Goal: Information Seeking & Learning: Learn about a topic

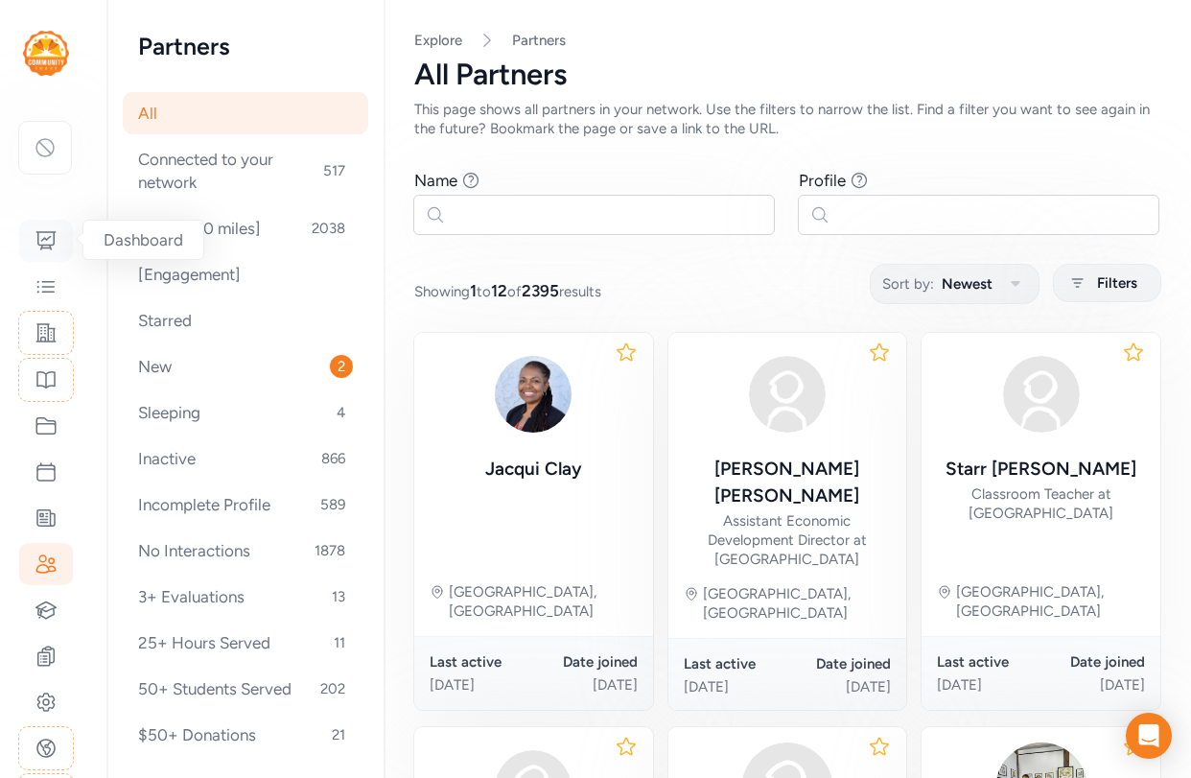
click at [39, 236] on icon at bounding box center [46, 240] width 23 height 23
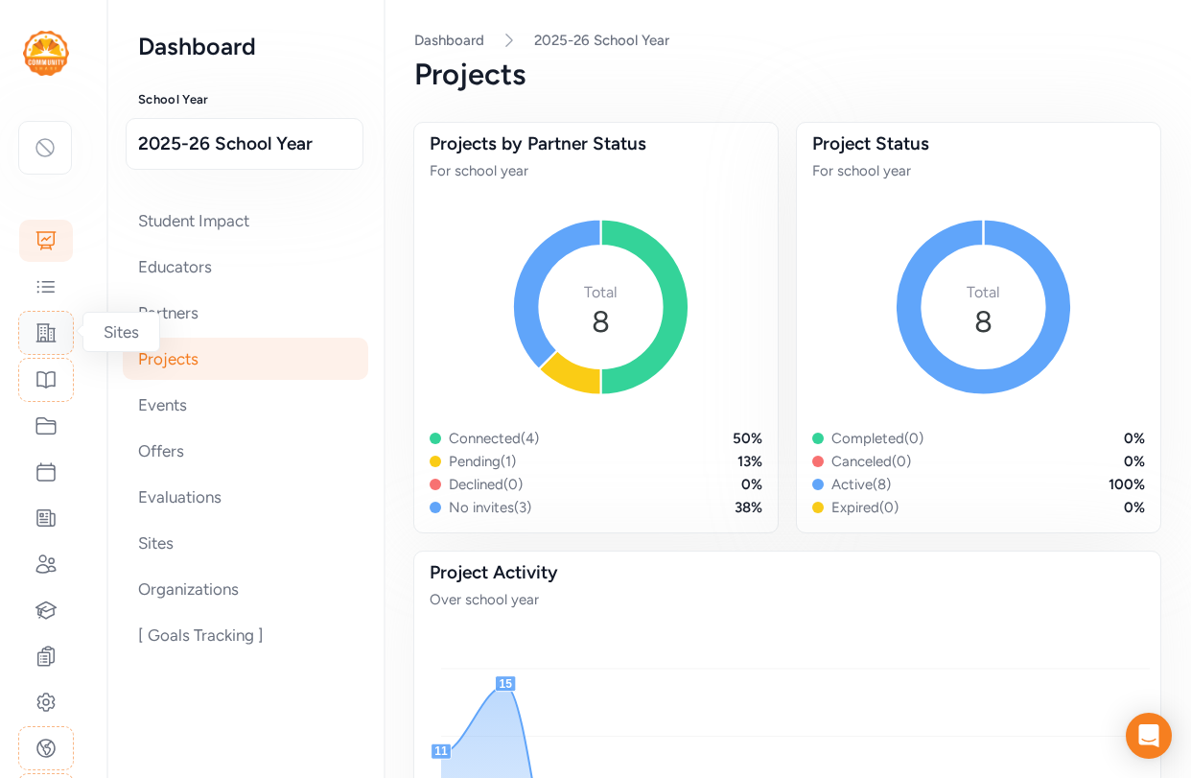
click at [57, 328] on icon at bounding box center [46, 332] width 23 height 23
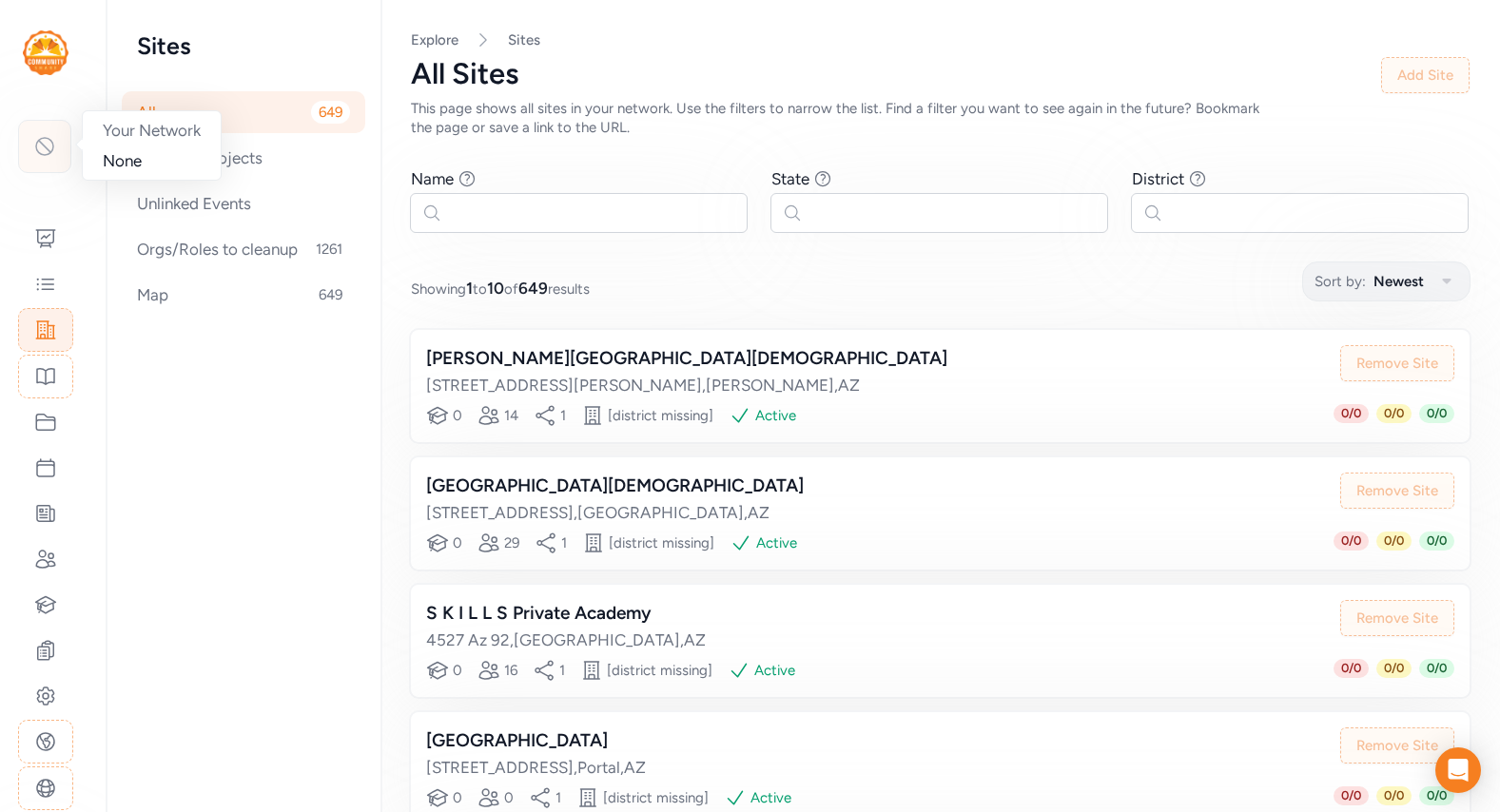
click at [53, 160] on div at bounding box center [45, 147] width 54 height 54
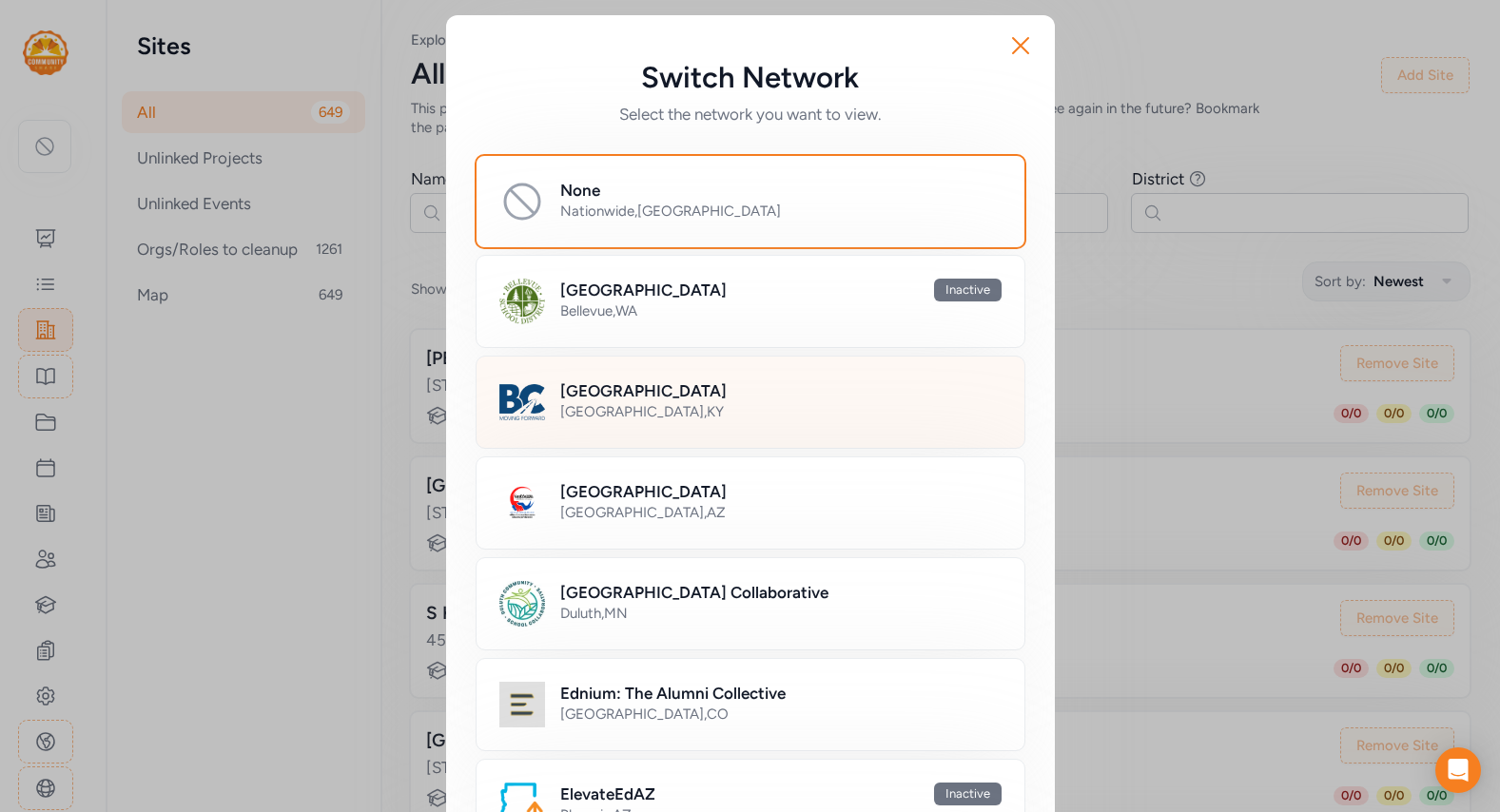
click at [721, 397] on h2 "[GEOGRAPHIC_DATA]" at bounding box center [644, 391] width 167 height 23
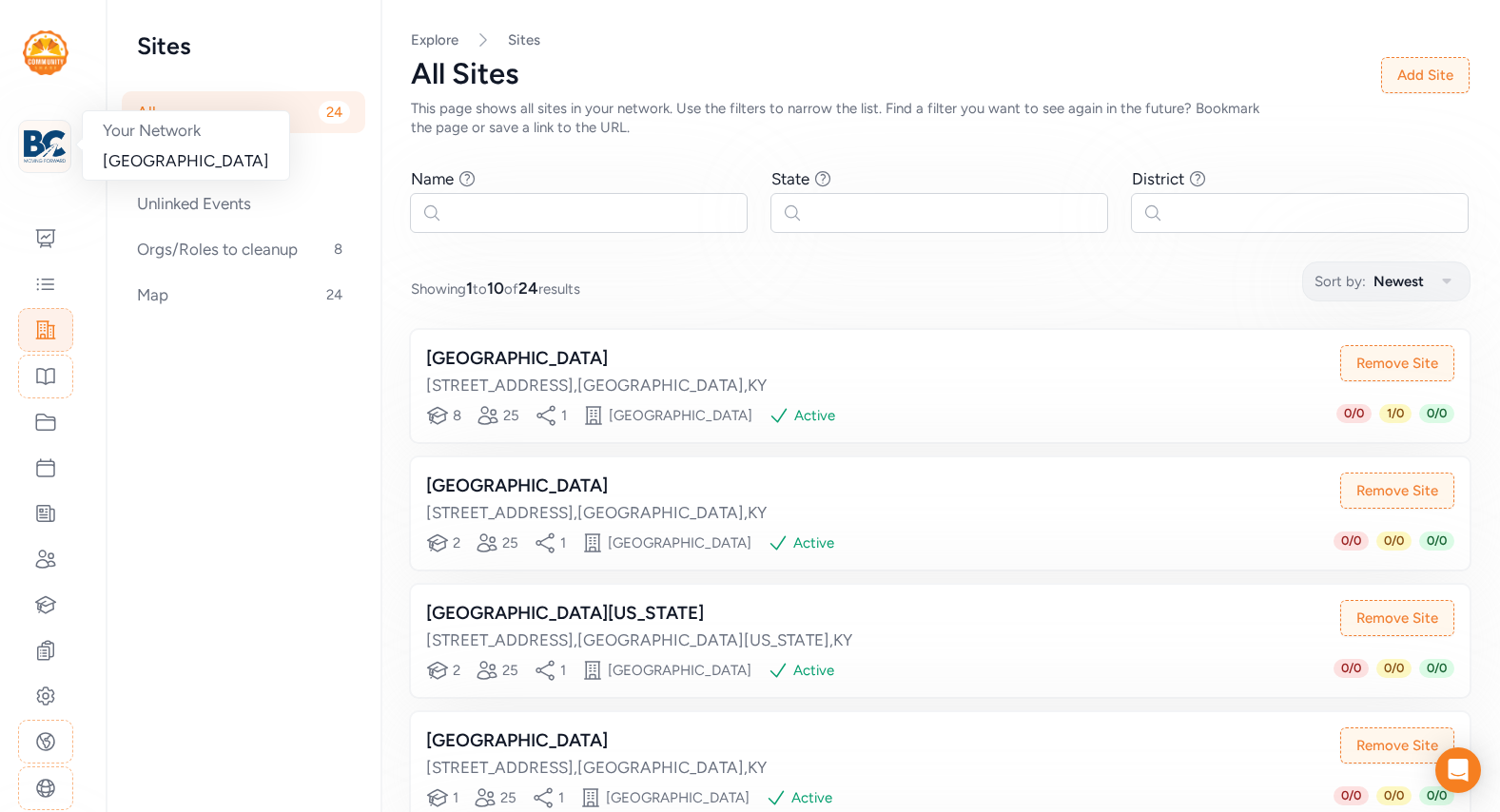
click at [51, 147] on img at bounding box center [45, 147] width 42 height 42
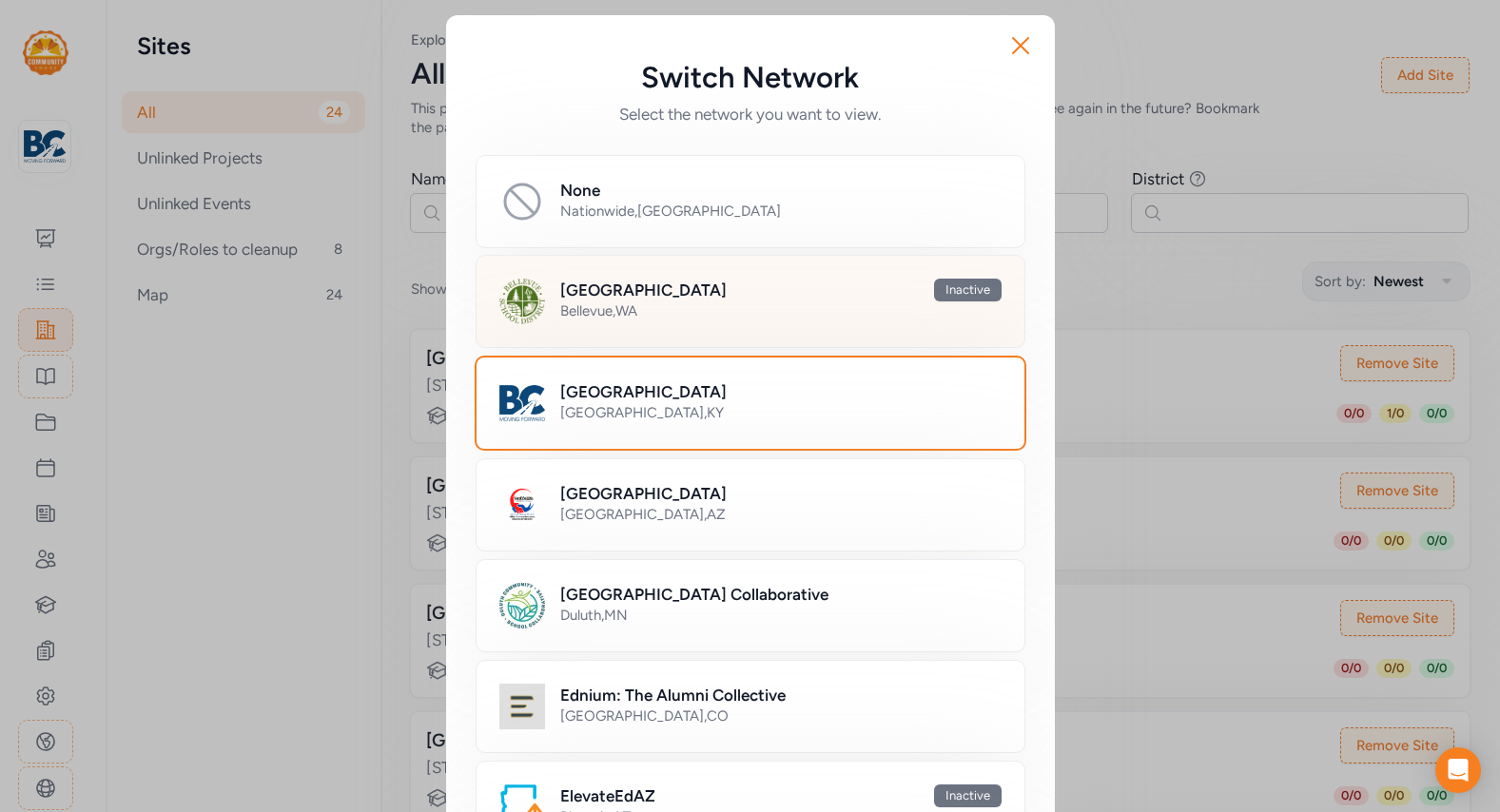
click at [594, 297] on h2 "[GEOGRAPHIC_DATA]" at bounding box center [644, 290] width 167 height 23
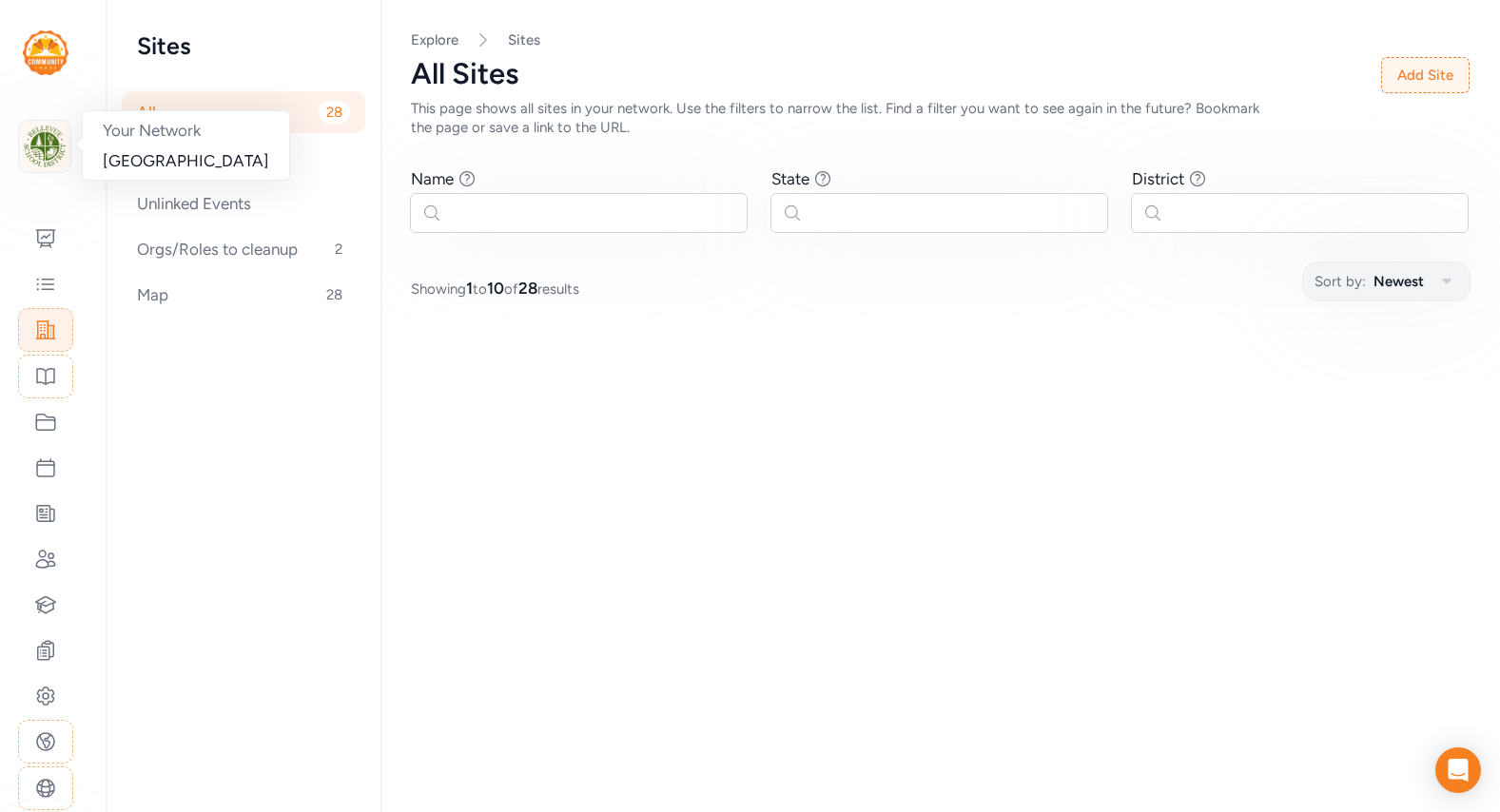
click at [55, 153] on img at bounding box center [45, 147] width 42 height 42
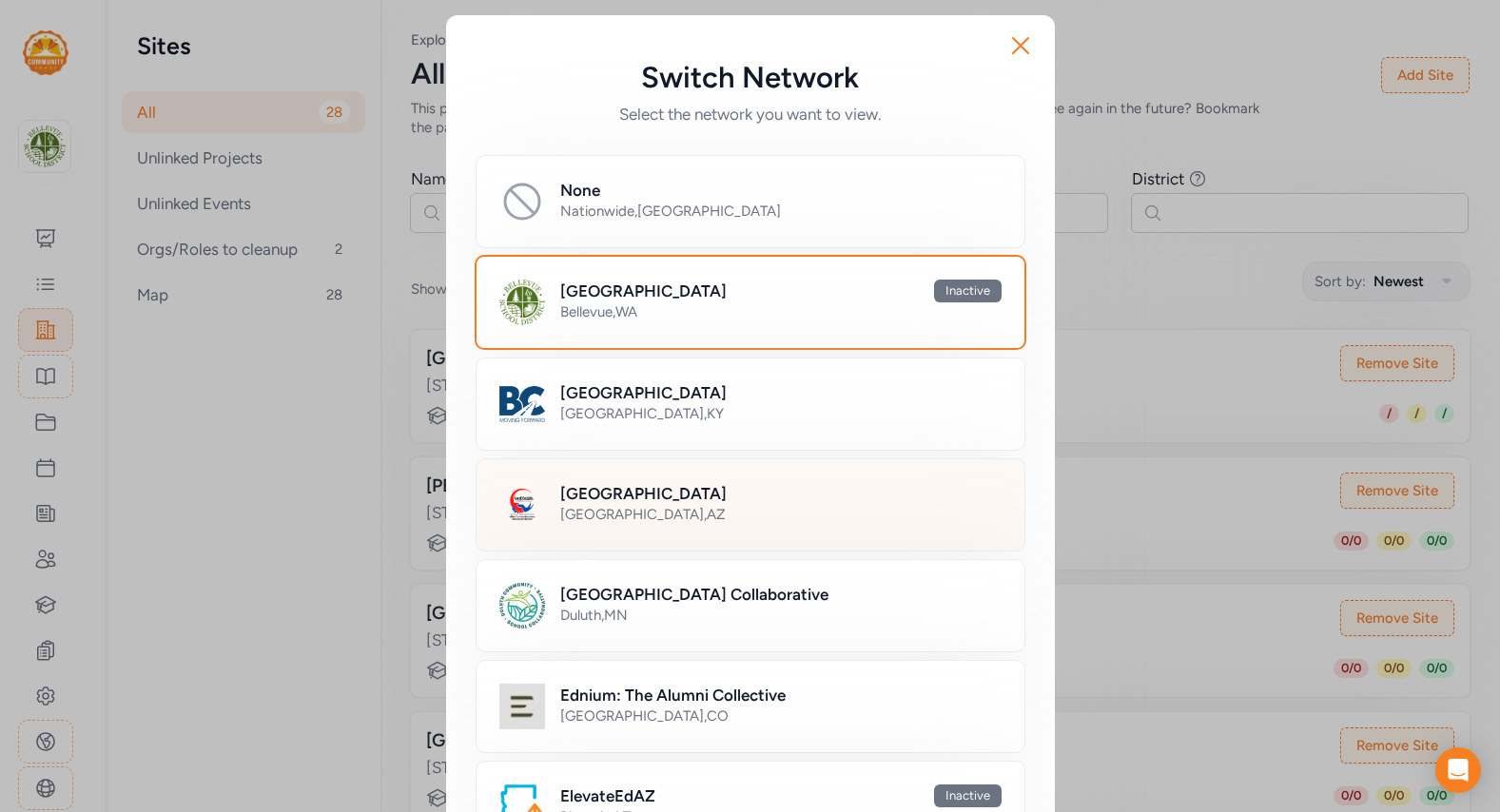
click at [599, 494] on h2 "[GEOGRAPHIC_DATA]" at bounding box center [644, 493] width 167 height 23
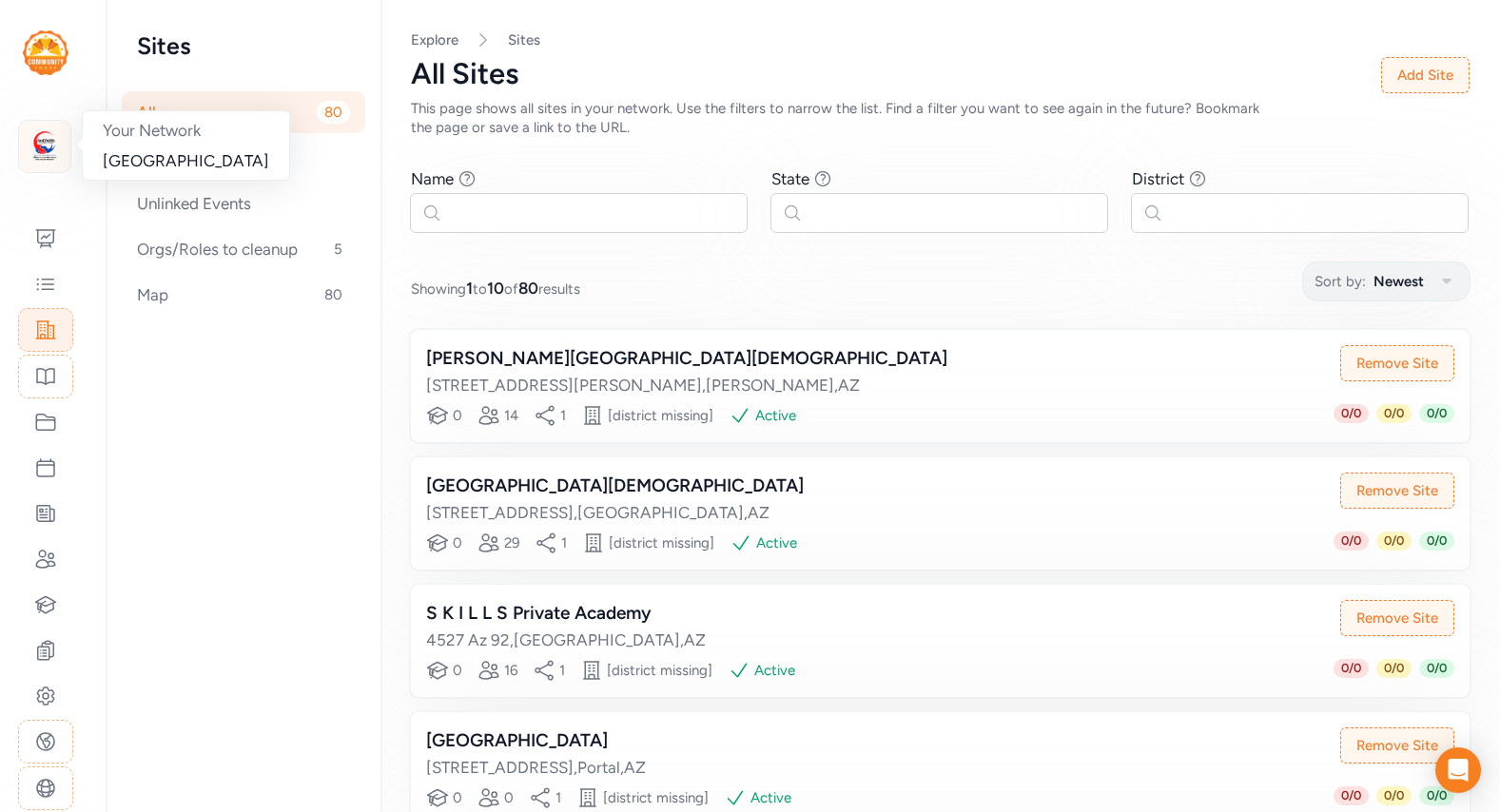
click at [44, 157] on img at bounding box center [45, 147] width 42 height 42
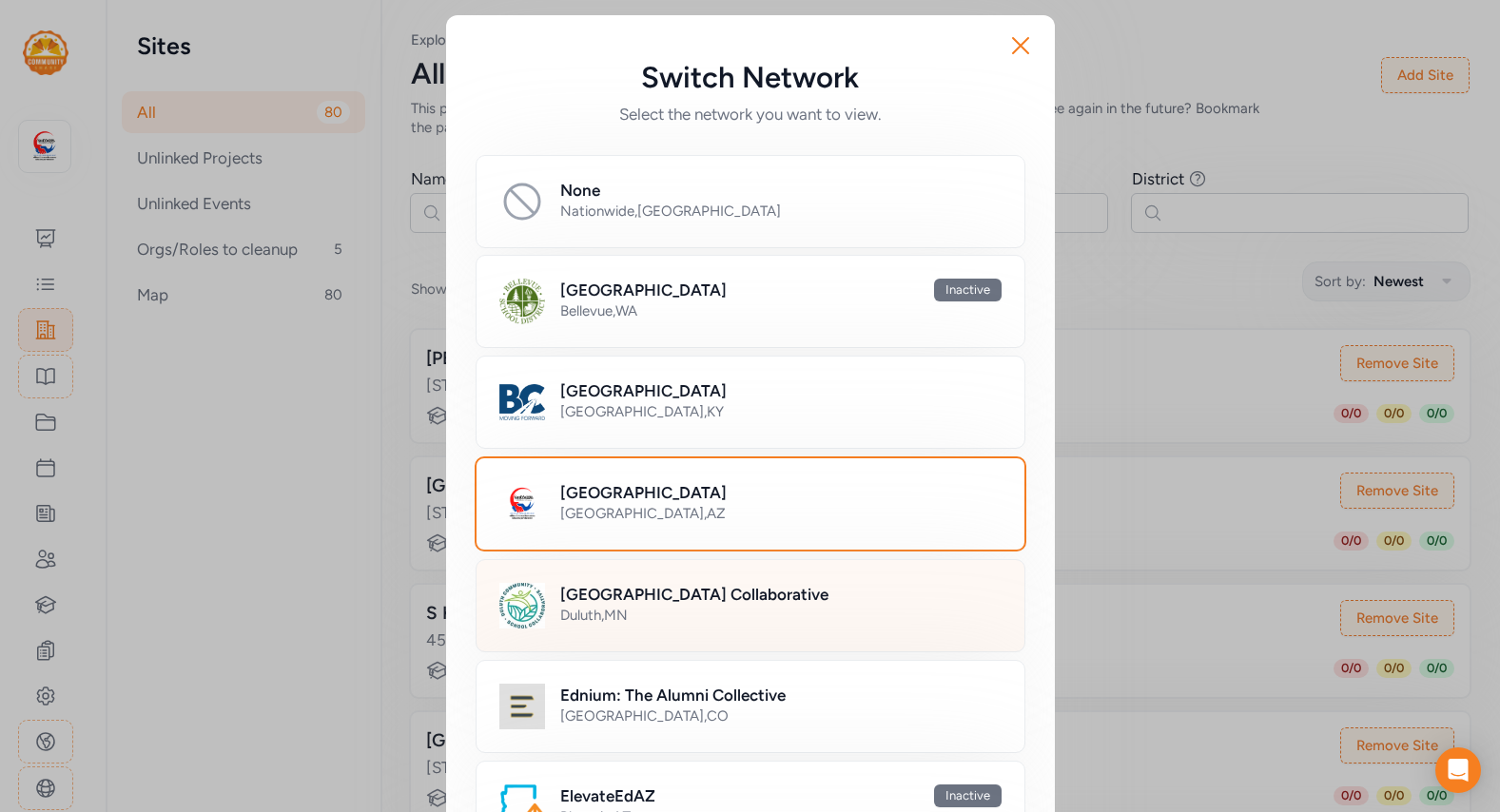
click at [640, 628] on div "[GEOGRAPHIC_DATA] Collaborative [GEOGRAPHIC_DATA] , [GEOGRAPHIC_DATA]" at bounding box center [781, 606] width 441 height 46
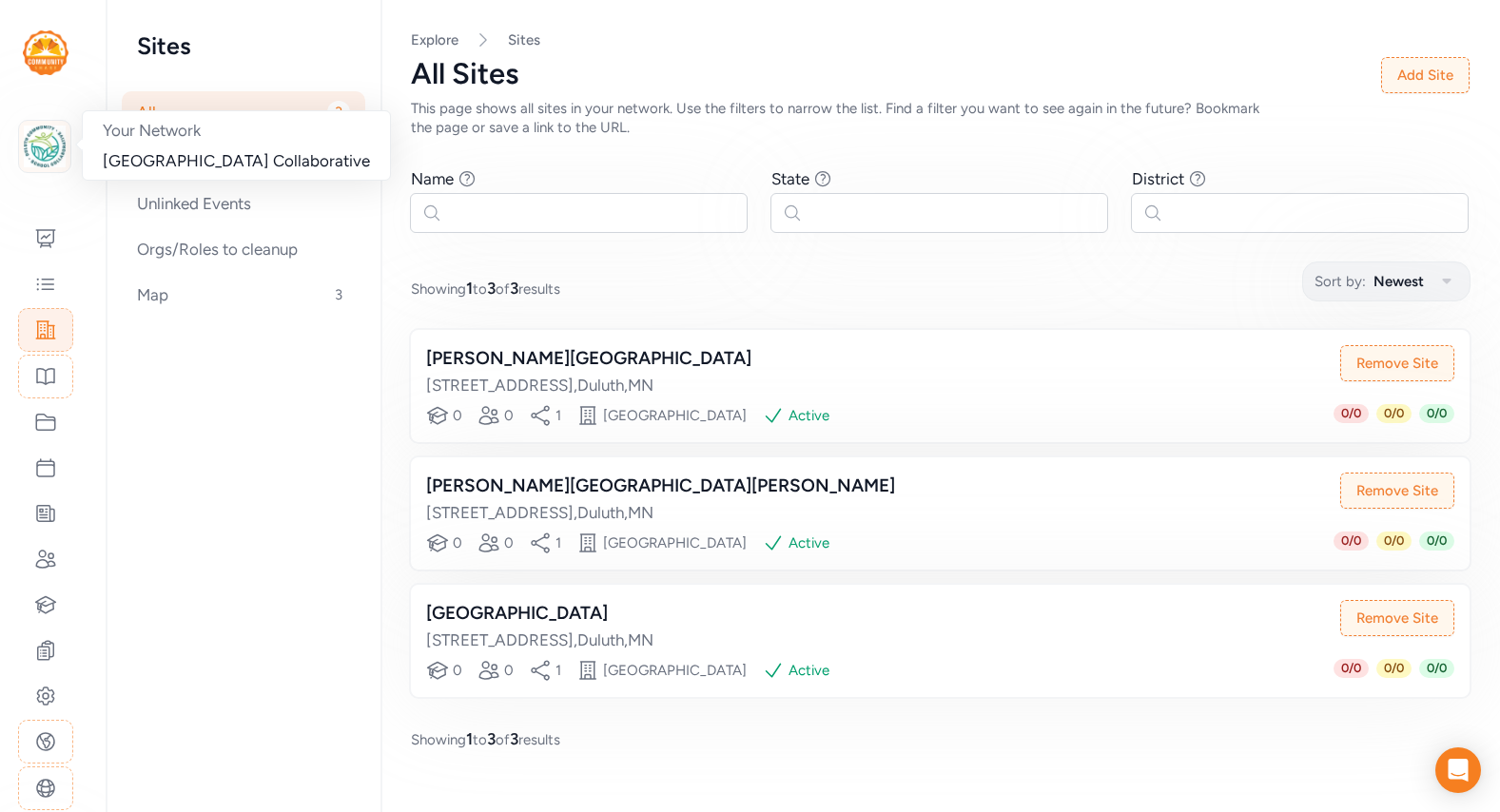
click at [54, 155] on img at bounding box center [45, 147] width 42 height 42
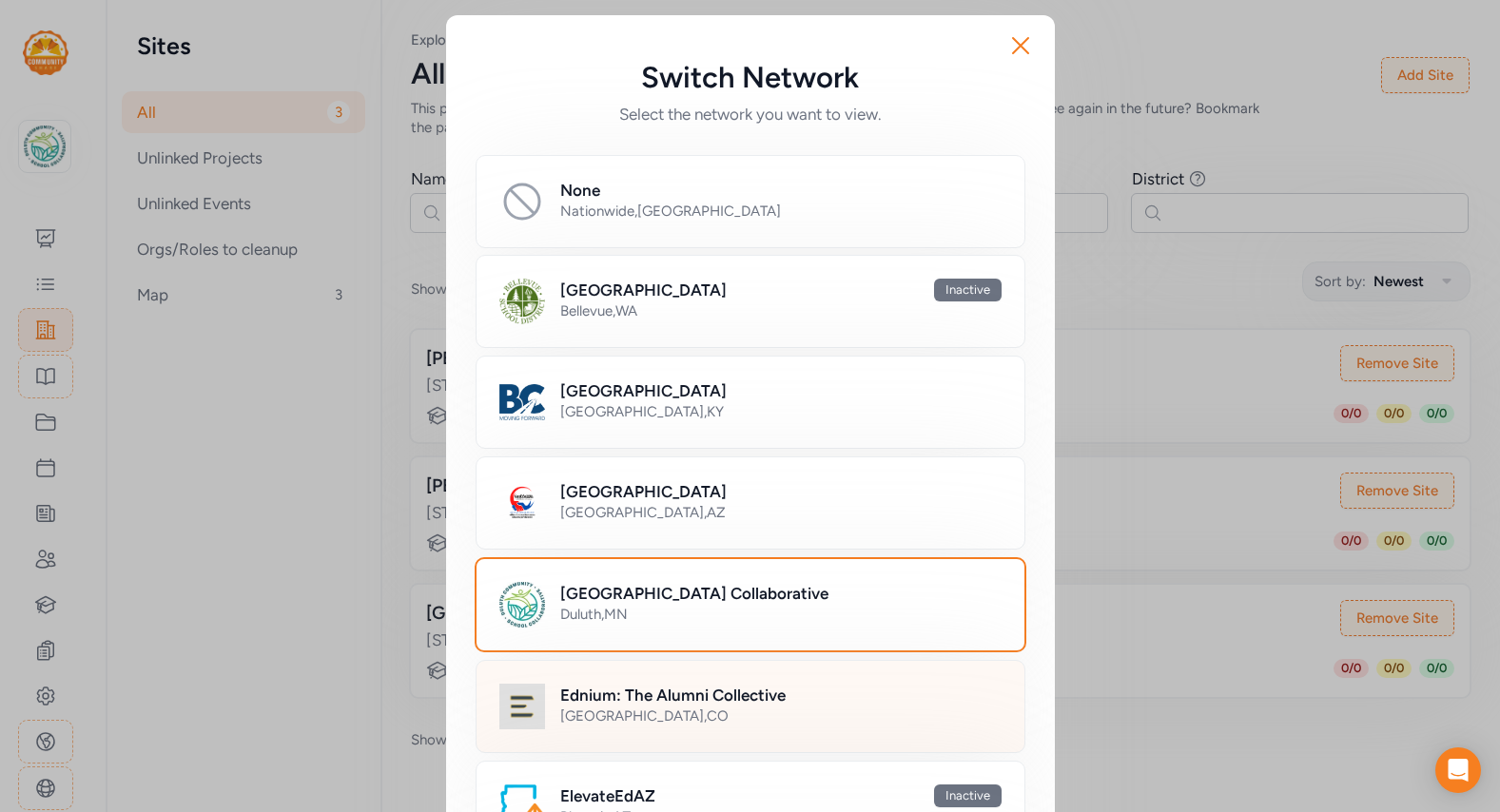
click at [619, 689] on div "[GEOGRAPHIC_DATA] , [GEOGRAPHIC_DATA]" at bounding box center [781, 715] width 441 height 19
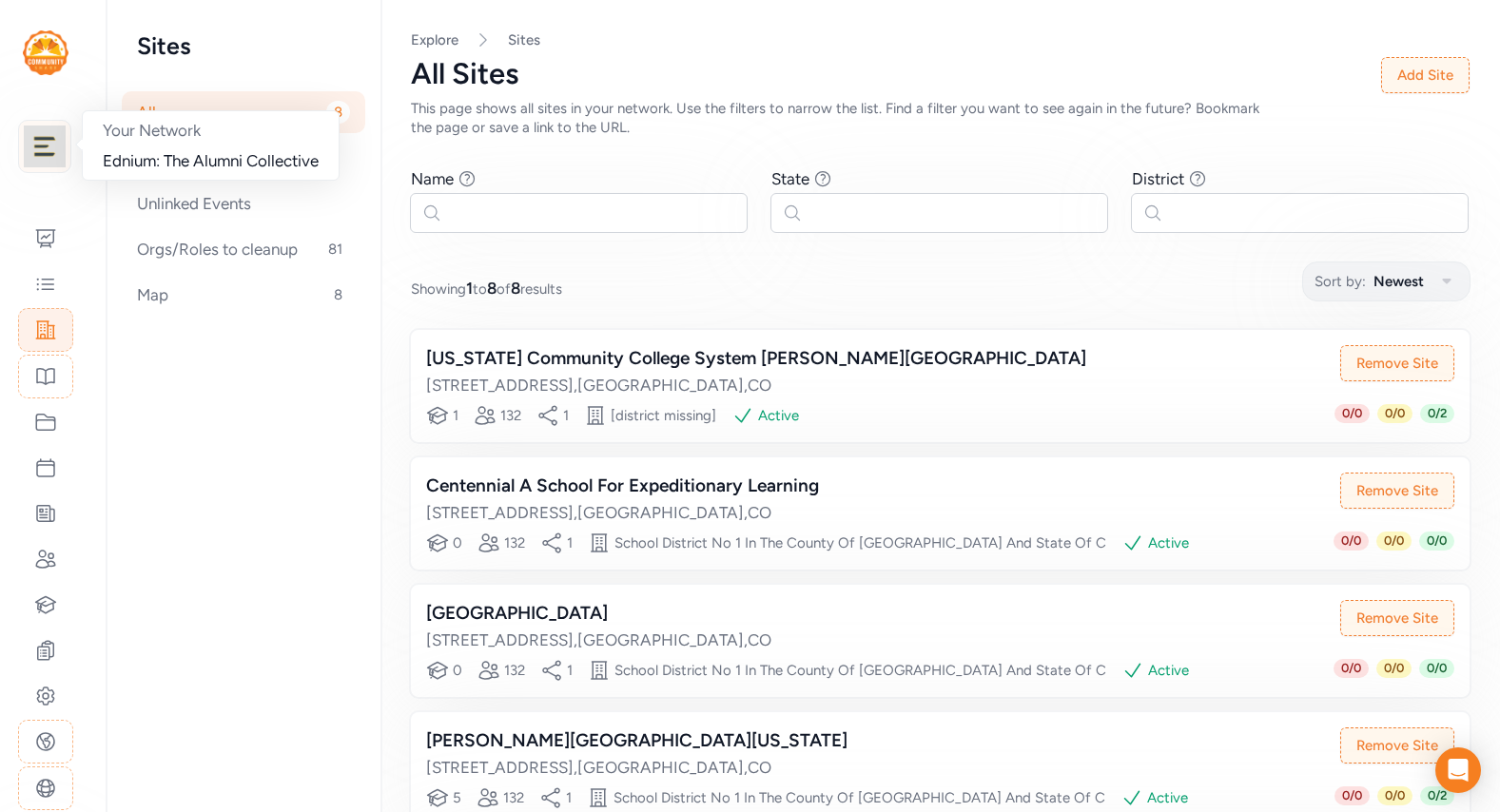
click at [50, 163] on img at bounding box center [45, 147] width 42 height 42
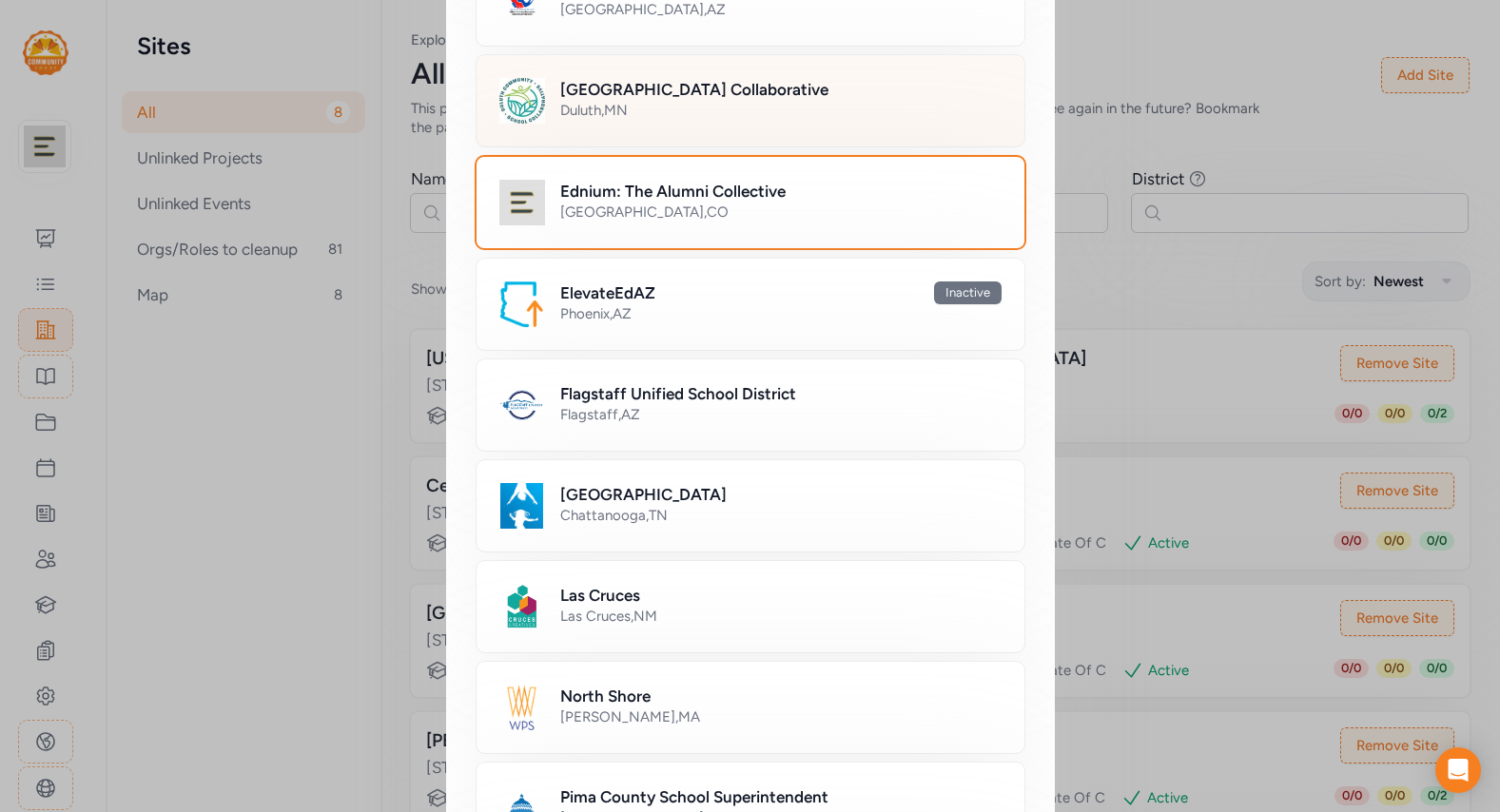
scroll to position [646, 0]
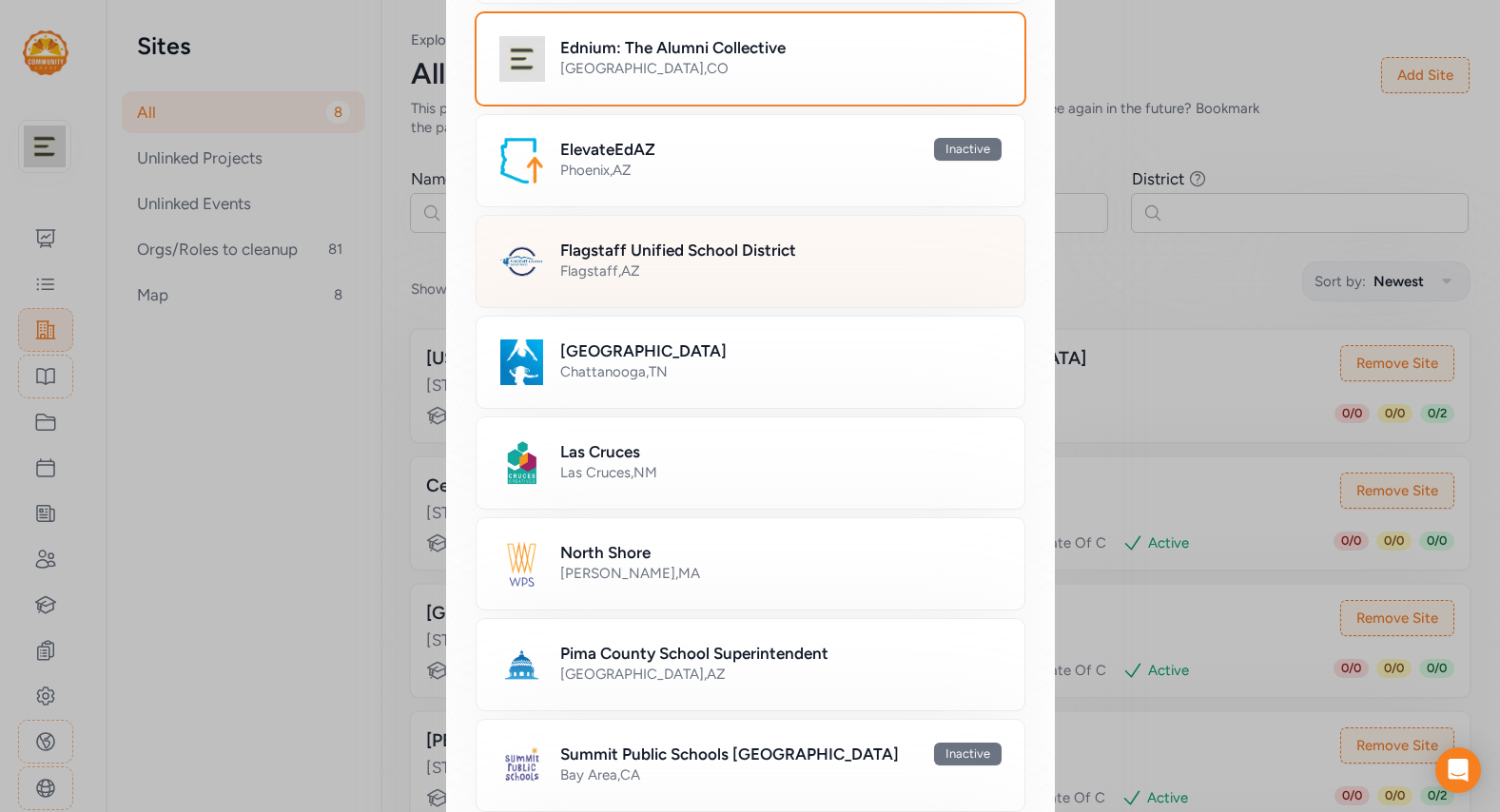
click at [665, 281] on div "Flagstaff Unified School District Flagstaff , [GEOGRAPHIC_DATA]" at bounding box center [781, 262] width 441 height 46
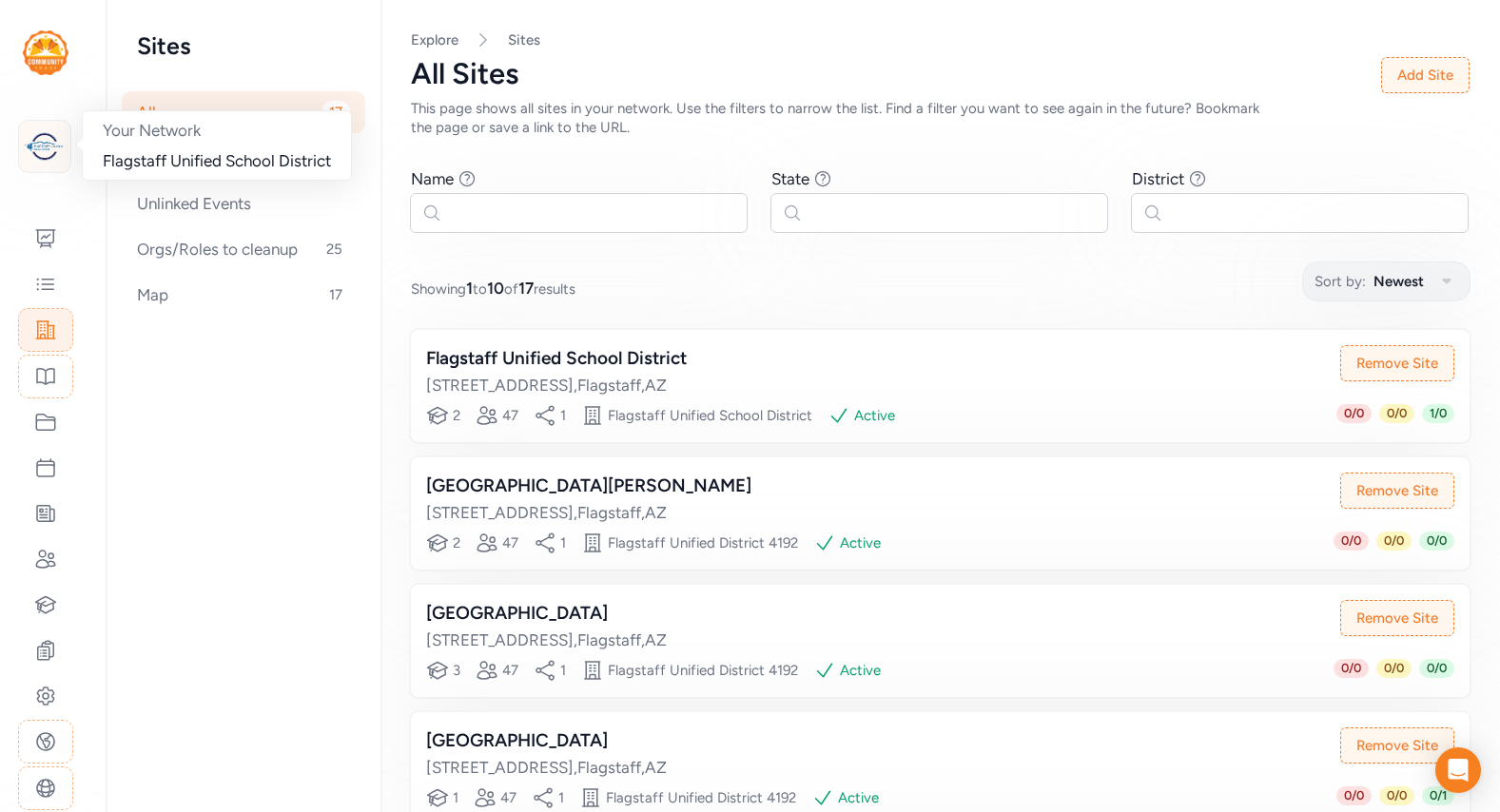
click at [51, 149] on img at bounding box center [45, 147] width 42 height 42
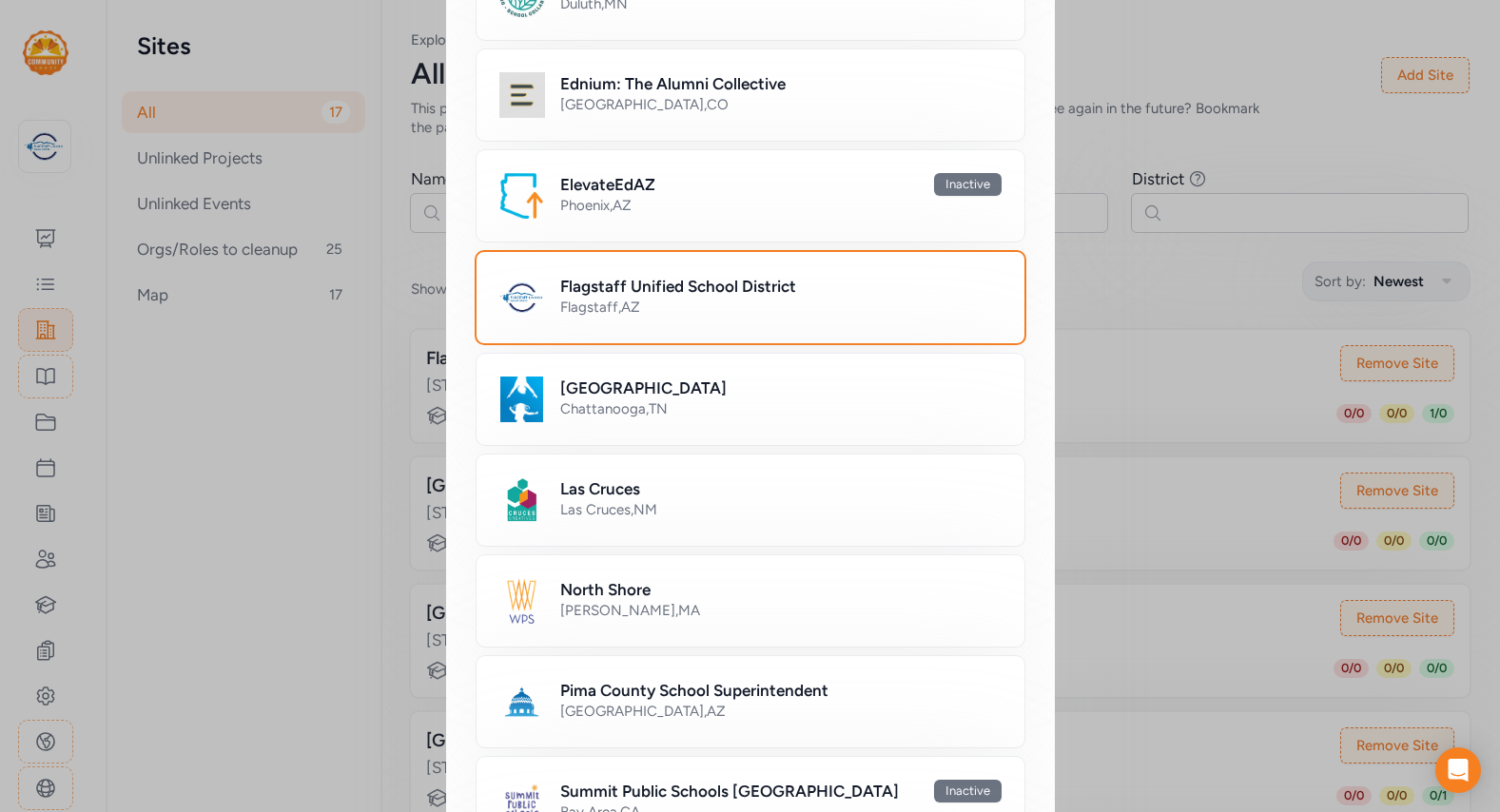
scroll to position [628, 0]
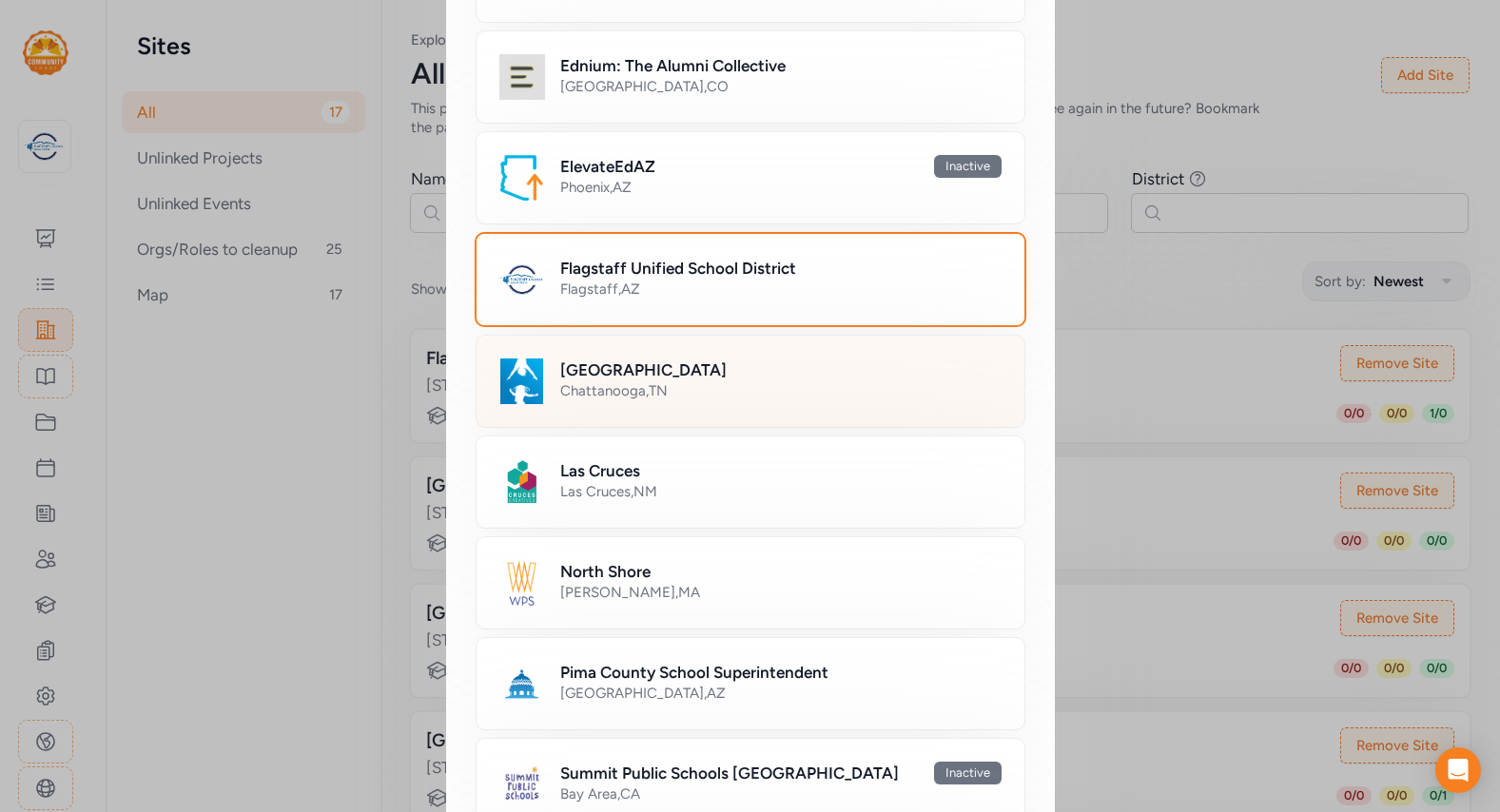
click at [684, 388] on div "[GEOGRAPHIC_DATA] , [GEOGRAPHIC_DATA]" at bounding box center [781, 391] width 441 height 19
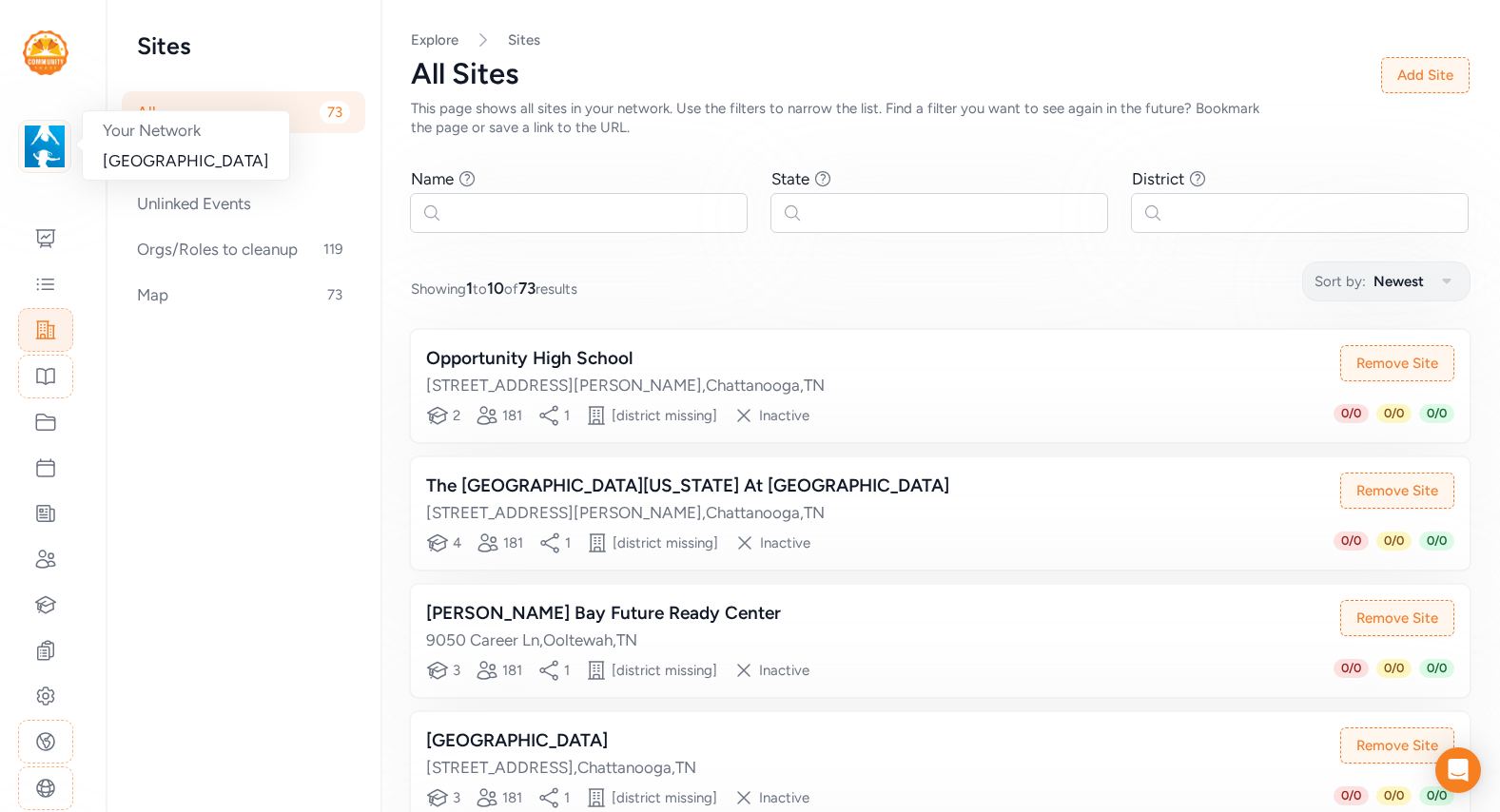
click at [41, 145] on img at bounding box center [45, 147] width 42 height 42
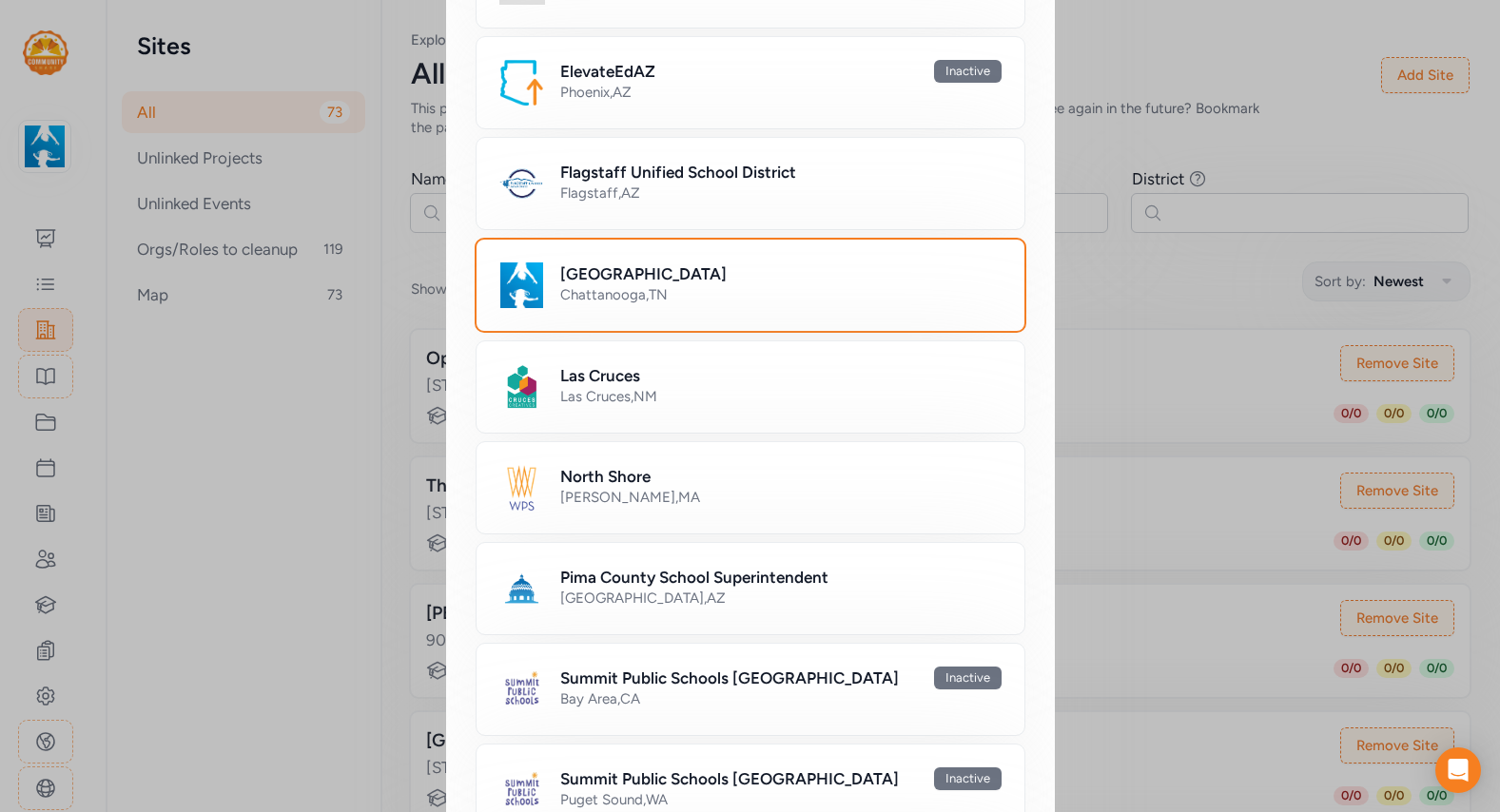
scroll to position [730, 0]
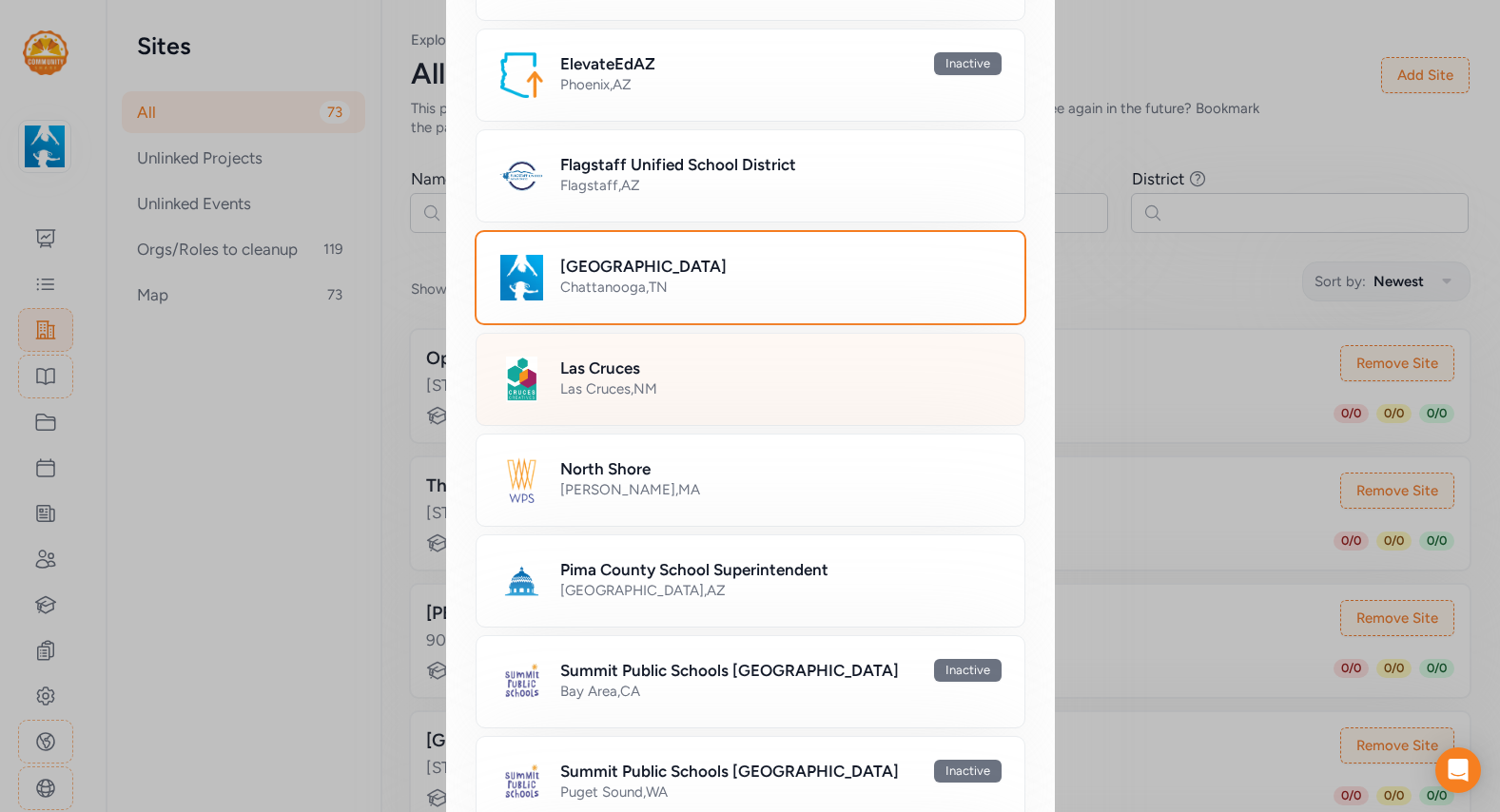
click at [699, 385] on div "Las Cruces , [GEOGRAPHIC_DATA]" at bounding box center [781, 389] width 441 height 19
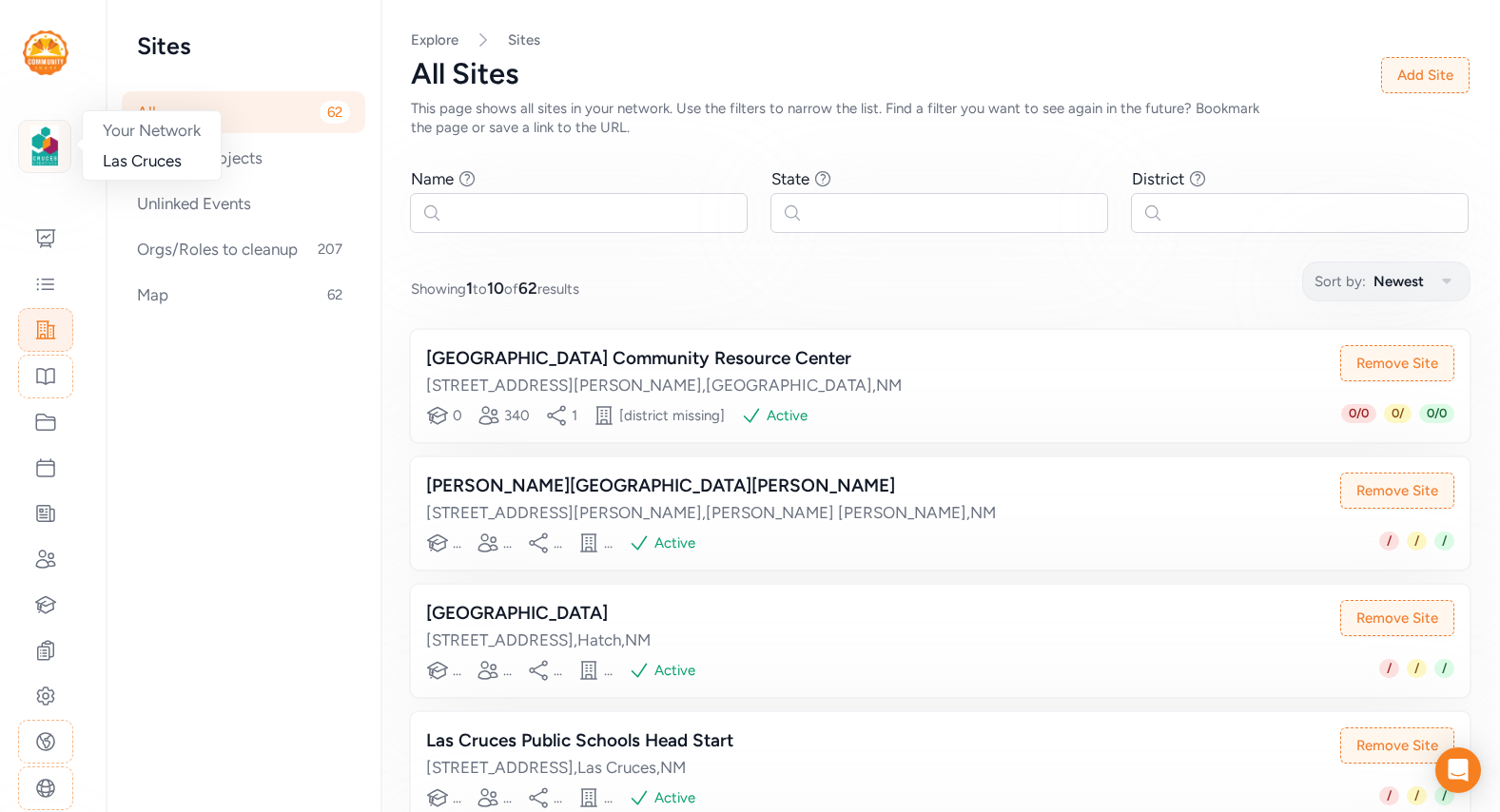
click at [42, 154] on img at bounding box center [45, 147] width 42 height 42
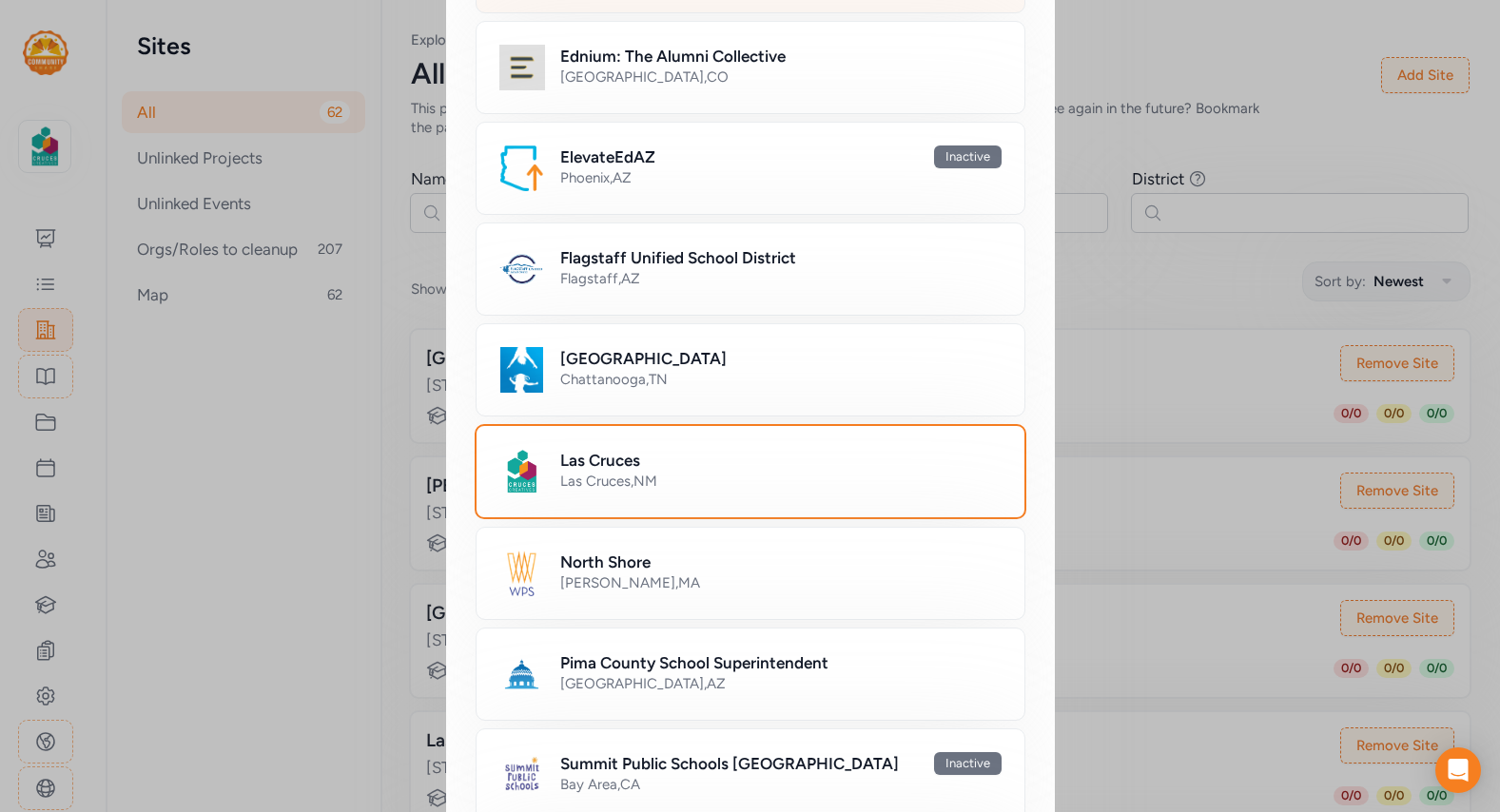
scroll to position [712, 0]
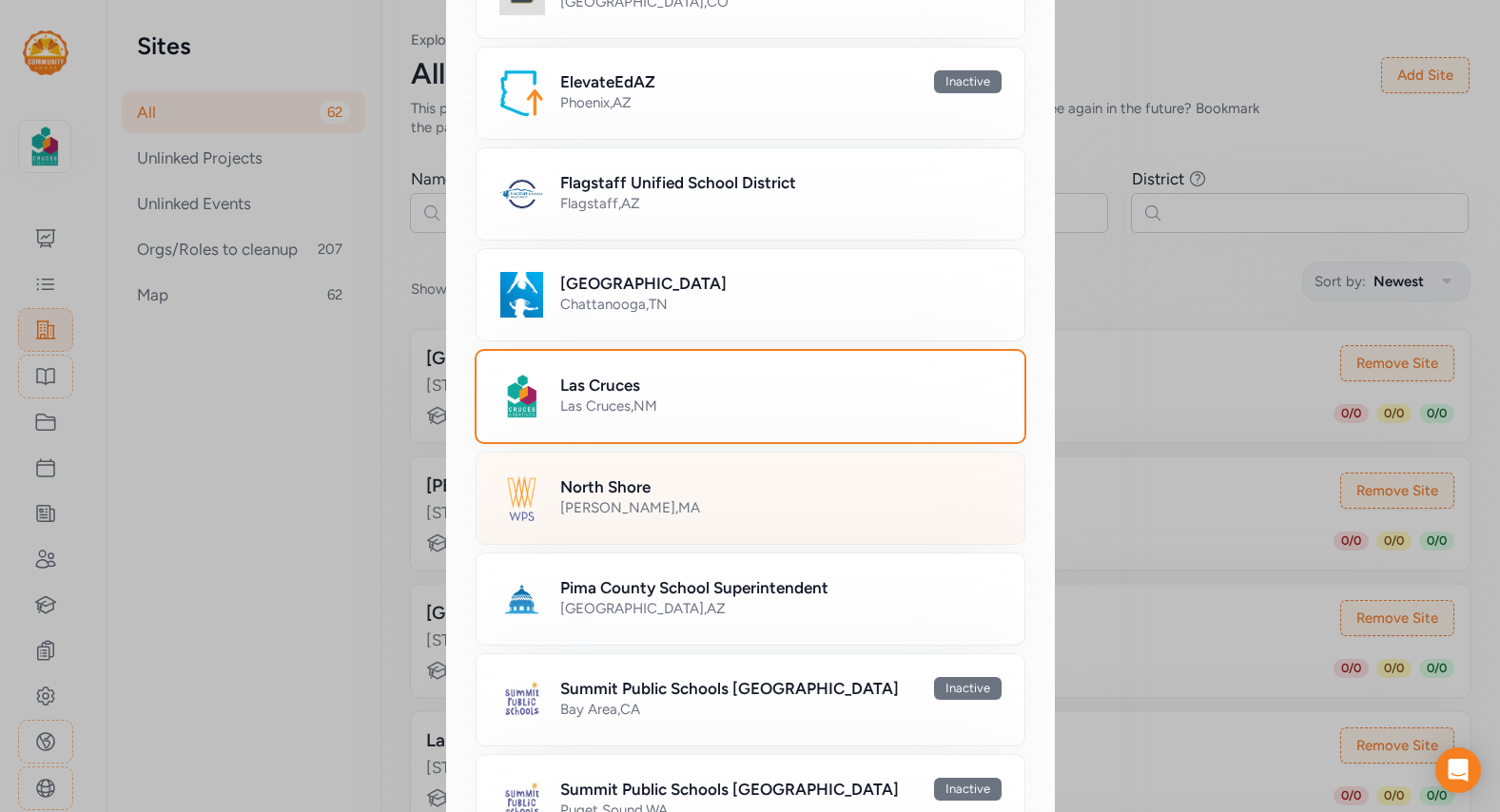
click at [698, 522] on div "[GEOGRAPHIC_DATA] , [GEOGRAPHIC_DATA]" at bounding box center [750, 498] width 550 height 93
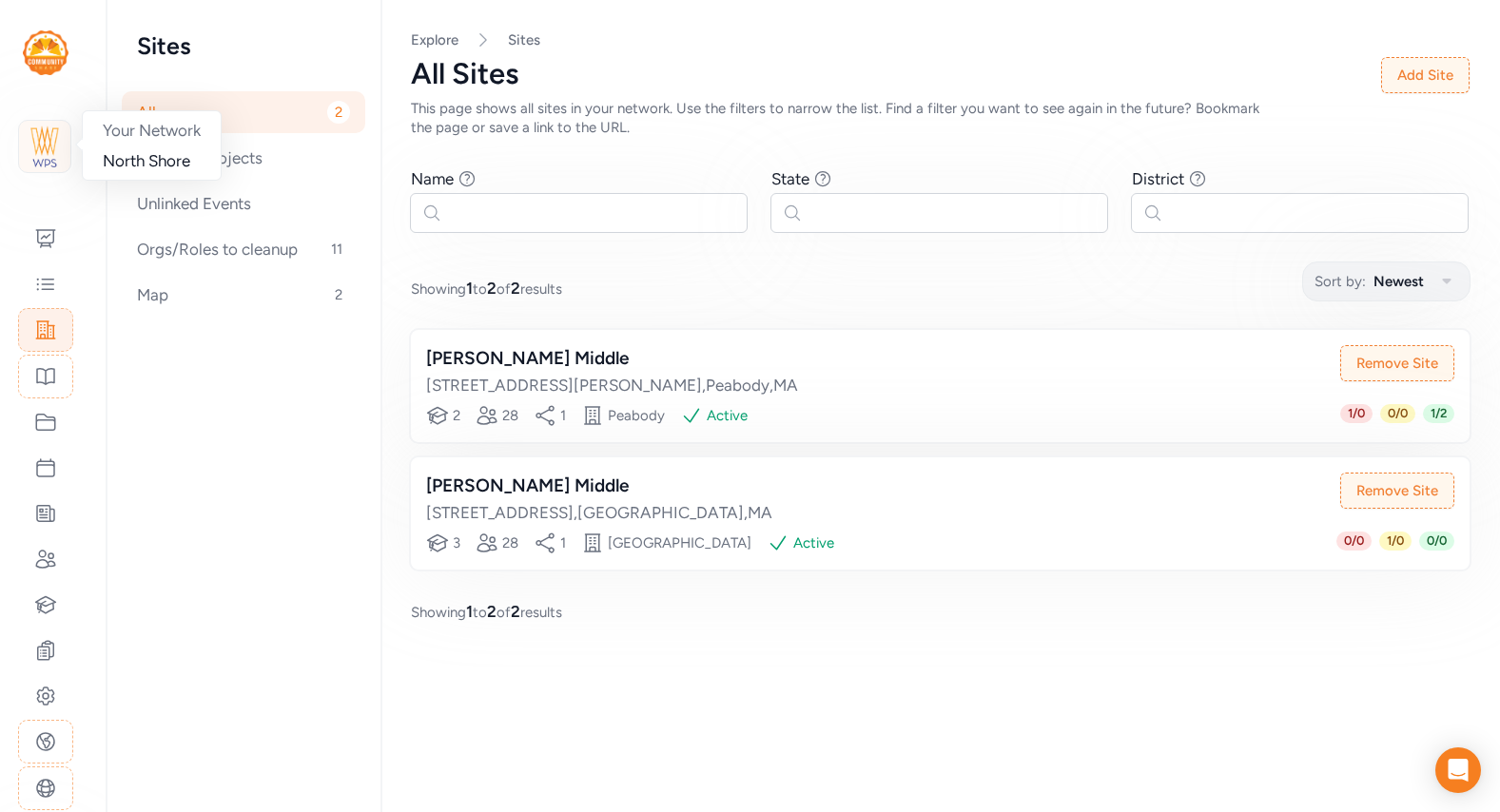
click at [48, 145] on img at bounding box center [45, 147] width 42 height 42
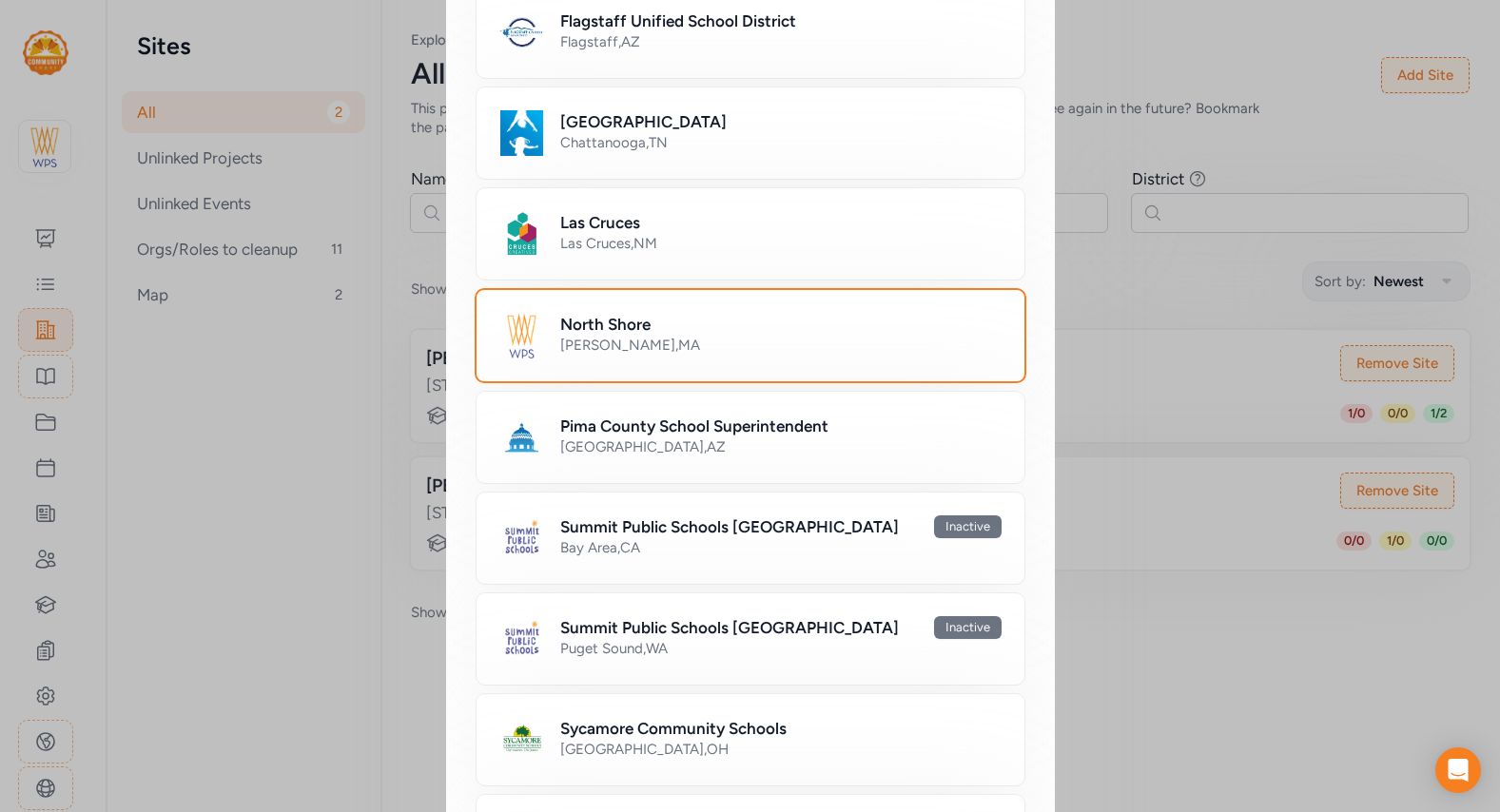
scroll to position [875, 0]
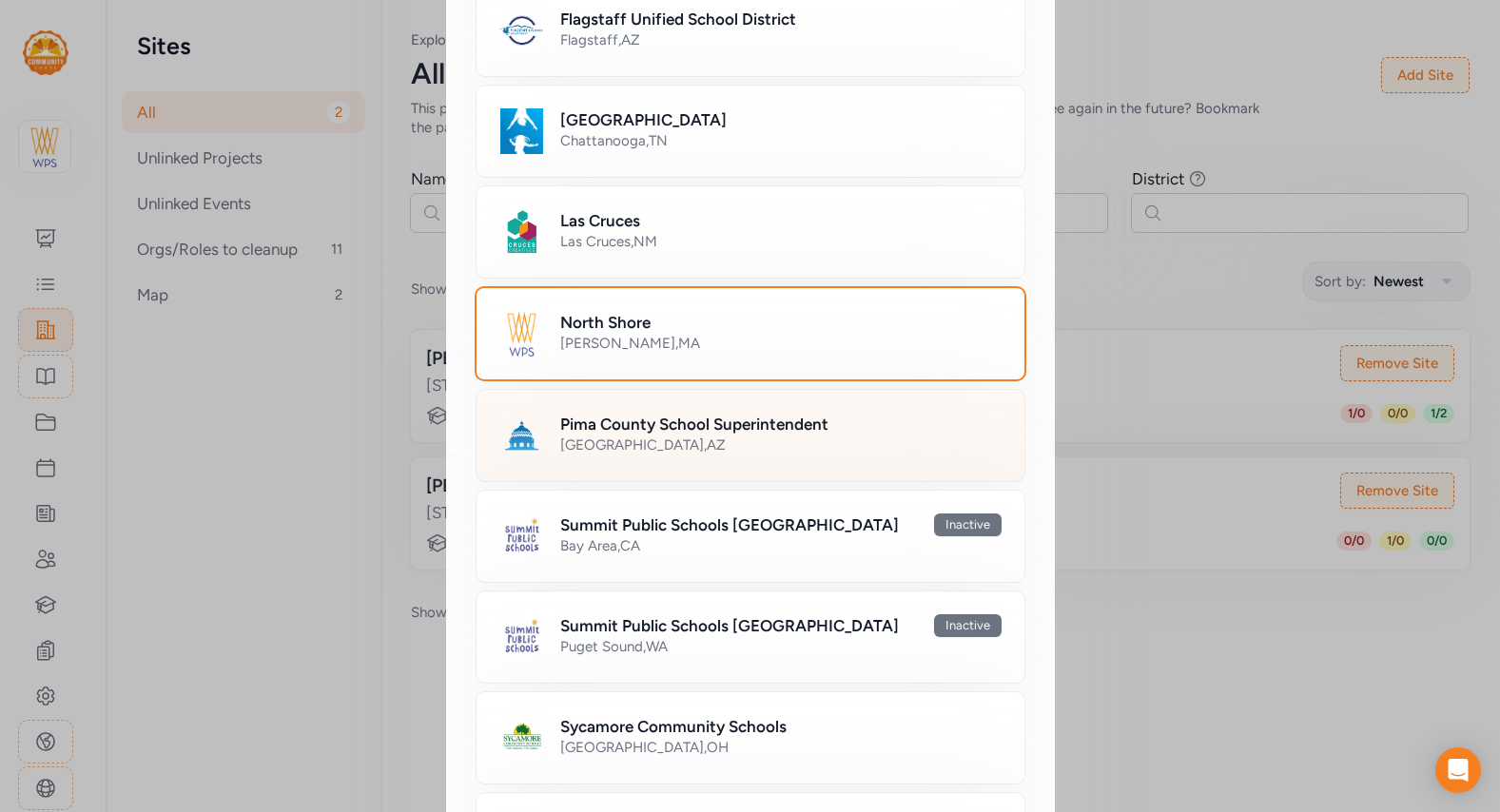
click at [612, 455] on div "Pima County School Superintendent [GEOGRAPHIC_DATA] , [GEOGRAPHIC_DATA]" at bounding box center [781, 435] width 441 height 46
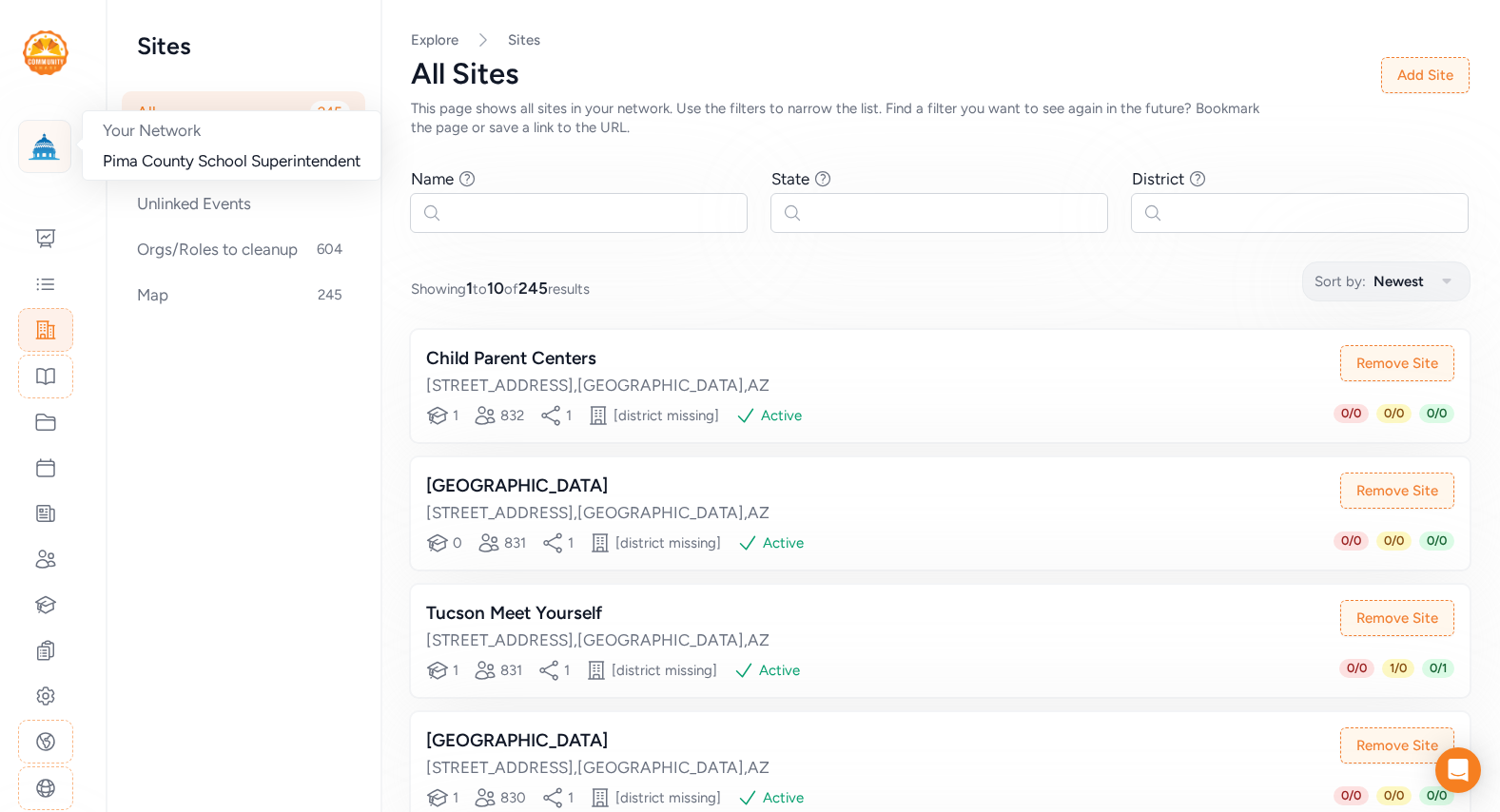
click at [48, 149] on img at bounding box center [45, 147] width 42 height 42
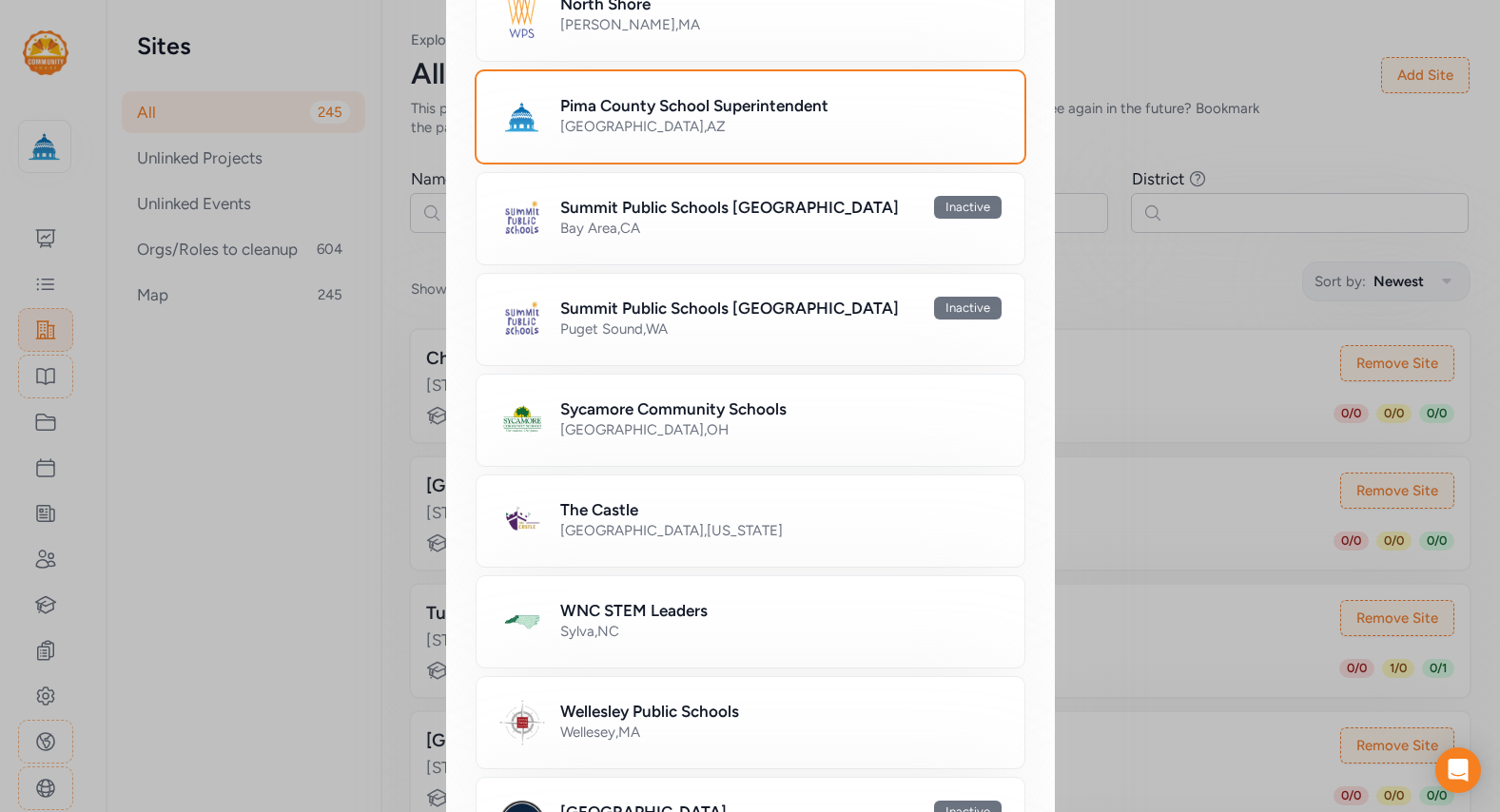
scroll to position [1188, 0]
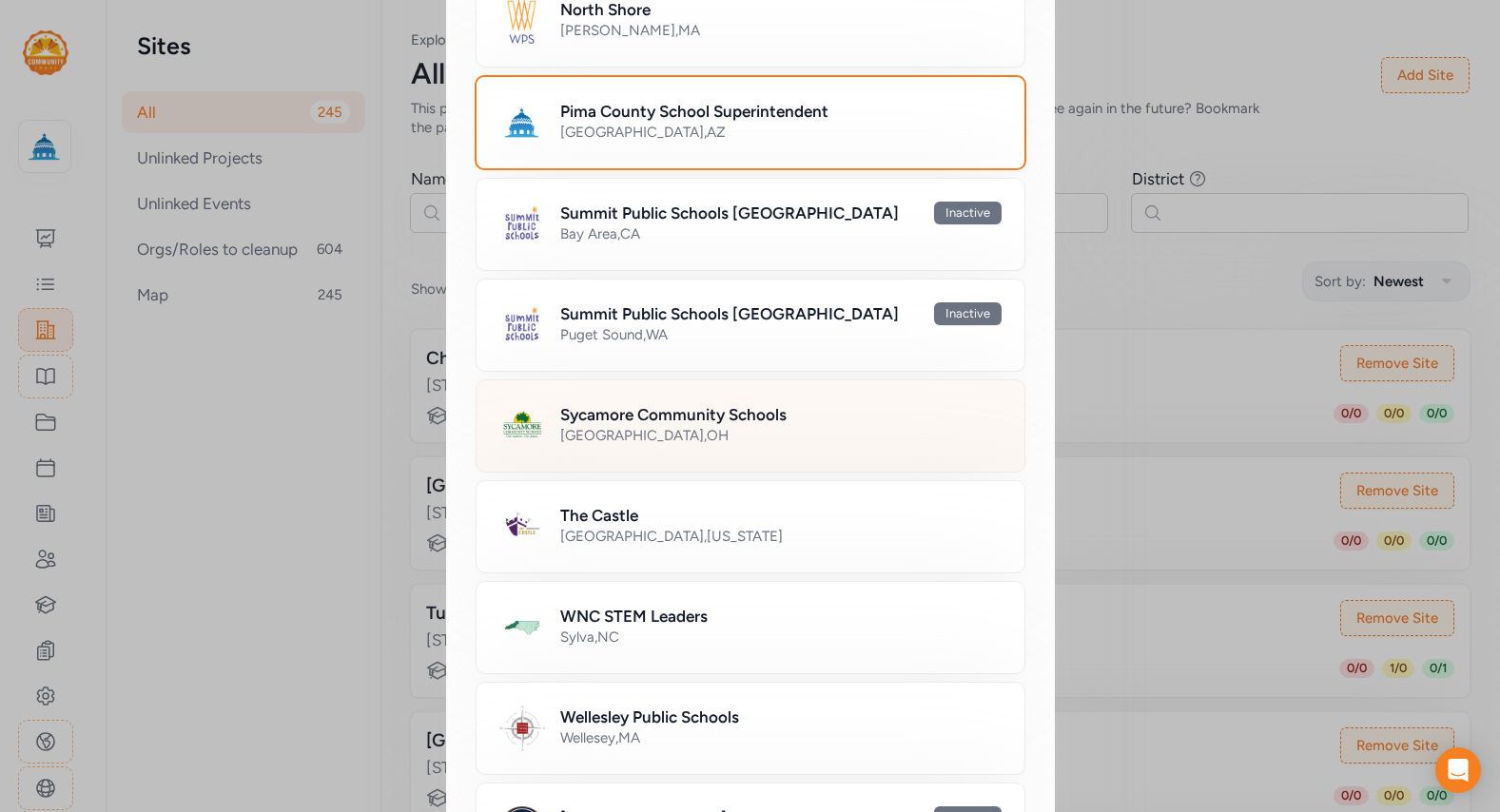
click at [685, 406] on h2 "Sycamore Community Schools" at bounding box center [674, 414] width 226 height 23
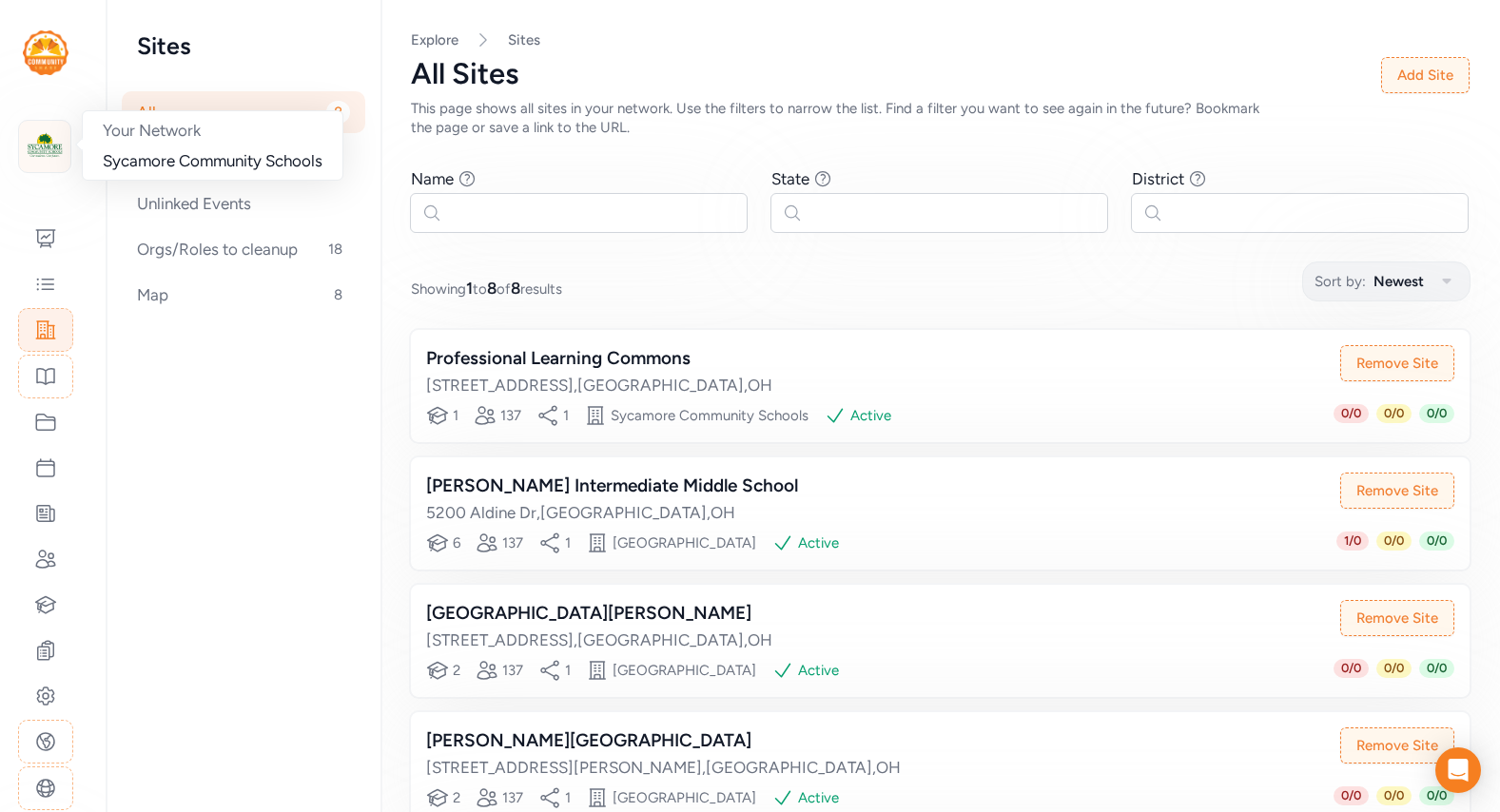
click at [45, 143] on img at bounding box center [45, 147] width 42 height 42
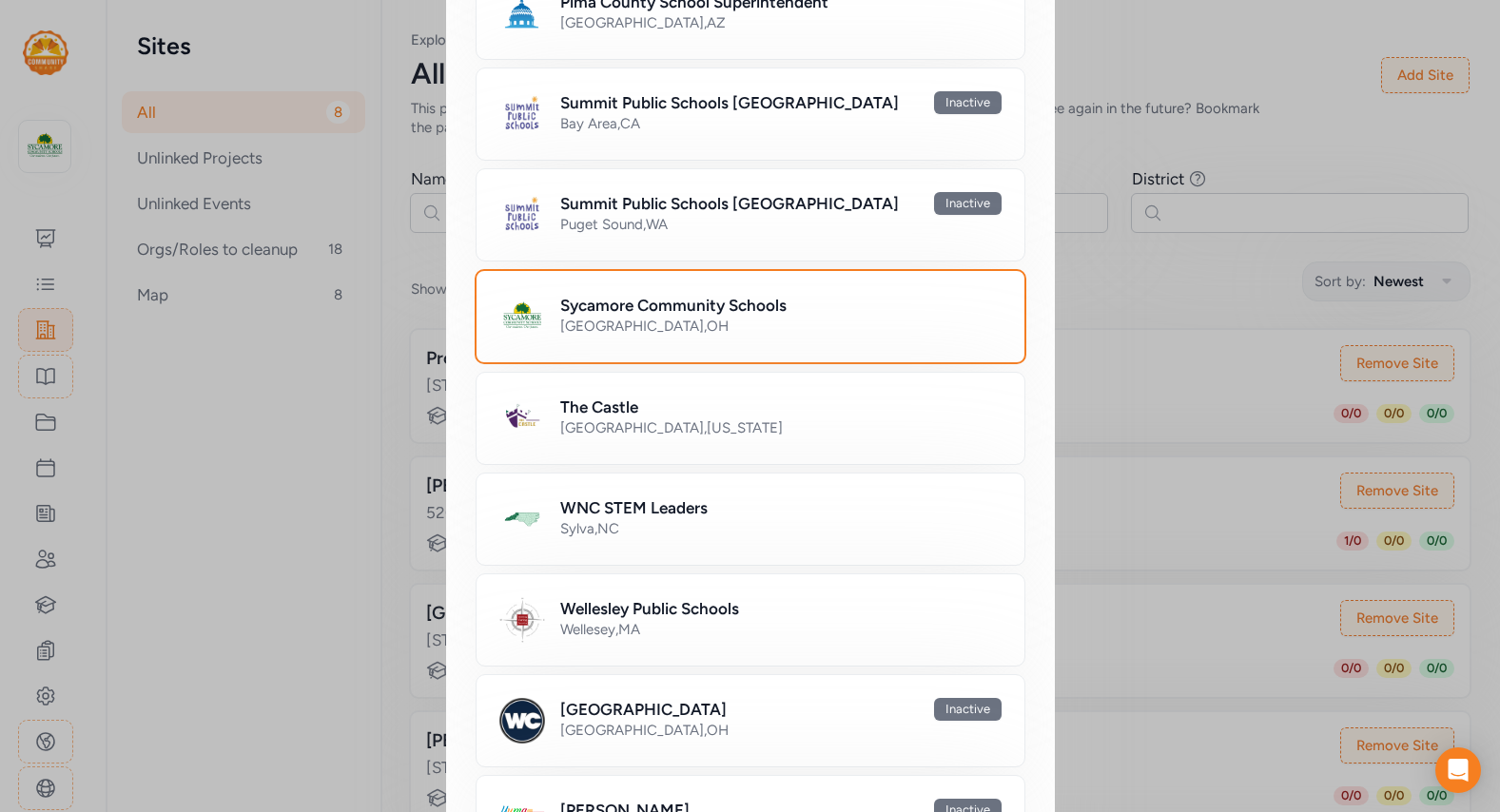
scroll to position [1398, 0]
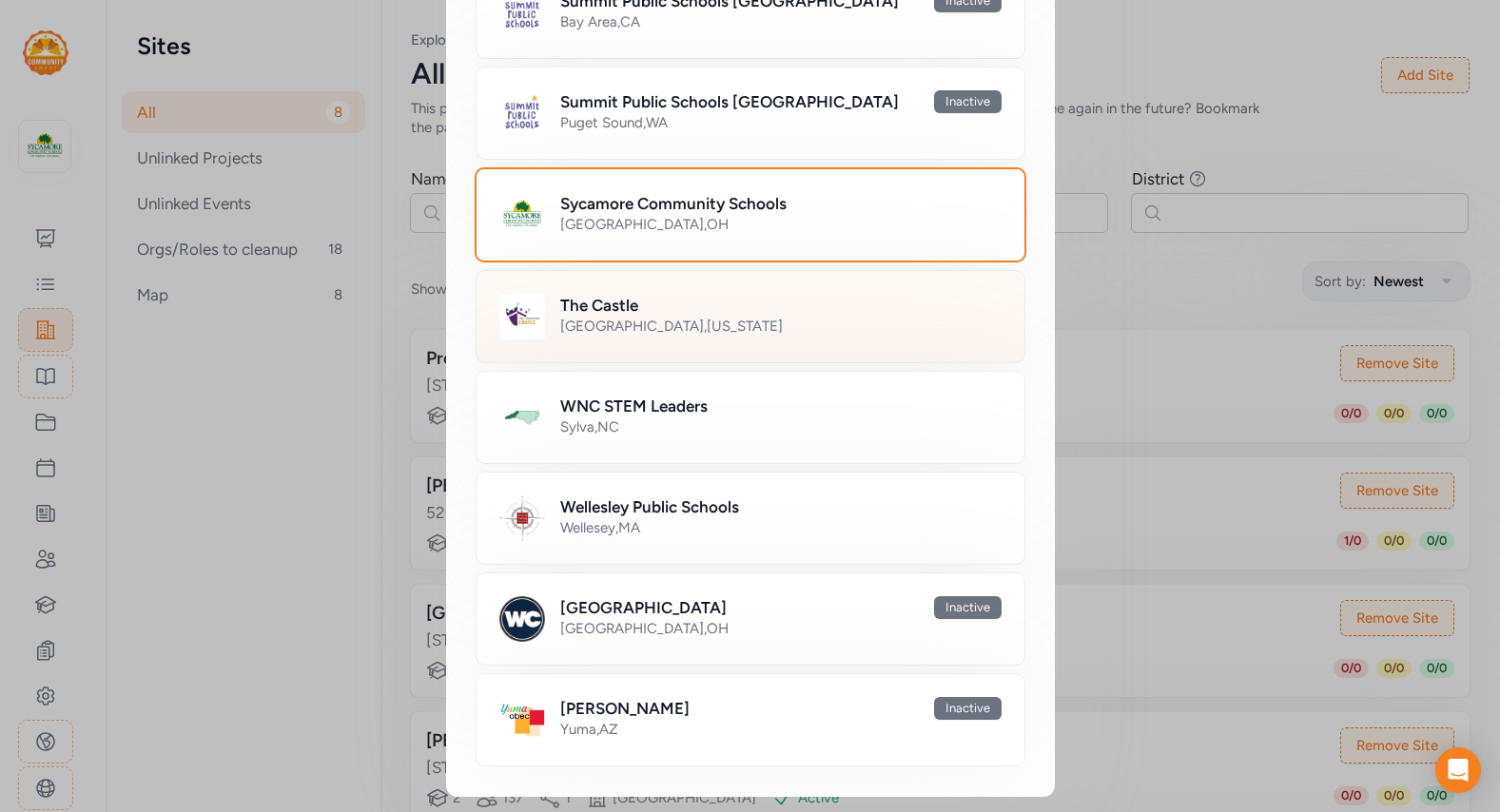
click at [810, 347] on div "The [GEOGRAPHIC_DATA] , [US_STATE]" at bounding box center [750, 316] width 550 height 93
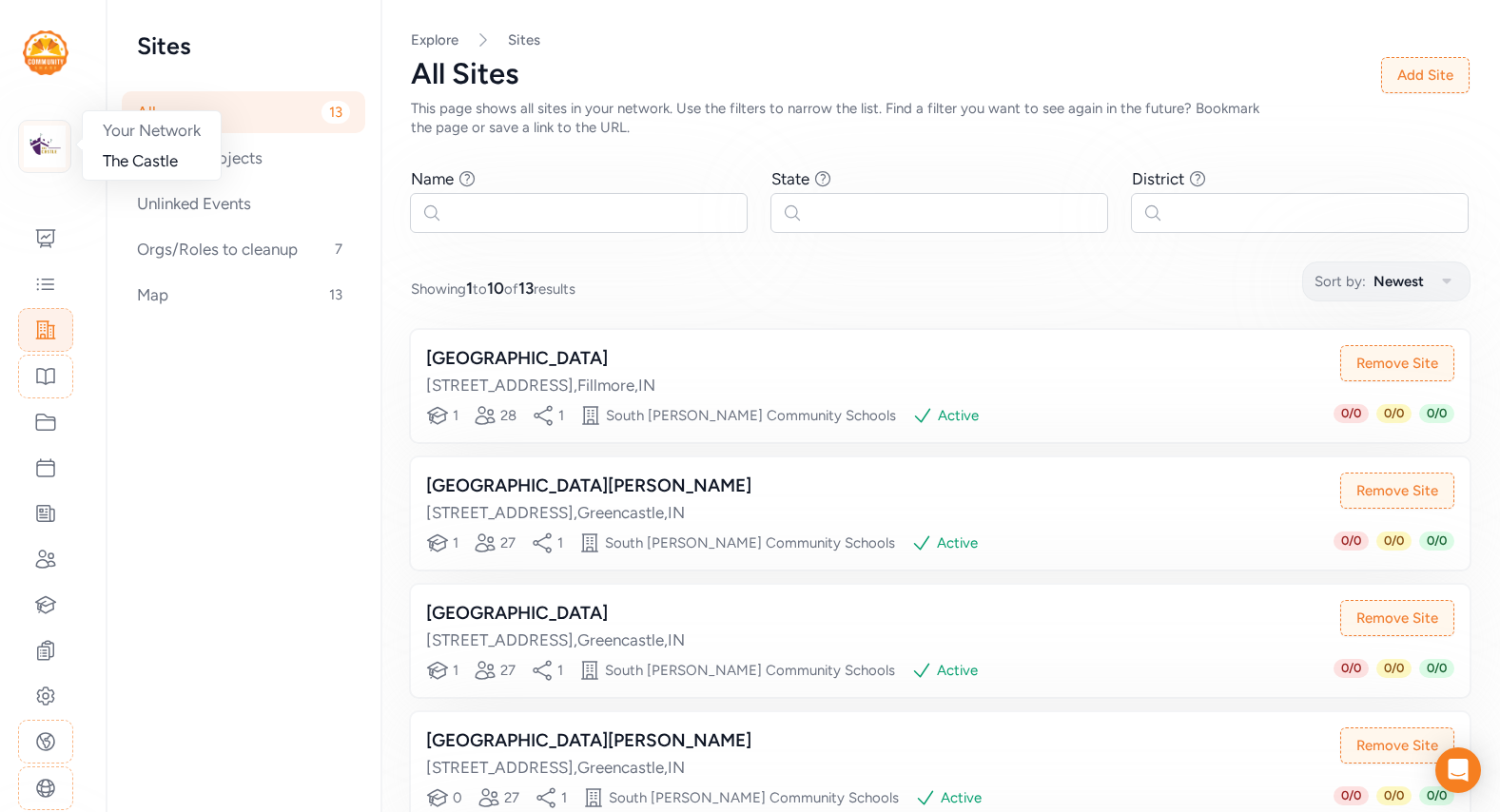
click at [56, 143] on img at bounding box center [45, 147] width 42 height 42
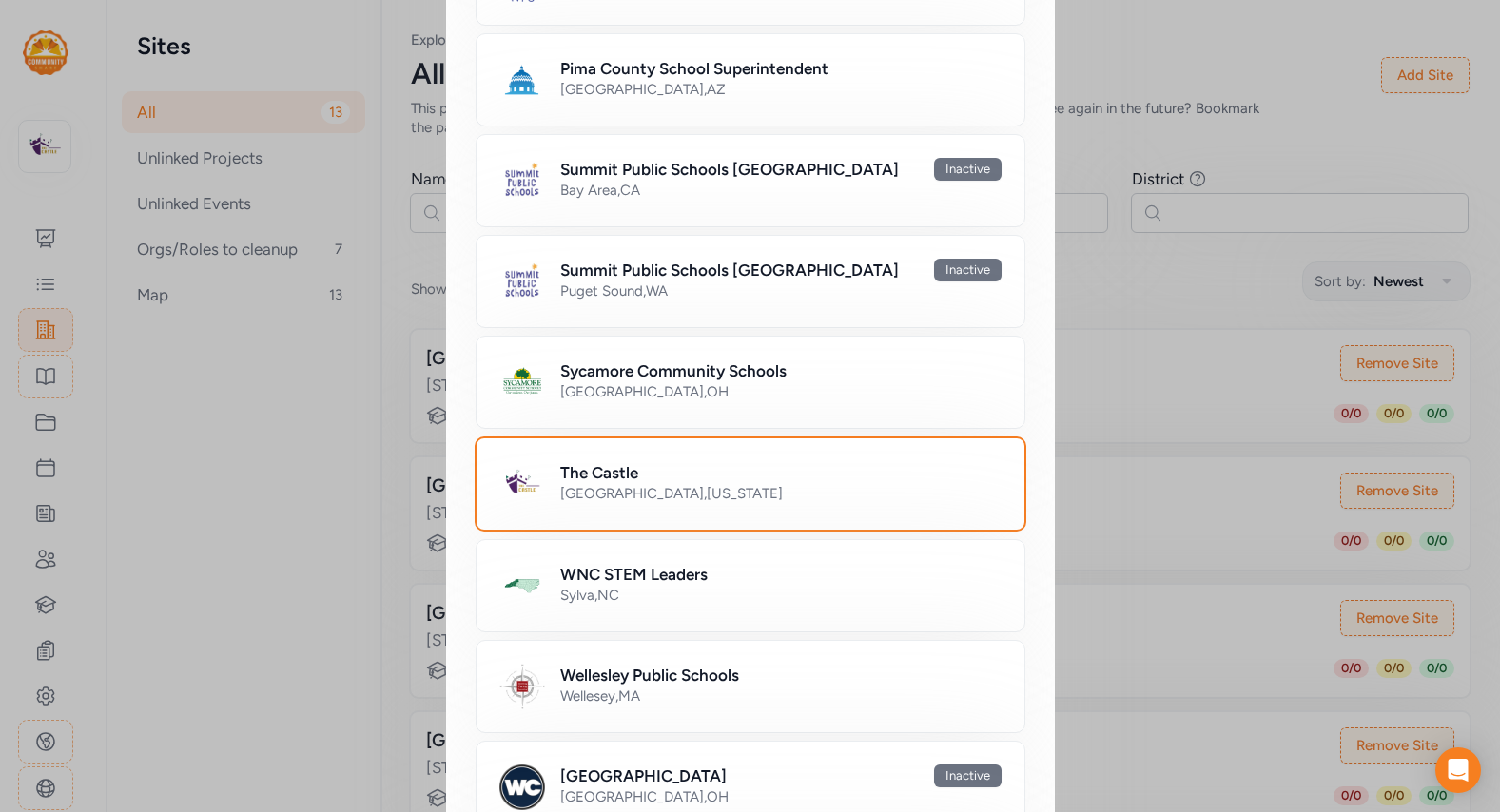
scroll to position [1398, 0]
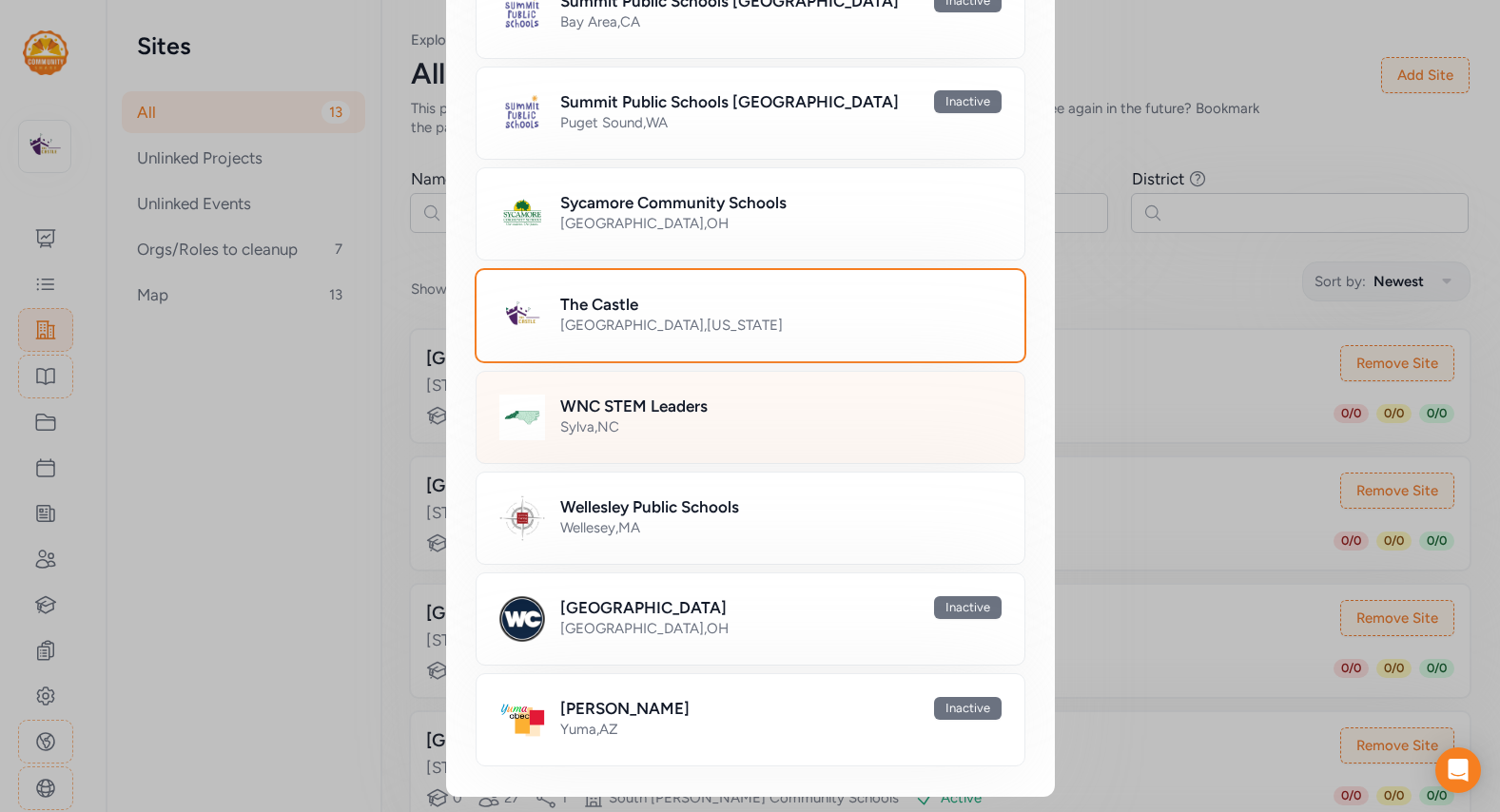
click at [635, 388] on div "WNC STEM Leaders Sylva , [GEOGRAPHIC_DATA]" at bounding box center [750, 417] width 550 height 93
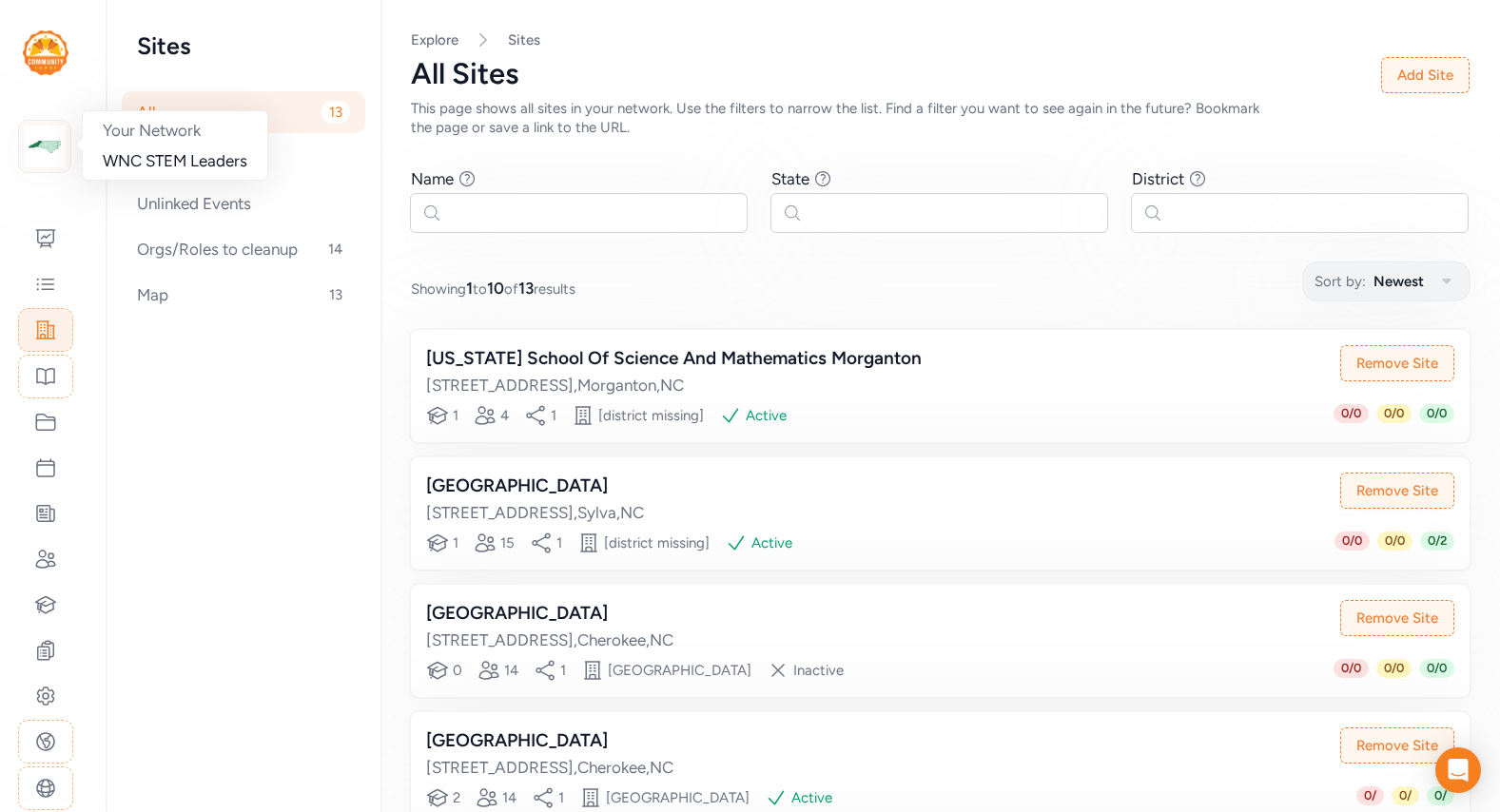
click at [54, 151] on img at bounding box center [45, 147] width 42 height 42
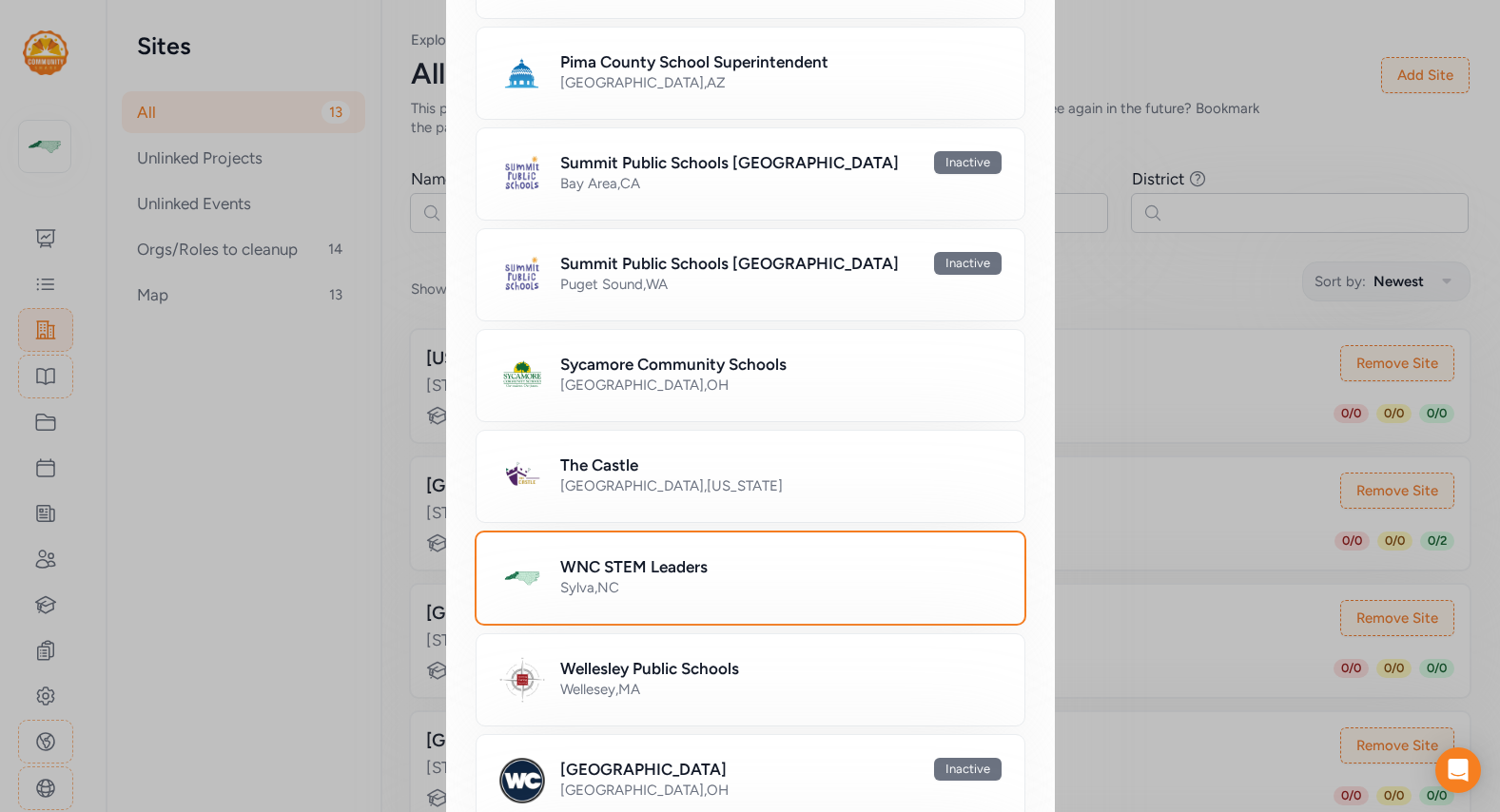
scroll to position [1398, 0]
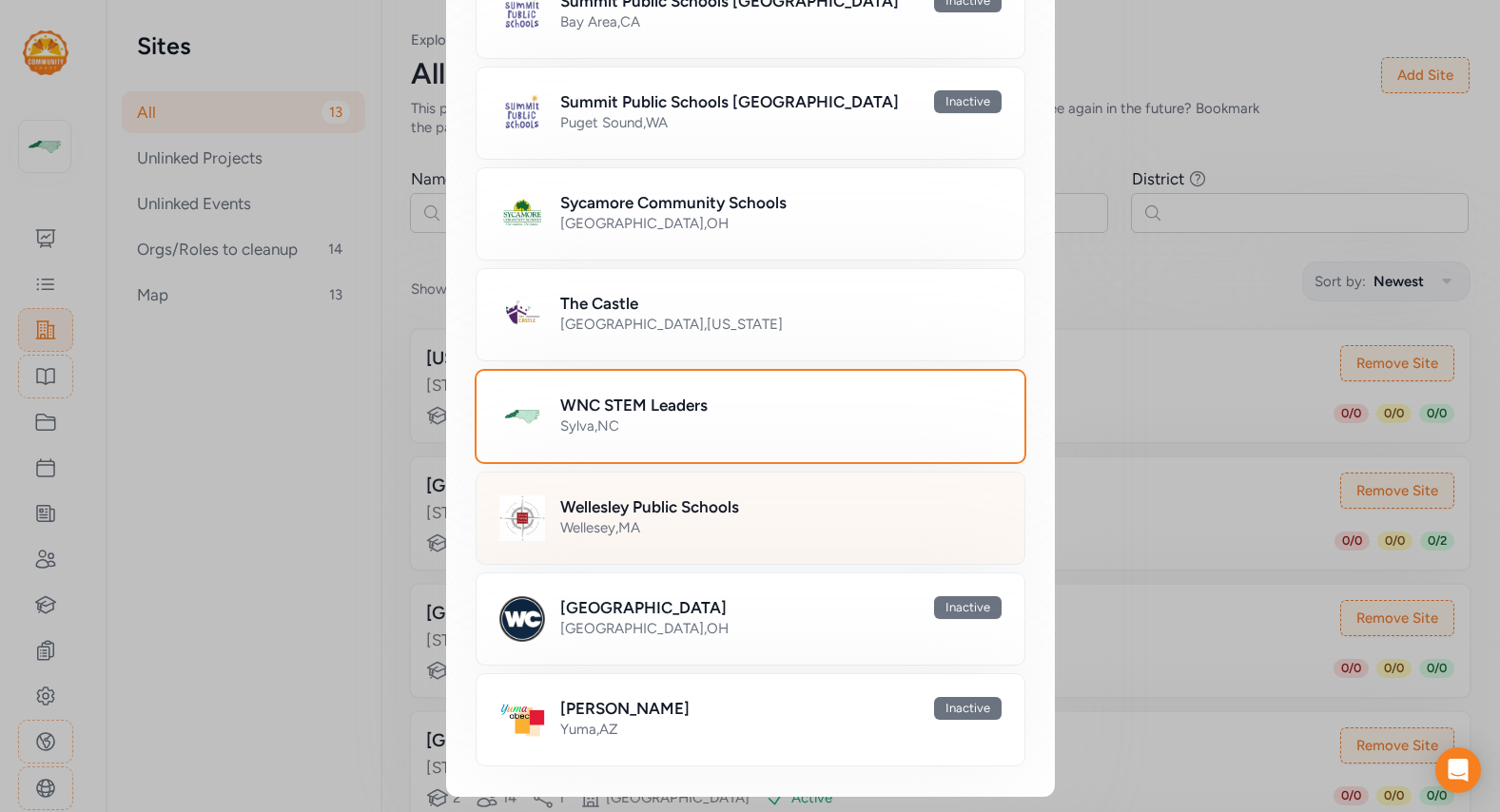
click at [596, 503] on h2 "Wellesley Public Schools" at bounding box center [650, 507] width 179 height 23
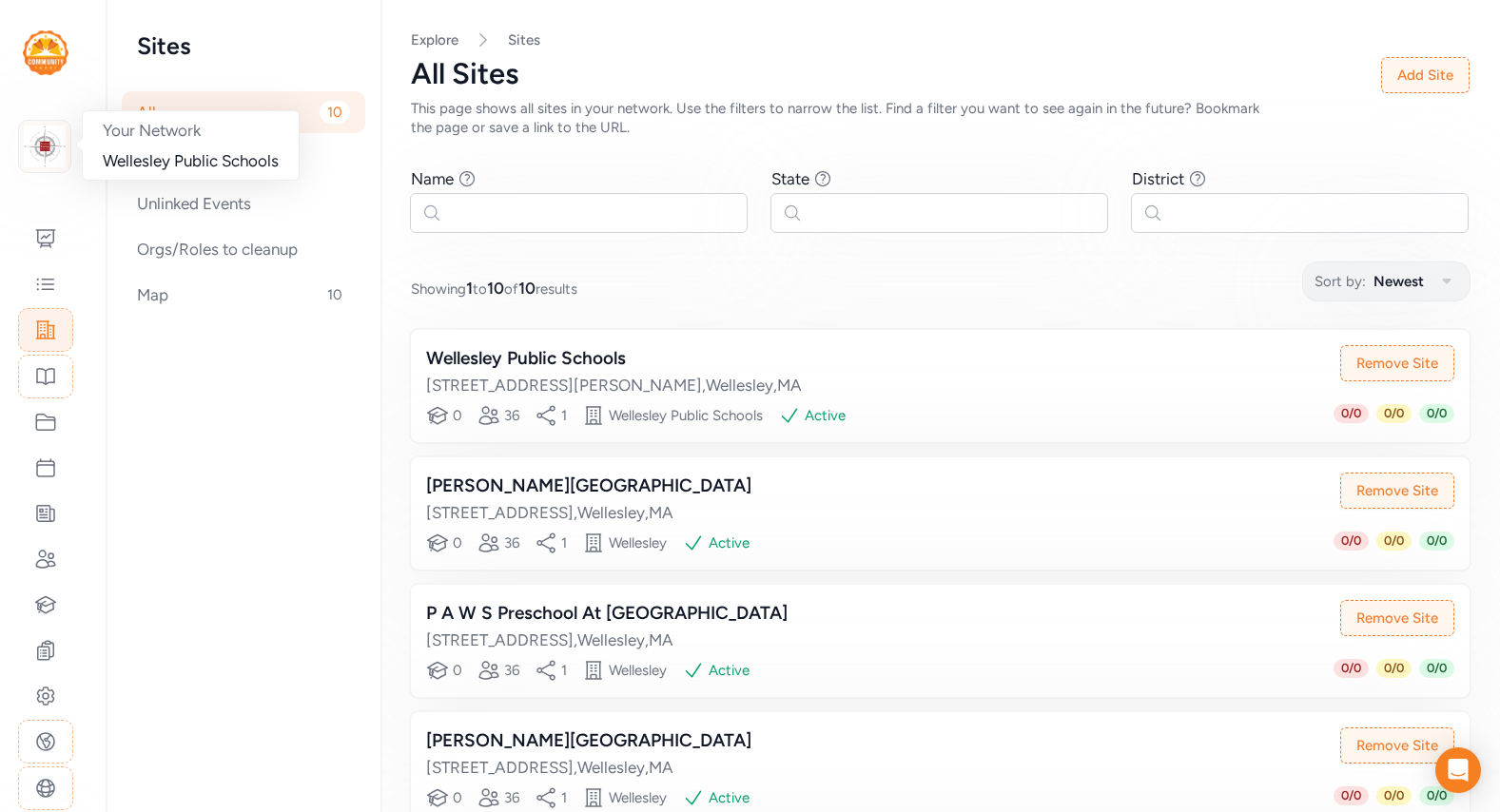
click at [45, 129] on img at bounding box center [45, 147] width 42 height 42
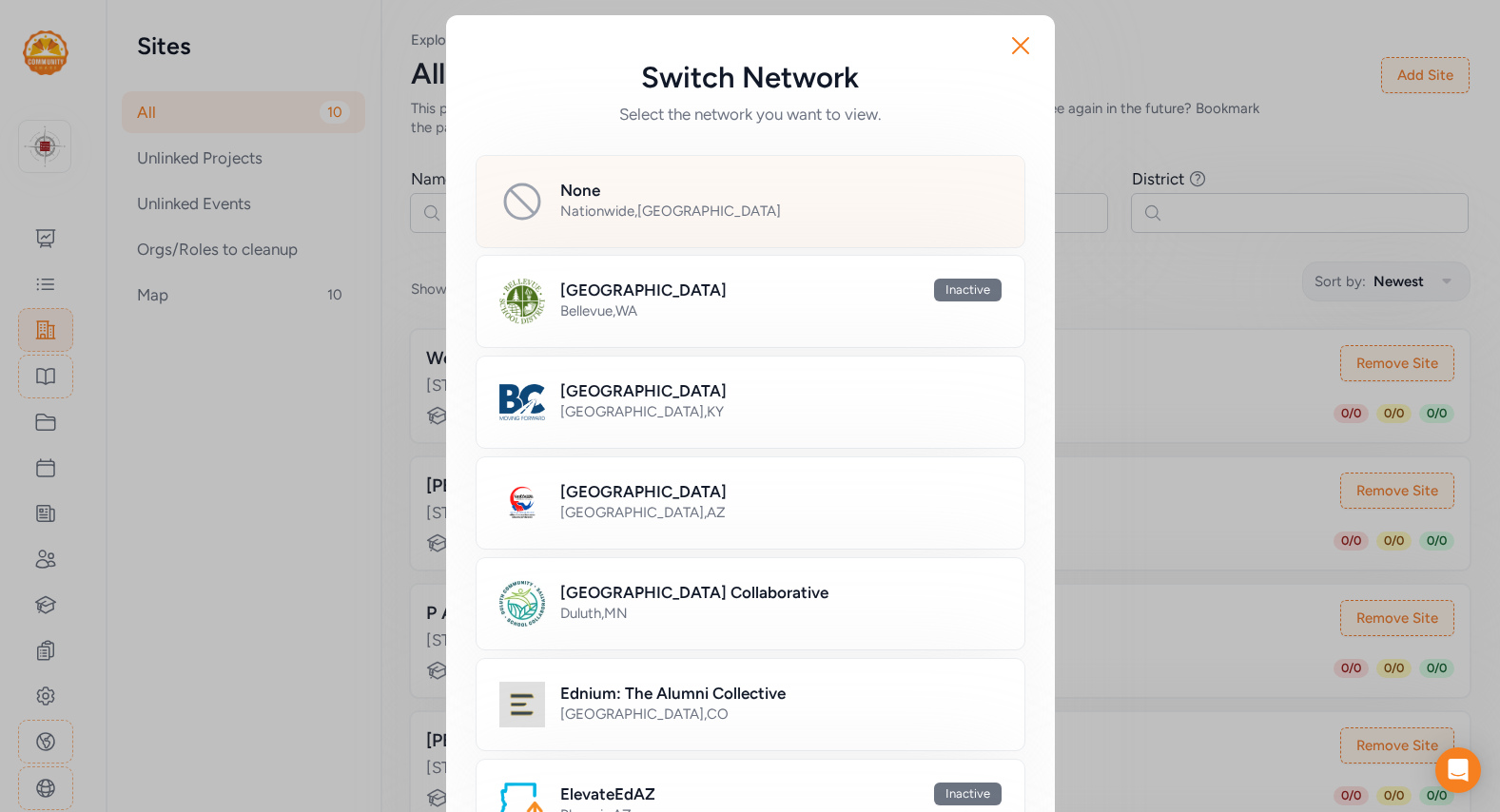
click at [598, 162] on div "None Nationwide , [GEOGRAPHIC_DATA]" at bounding box center [750, 201] width 550 height 93
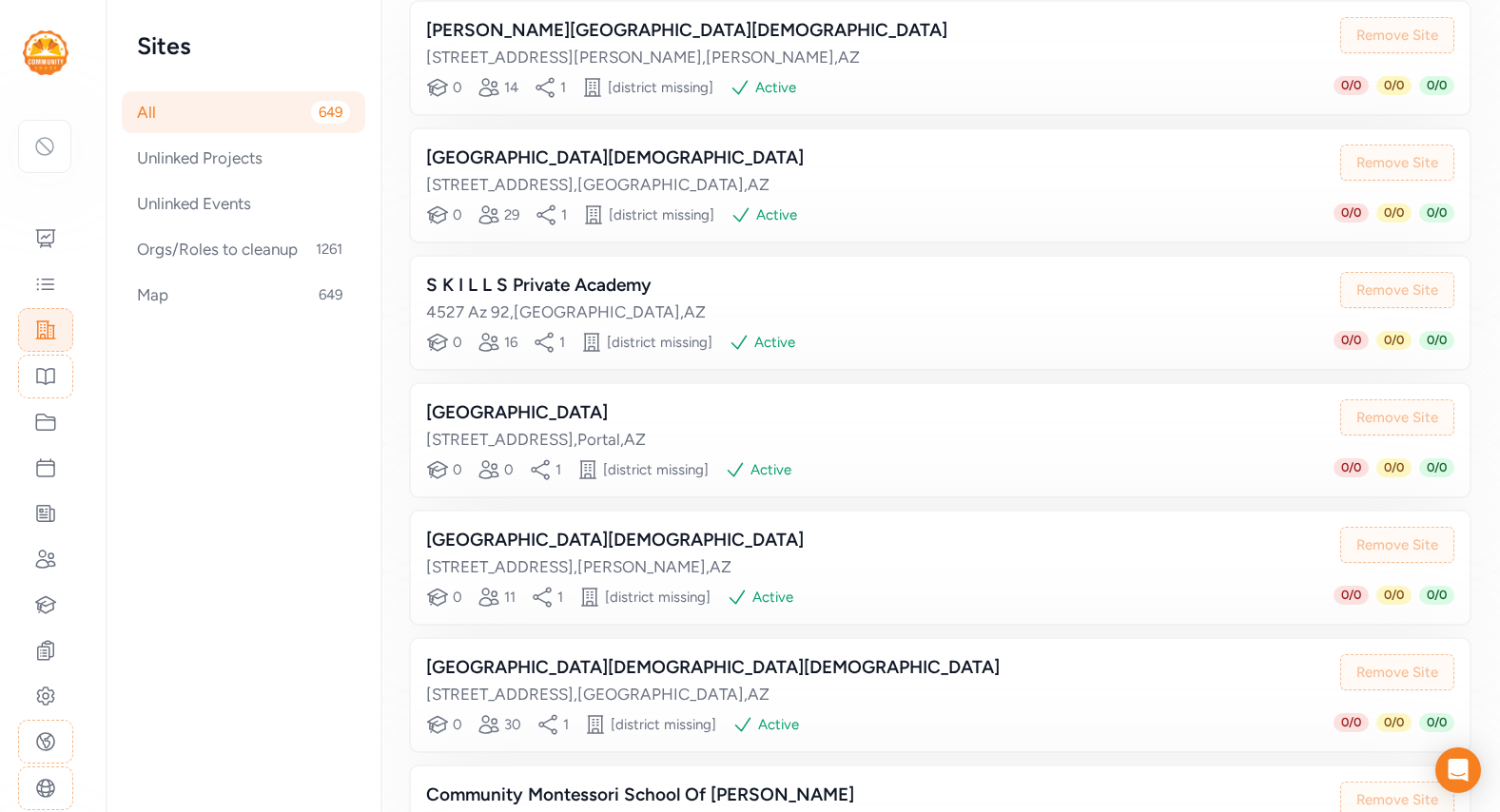
scroll to position [875, 0]
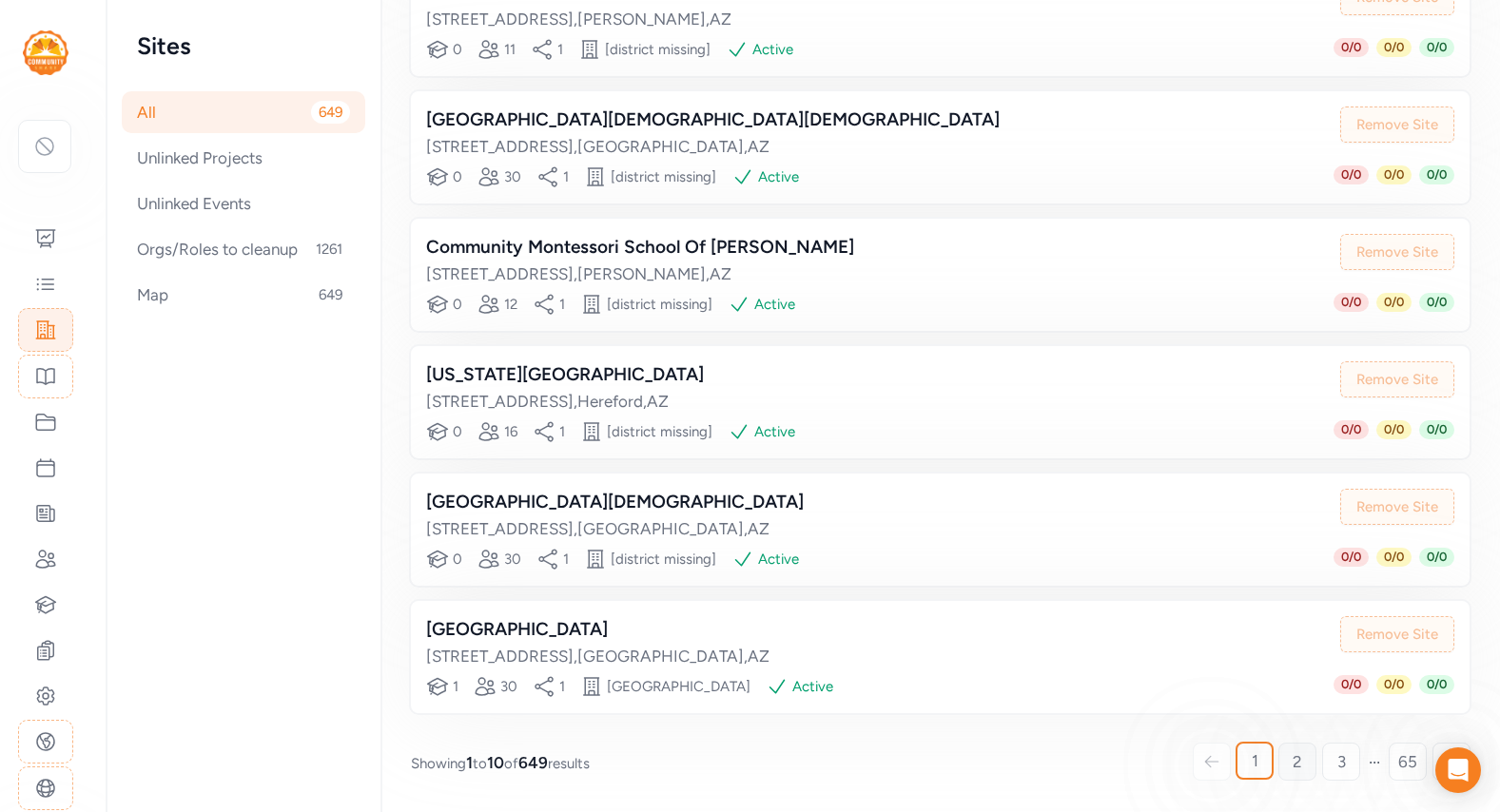
click at [947, 689] on link "2" at bounding box center [1298, 761] width 38 height 38
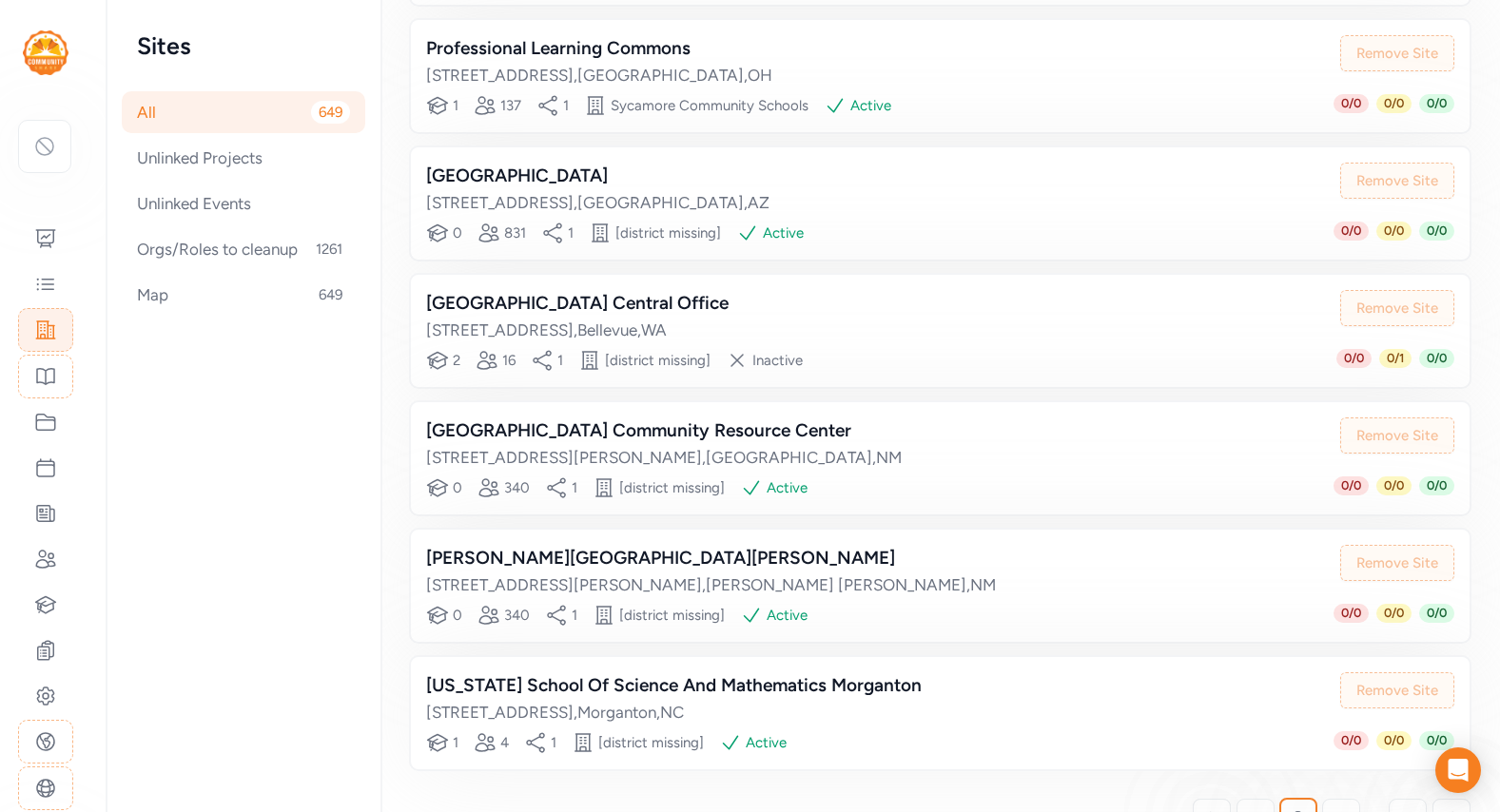
scroll to position [875, 0]
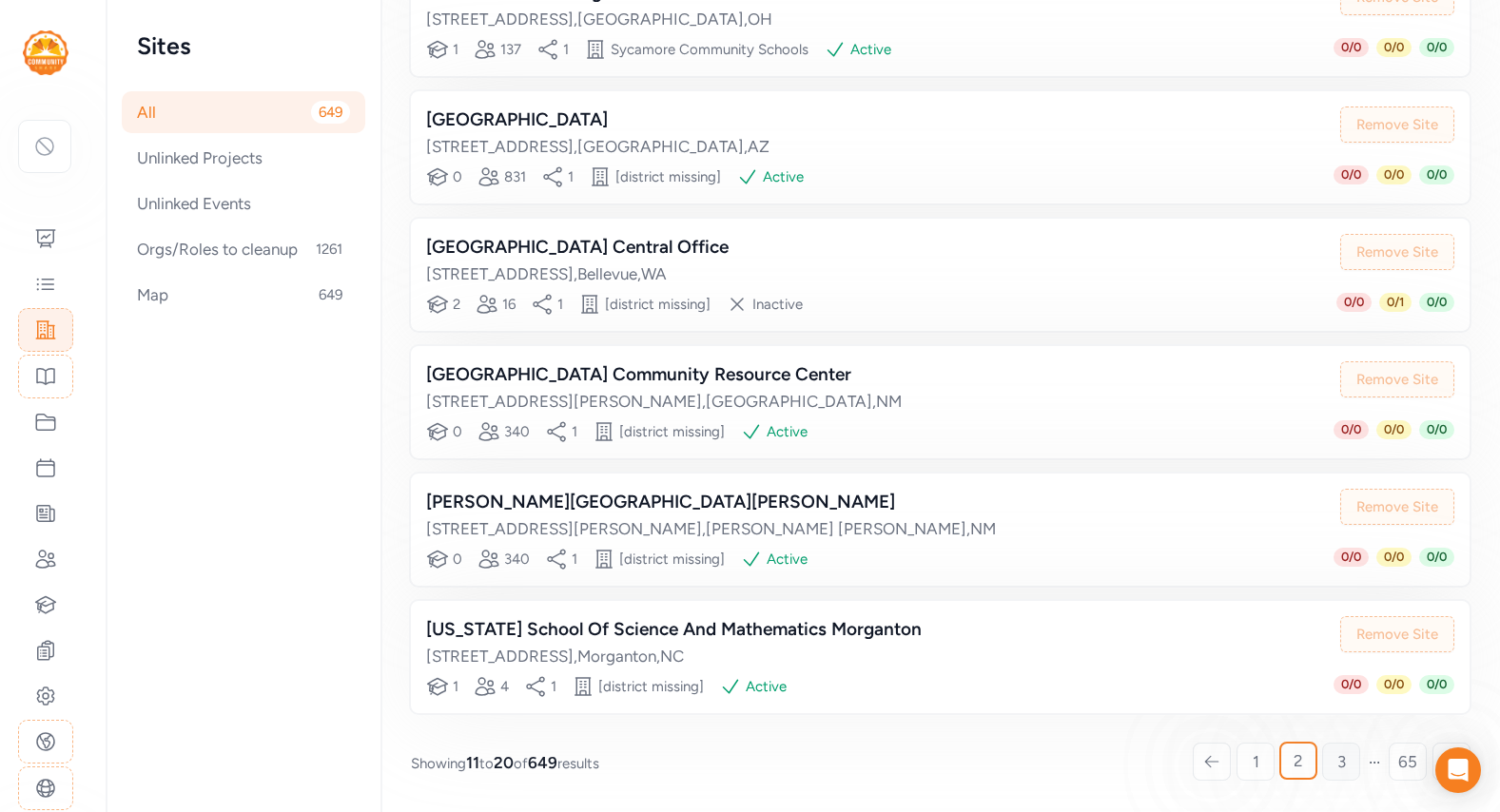
click at [947, 689] on span "3" at bounding box center [1341, 761] width 9 height 23
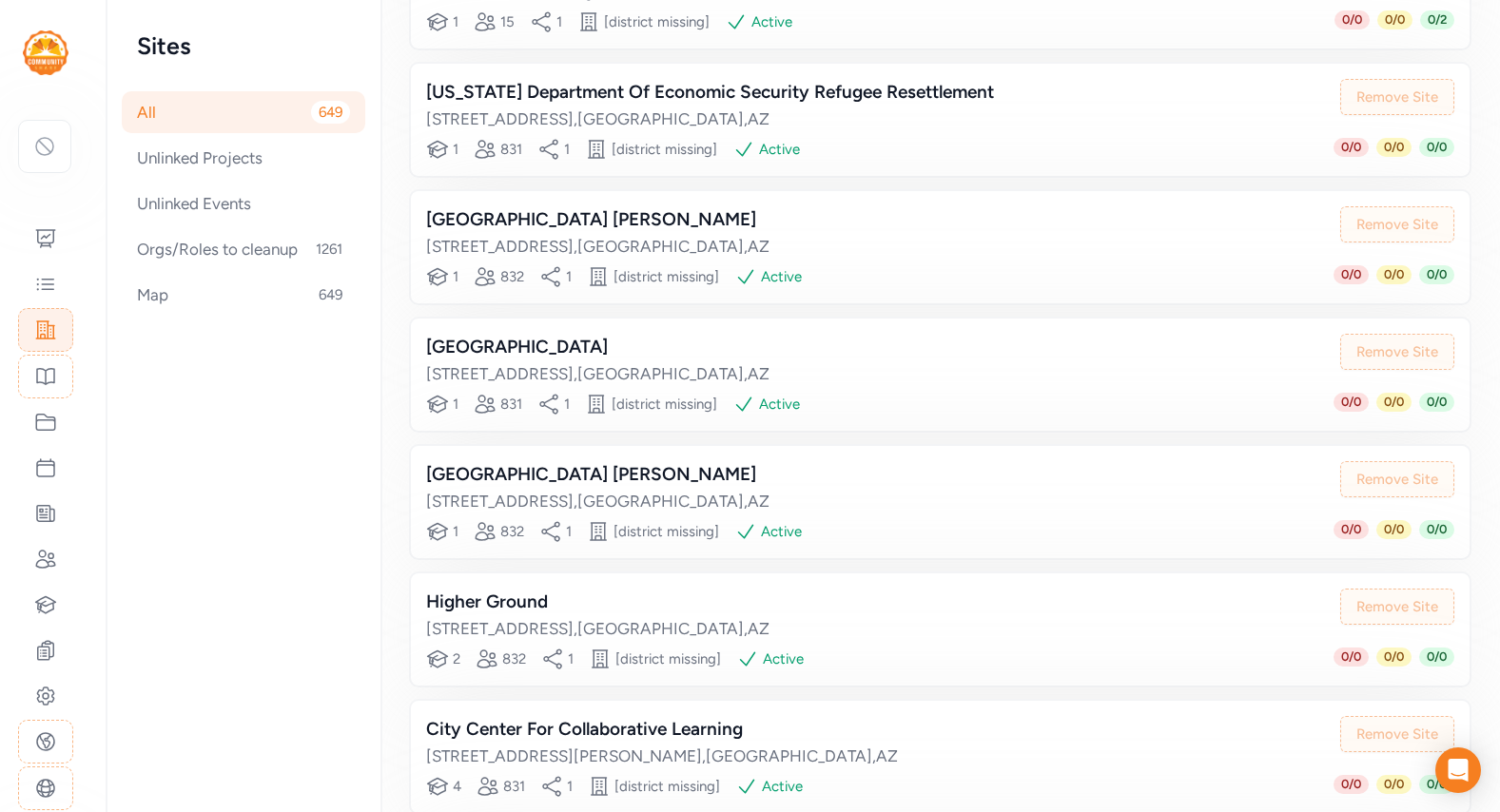
scroll to position [875, 0]
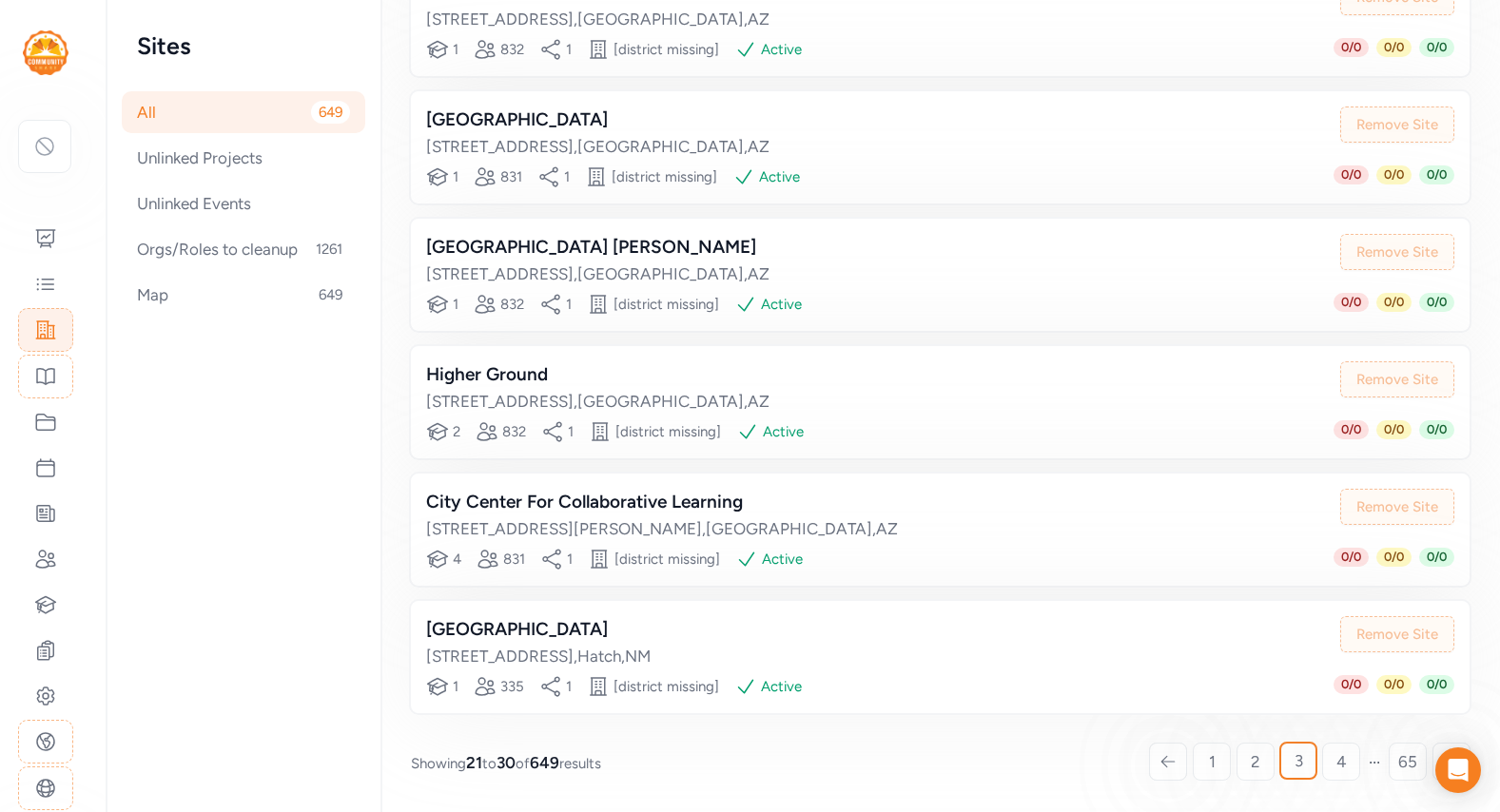
click at [947, 689] on span "4" at bounding box center [1341, 761] width 11 height 23
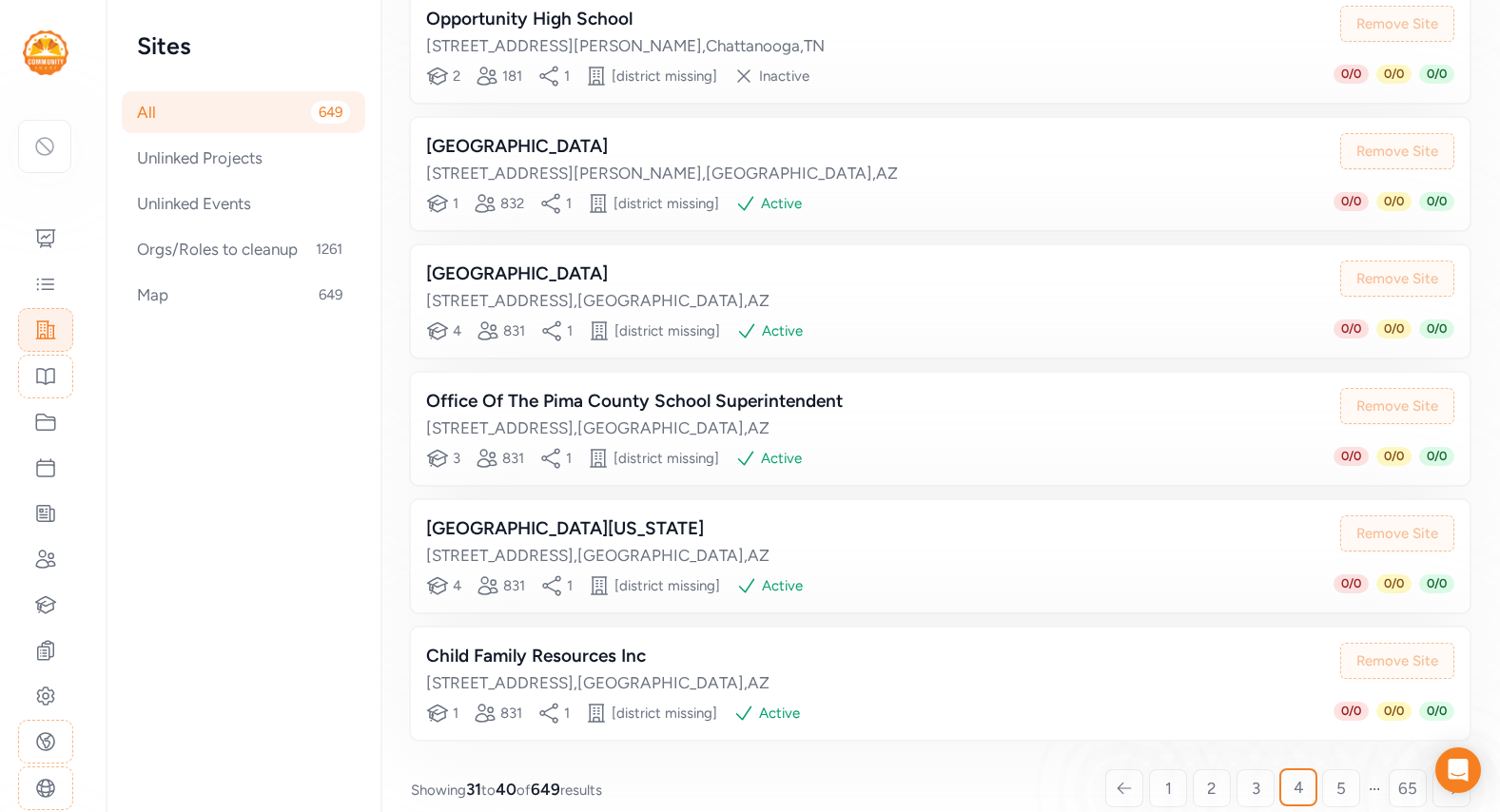
scroll to position [875, 0]
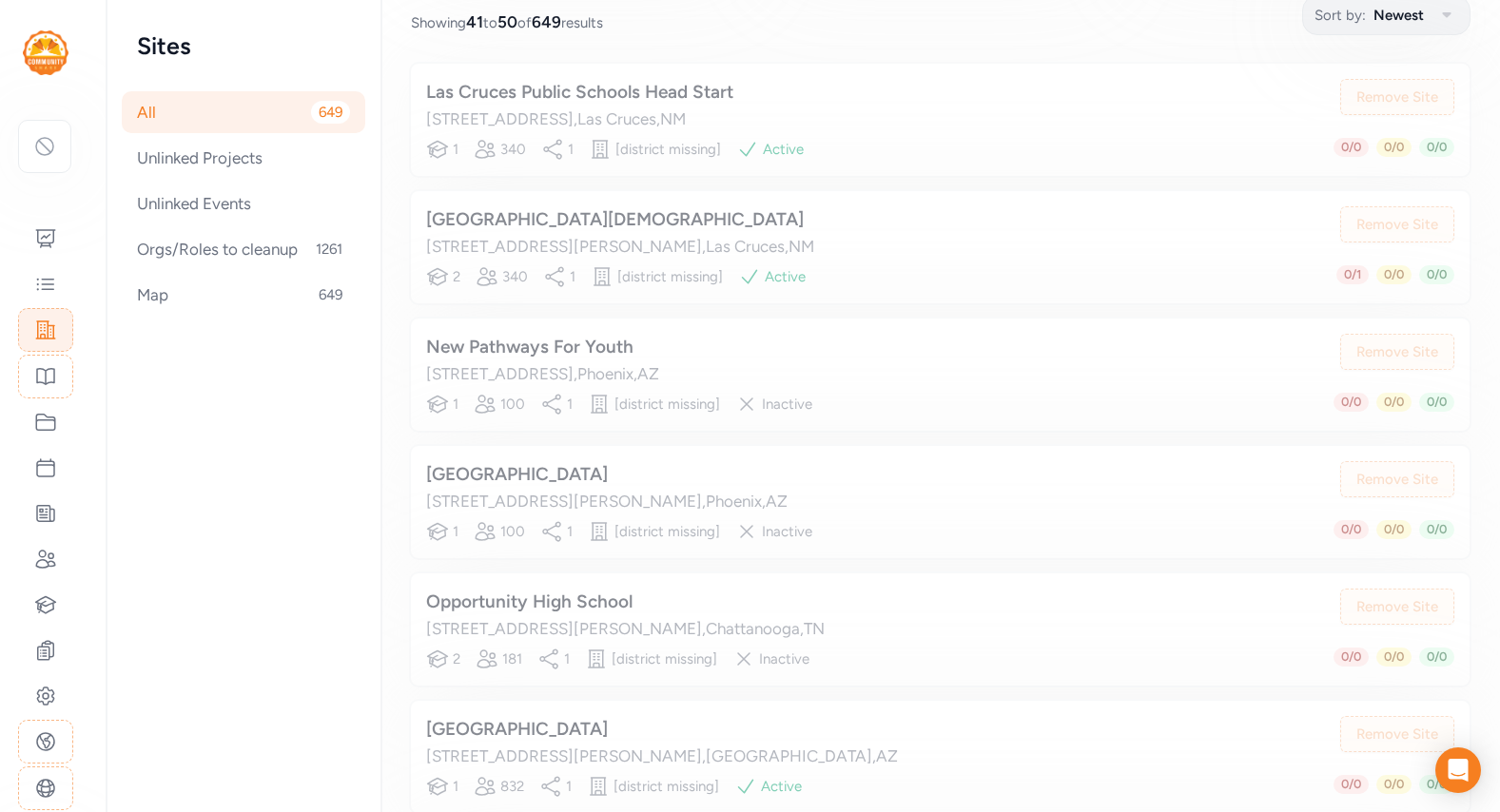
scroll to position [263, 0]
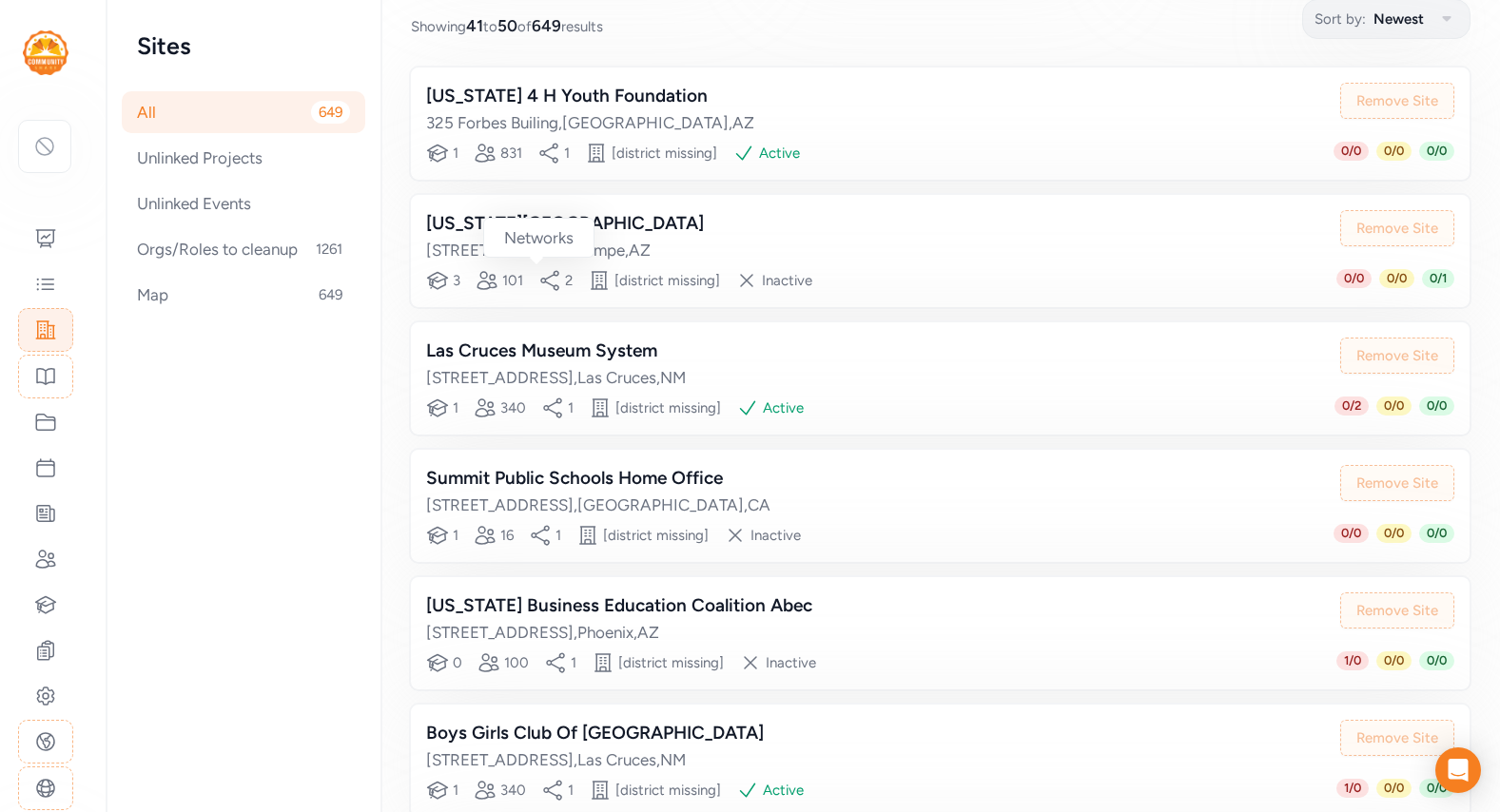
click at [541, 282] on icon at bounding box center [550, 280] width 23 height 23
click at [578, 226] on div "Arizona State University Tempe Campus" at bounding box center [565, 223] width 278 height 27
click at [32, 159] on div at bounding box center [45, 147] width 54 height 54
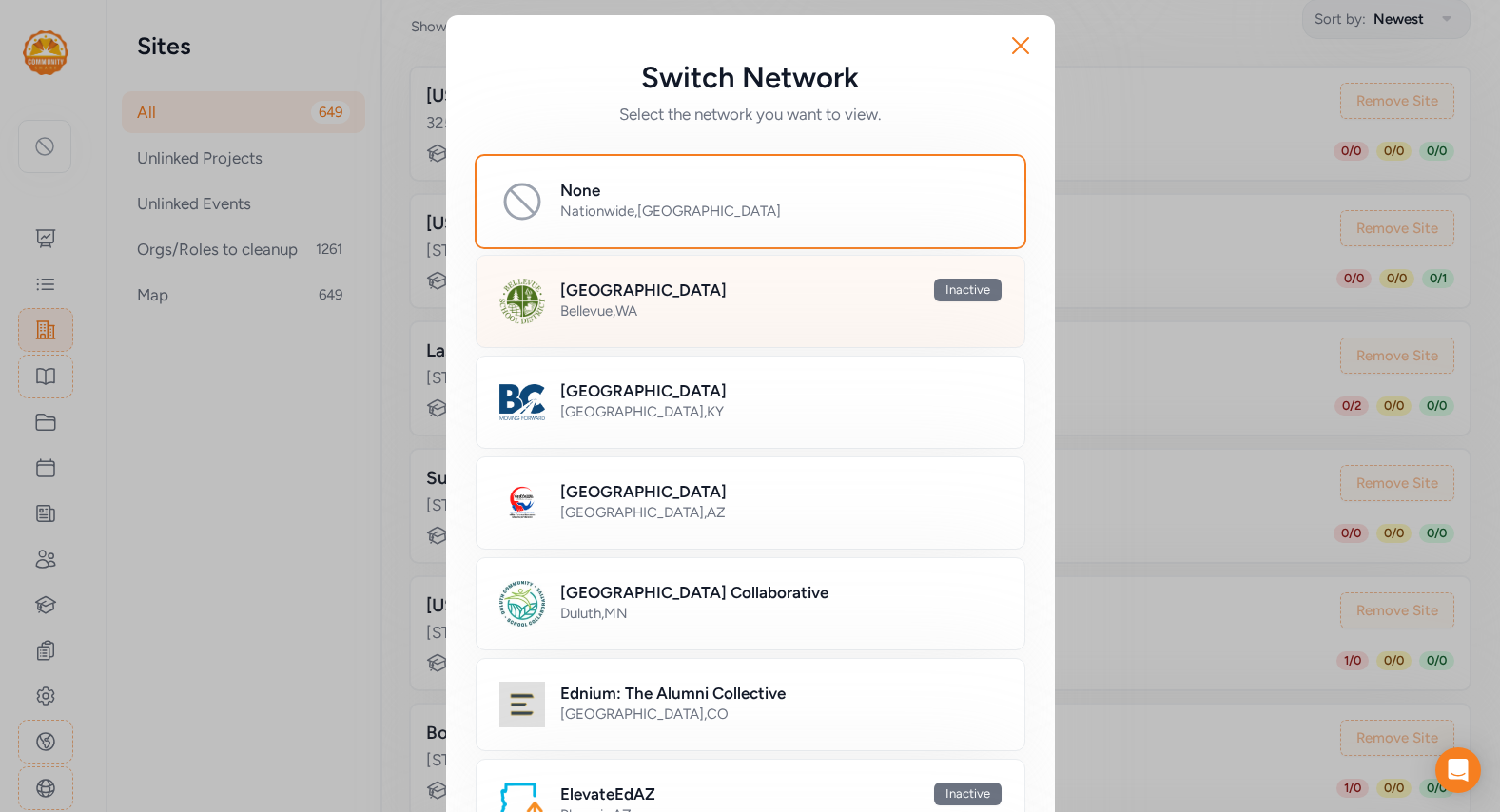
click at [659, 283] on h2 "[GEOGRAPHIC_DATA]" at bounding box center [644, 290] width 167 height 23
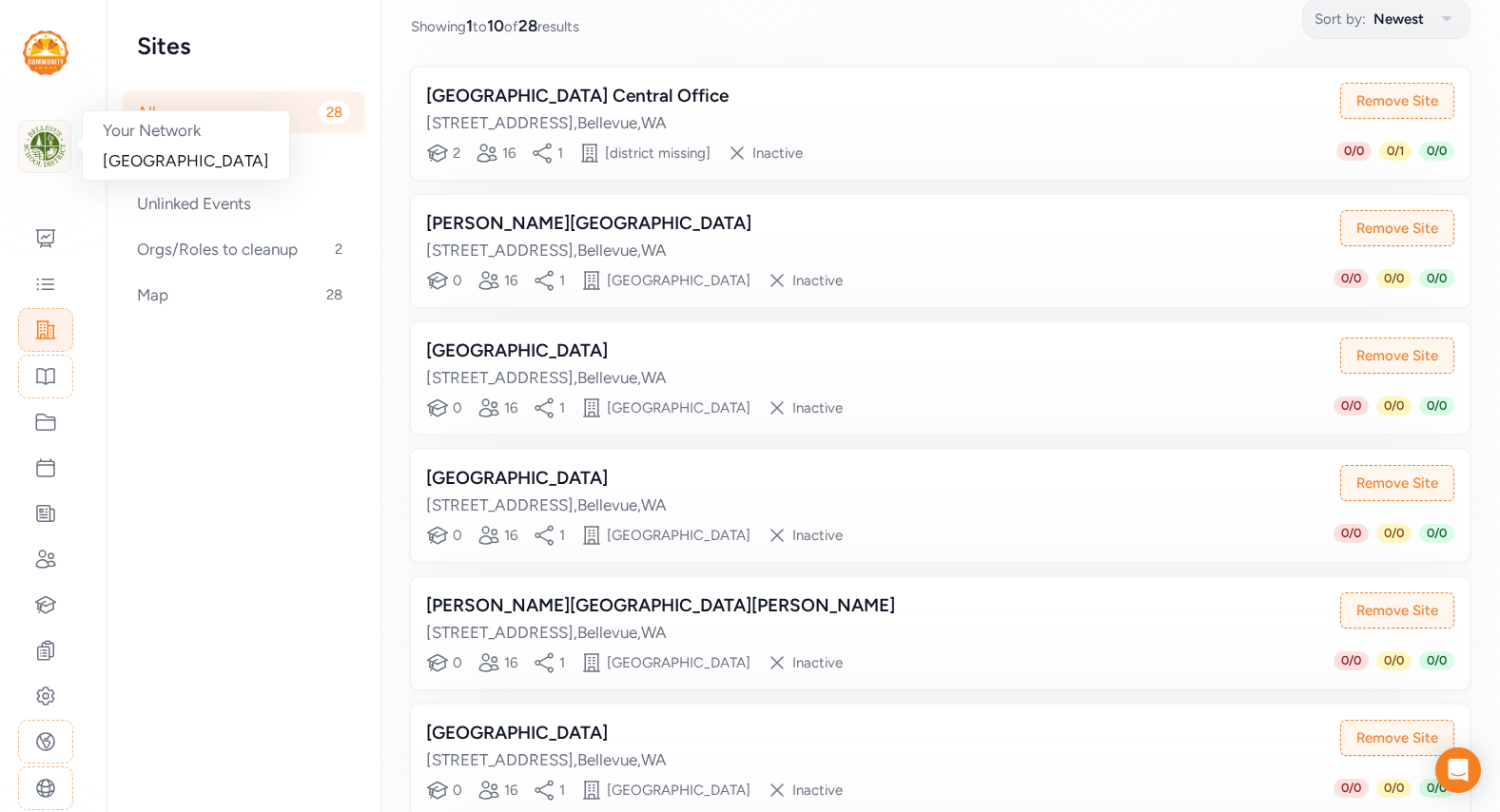
click at [38, 145] on img at bounding box center [45, 147] width 42 height 42
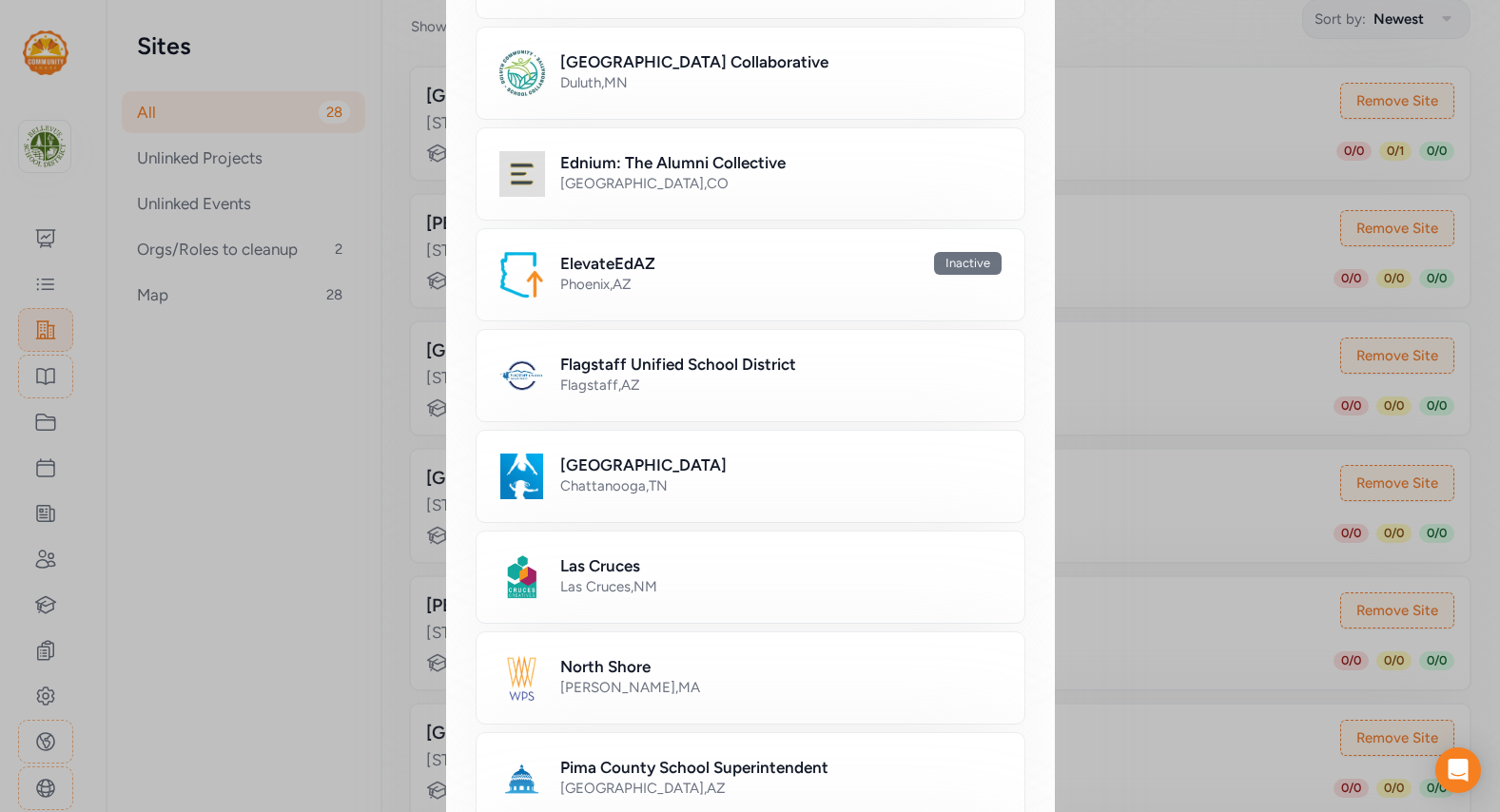
scroll to position [547, 0]
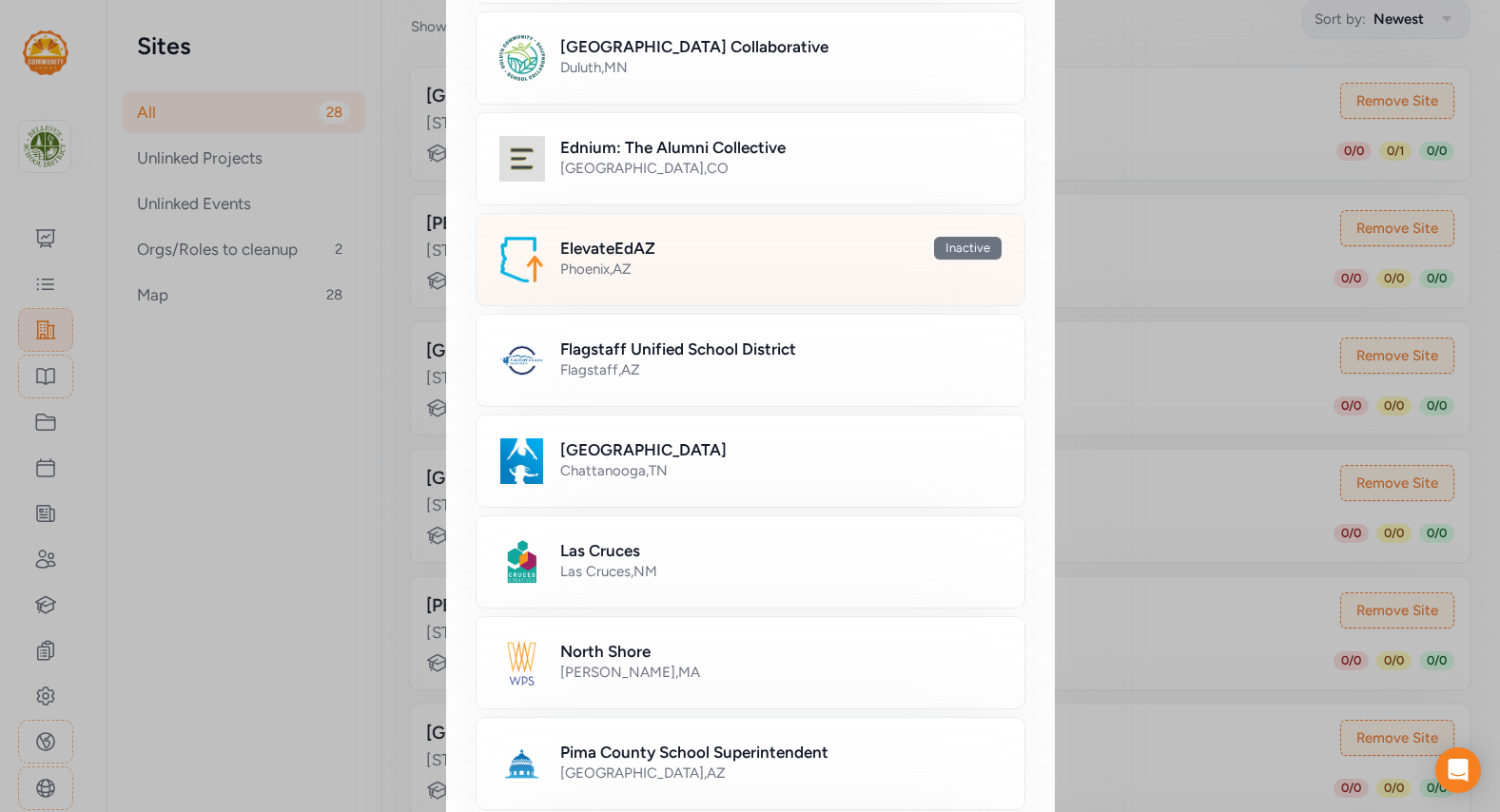
click at [730, 282] on div "ElevateEdAZ Inactive Phoenix , AZ" at bounding box center [781, 260] width 441 height 46
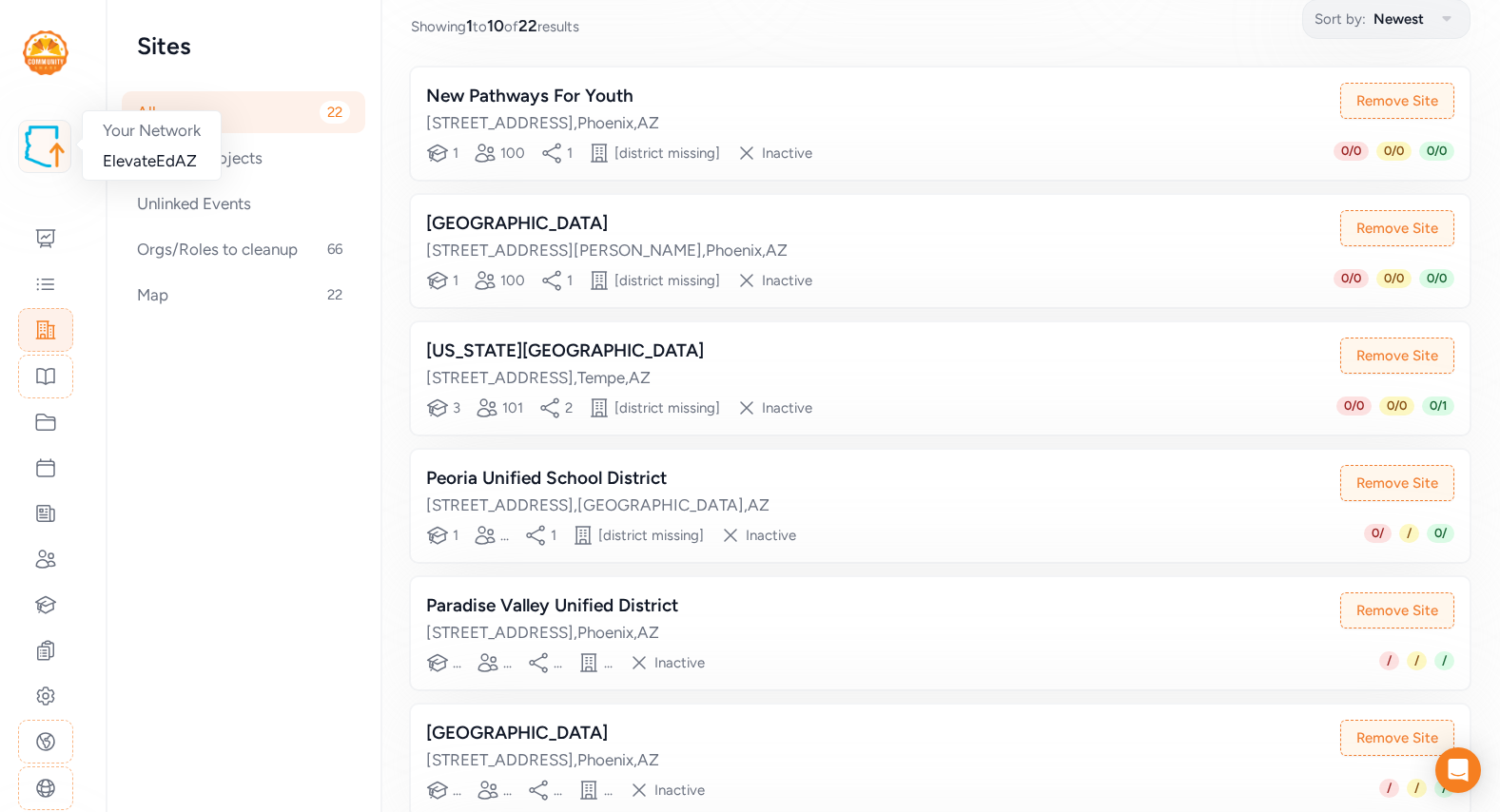
click at [54, 122] on div at bounding box center [45, 147] width 54 height 54
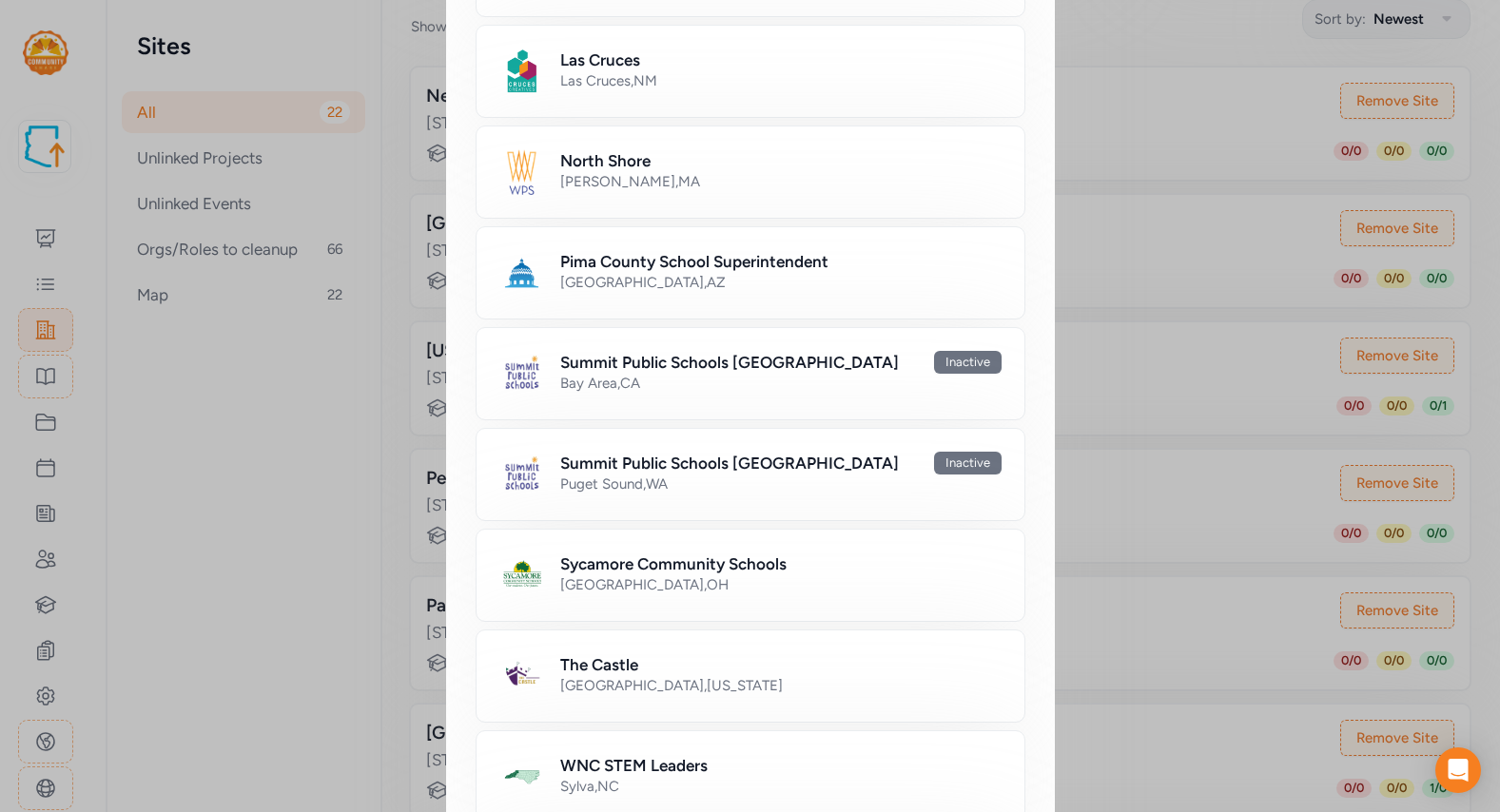
scroll to position [1054, 0]
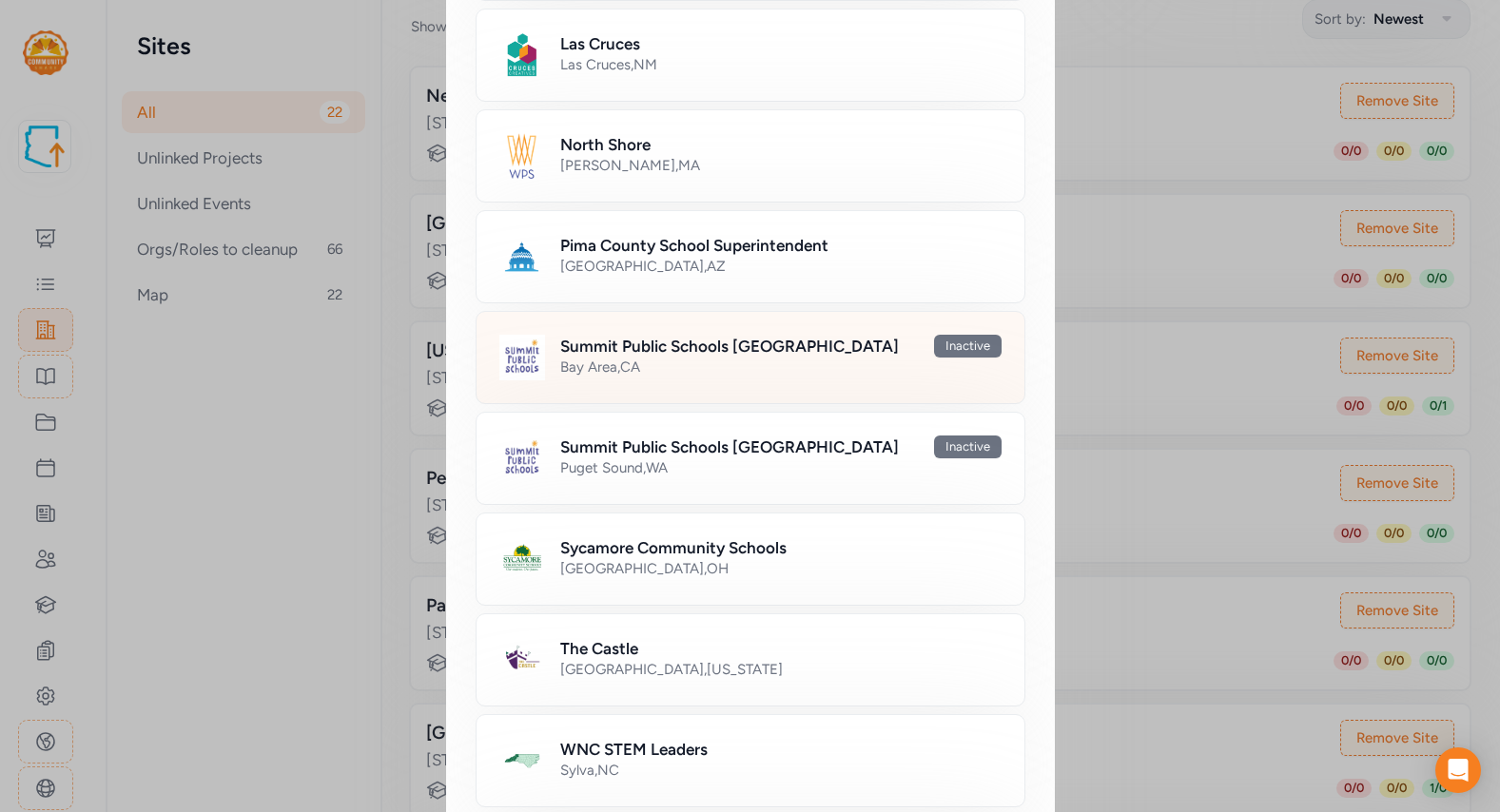
click at [583, 373] on div "Bay Area , CA" at bounding box center [781, 367] width 441 height 19
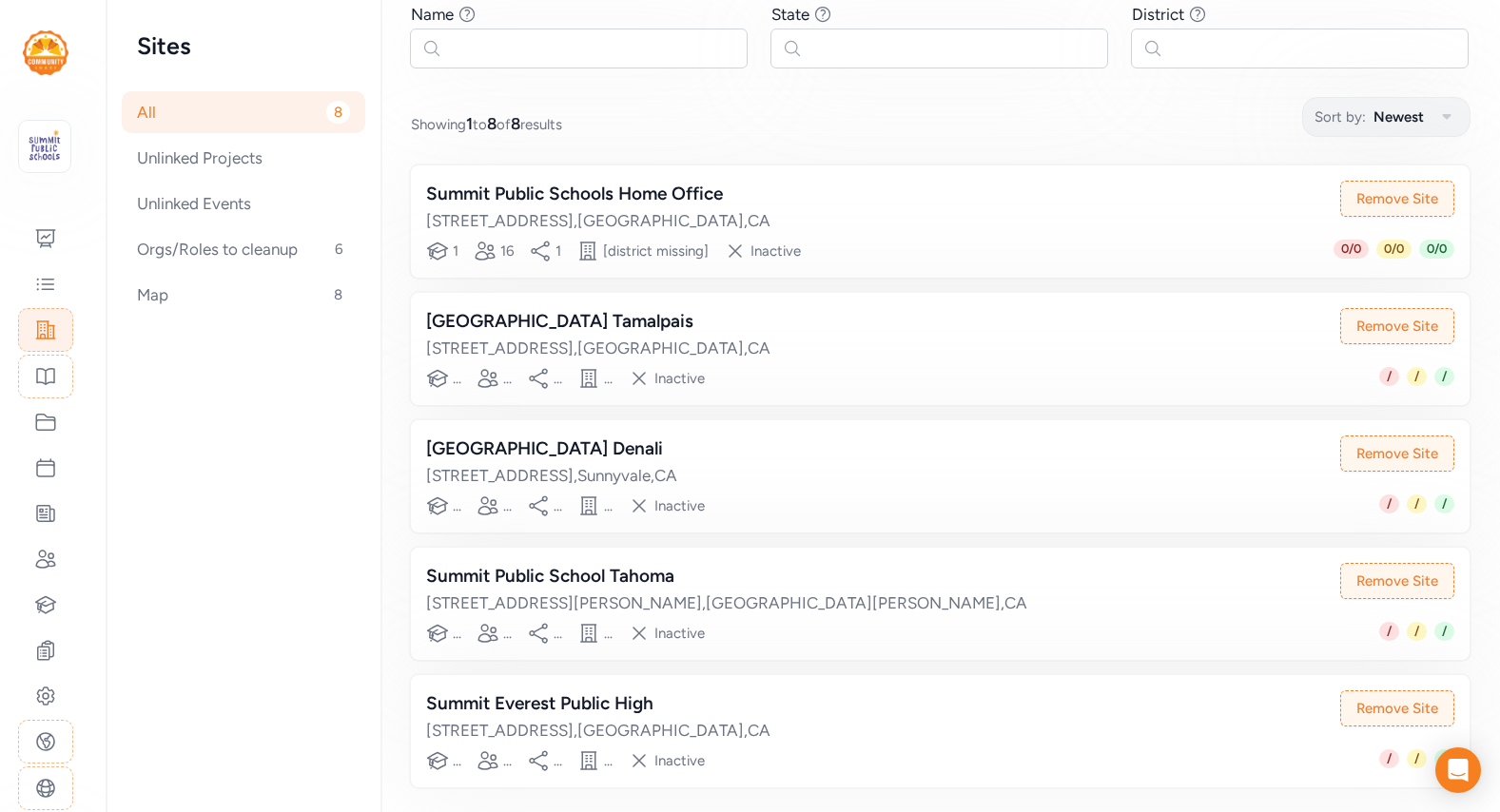
scroll to position [263, 0]
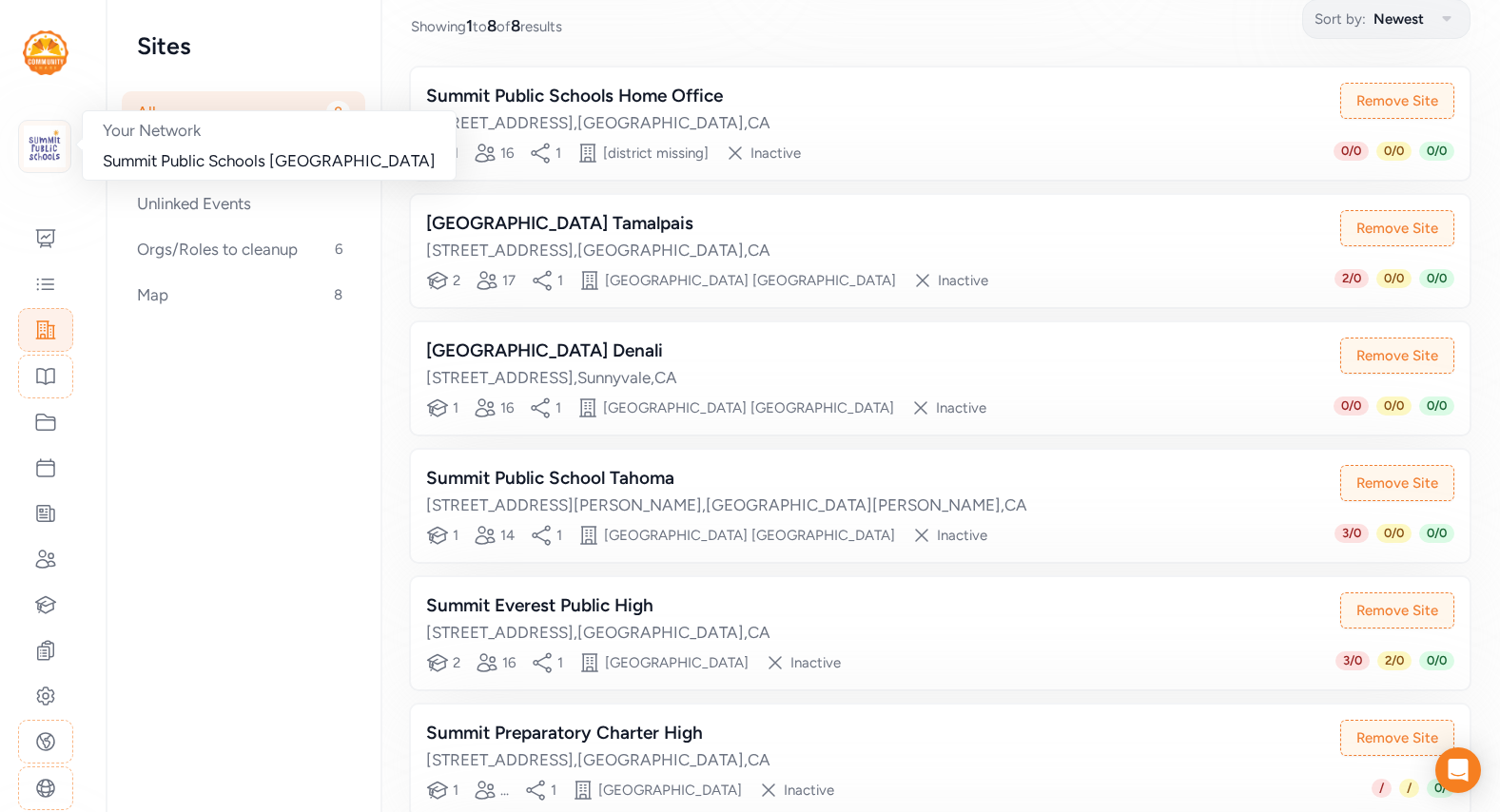
click at [34, 152] on img at bounding box center [45, 147] width 42 height 42
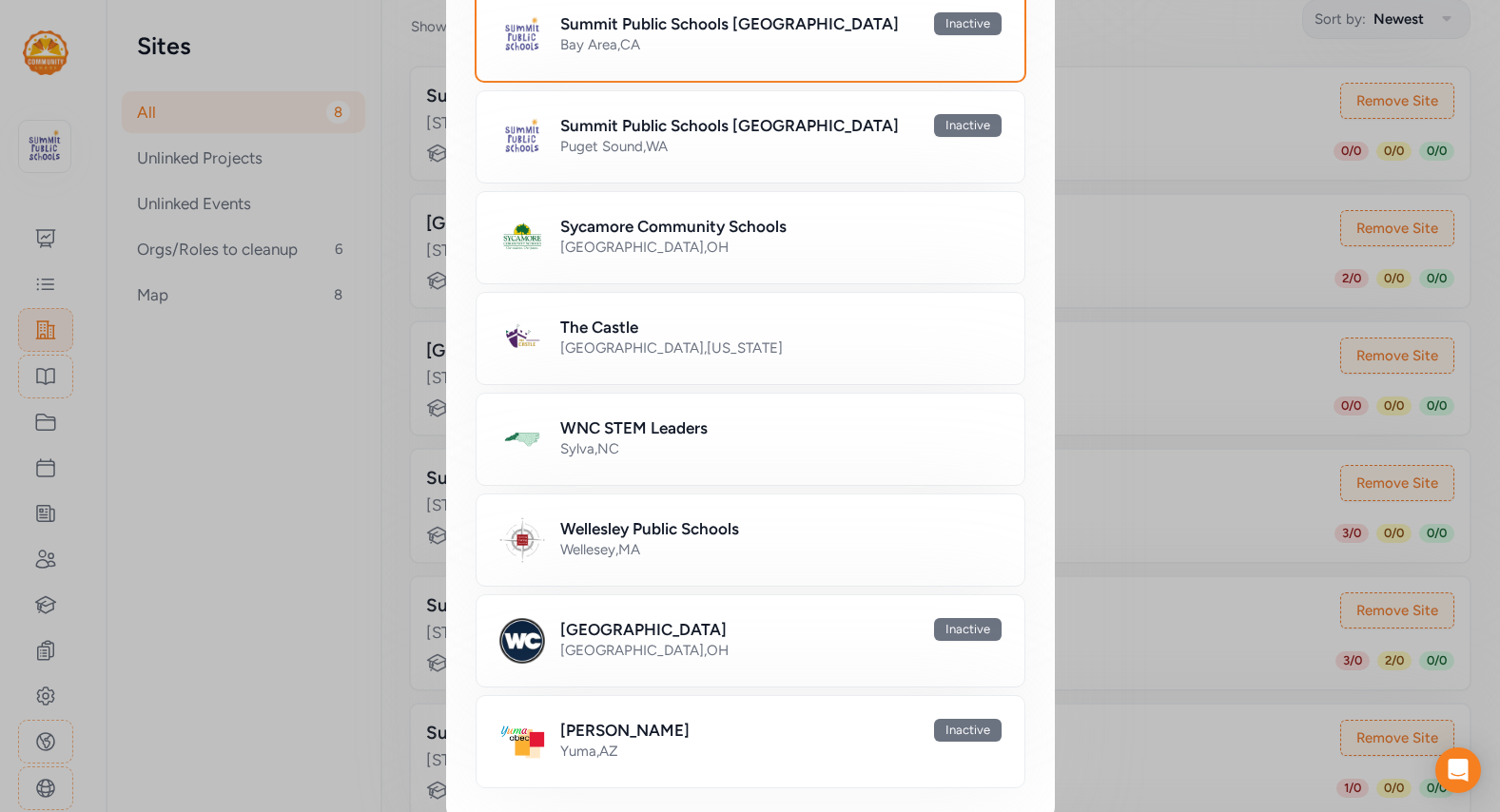
scroll to position [1398, 0]
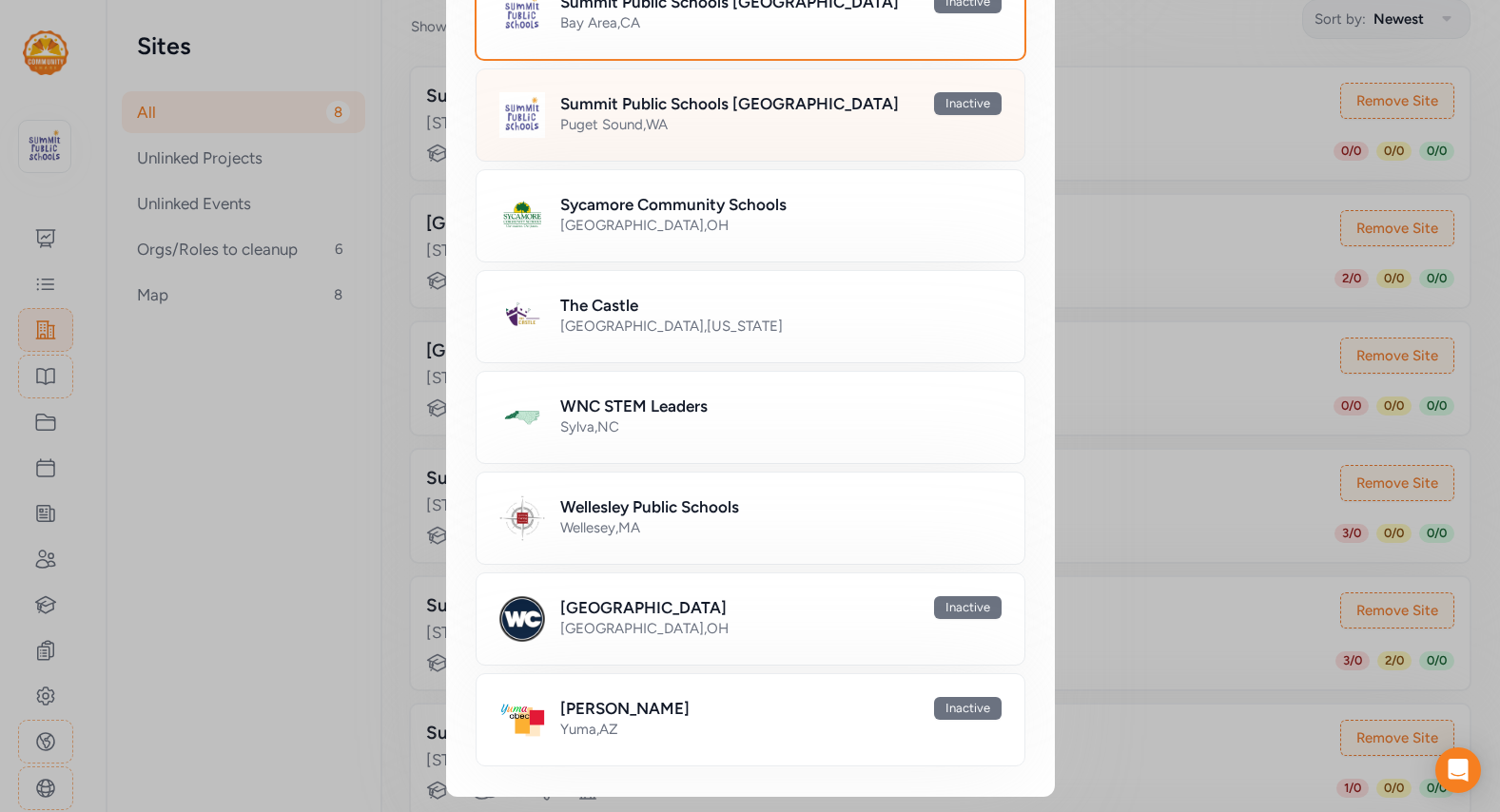
click at [634, 102] on h2 "Summit Public Schools [GEOGRAPHIC_DATA]" at bounding box center [729, 103] width 338 height 23
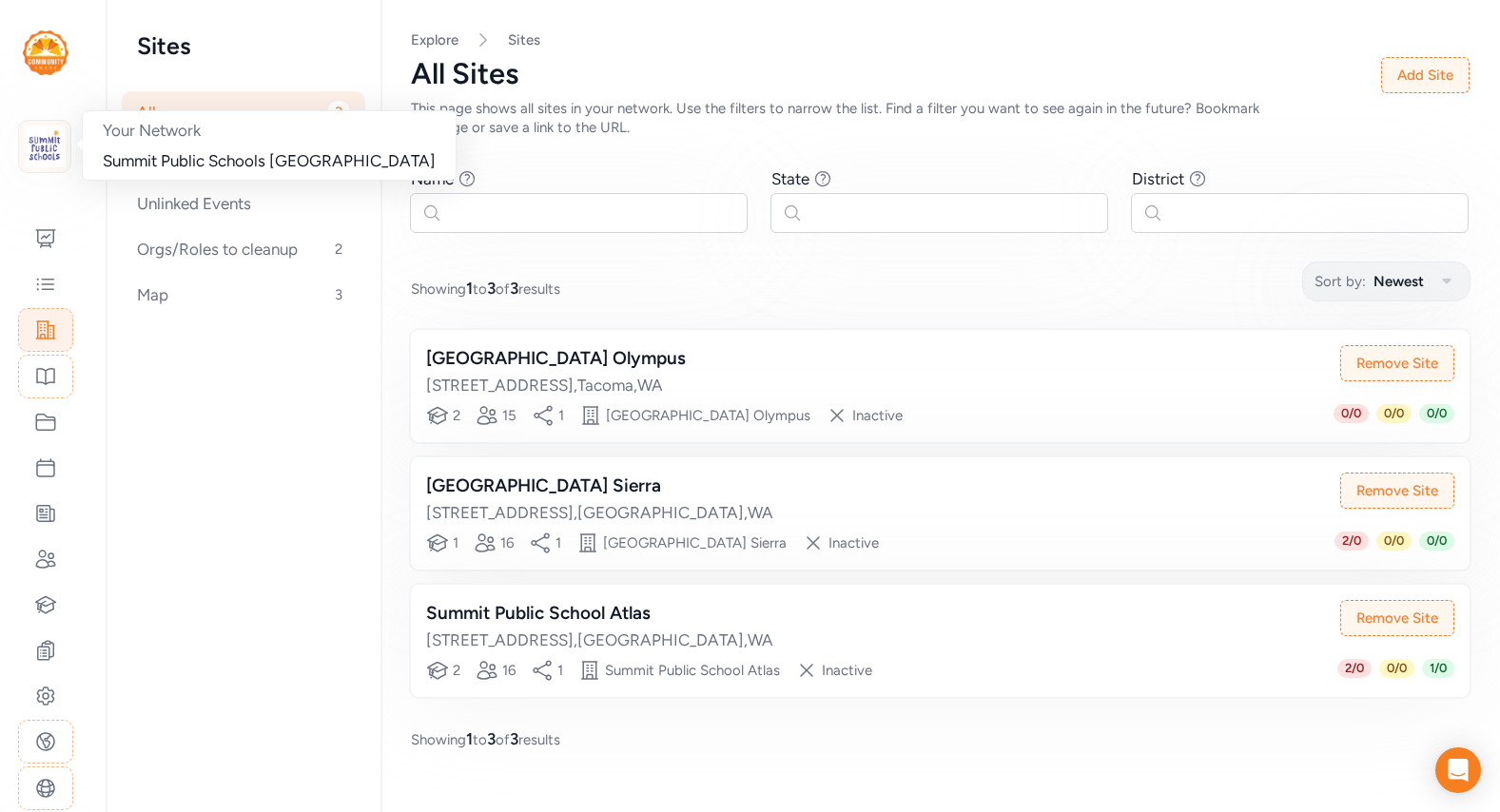
click at [30, 161] on img at bounding box center [45, 147] width 42 height 42
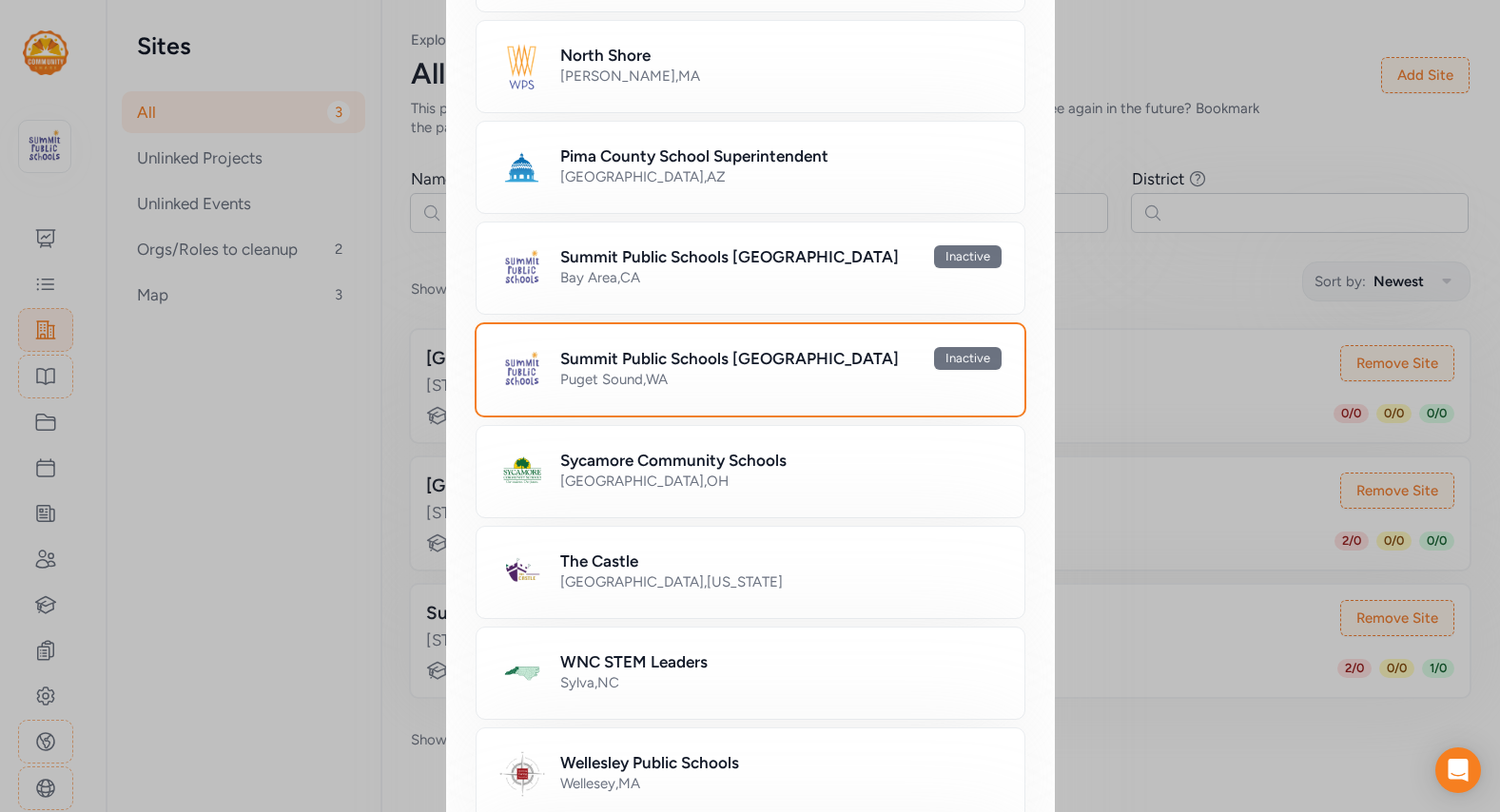
scroll to position [1398, 0]
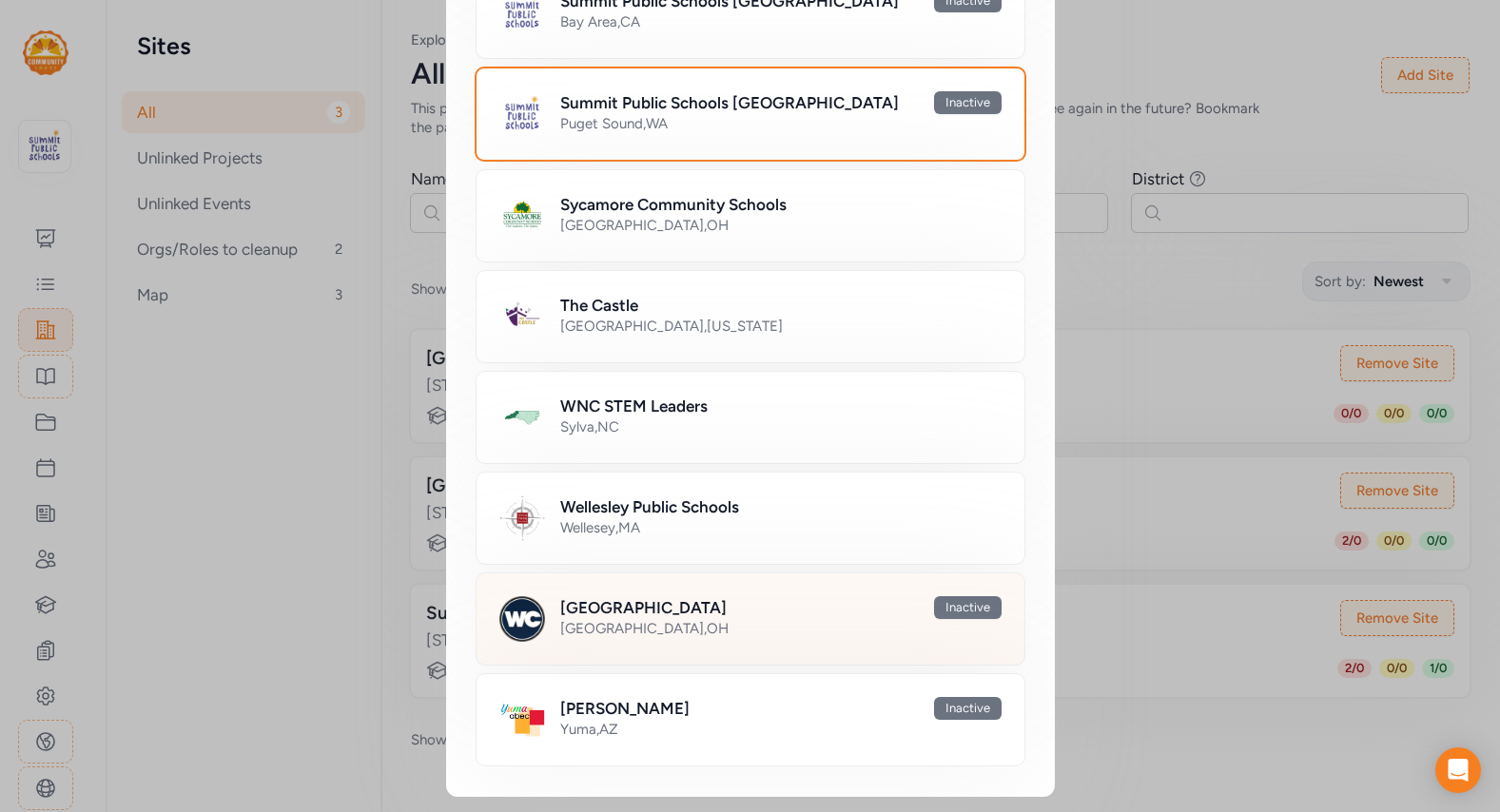
click at [634, 635] on div "Cincinnati , OH" at bounding box center [781, 628] width 441 height 19
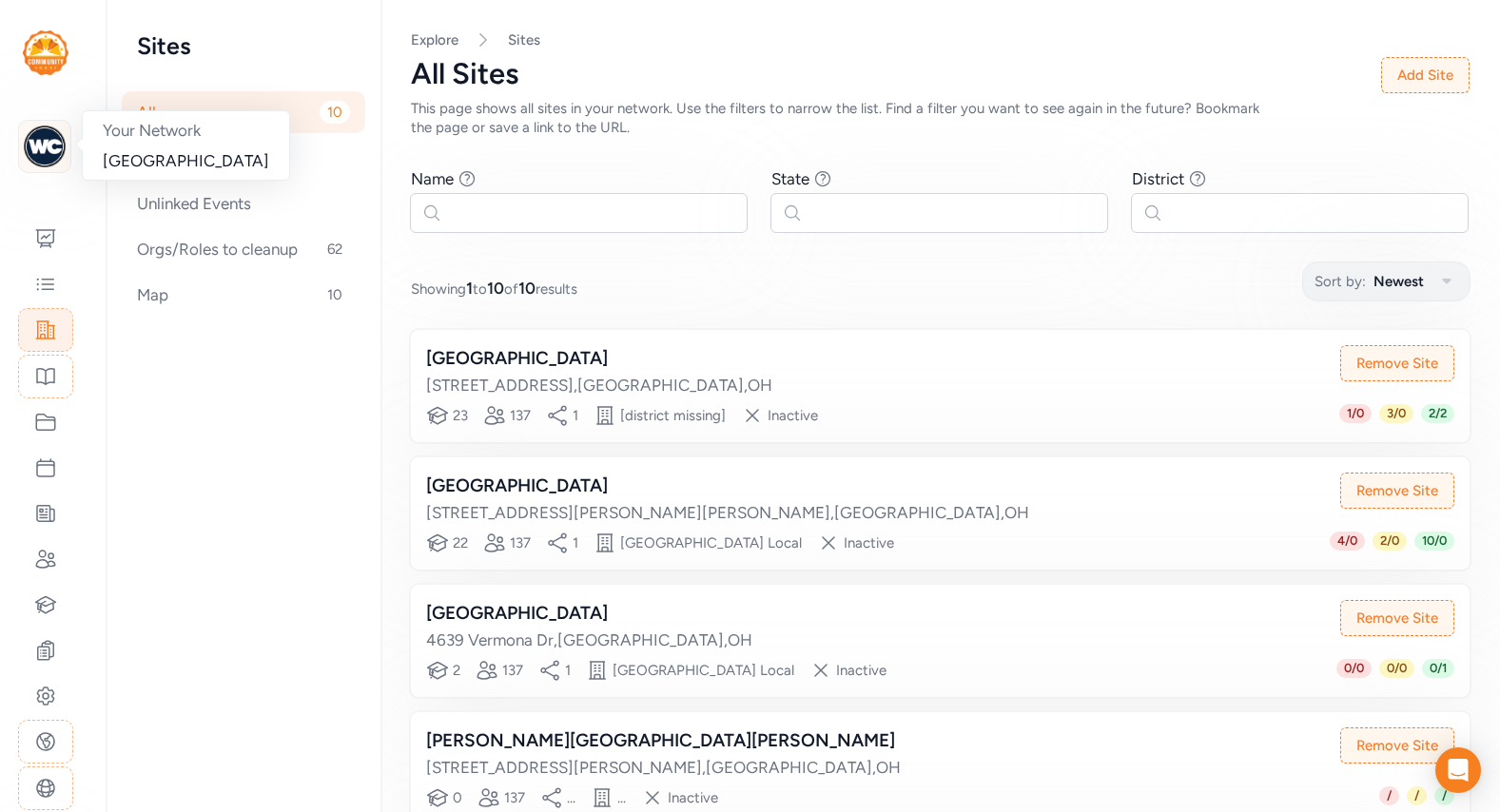
click at [34, 144] on img at bounding box center [45, 147] width 42 height 42
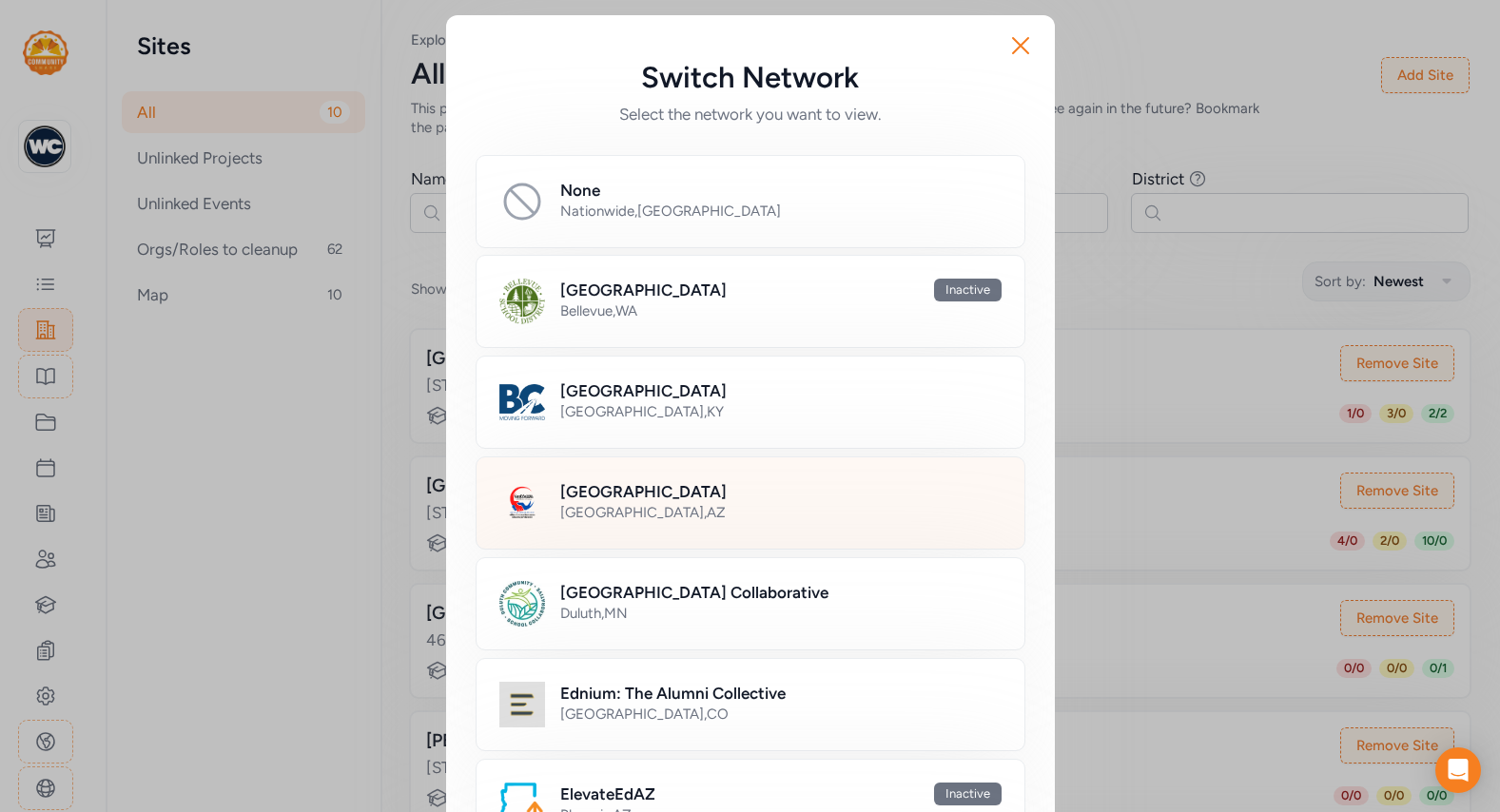
scroll to position [1398, 0]
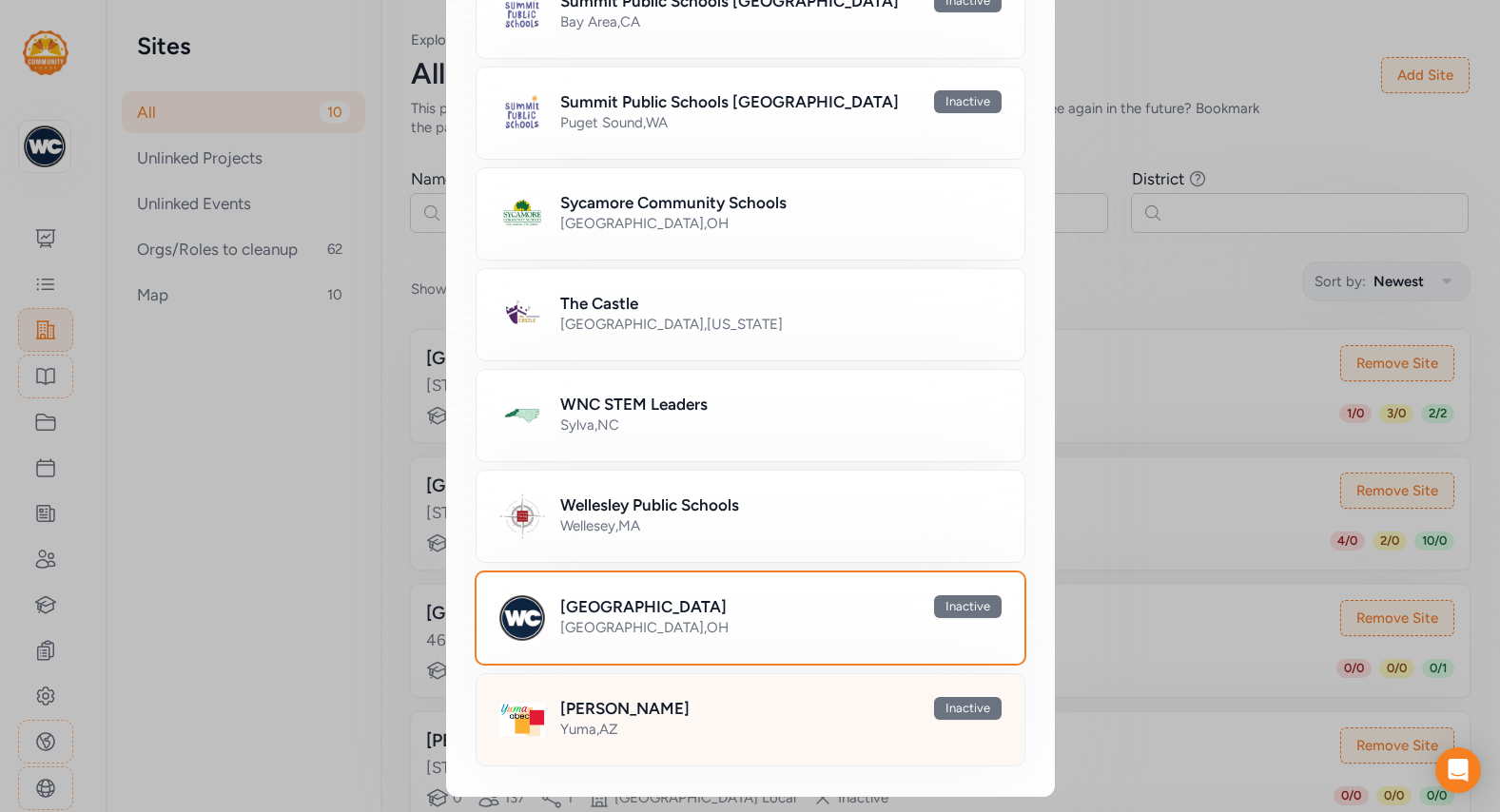
click at [612, 709] on h2 "[PERSON_NAME]" at bounding box center [625, 708] width 129 height 23
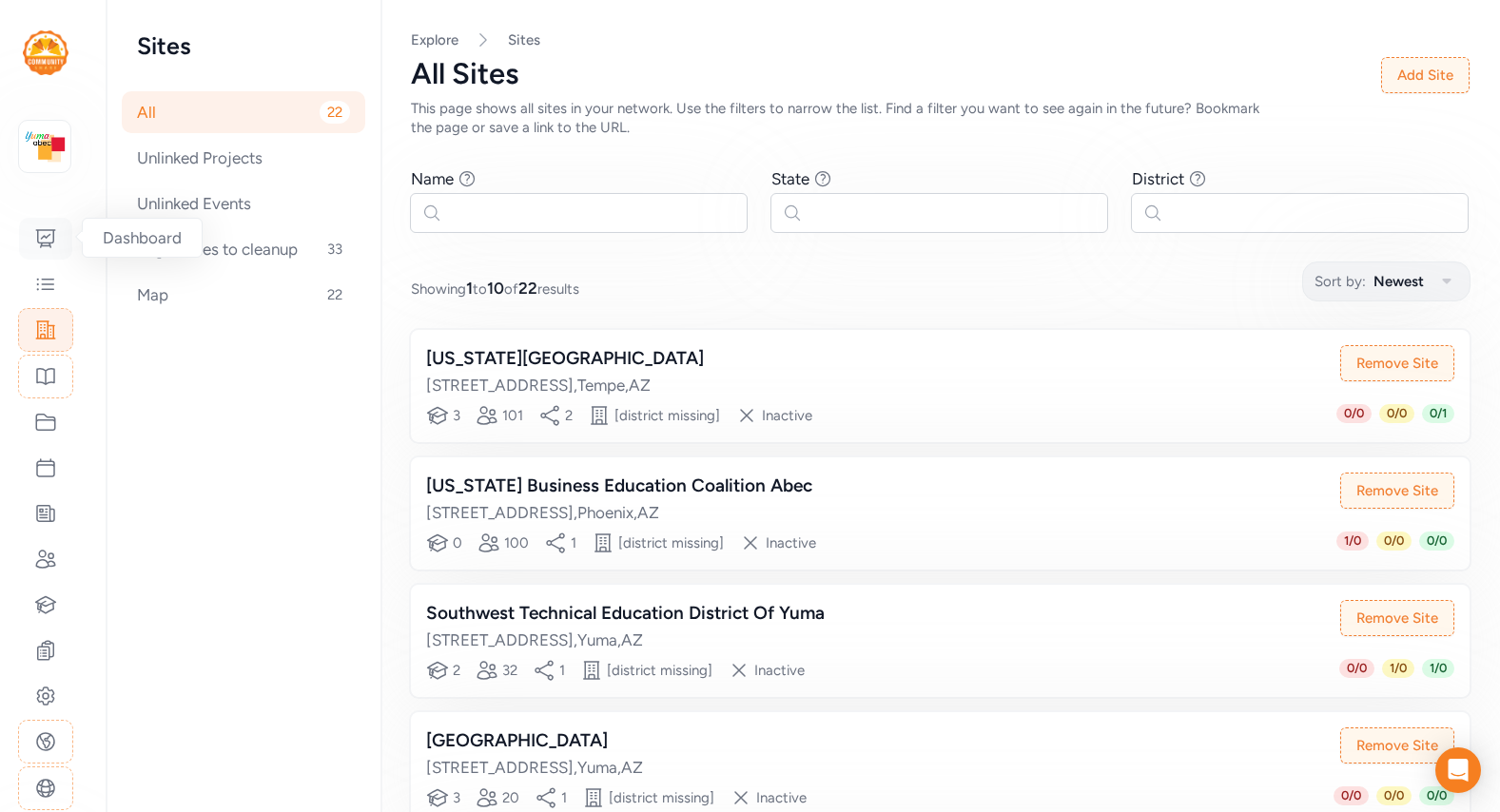
click at [48, 240] on icon at bounding box center [46, 238] width 23 height 23
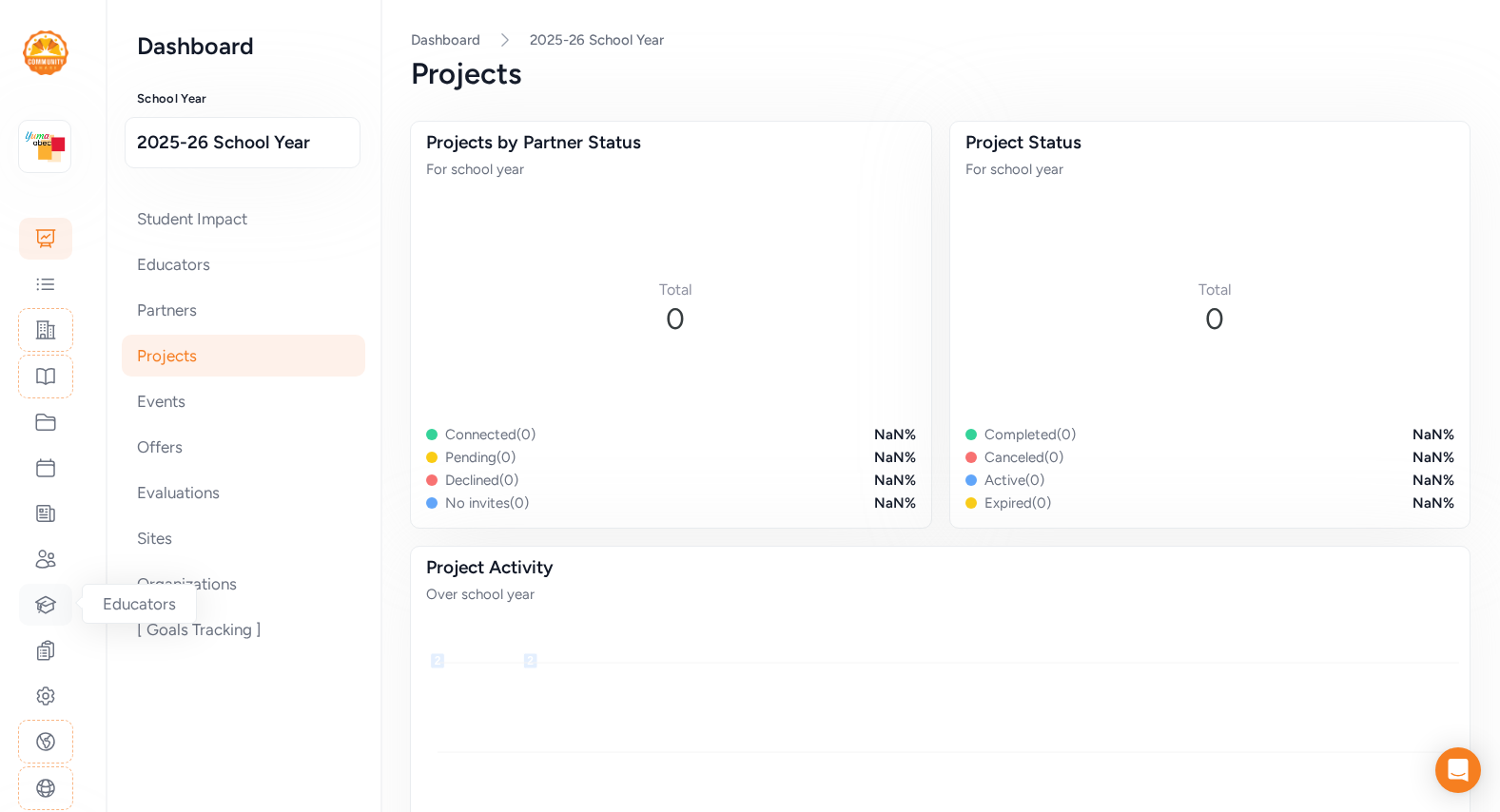
click at [43, 606] on icon at bounding box center [46, 604] width 23 height 23
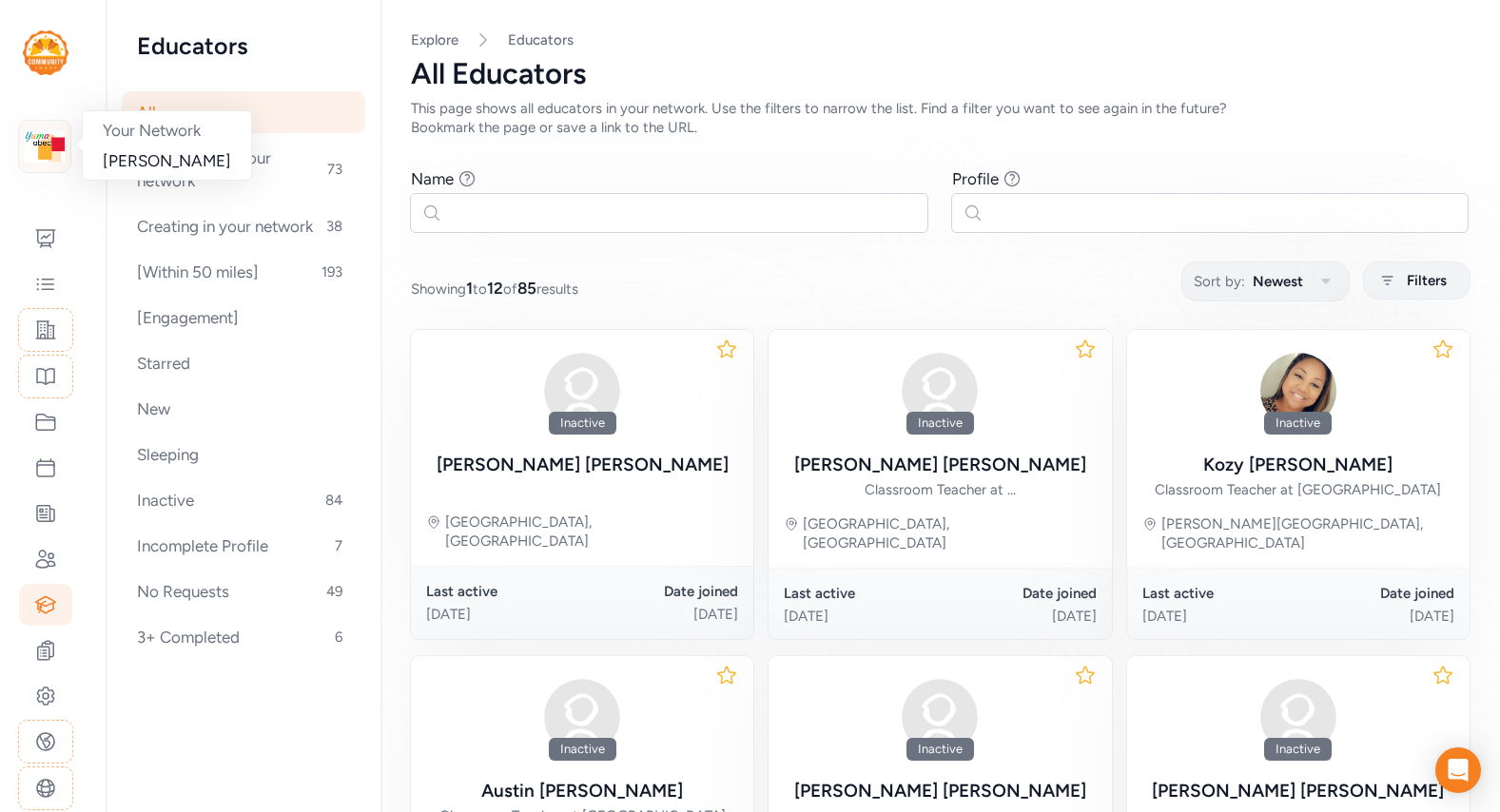
click at [41, 156] on img at bounding box center [45, 147] width 42 height 42
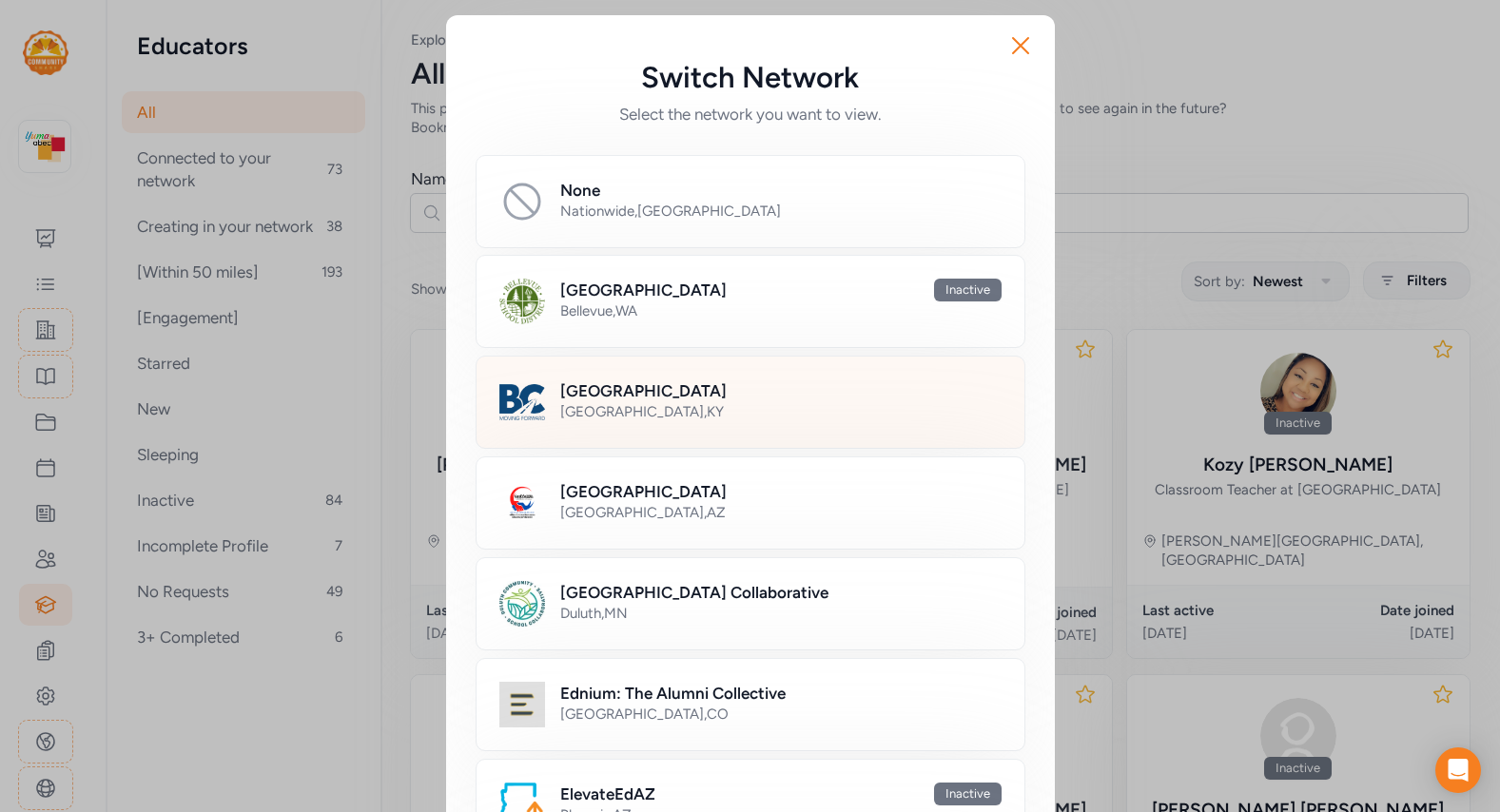
click at [656, 412] on div "Bullitt County , KY" at bounding box center [781, 411] width 441 height 19
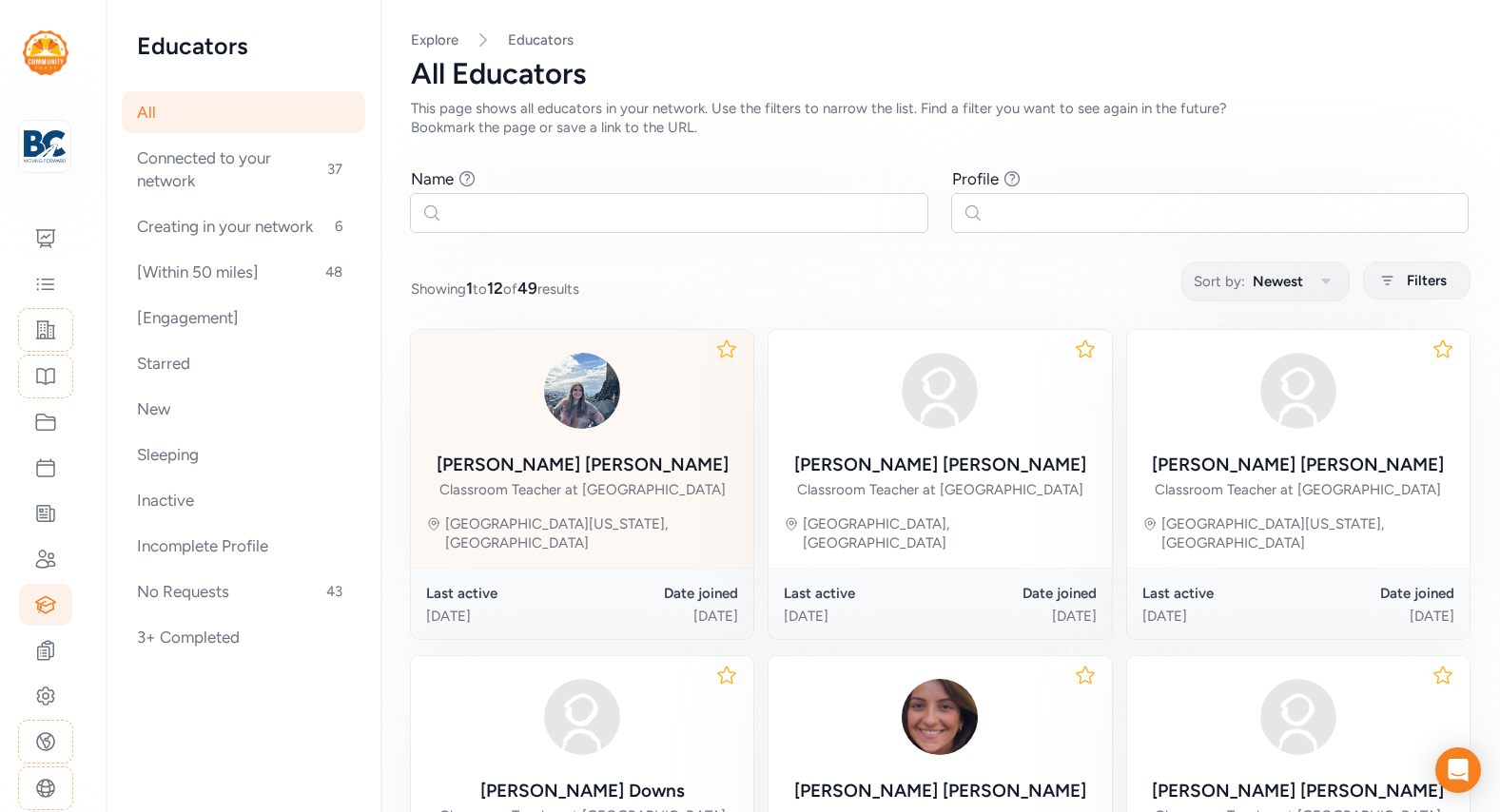
scroll to position [919, 0]
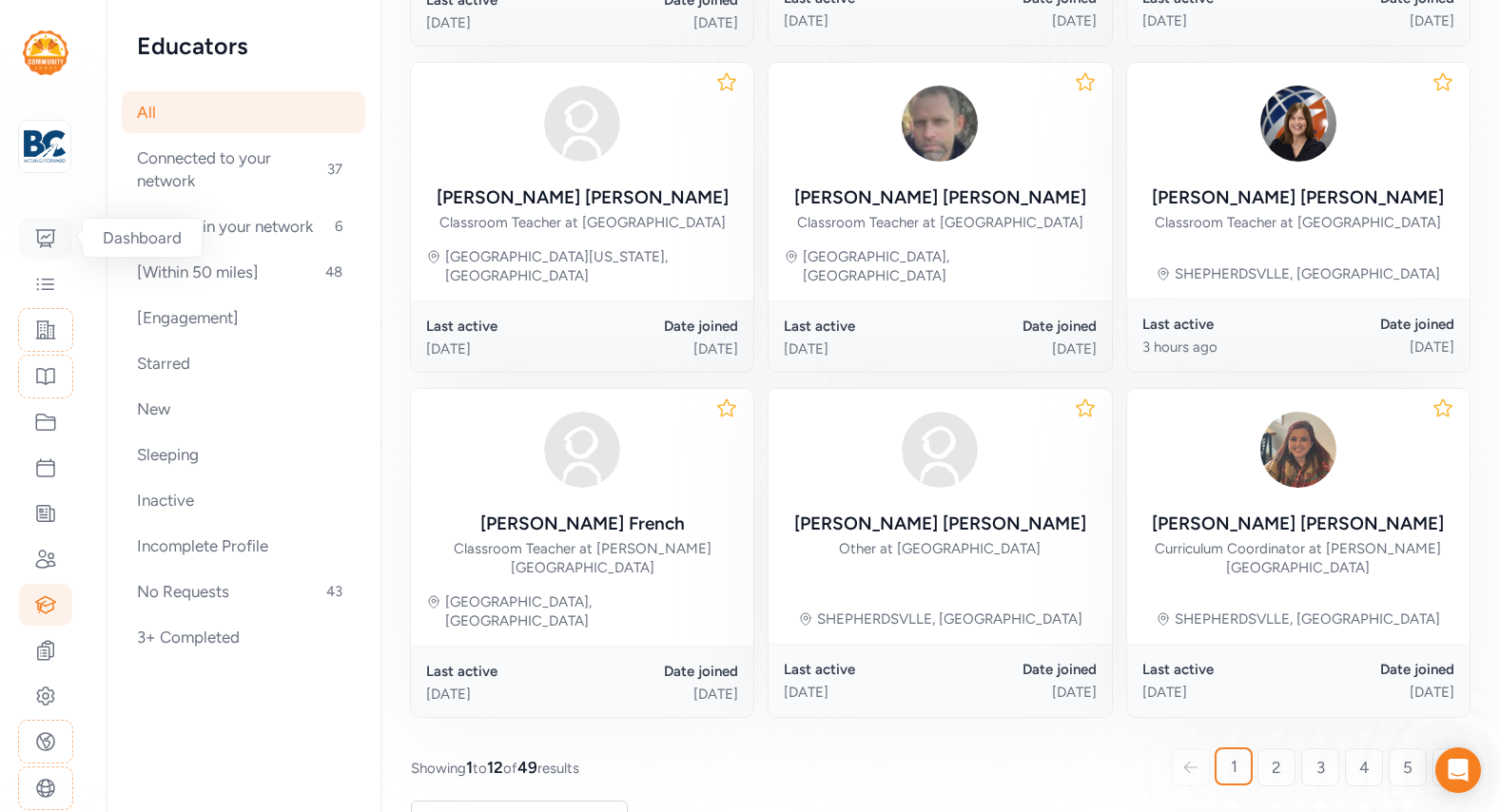
click at [61, 257] on div at bounding box center [46, 239] width 54 height 42
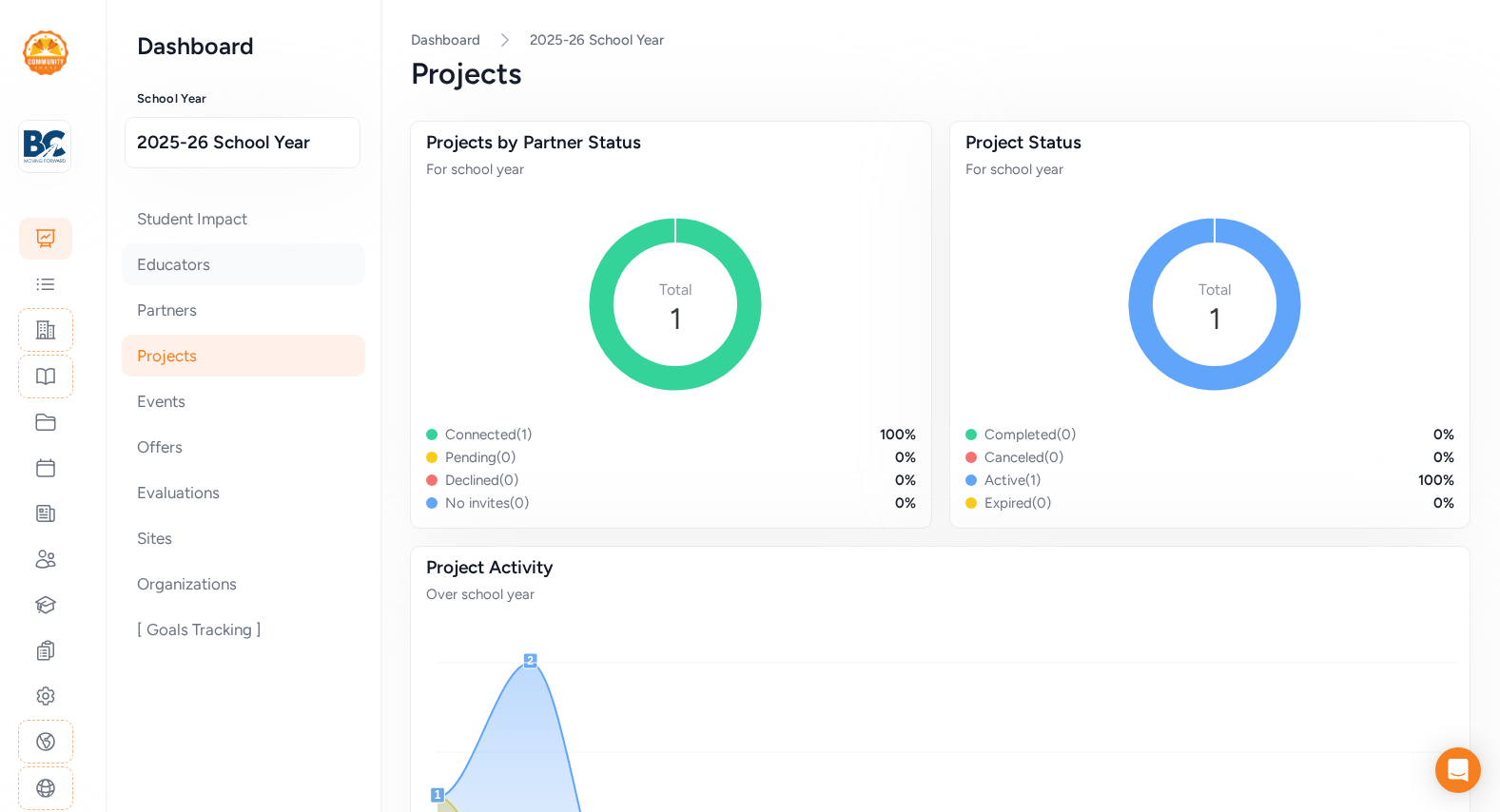
click at [239, 262] on div "Educators" at bounding box center [243, 264] width 243 height 42
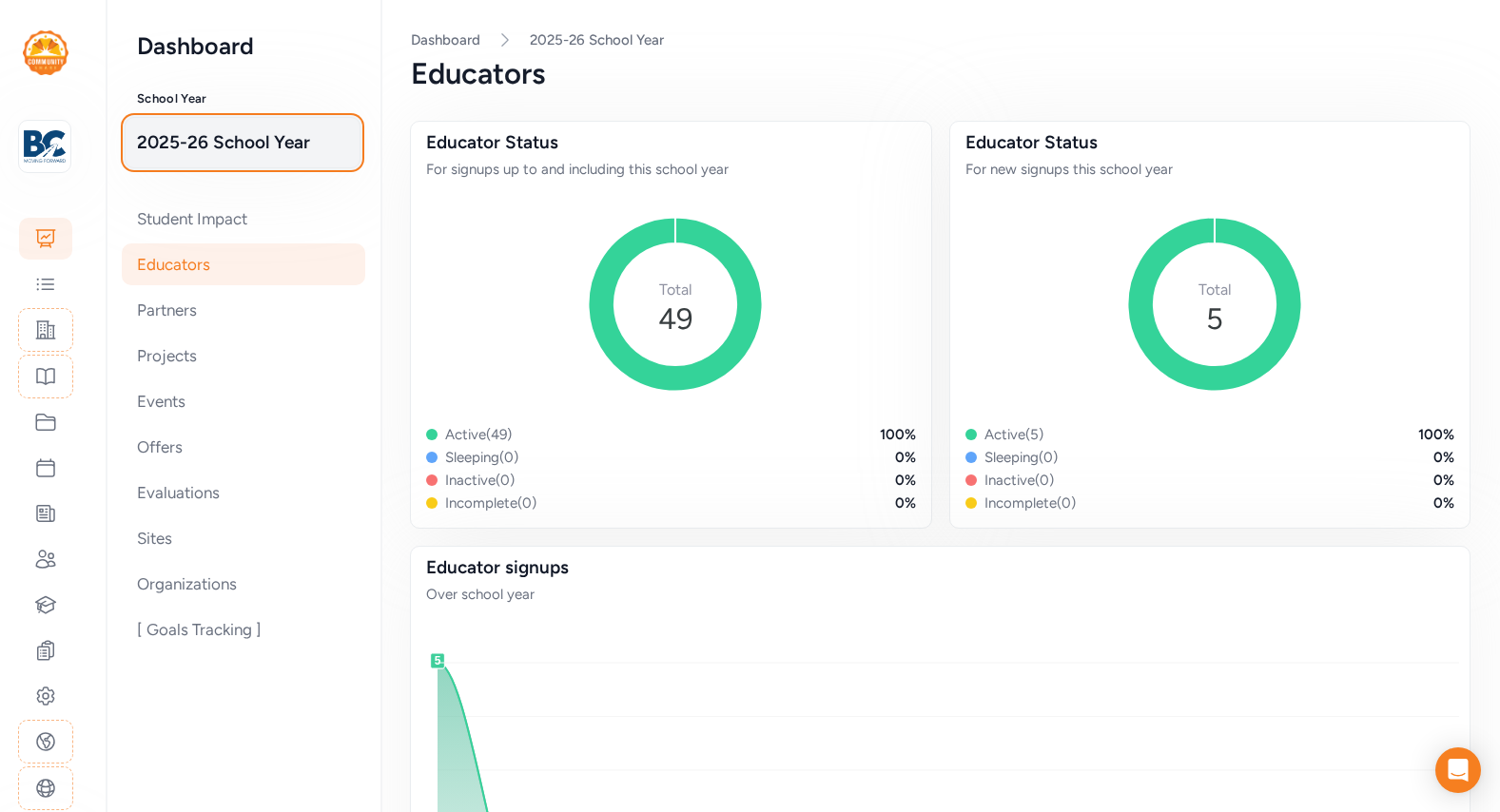
click at [172, 152] on span "2025-26 School Year" at bounding box center [242, 142] width 211 height 27
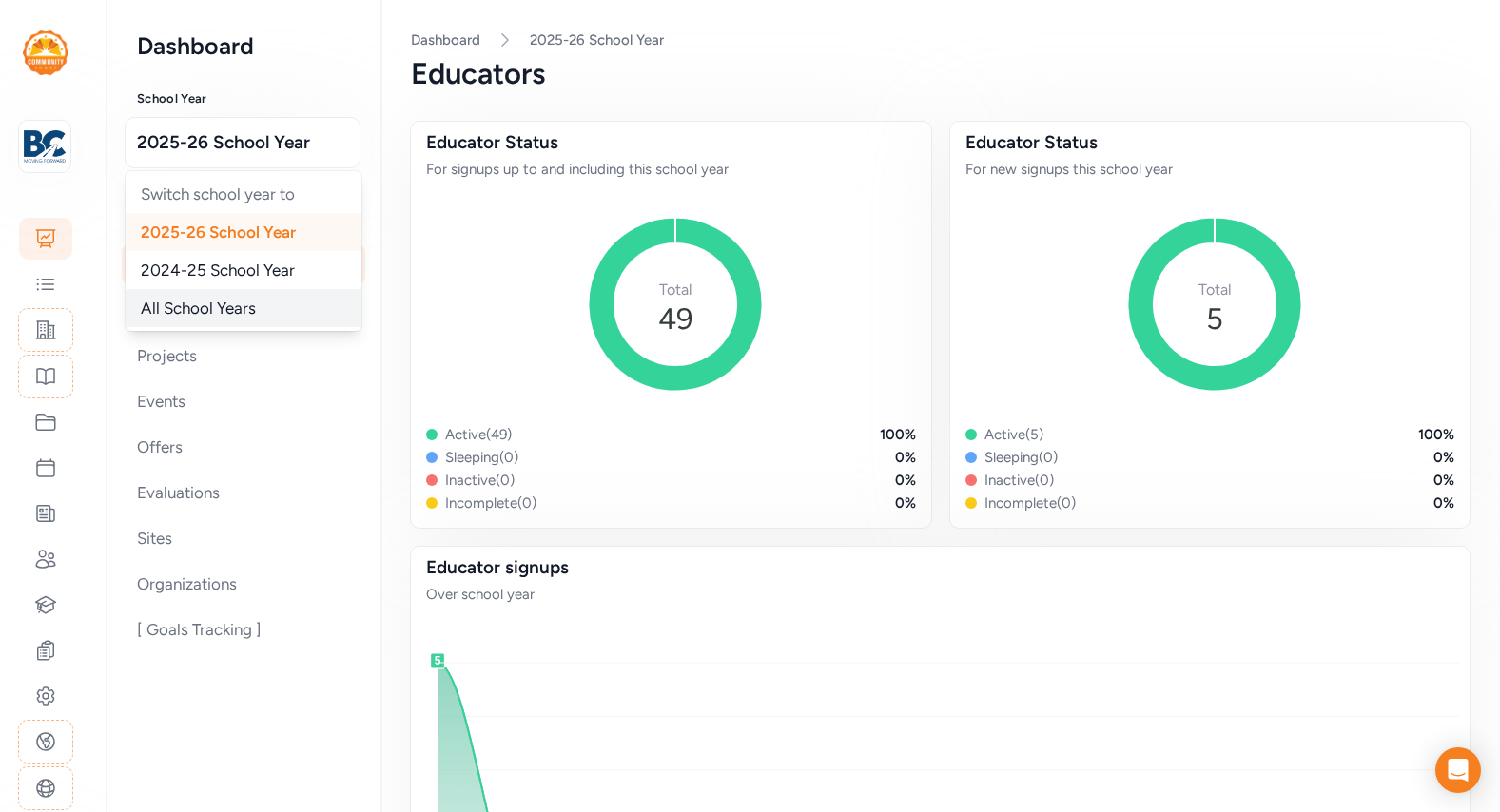
click at [231, 312] on span "All School Years" at bounding box center [198, 307] width 115 height 19
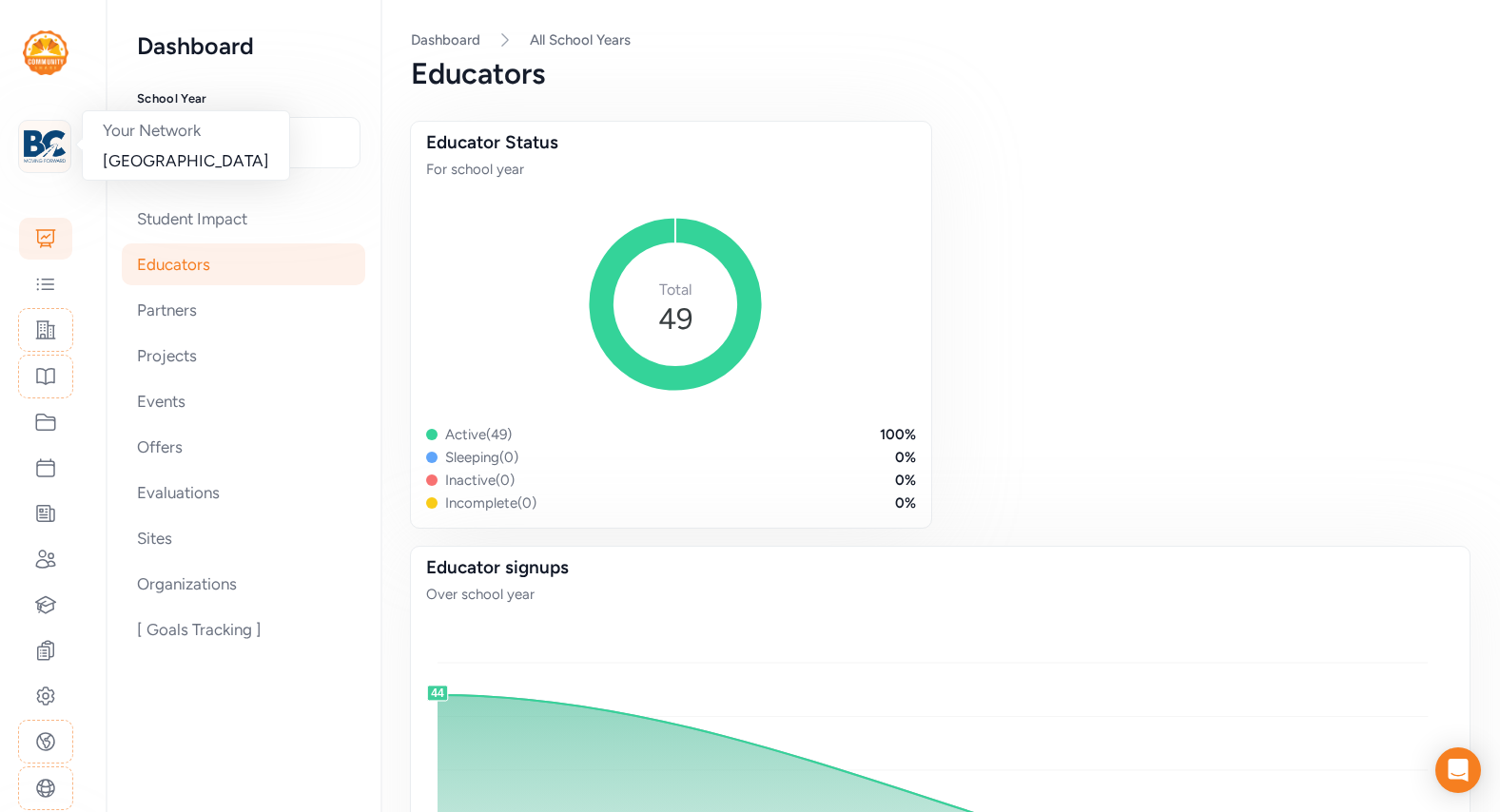
click at [32, 150] on img at bounding box center [45, 147] width 42 height 42
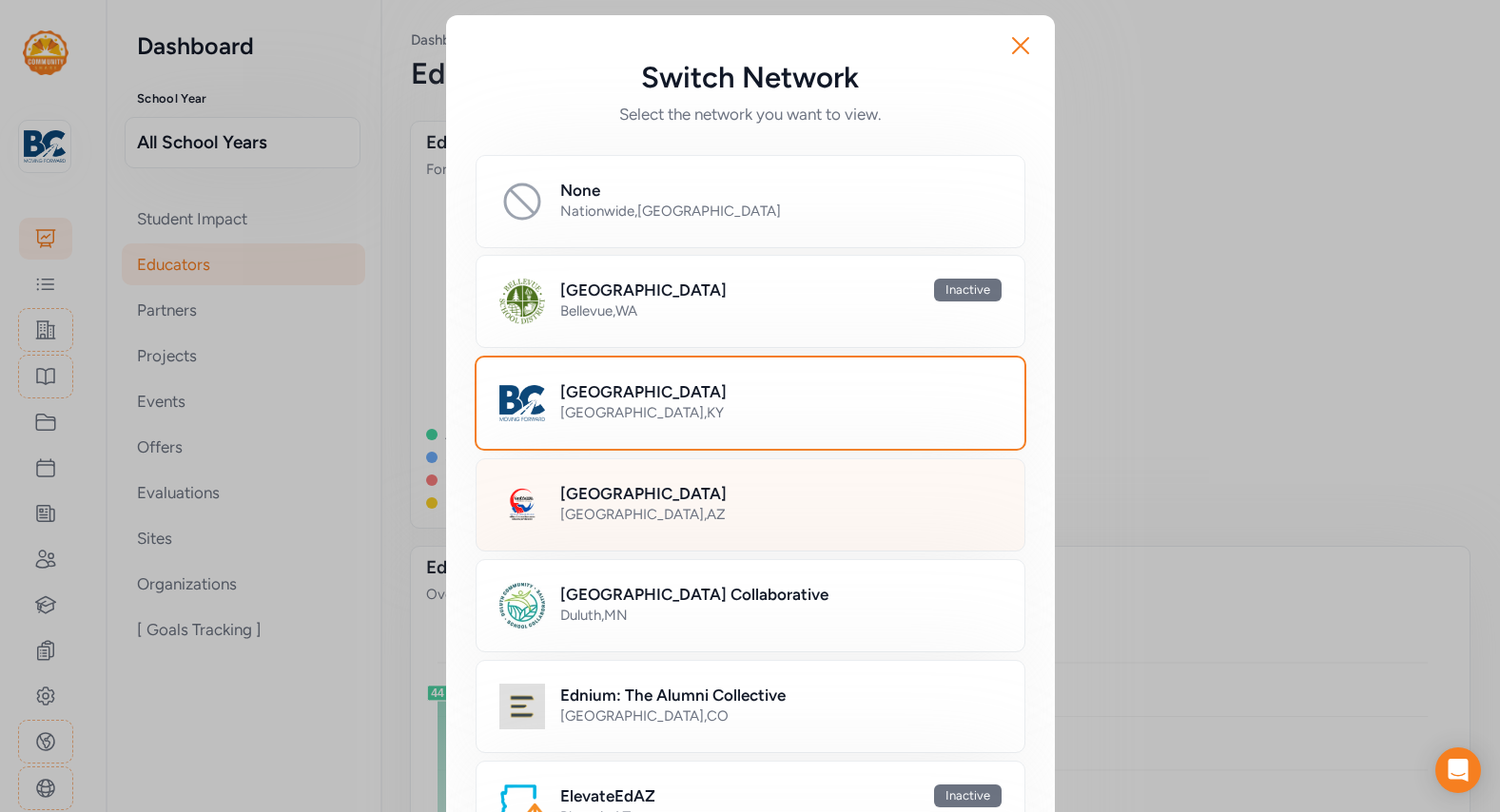
click at [537, 529] on div "Cochise County Schools Sierra Vista , AZ" at bounding box center [750, 505] width 550 height 93
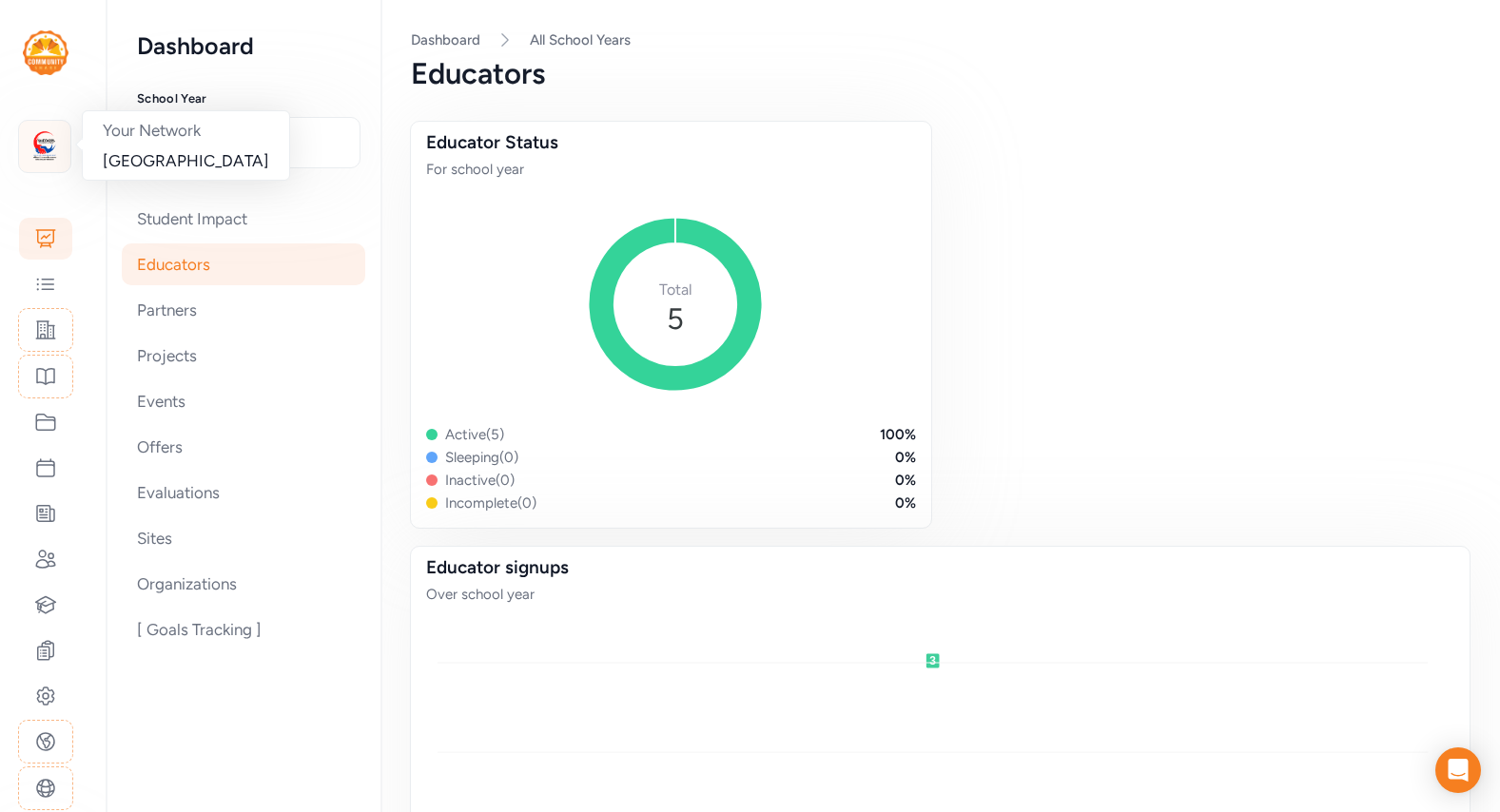
click at [45, 148] on img at bounding box center [45, 147] width 42 height 42
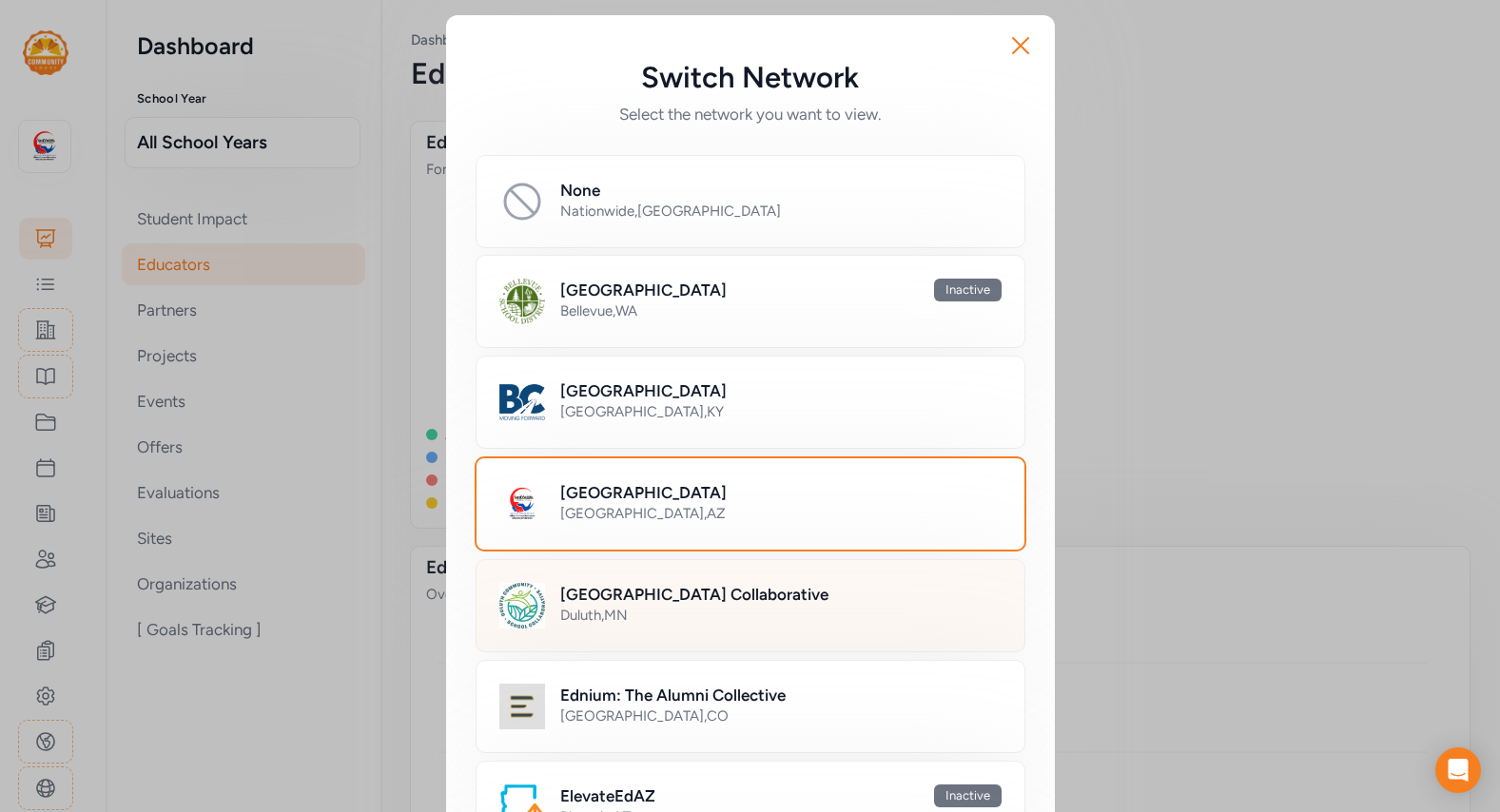
click at [561, 598] on h2 "[GEOGRAPHIC_DATA] Collaborative" at bounding box center [694, 594] width 268 height 23
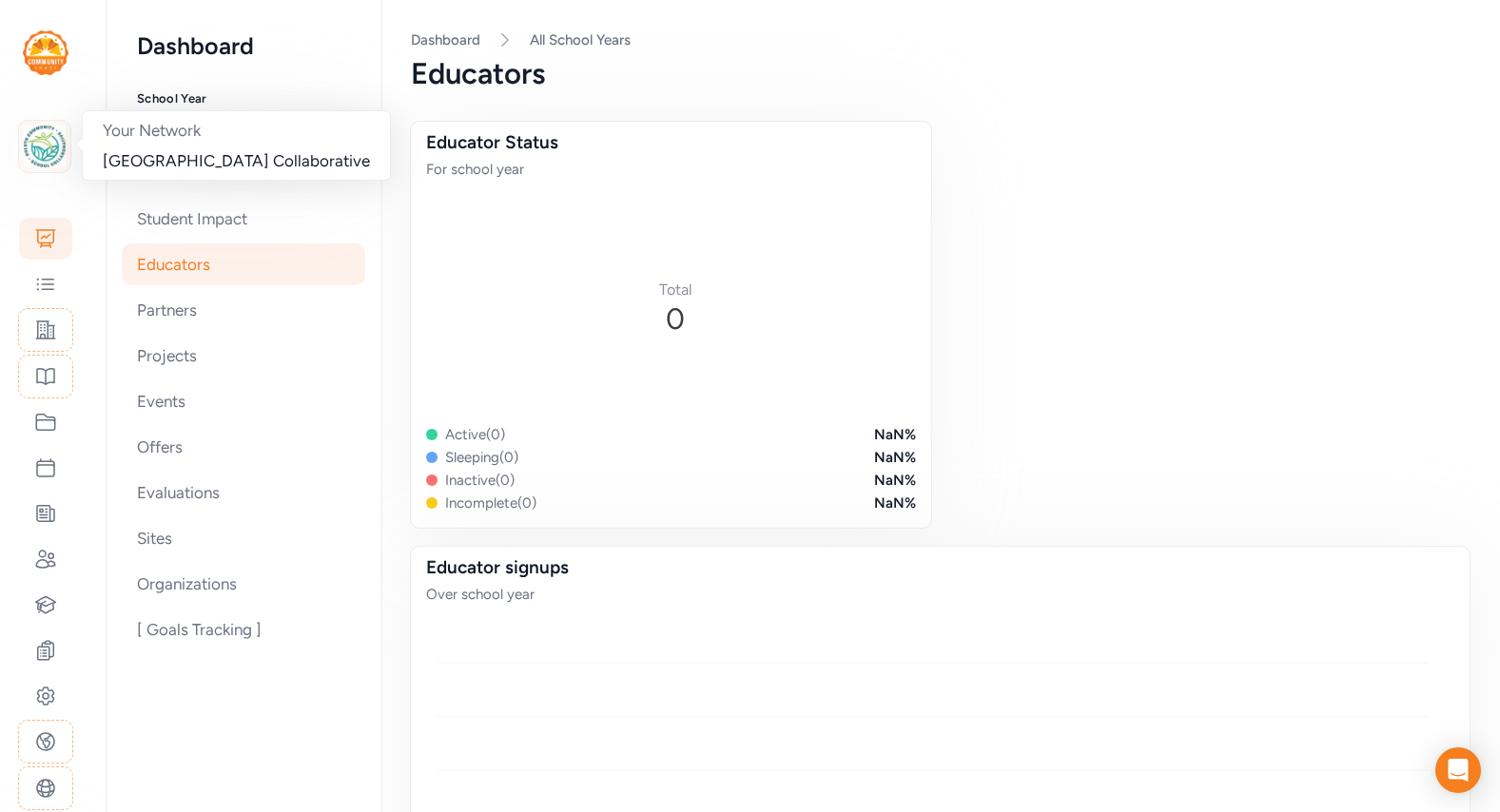
click at [38, 137] on img at bounding box center [45, 147] width 42 height 42
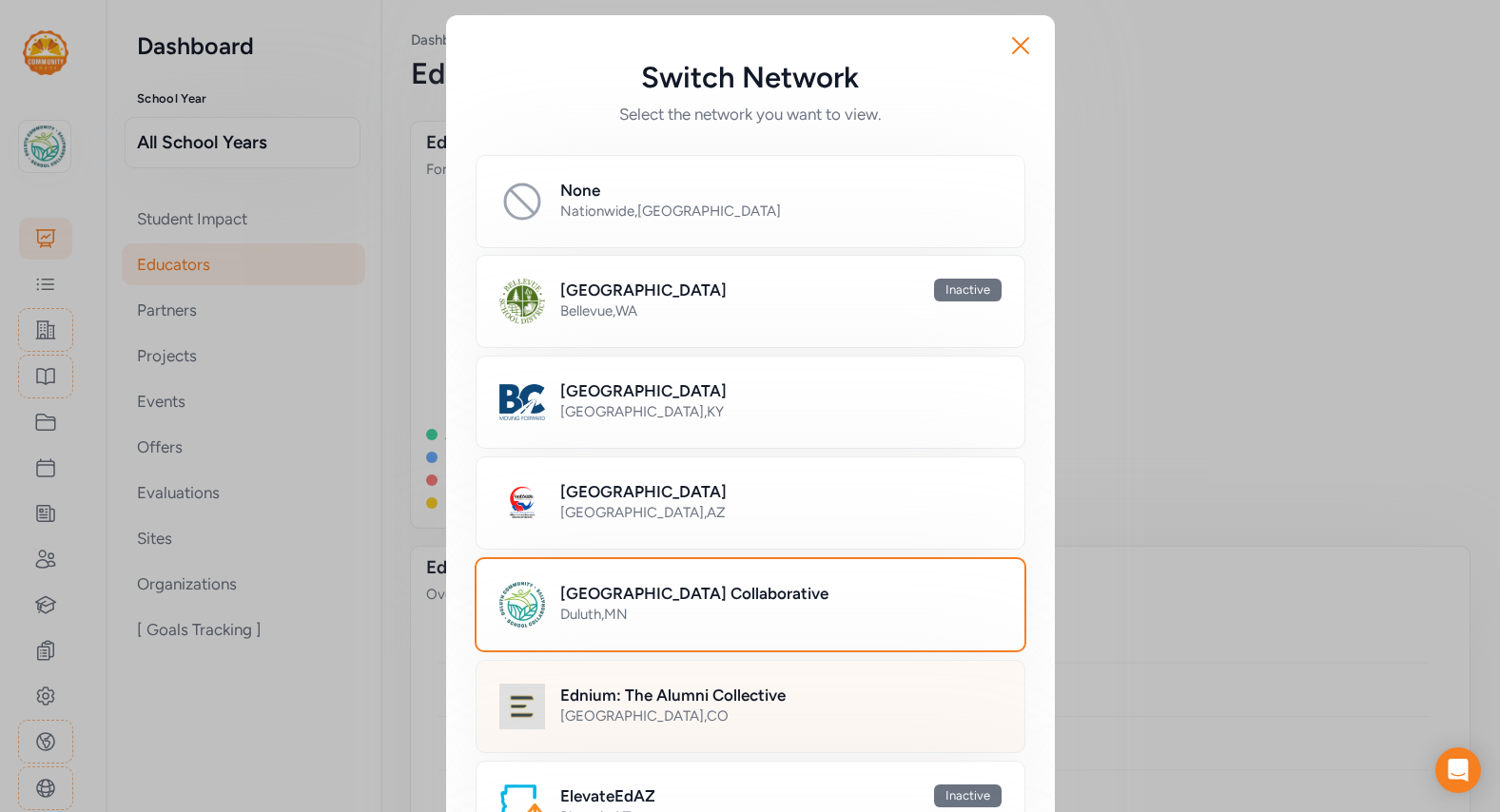
click at [683, 708] on div "[GEOGRAPHIC_DATA] , [GEOGRAPHIC_DATA]" at bounding box center [781, 715] width 441 height 19
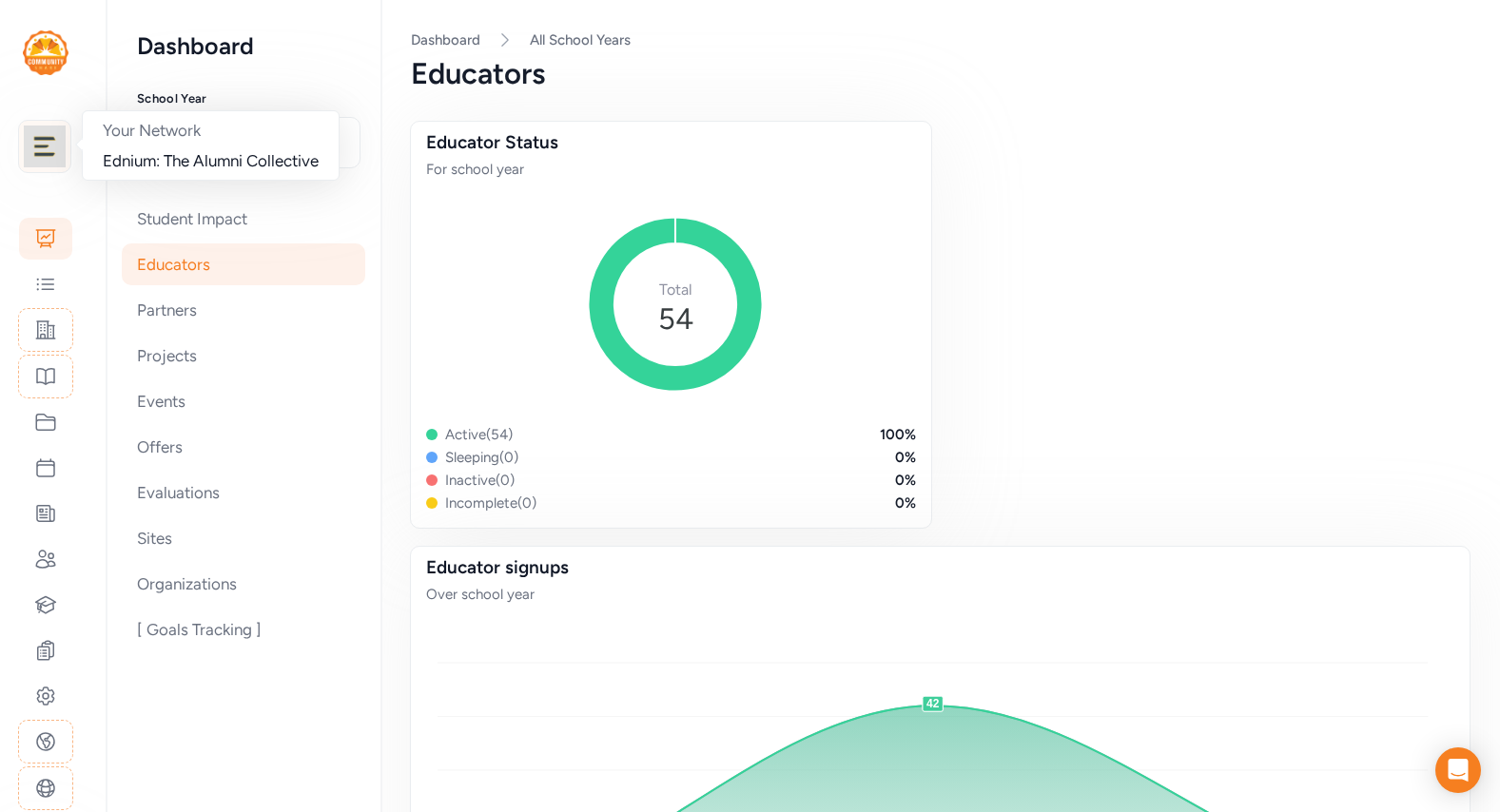
click at [56, 147] on img at bounding box center [45, 147] width 42 height 42
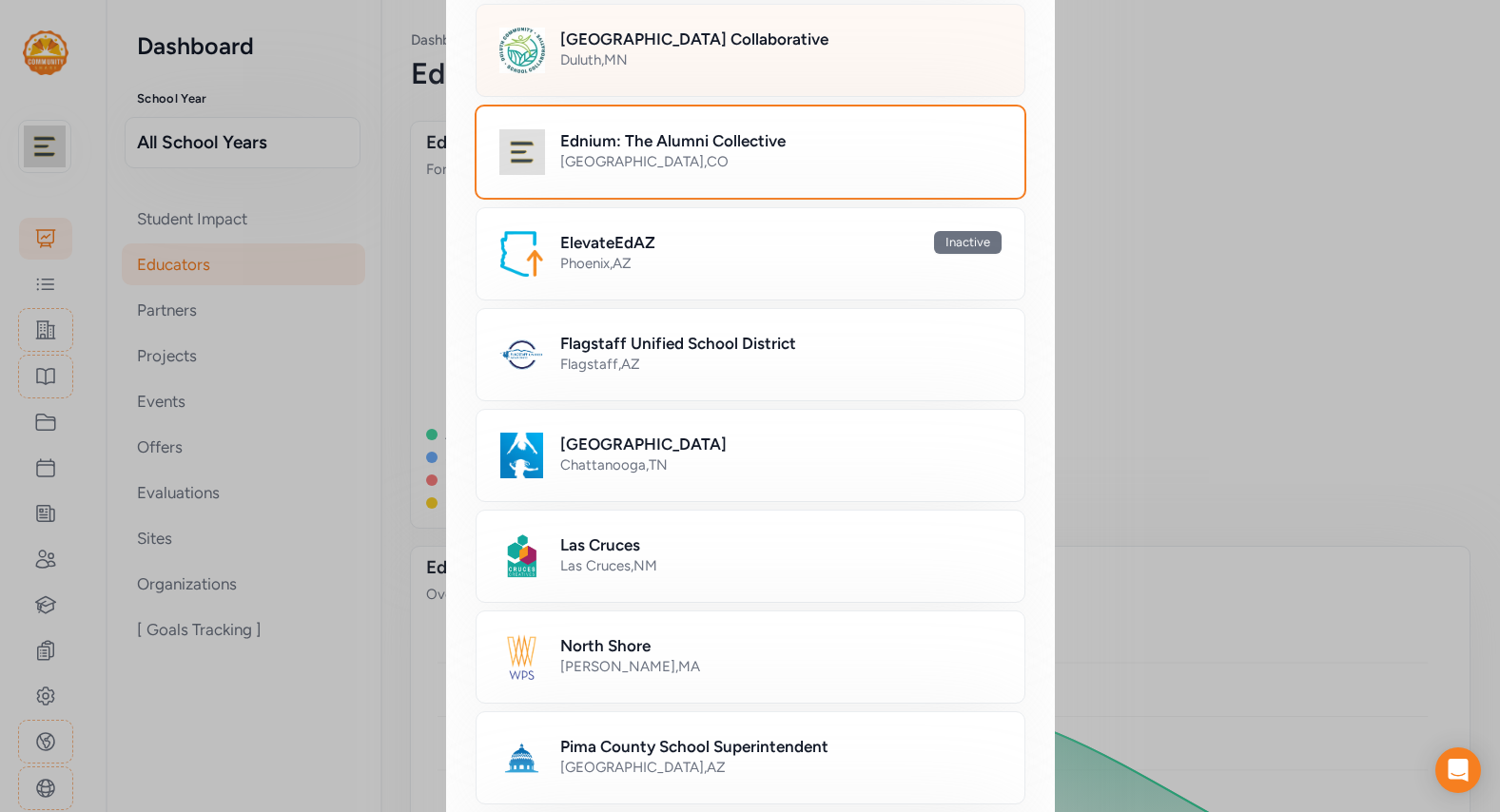
scroll to position [597, 0]
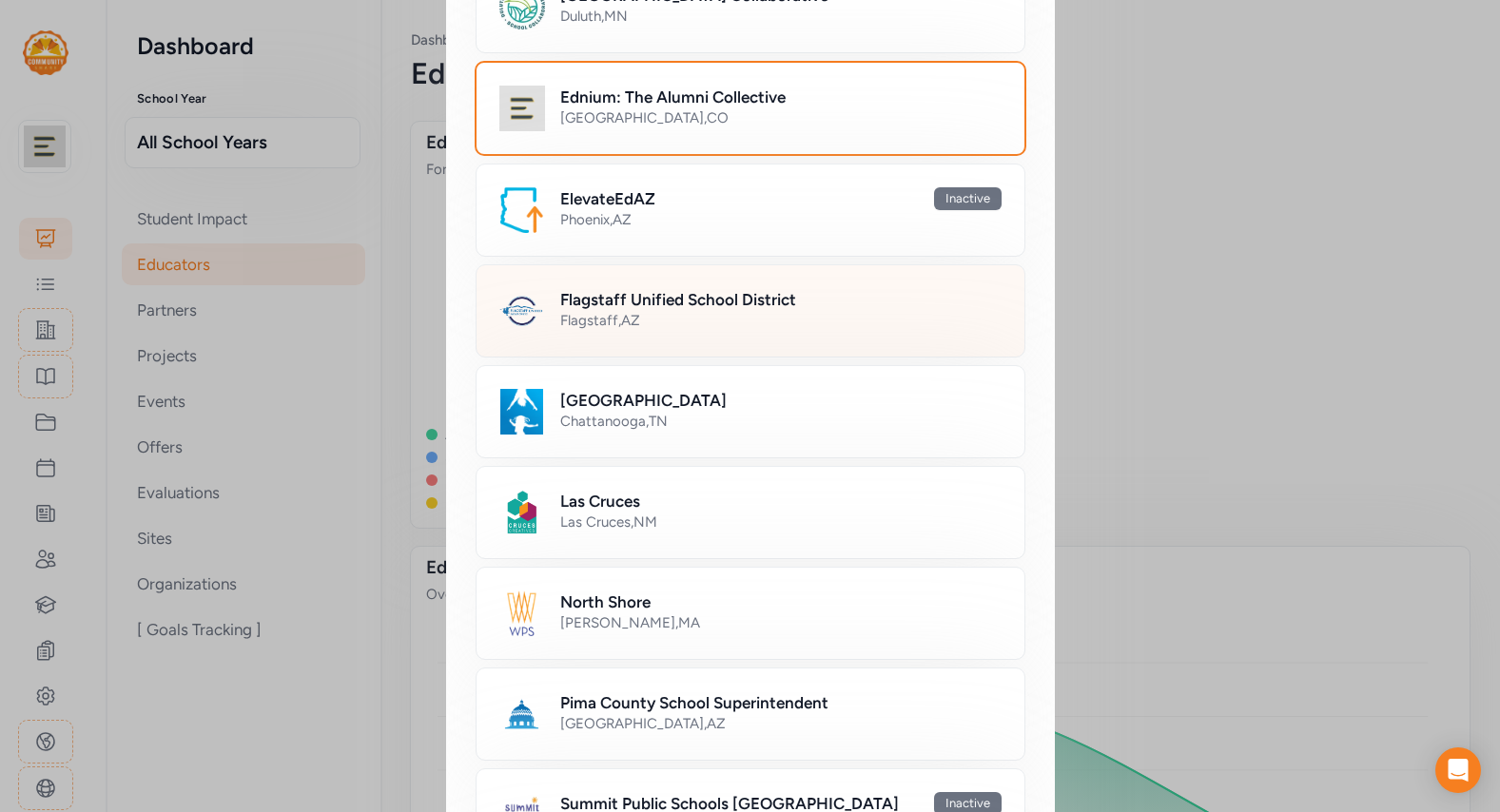
click at [594, 329] on div "Flagstaff , AZ" at bounding box center [781, 320] width 441 height 19
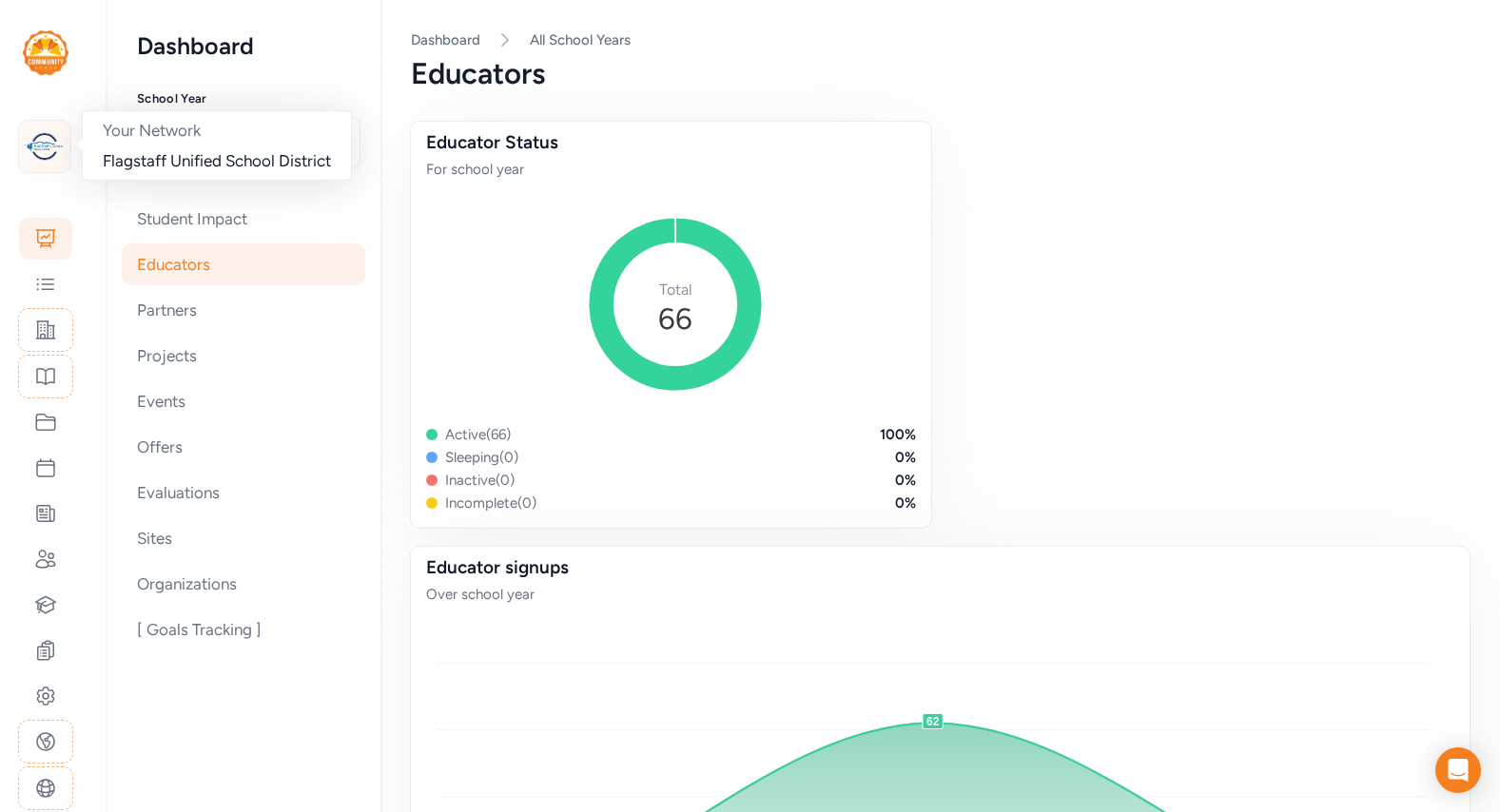
click at [62, 155] on img at bounding box center [45, 147] width 42 height 42
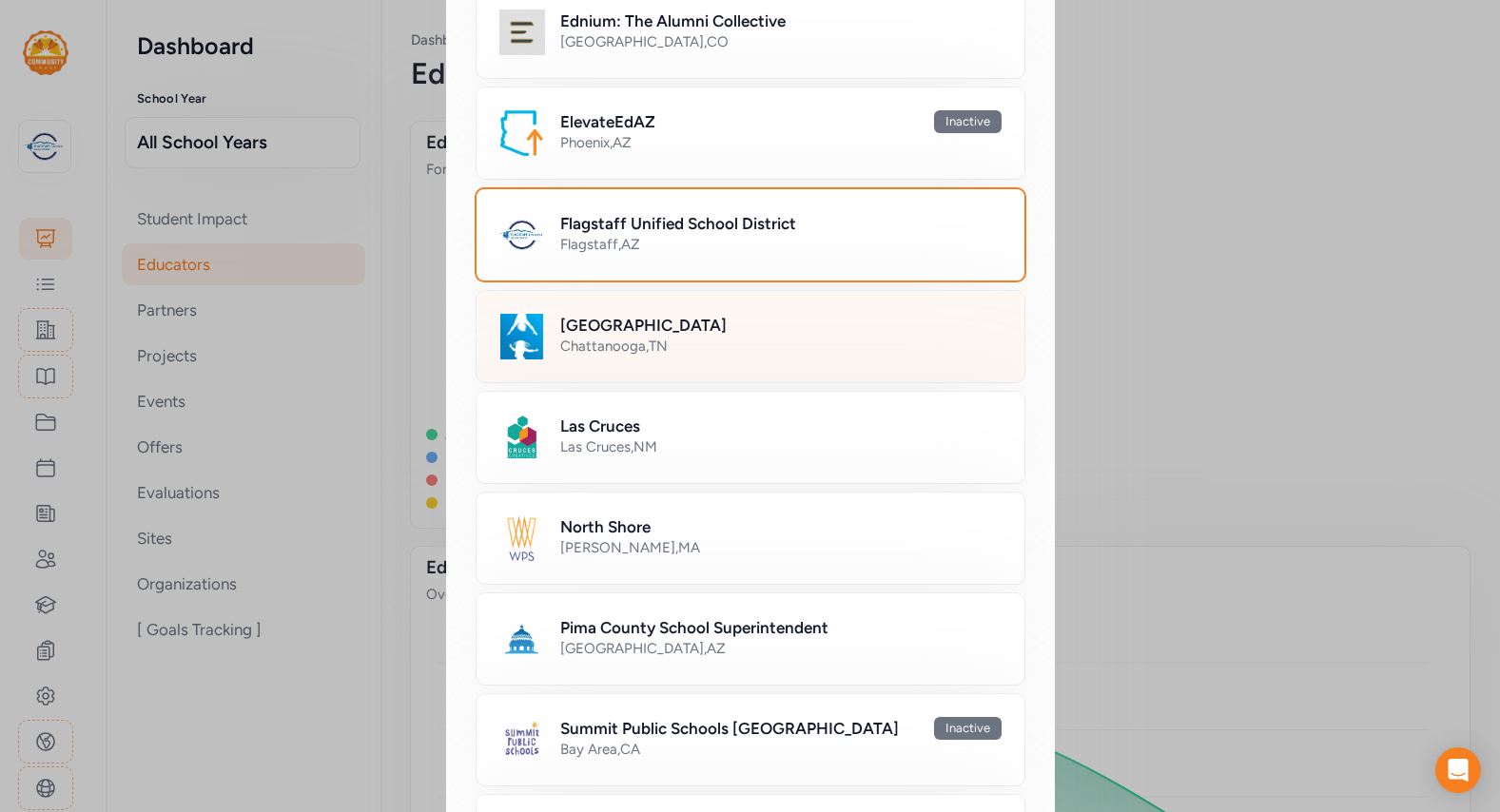
scroll to position [677, 0]
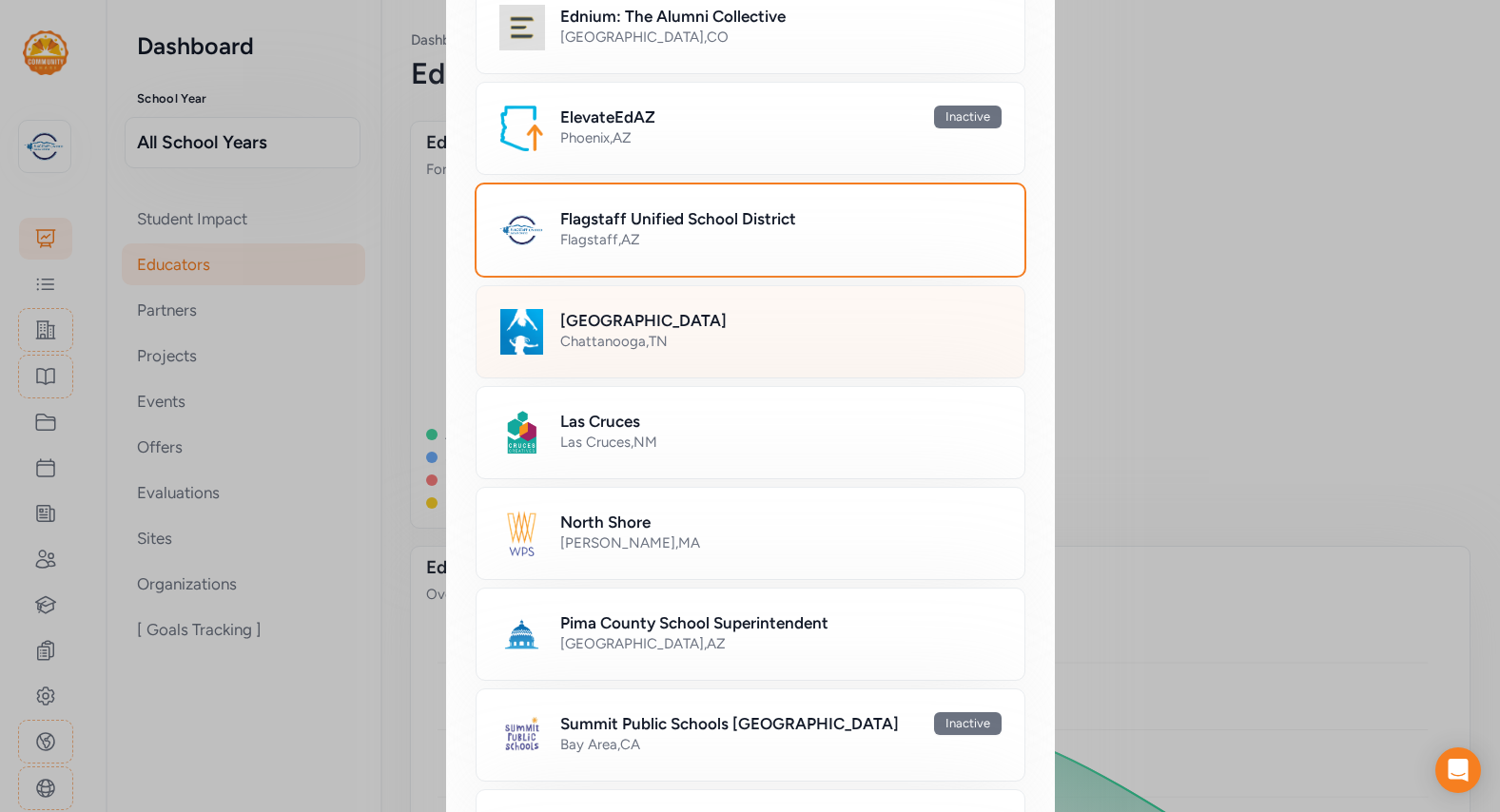
click at [546, 332] on div "Hamilton County Schools Chattanooga , TN" at bounding box center [750, 332] width 550 height 93
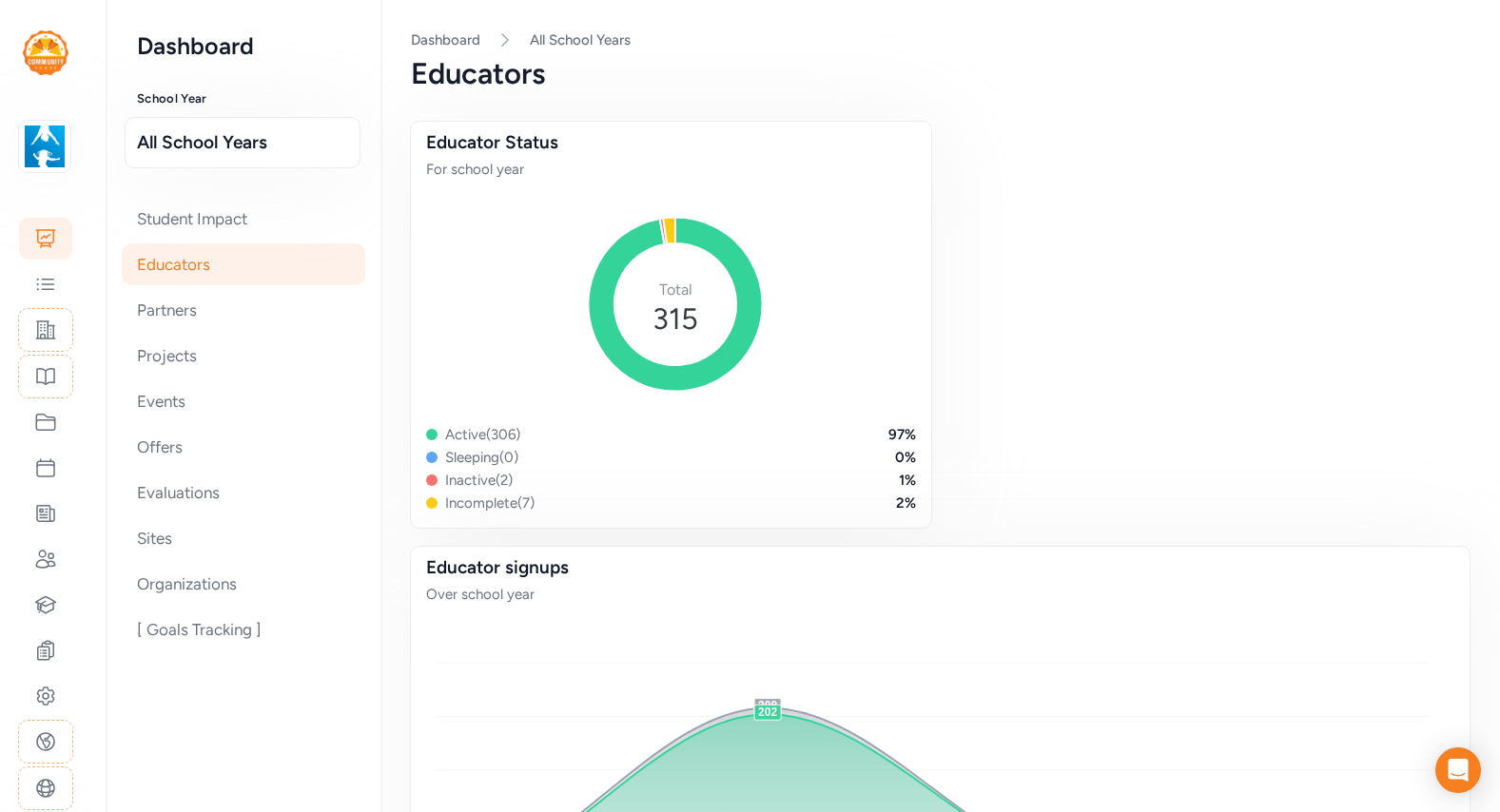
click at [74, 154] on div "Your Network Hamilton County Schools" at bounding box center [46, 147] width 91 height 52
click at [55, 155] on img at bounding box center [45, 147] width 42 height 42
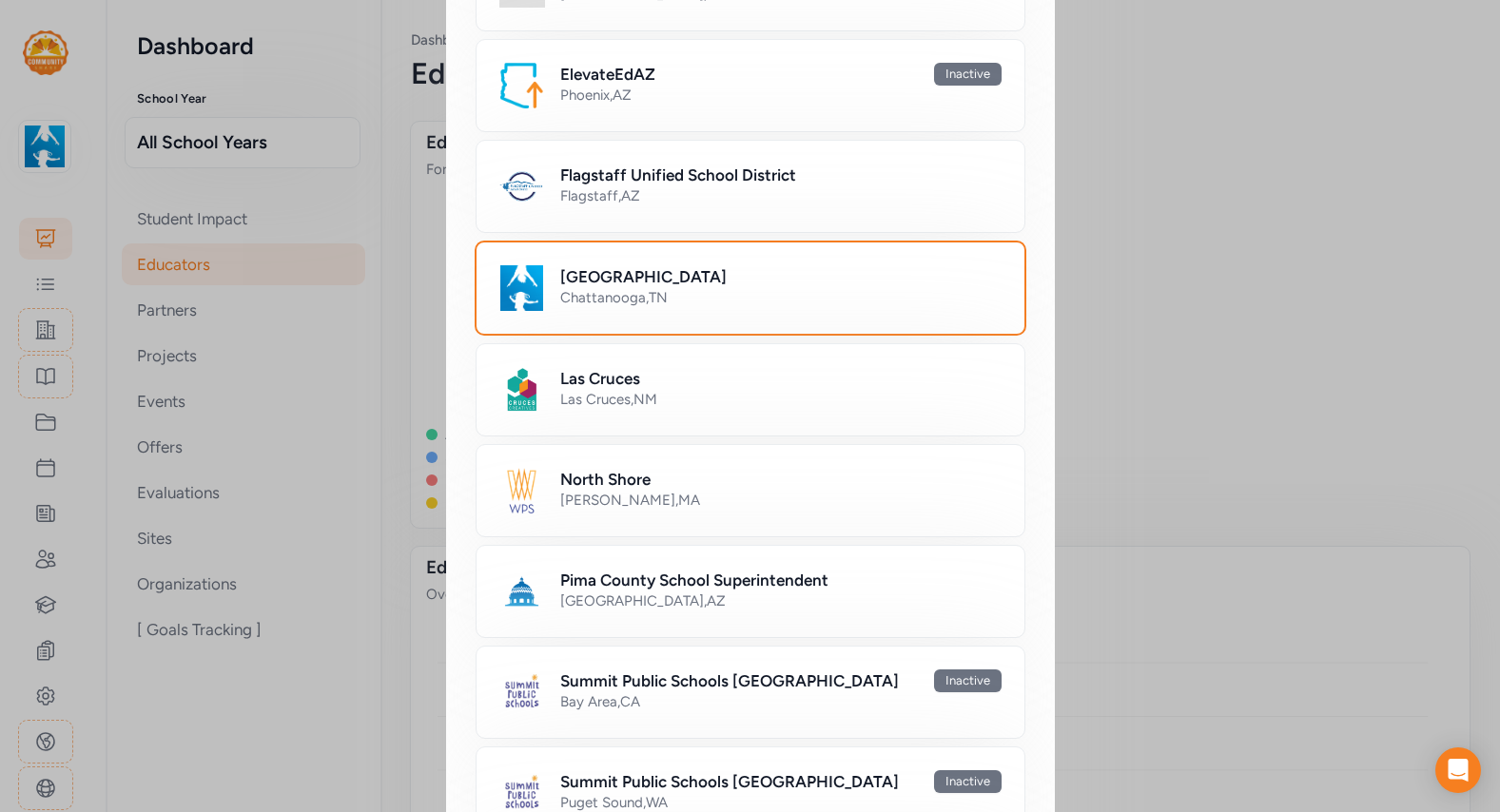
scroll to position [783, 0]
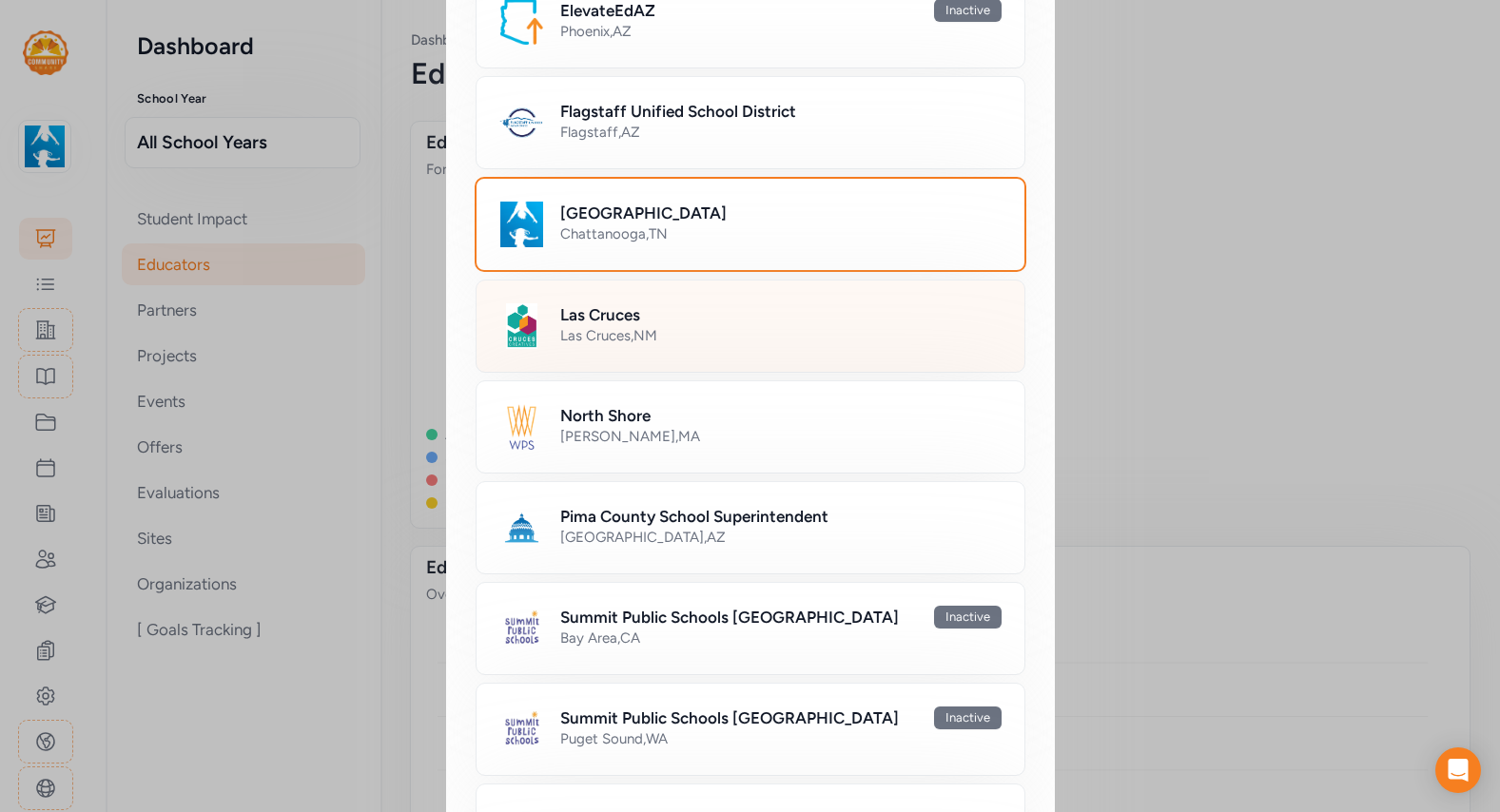
click at [570, 322] on h2 "Las Cruces" at bounding box center [600, 314] width 80 height 23
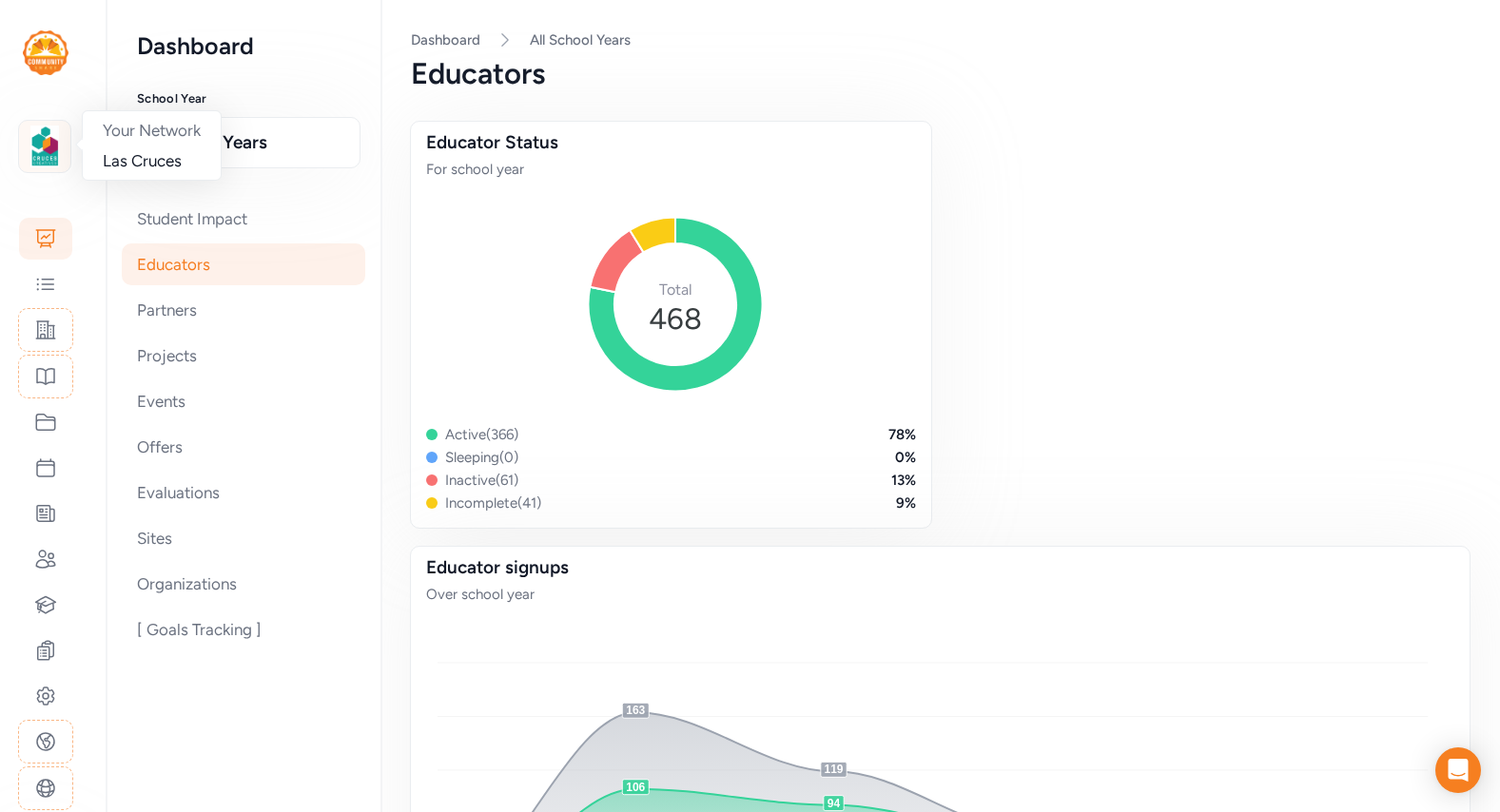
click at [70, 155] on div at bounding box center [45, 147] width 54 height 54
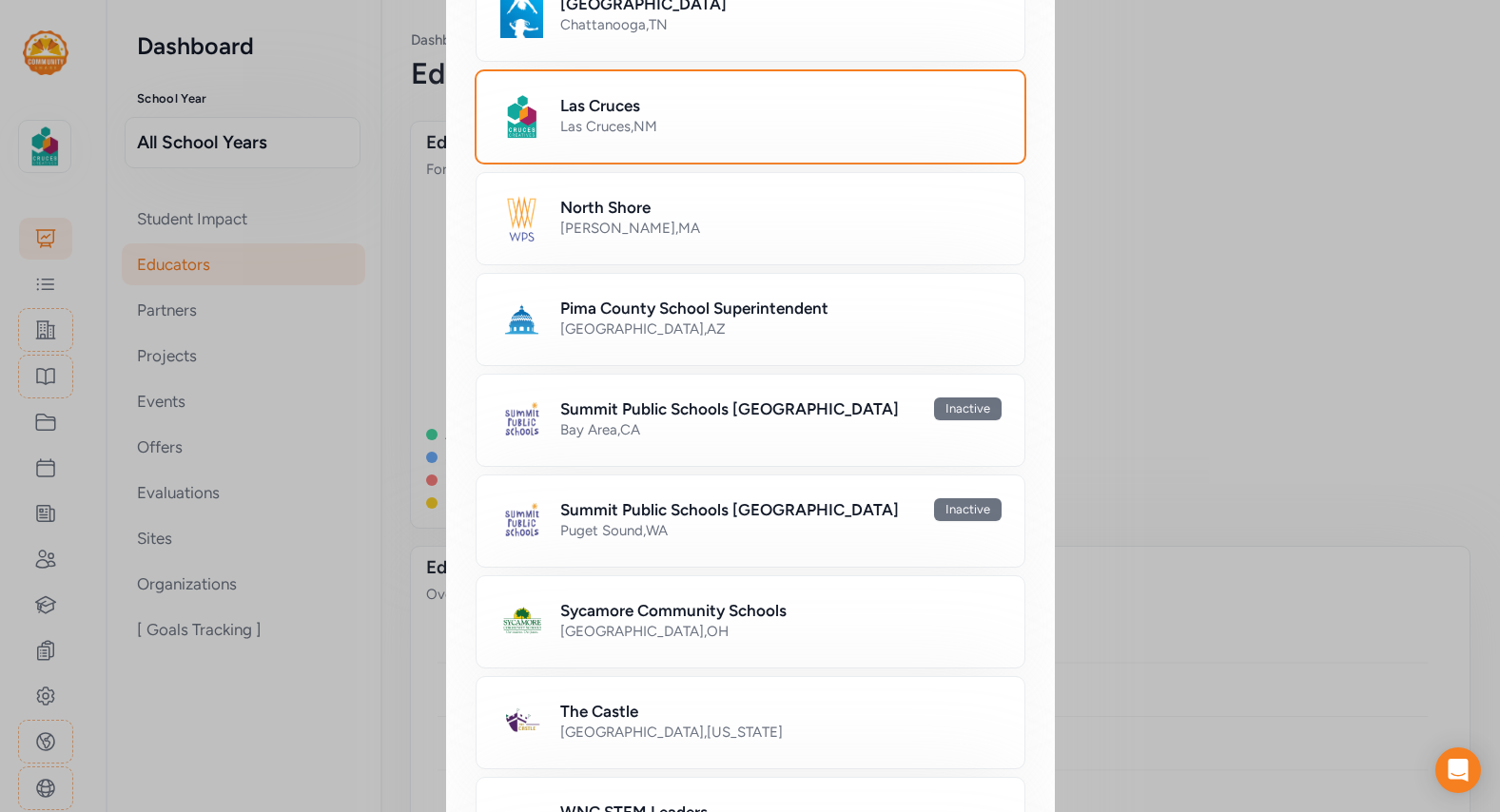
scroll to position [1034, 0]
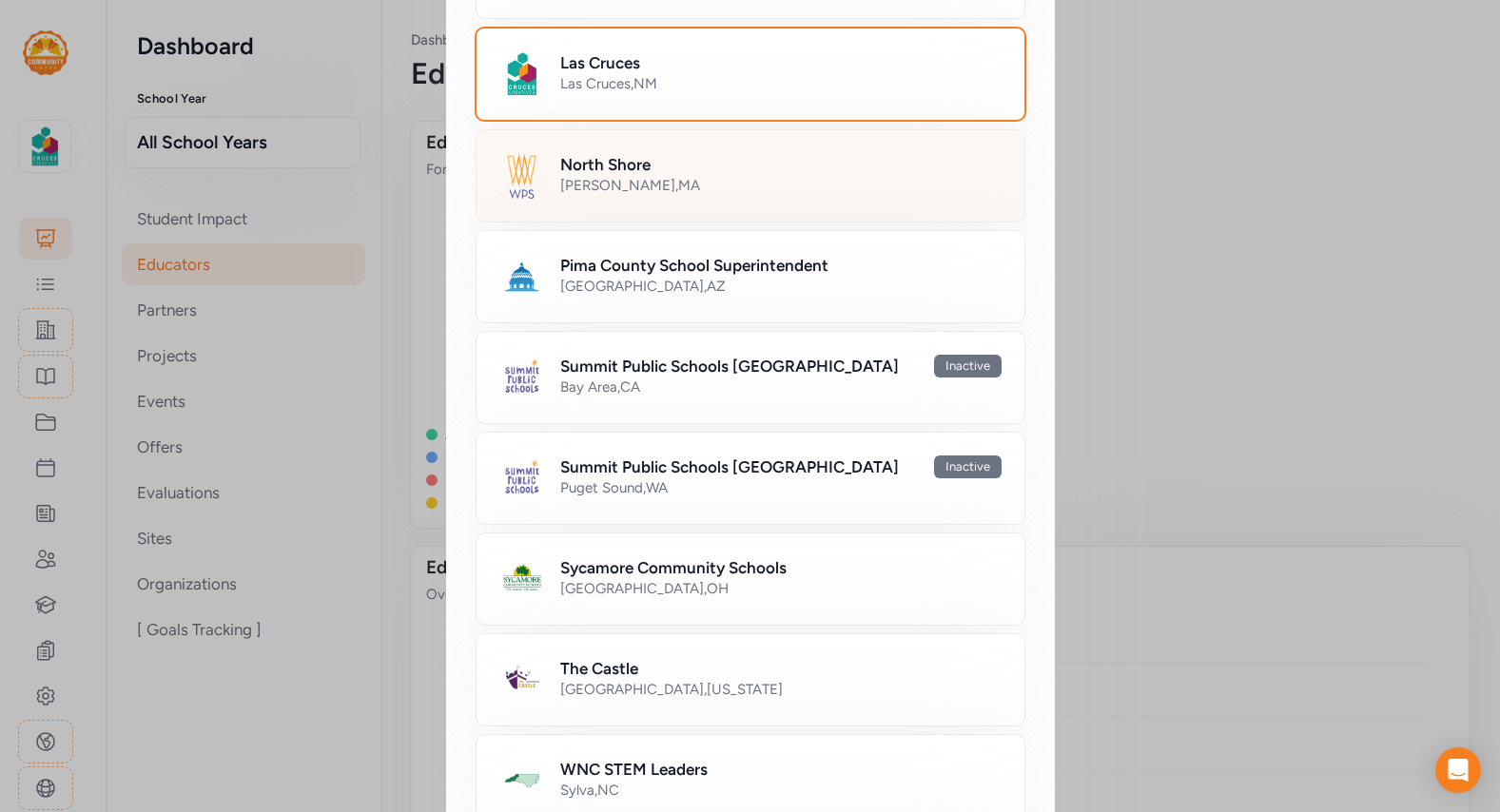
click at [594, 190] on div "Newton , MA" at bounding box center [781, 184] width 441 height 19
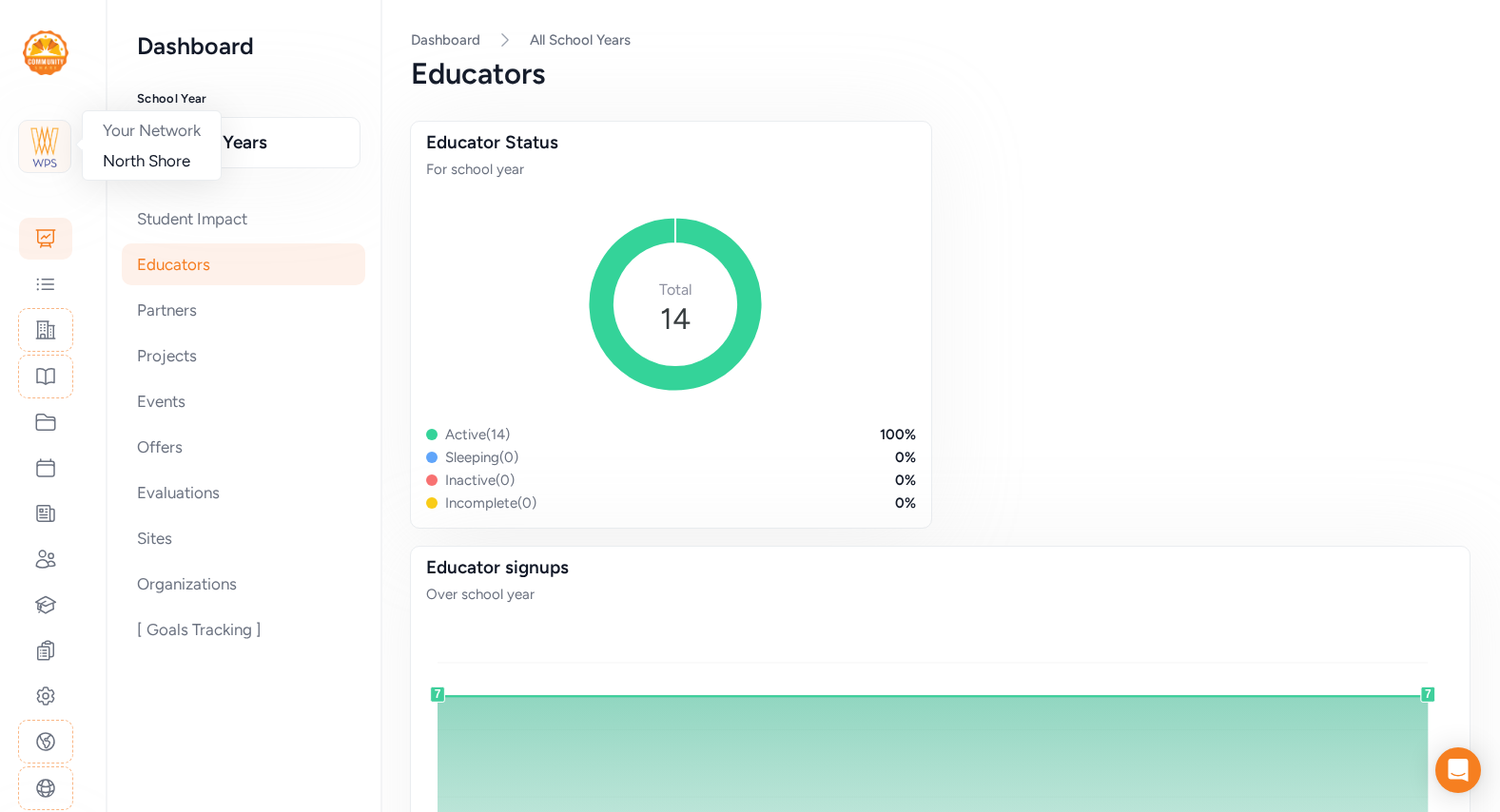
click at [47, 141] on img at bounding box center [45, 147] width 42 height 42
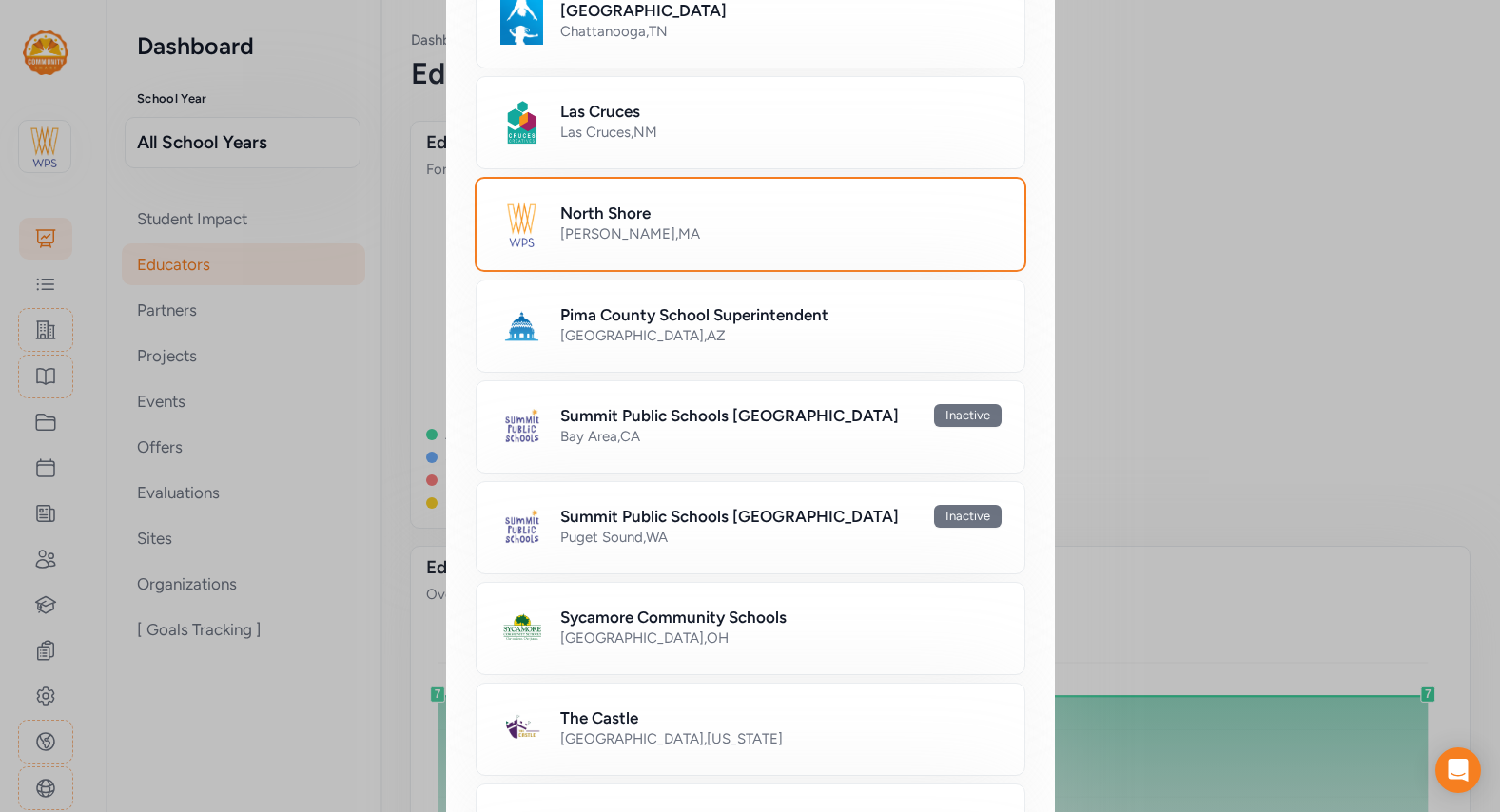
scroll to position [993, 0]
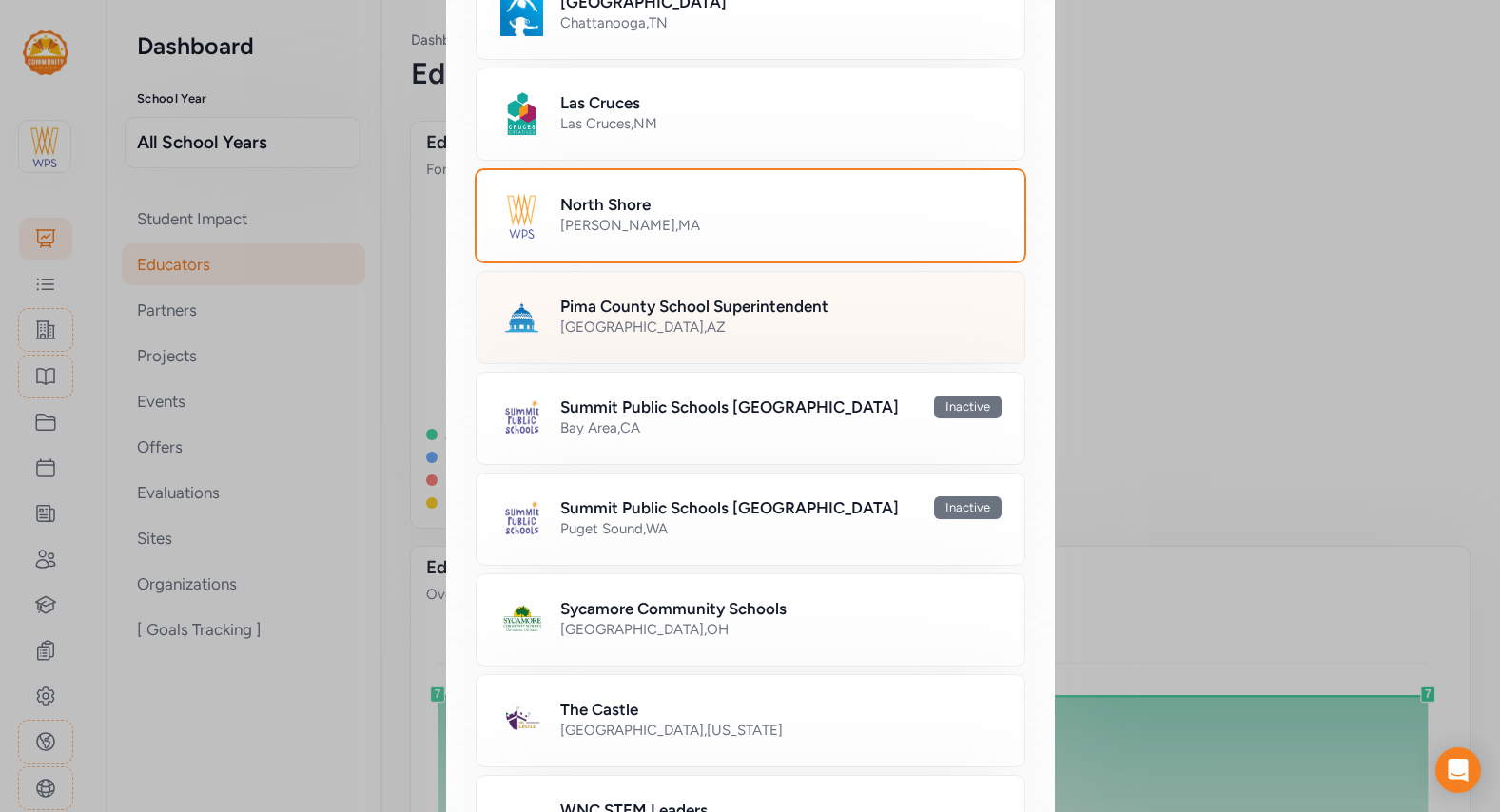
click at [605, 347] on div "Pima County School Superintendent [GEOGRAPHIC_DATA] , [GEOGRAPHIC_DATA]" at bounding box center [750, 317] width 550 height 93
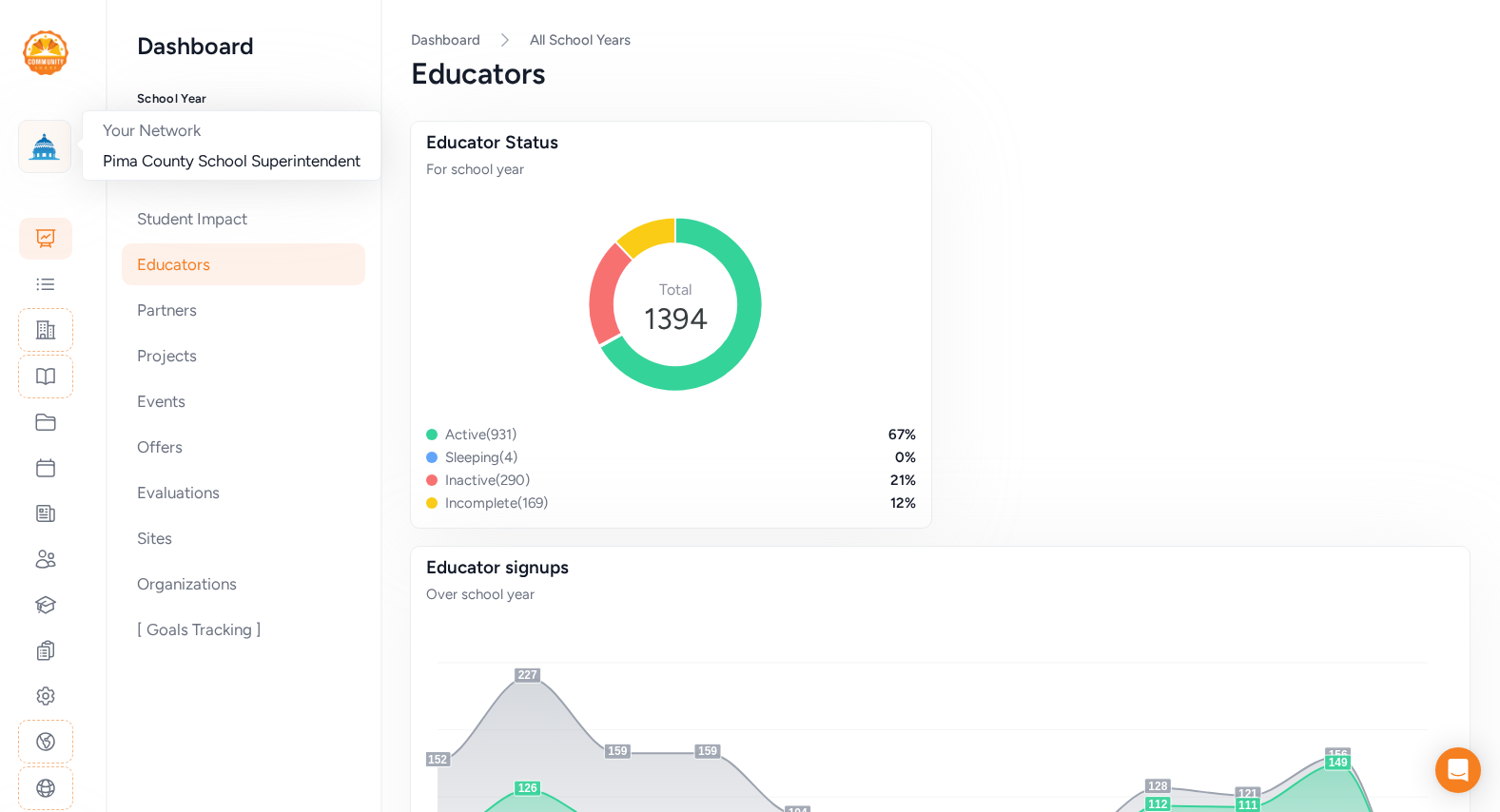
click at [35, 138] on img at bounding box center [45, 147] width 42 height 42
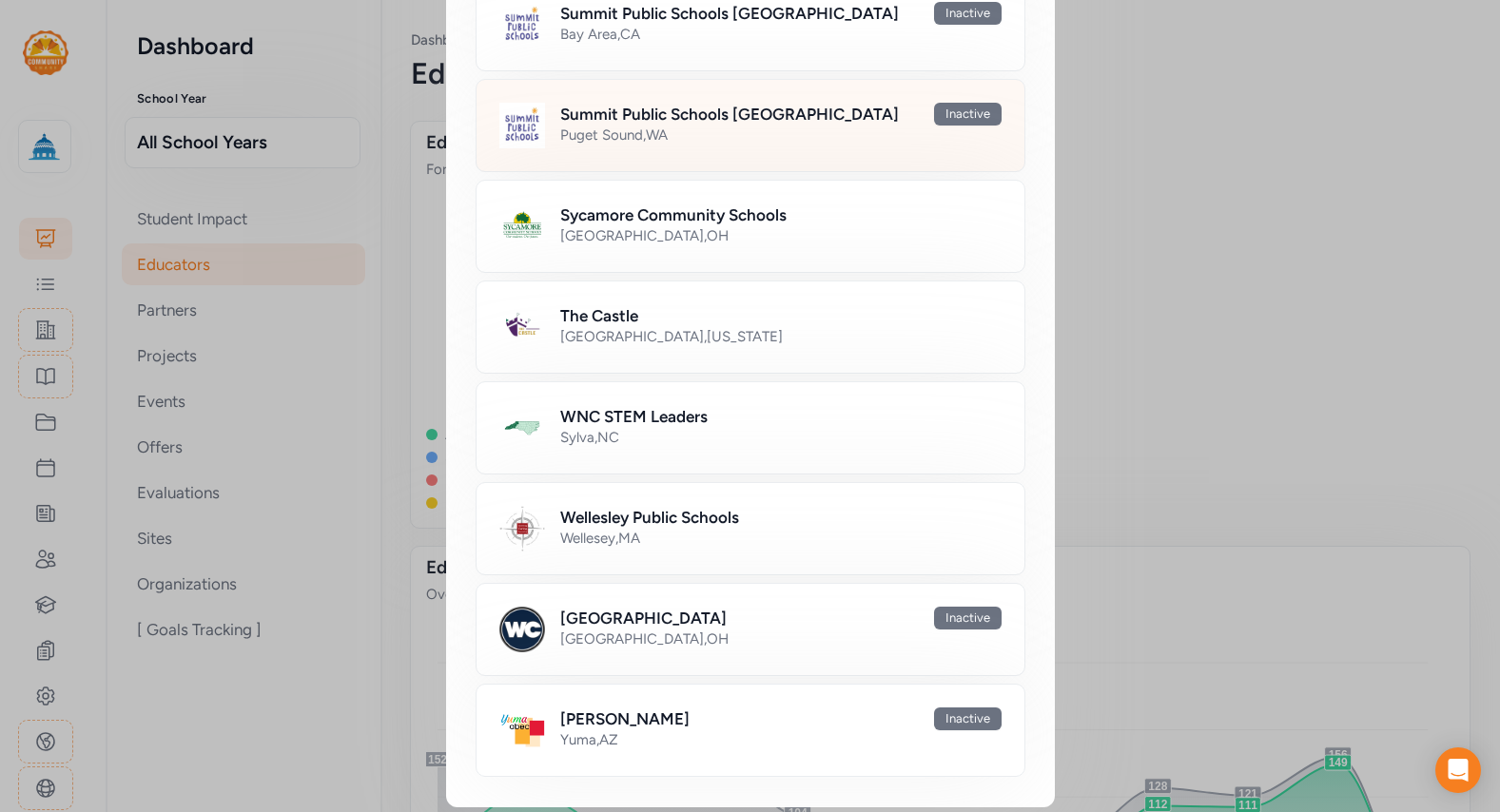
scroll to position [1398, 0]
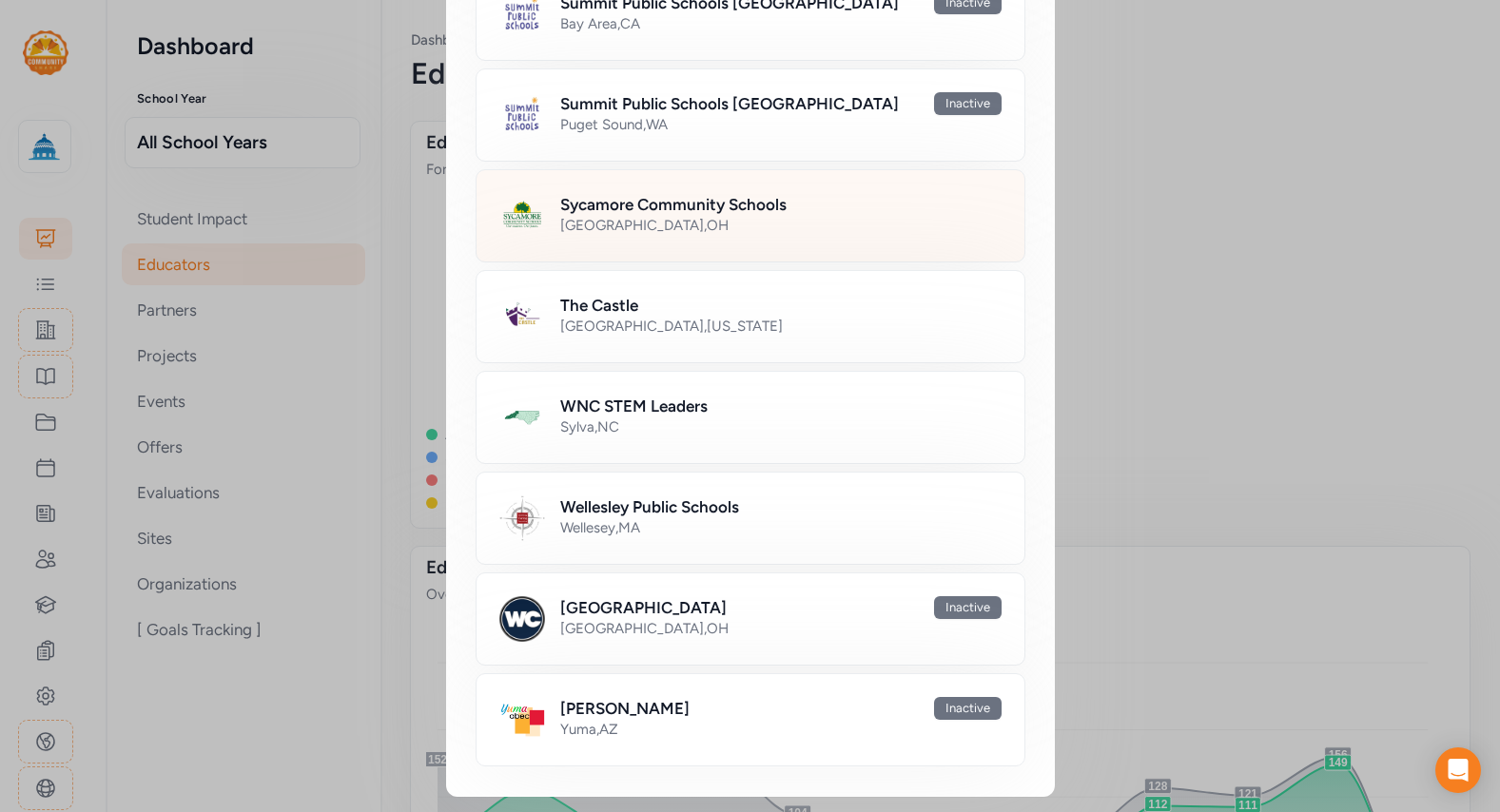
click at [614, 211] on h2 "Sycamore Community Schools" at bounding box center [674, 204] width 226 height 23
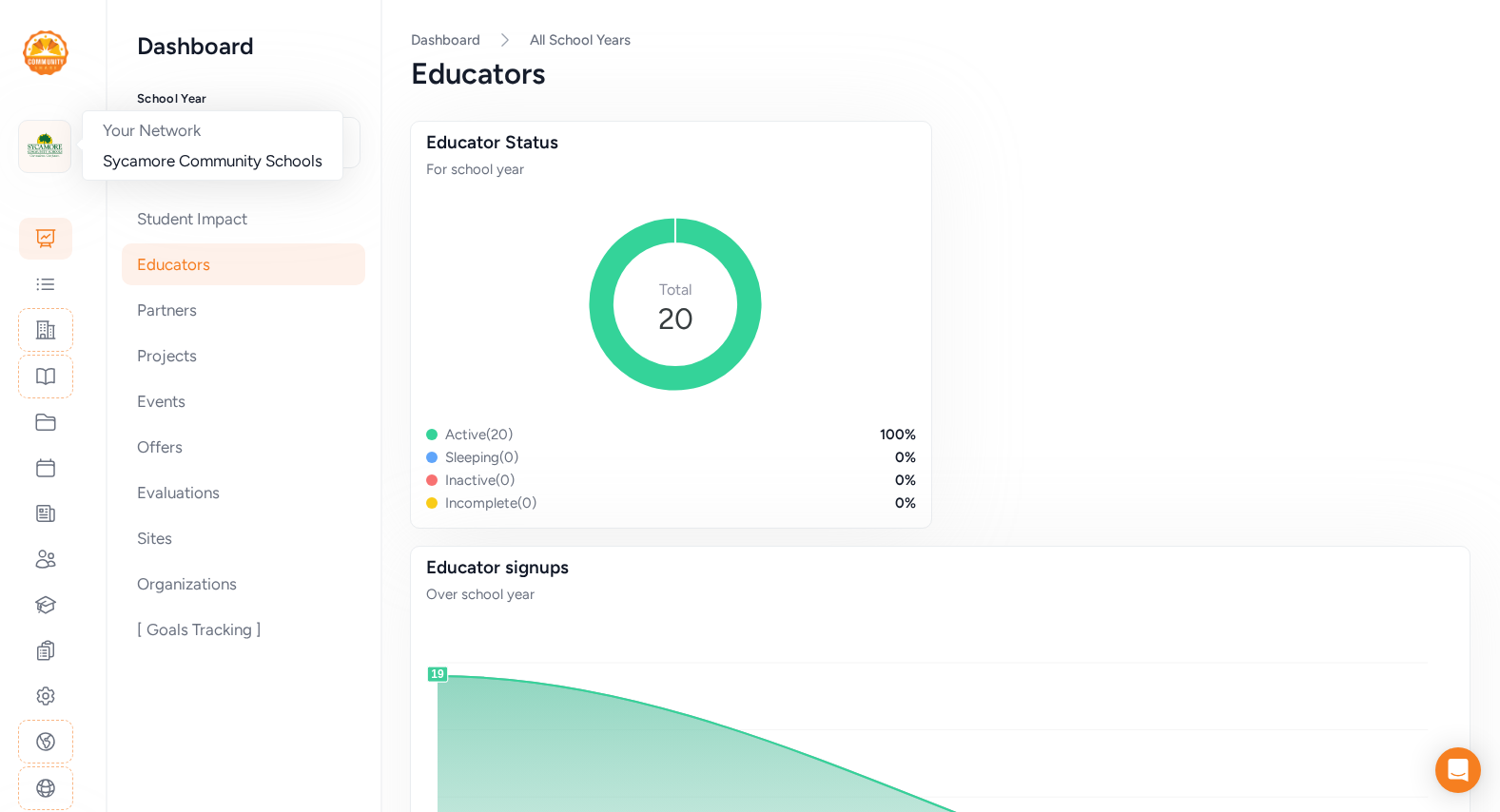
click at [40, 161] on img at bounding box center [45, 147] width 42 height 42
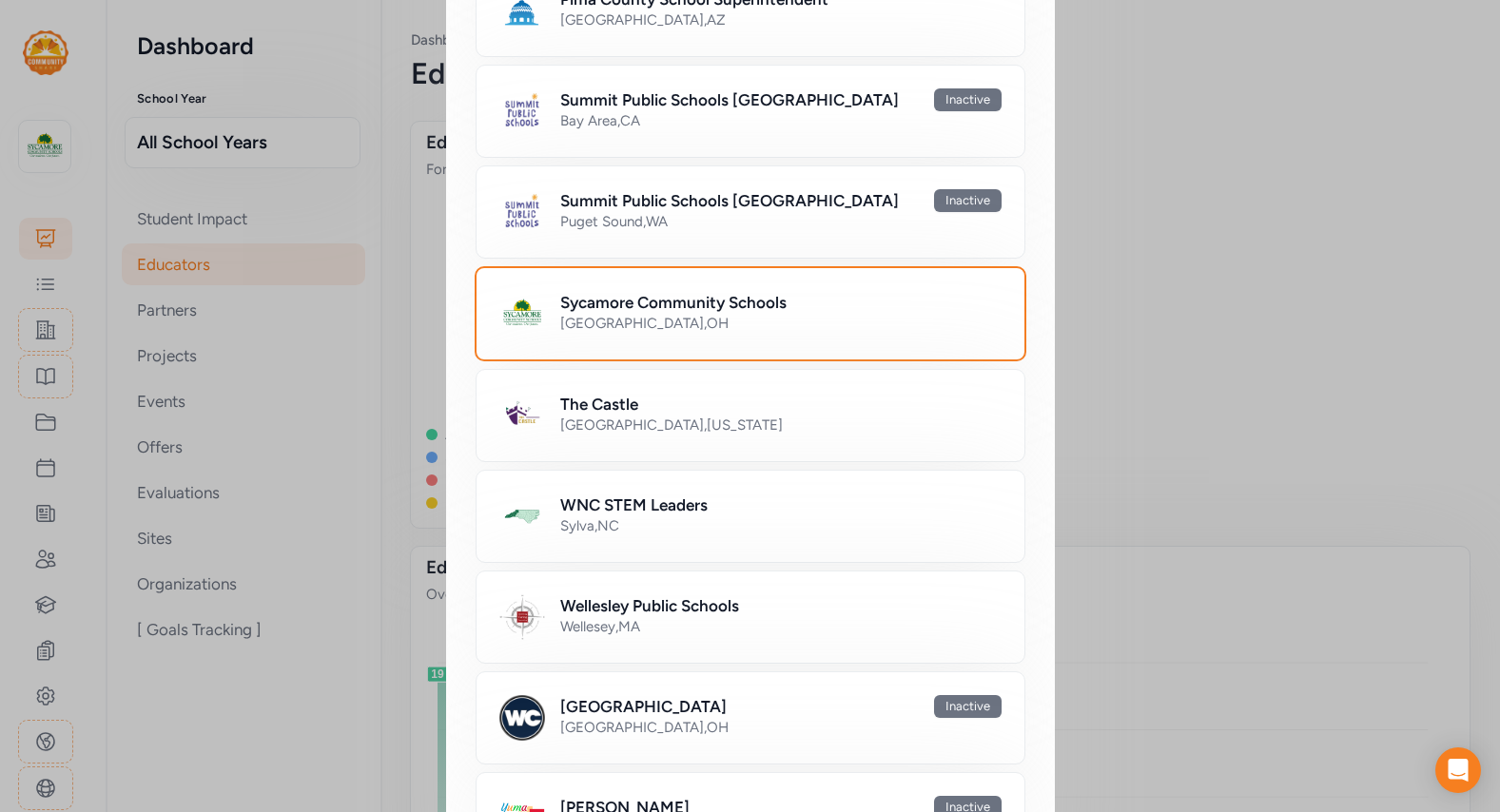
scroll to position [1398, 0]
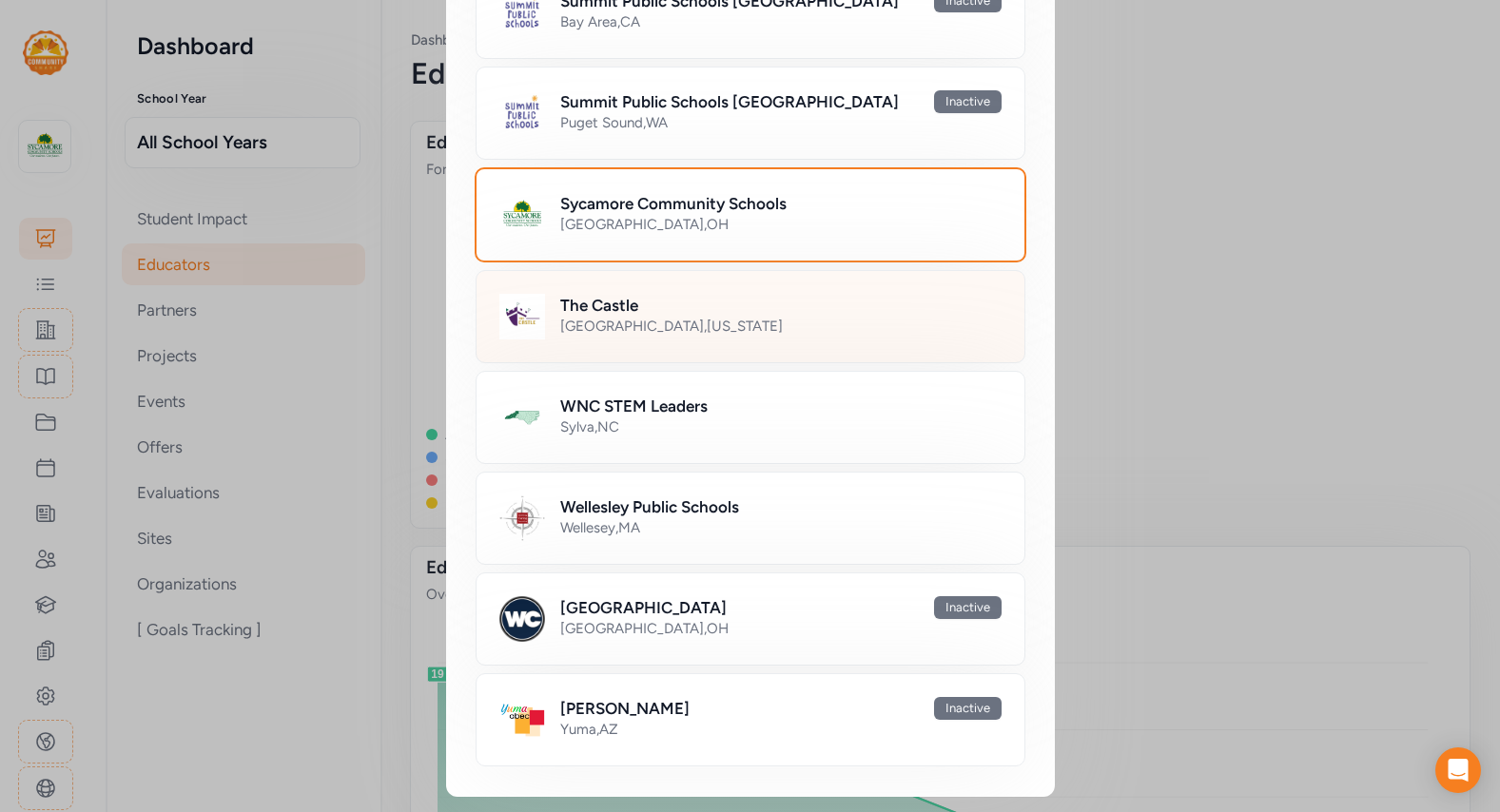
click at [648, 314] on div "The Castle" at bounding box center [781, 304] width 441 height 23
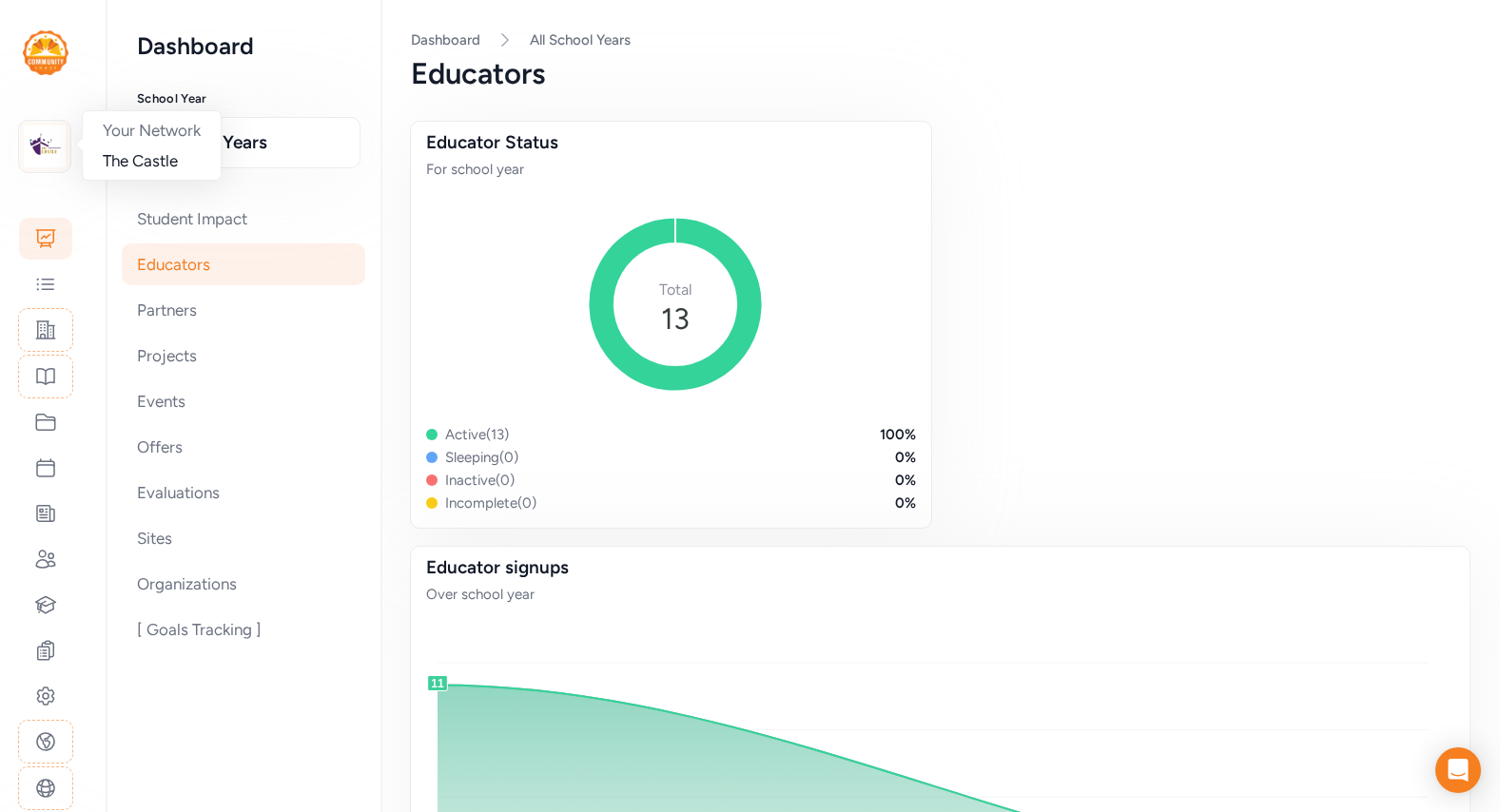
click at [30, 156] on img at bounding box center [45, 147] width 42 height 42
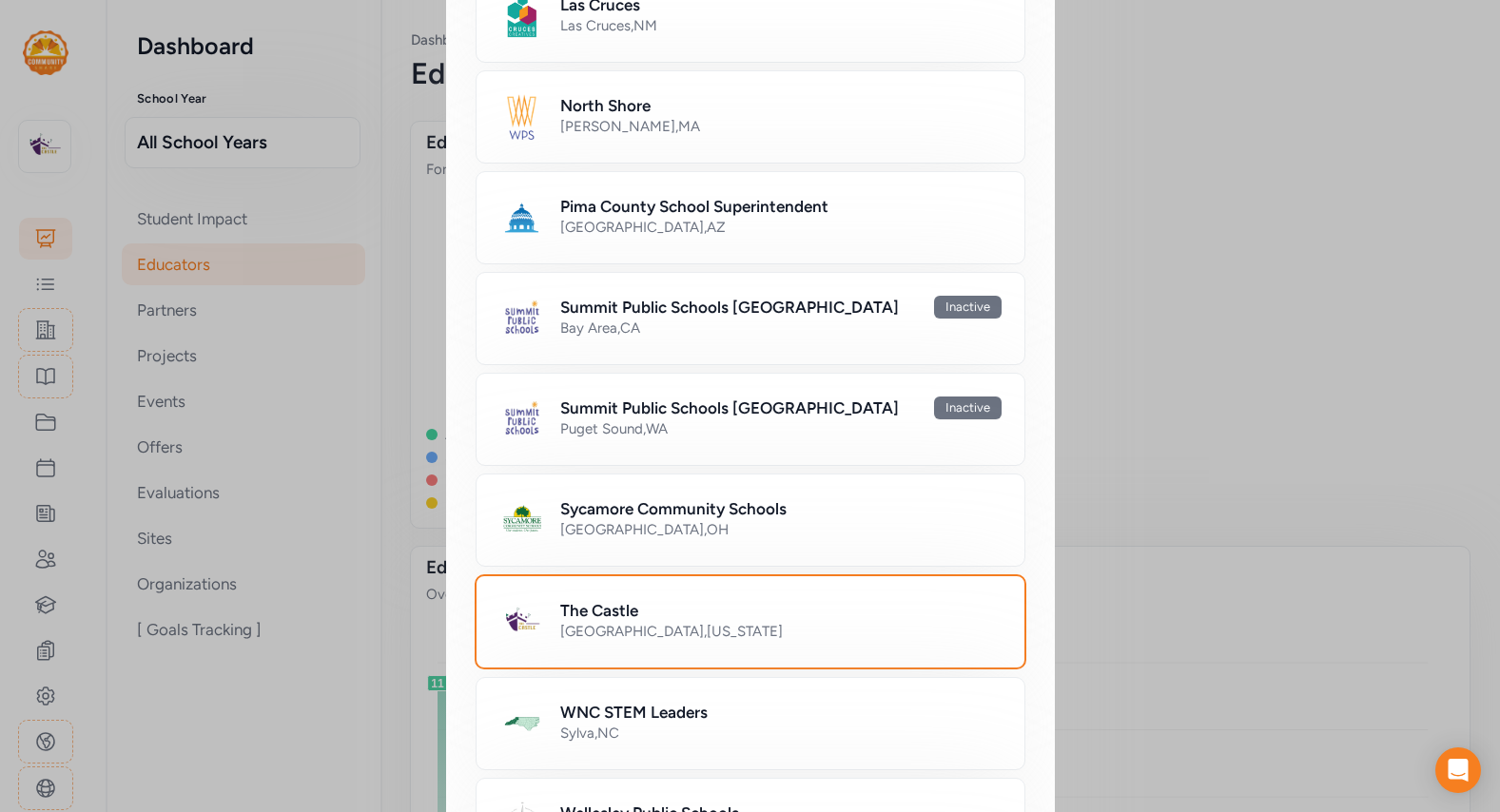
scroll to position [1257, 0]
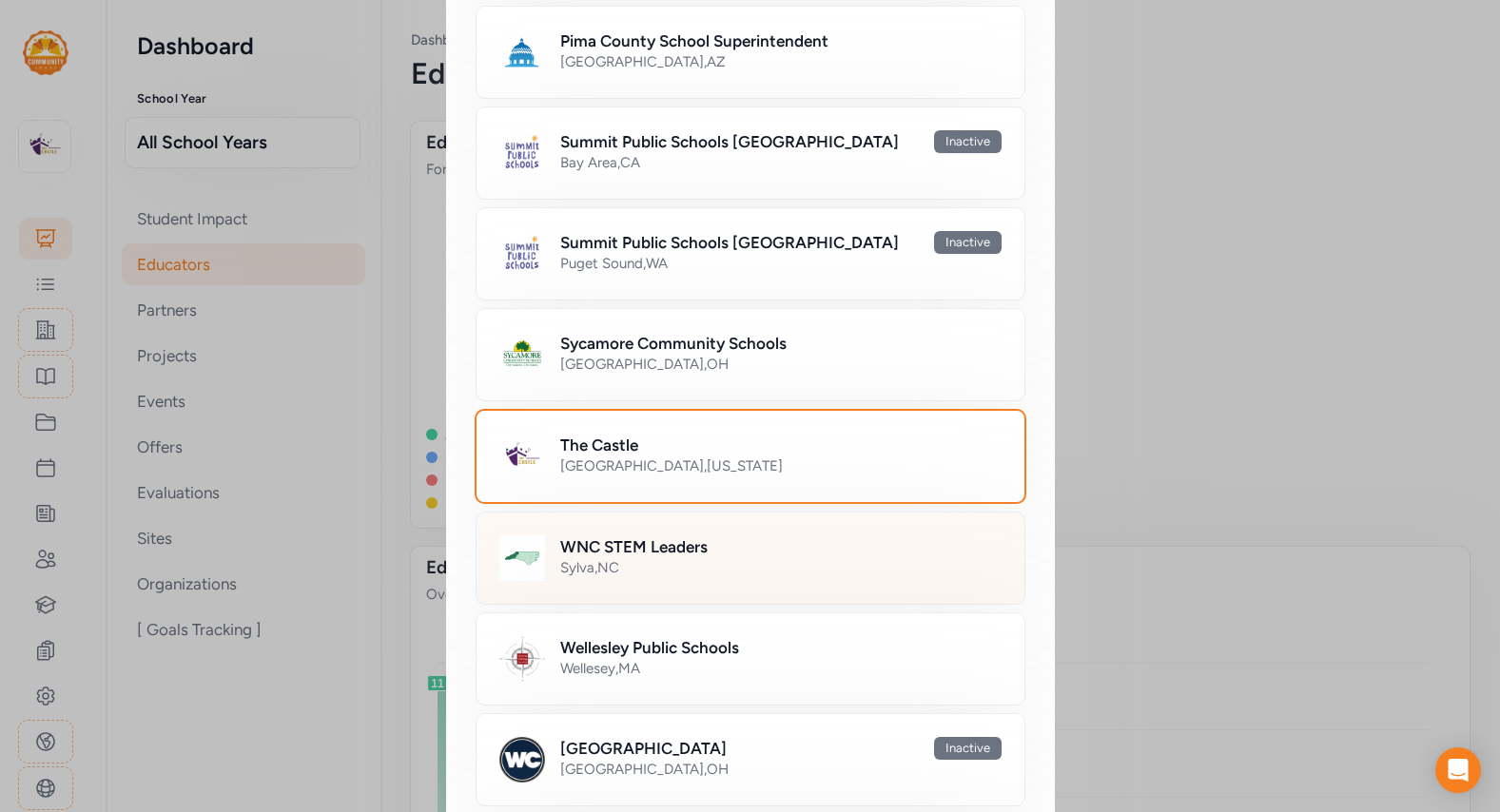
click at [808, 524] on div "WNC STEM Leaders Sylva , [GEOGRAPHIC_DATA]" at bounding box center [750, 558] width 550 height 93
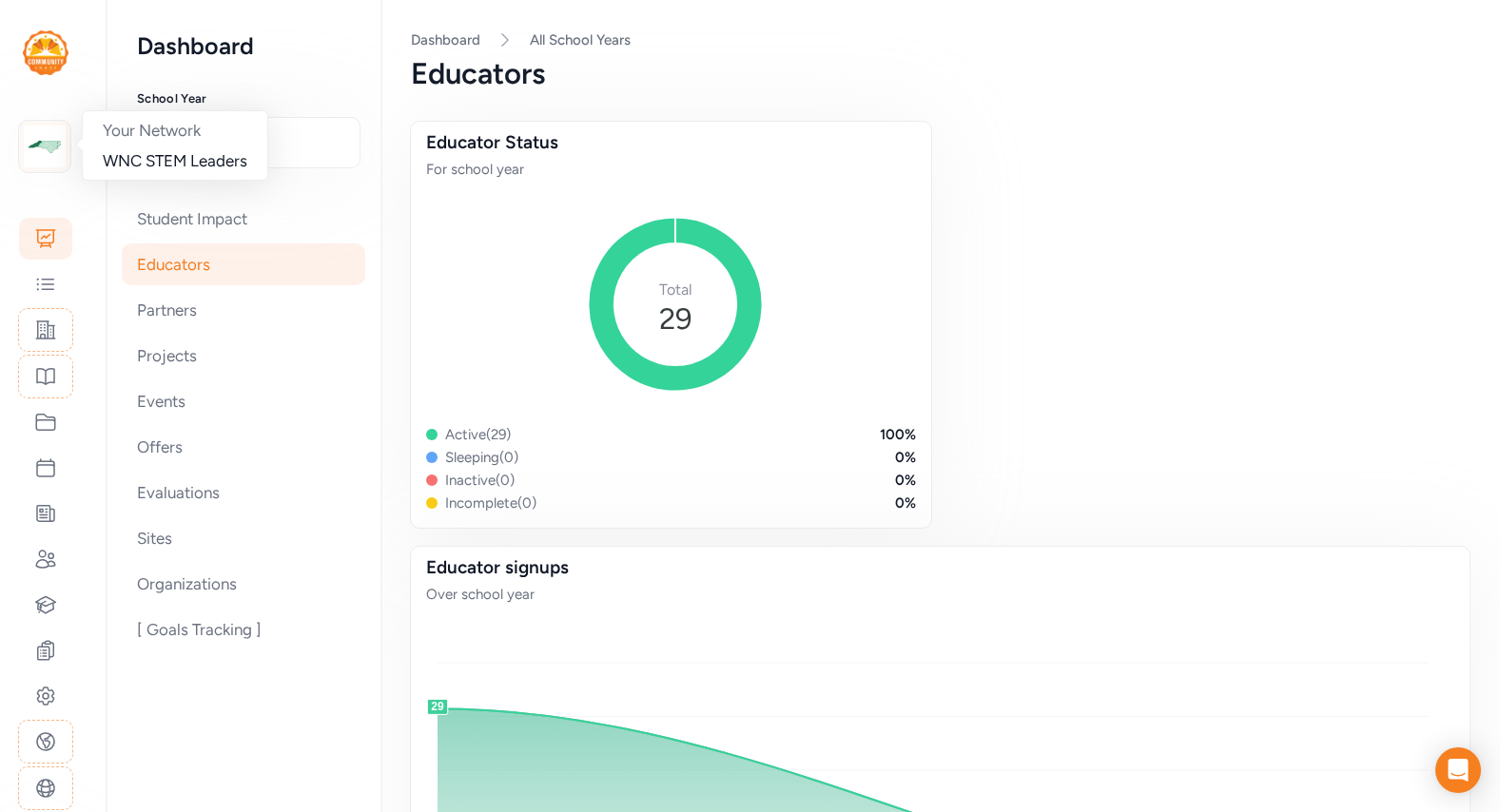
click at [44, 145] on img at bounding box center [45, 147] width 42 height 42
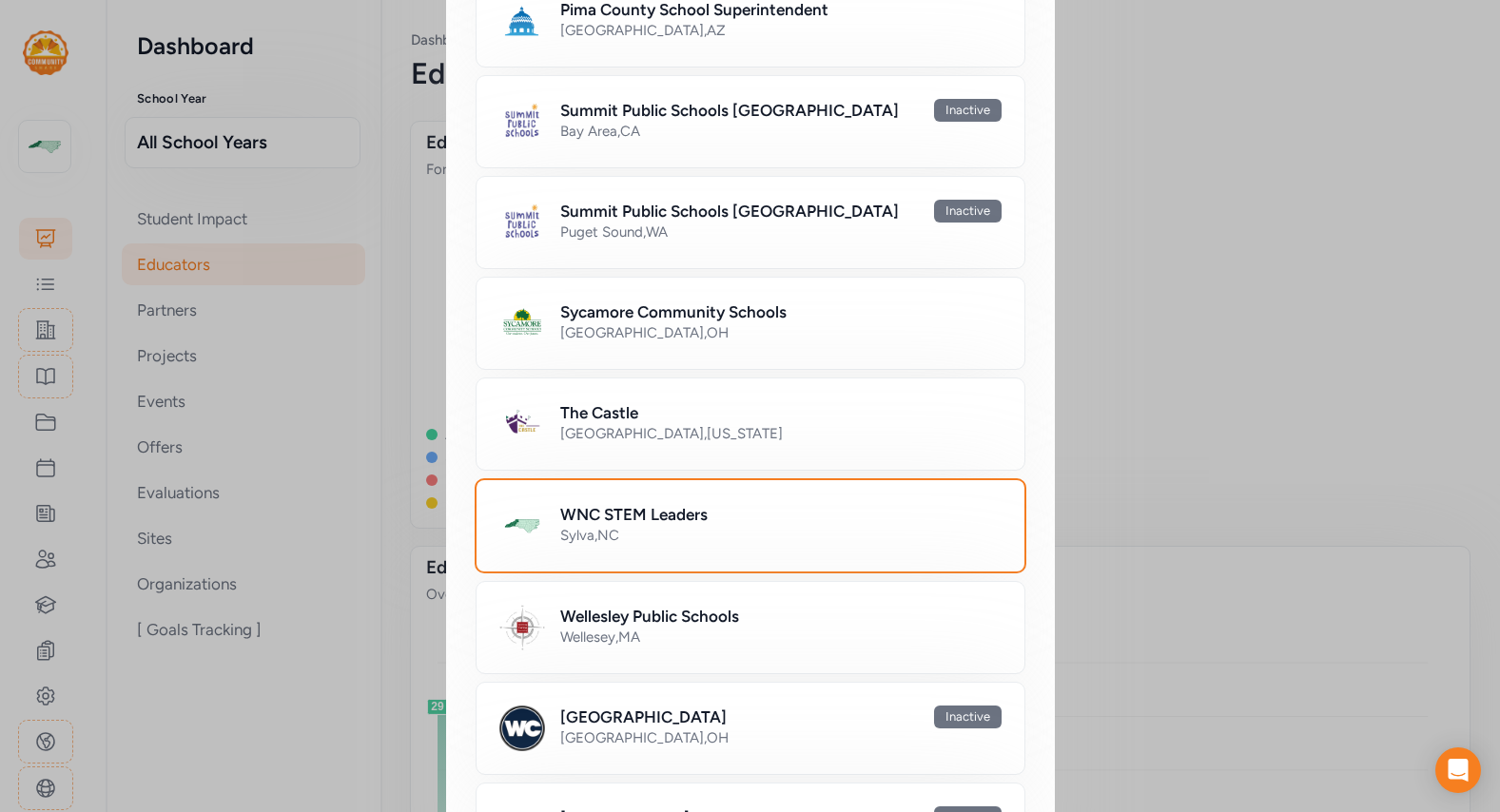
scroll to position [1398, 0]
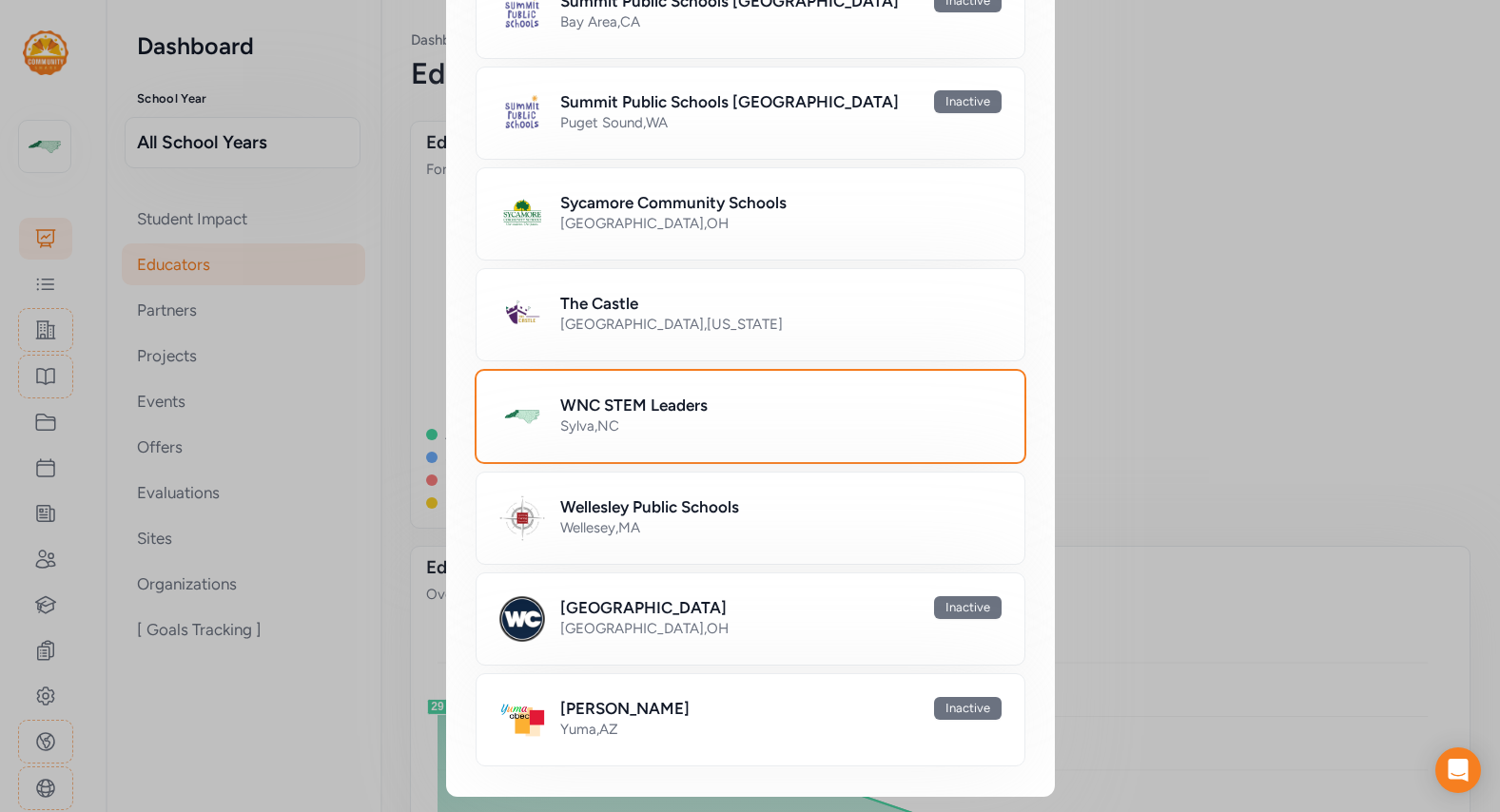
click at [554, 535] on div "Wellesley Public Schools Wellesey , MA" at bounding box center [750, 519] width 550 height 93
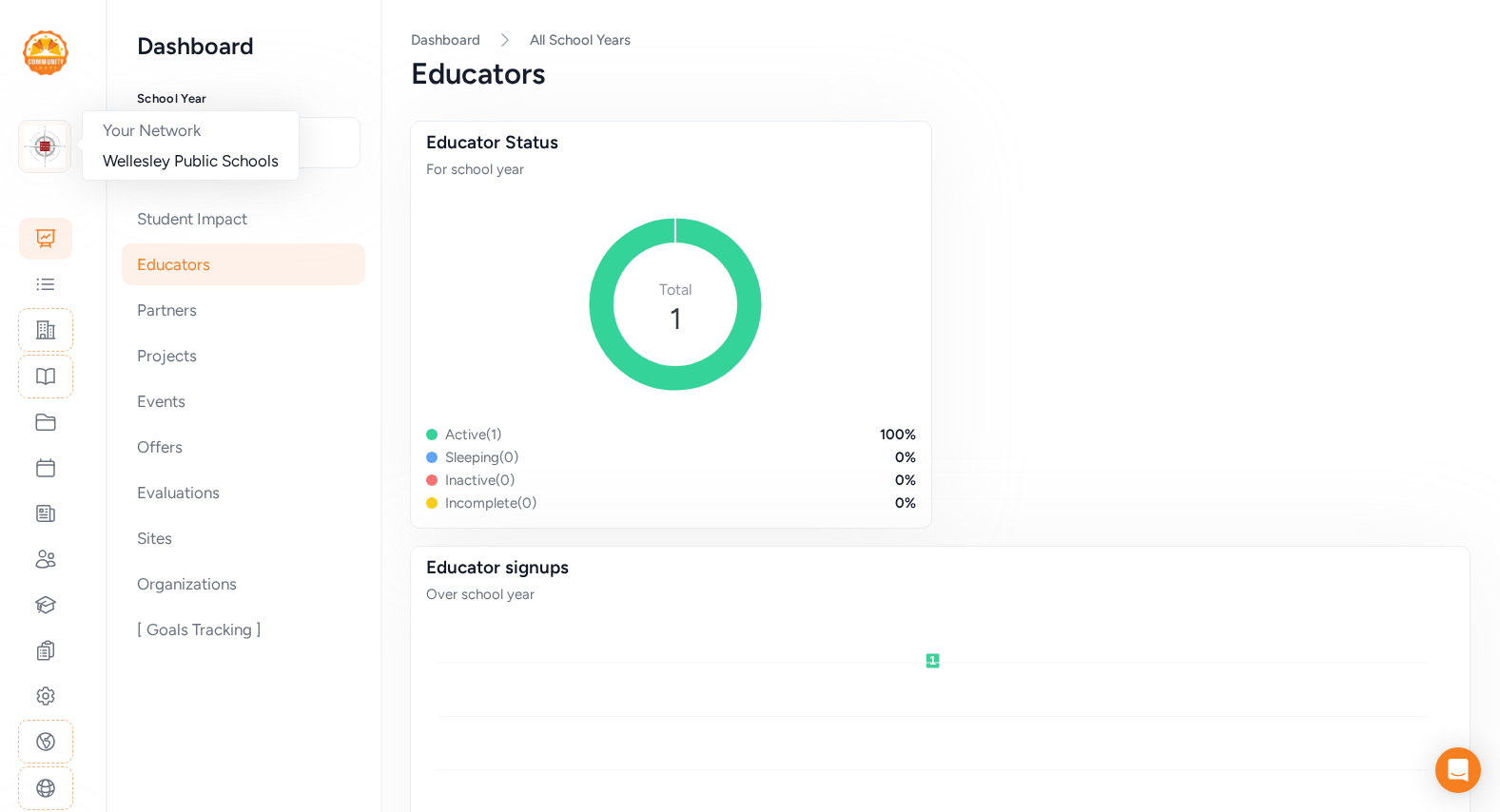
click at [31, 154] on img at bounding box center [45, 147] width 42 height 42
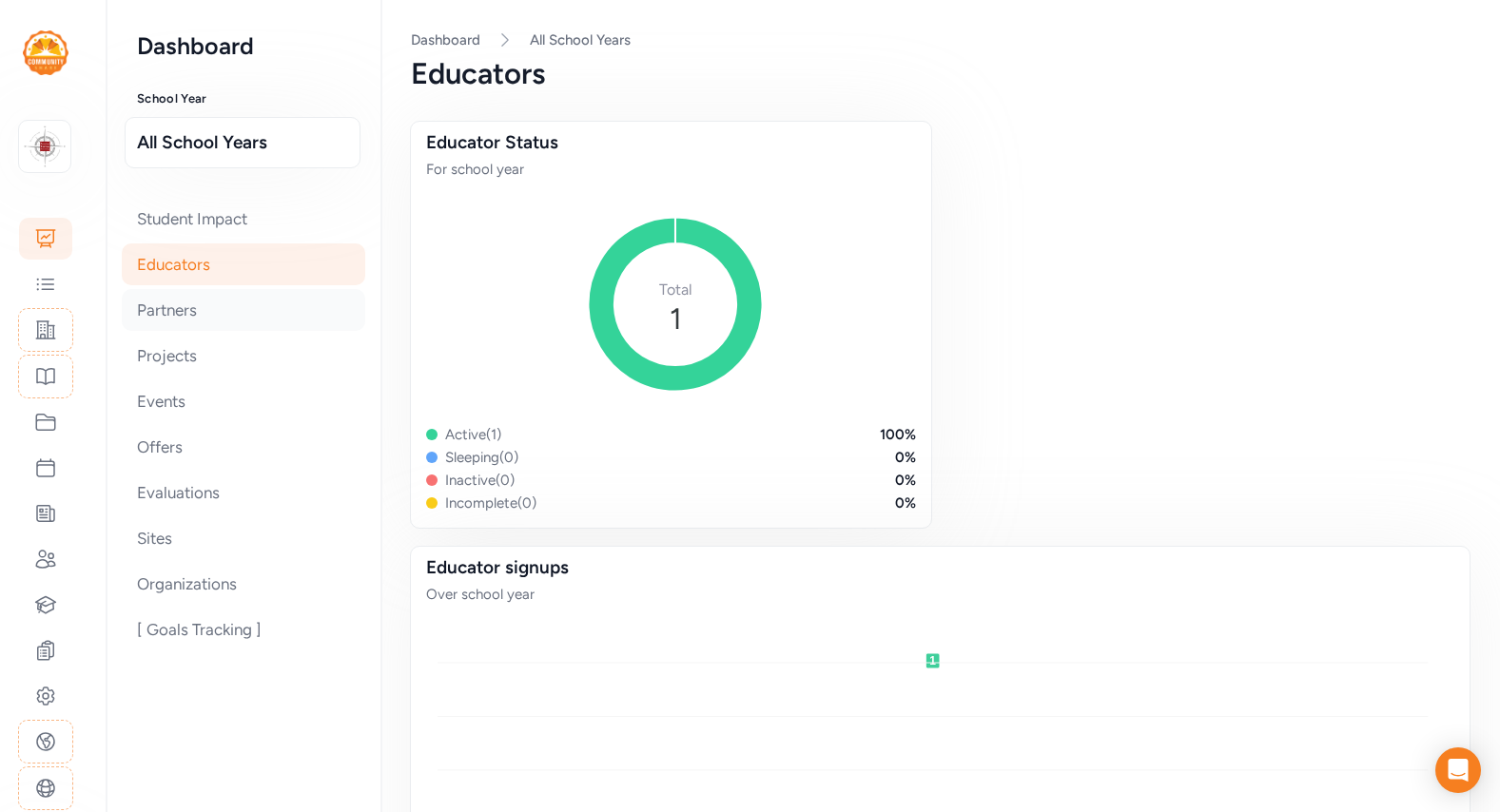
click at [127, 304] on div "Partners" at bounding box center [243, 309] width 243 height 42
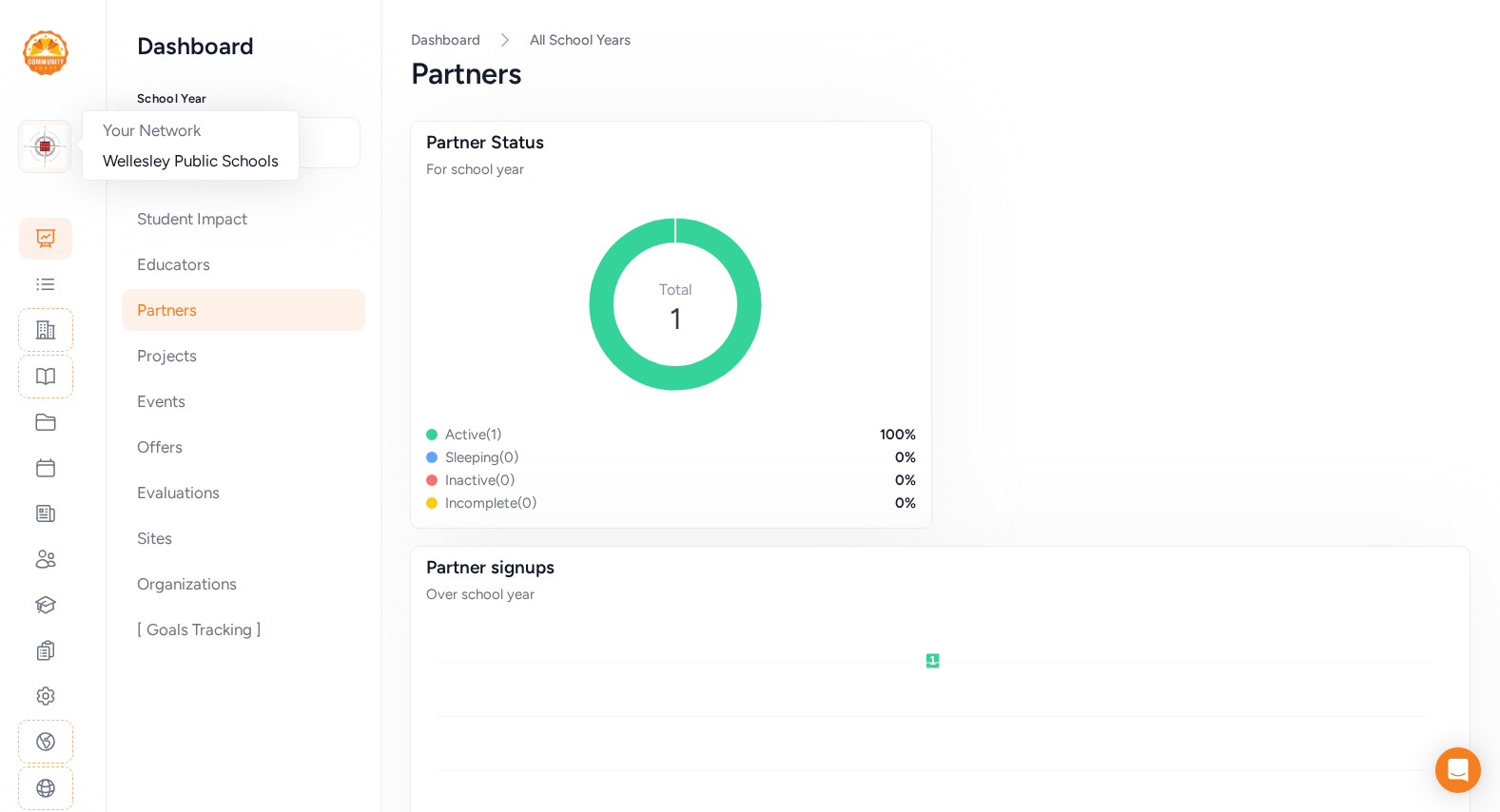
click at [31, 147] on img at bounding box center [45, 147] width 42 height 42
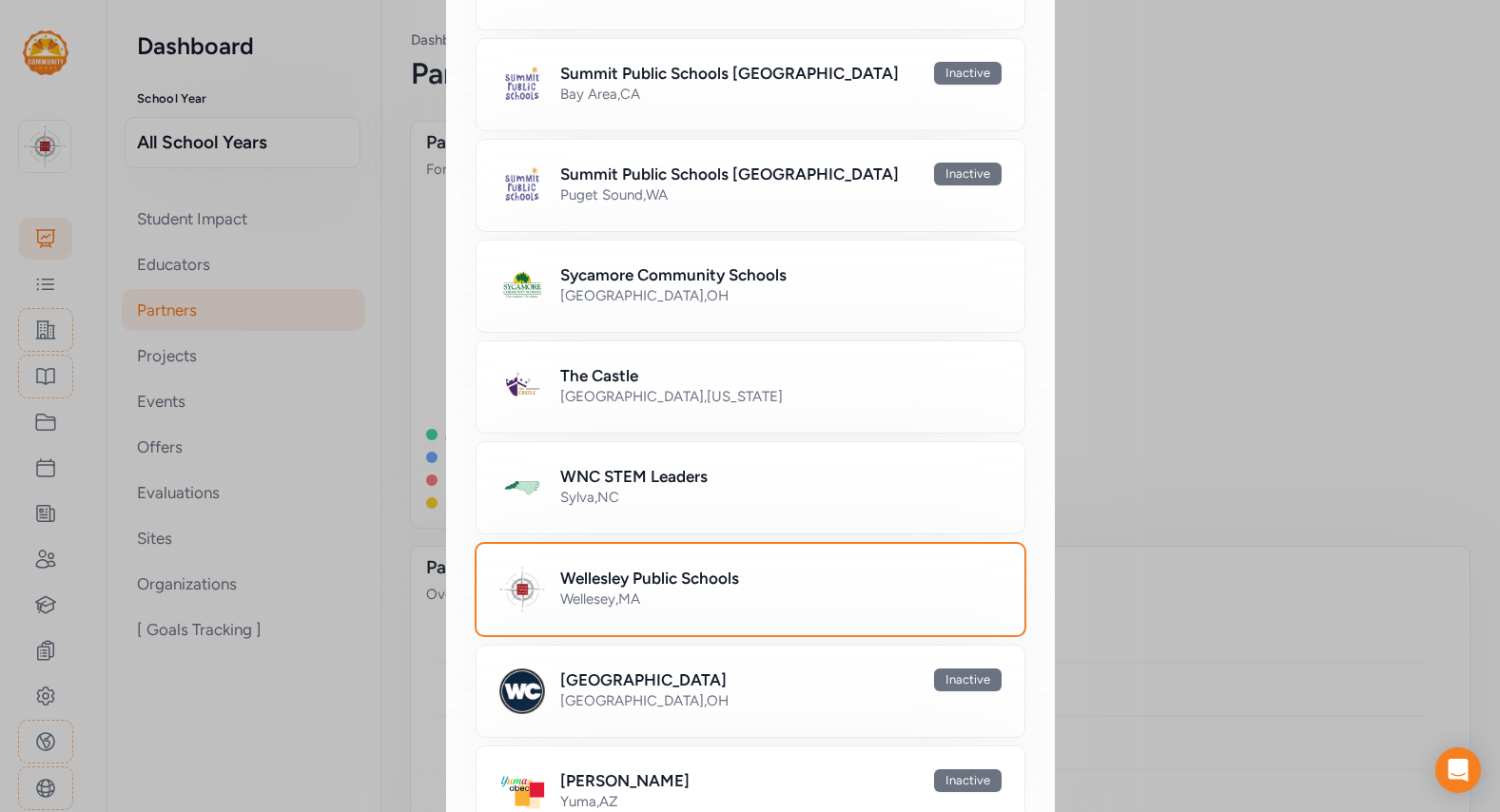
scroll to position [1398, 0]
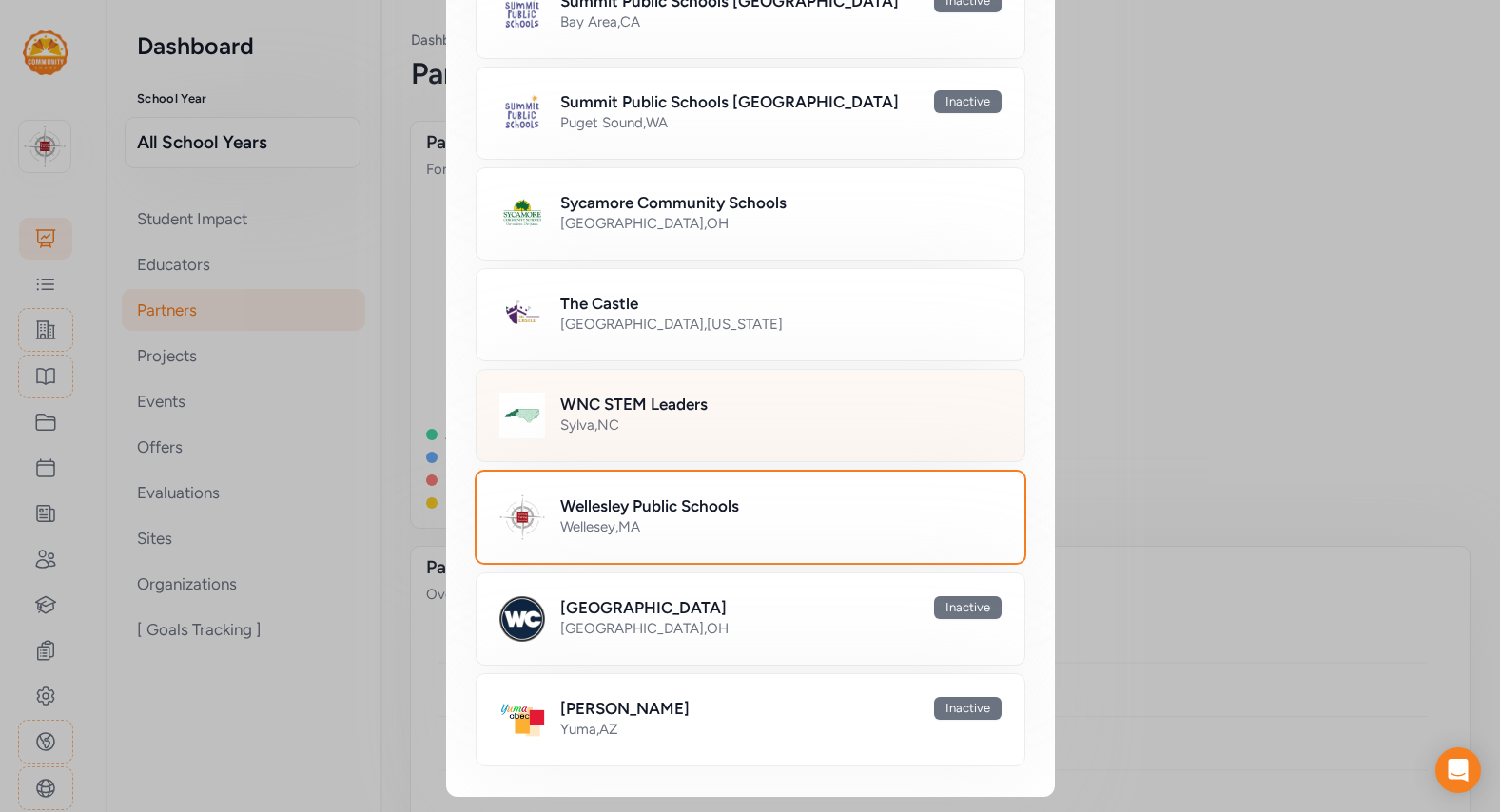
click at [606, 395] on h2 "WNC STEM Leaders" at bounding box center [634, 404] width 148 height 23
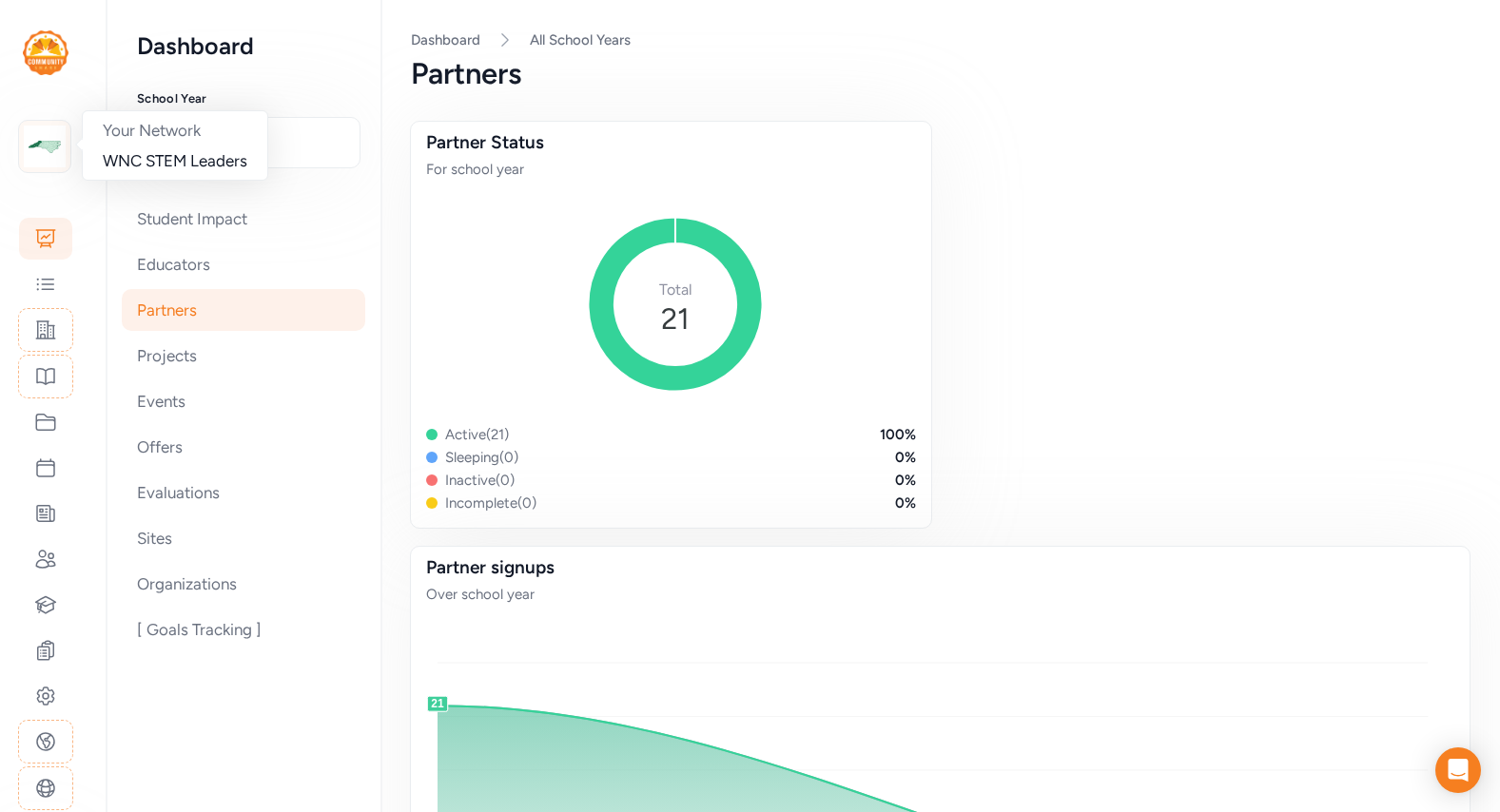
click at [40, 167] on img at bounding box center [45, 147] width 42 height 42
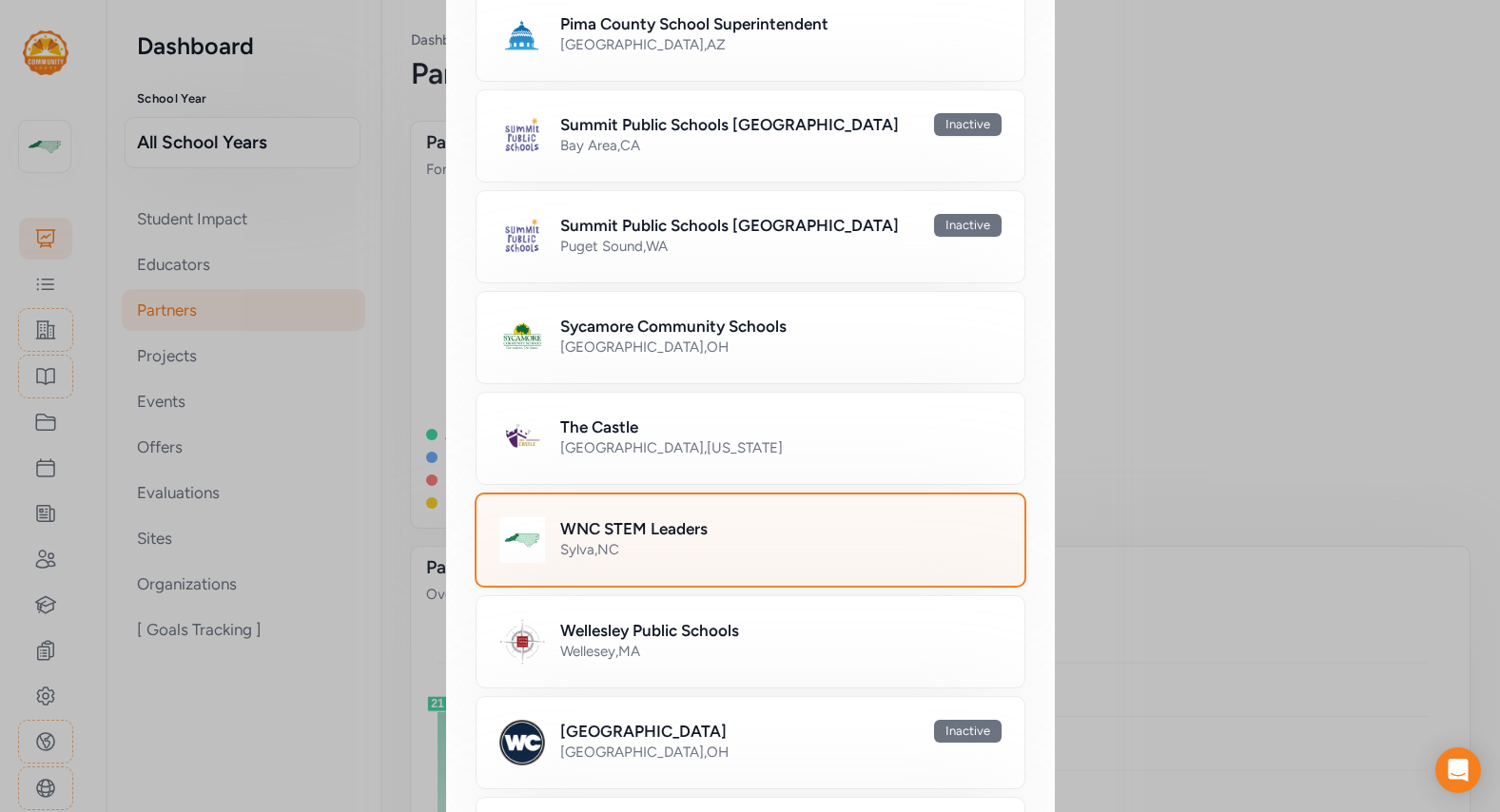
scroll to position [1278, 0]
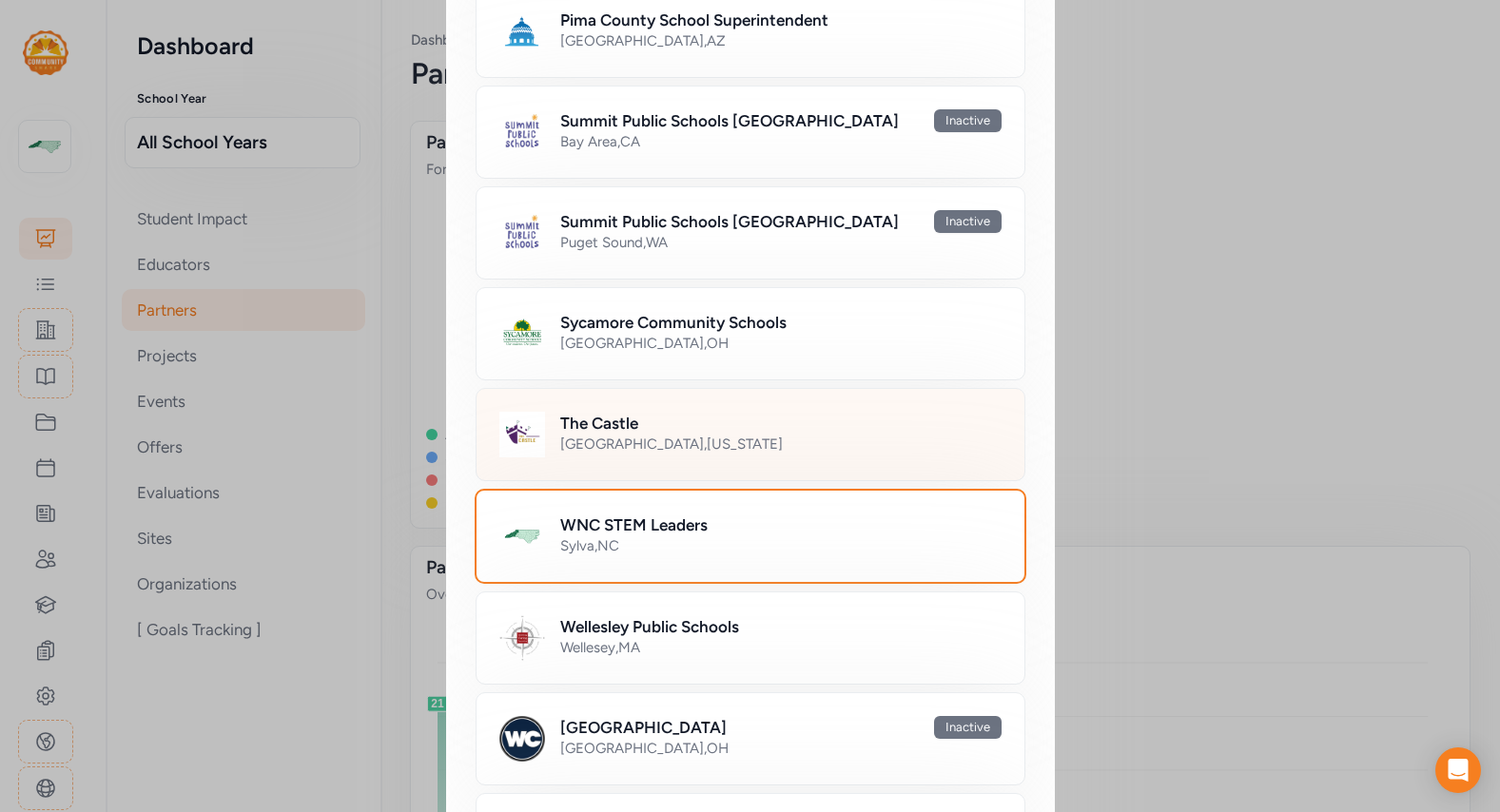
click at [573, 451] on div "Putnam County , Indiana" at bounding box center [781, 443] width 441 height 19
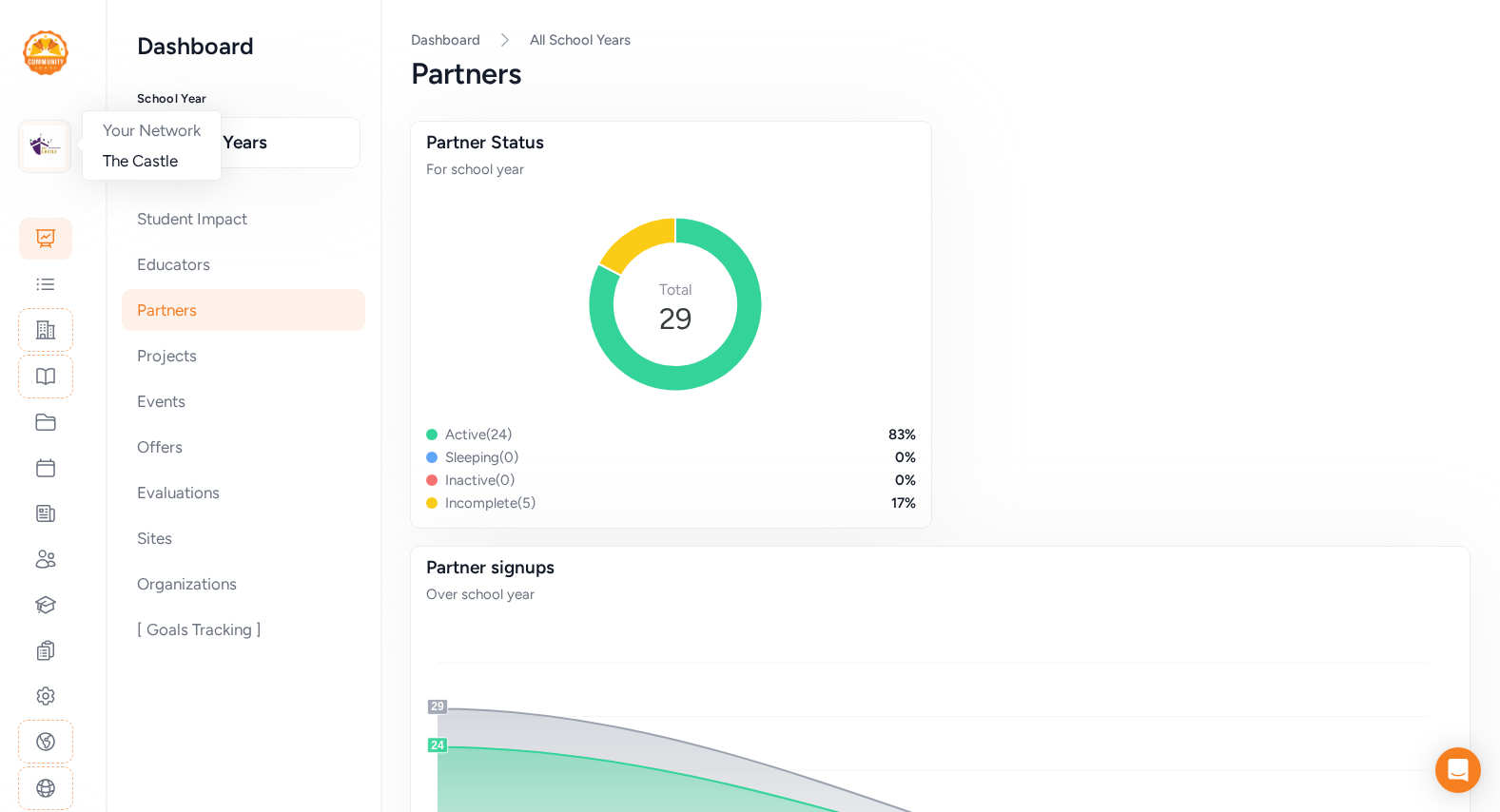
click at [53, 147] on img at bounding box center [45, 147] width 42 height 42
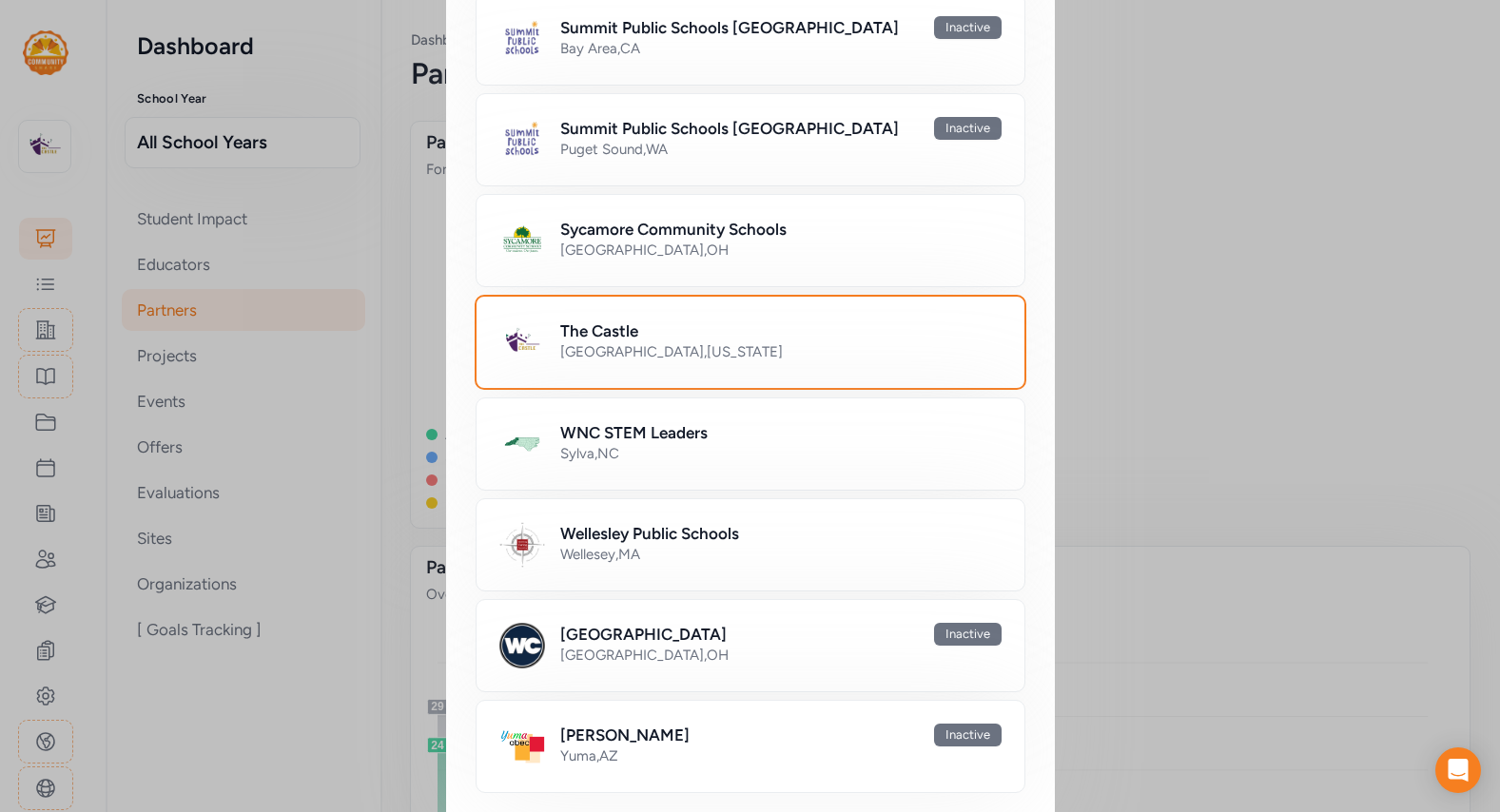
scroll to position [1398, 0]
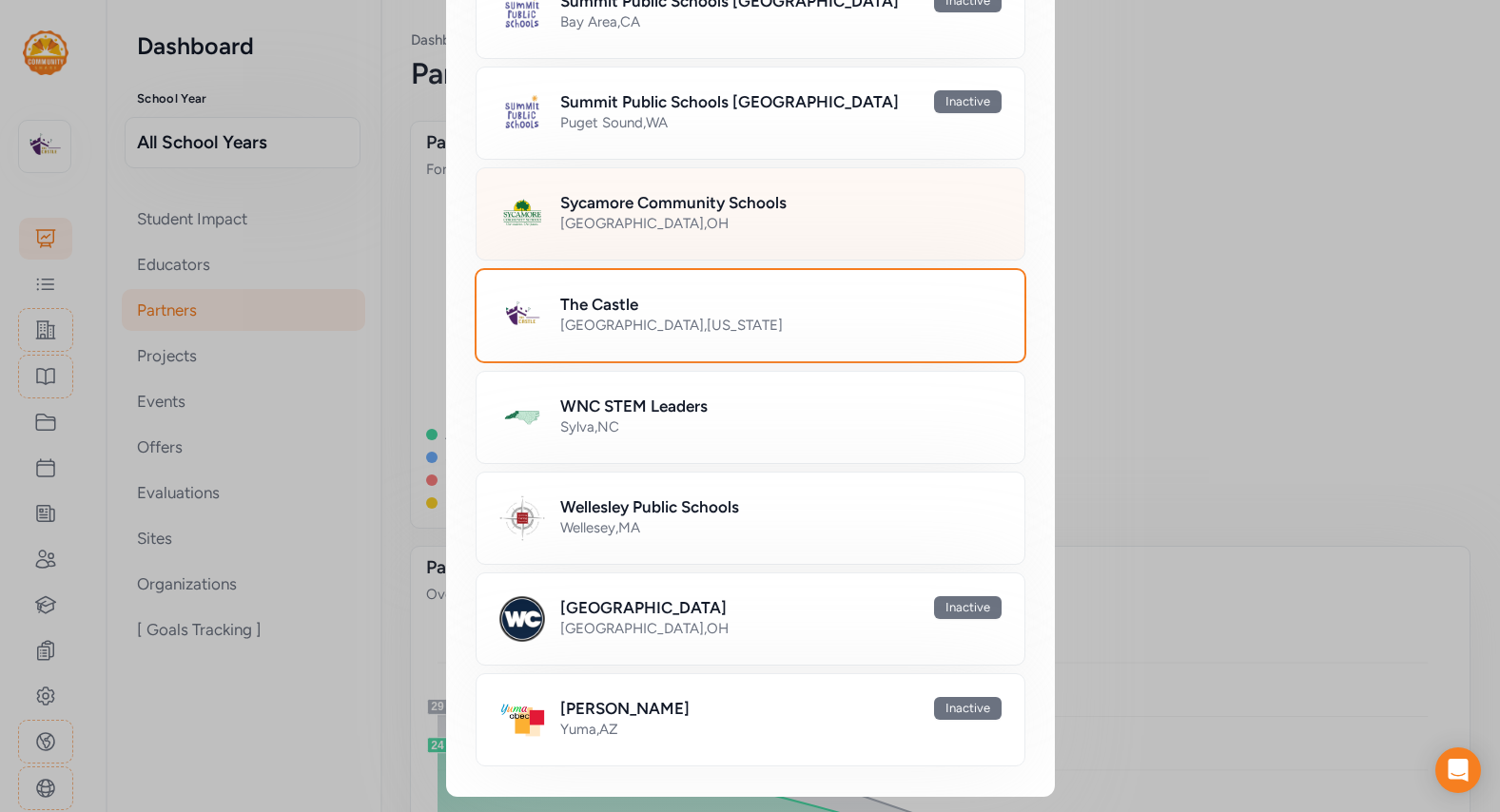
click at [650, 225] on div "Cincinnati , OH" at bounding box center [781, 223] width 441 height 19
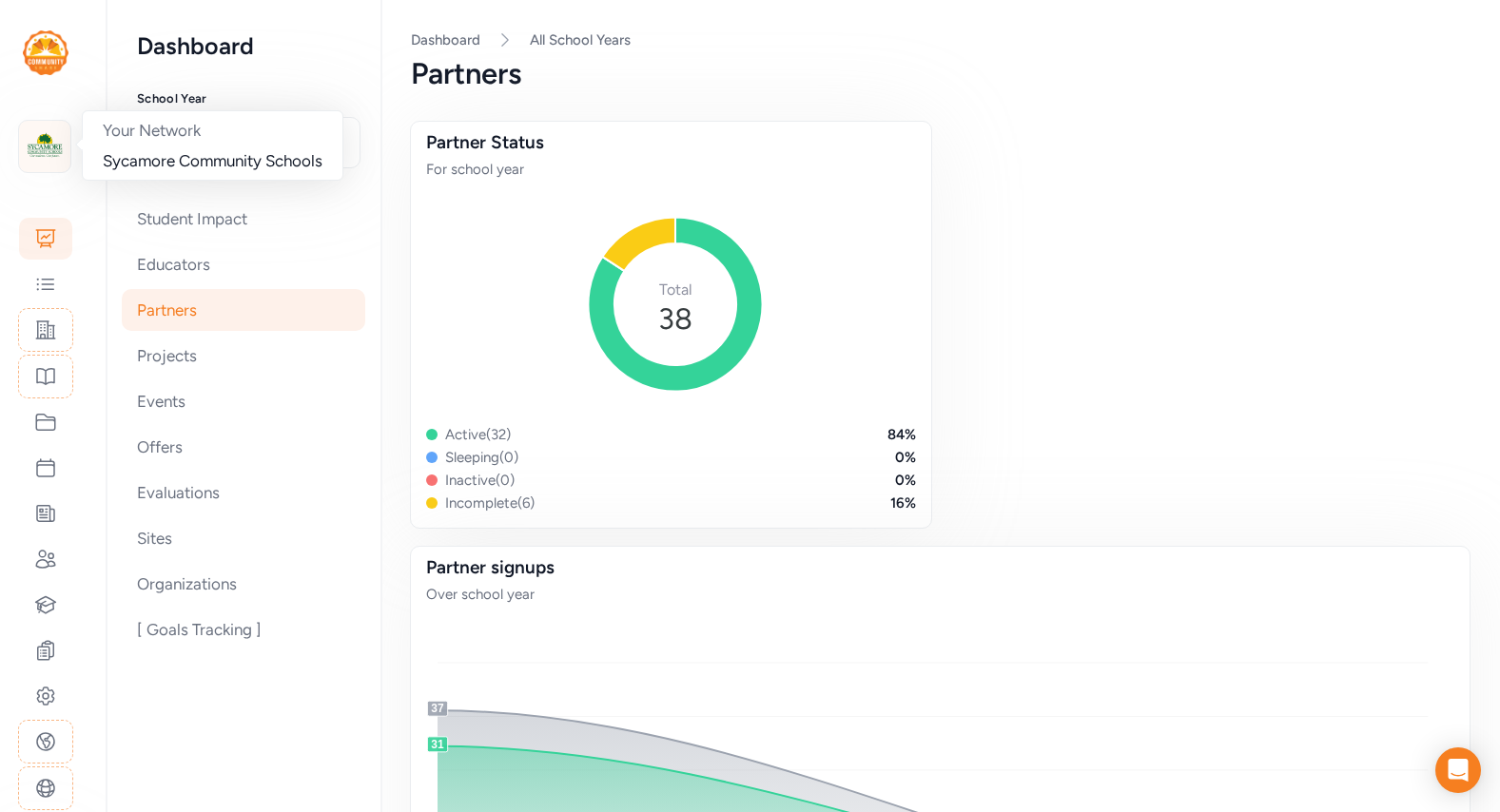
click at [62, 139] on img at bounding box center [45, 147] width 42 height 42
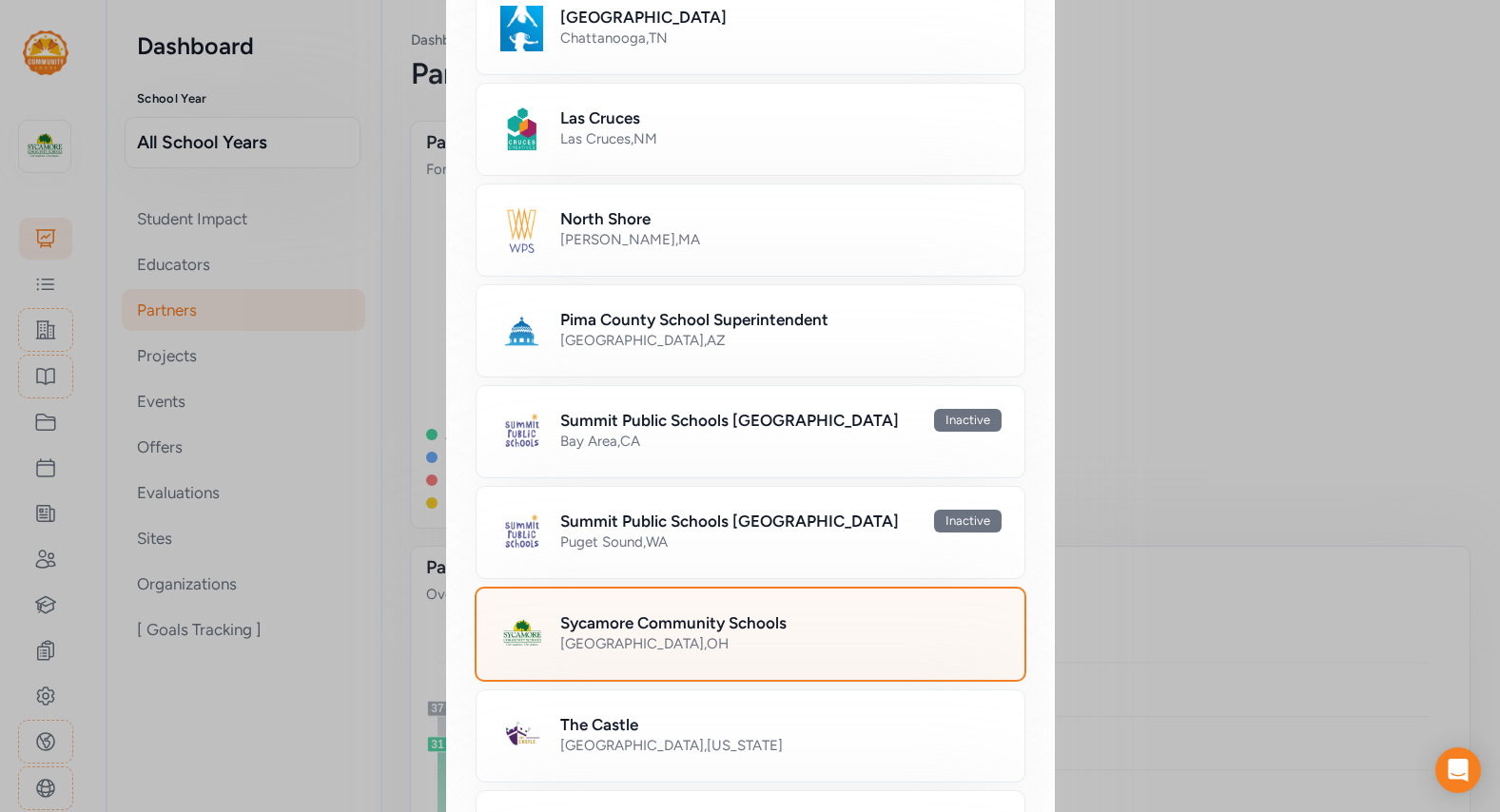
scroll to position [962, 0]
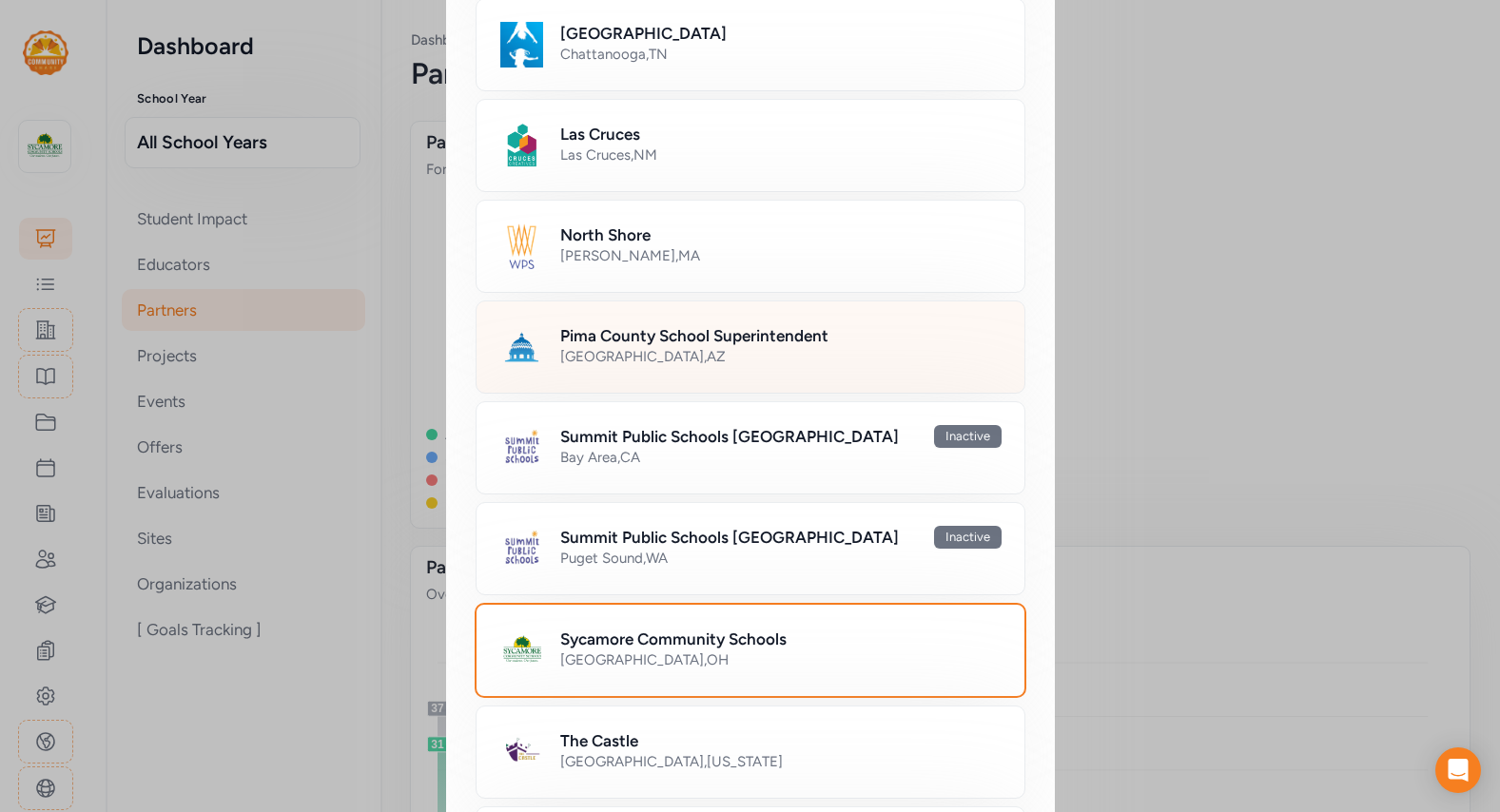
click at [561, 335] on h2 "Pima County School Superintendent" at bounding box center [694, 335] width 268 height 23
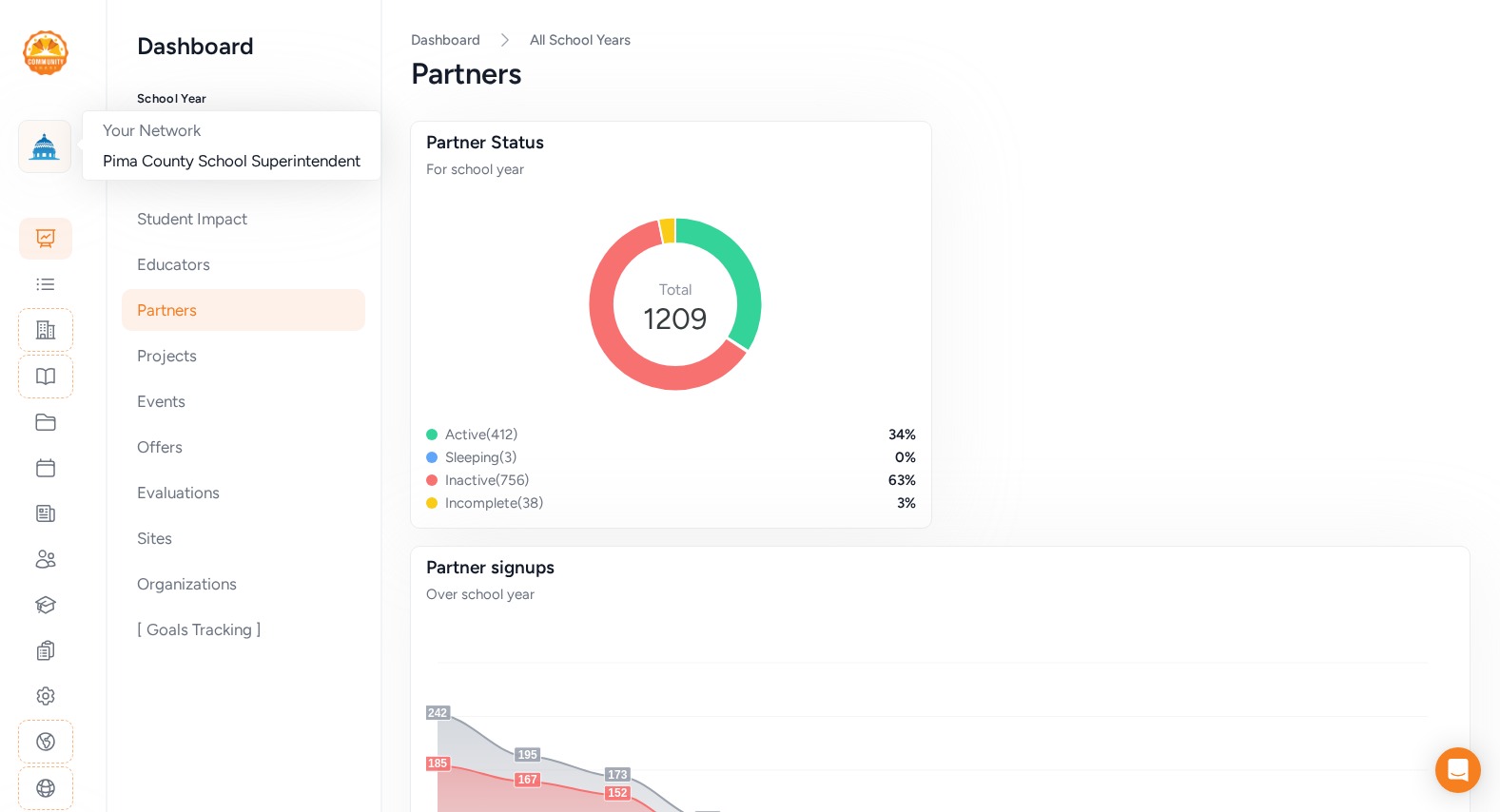
click at [42, 155] on img at bounding box center [45, 147] width 42 height 42
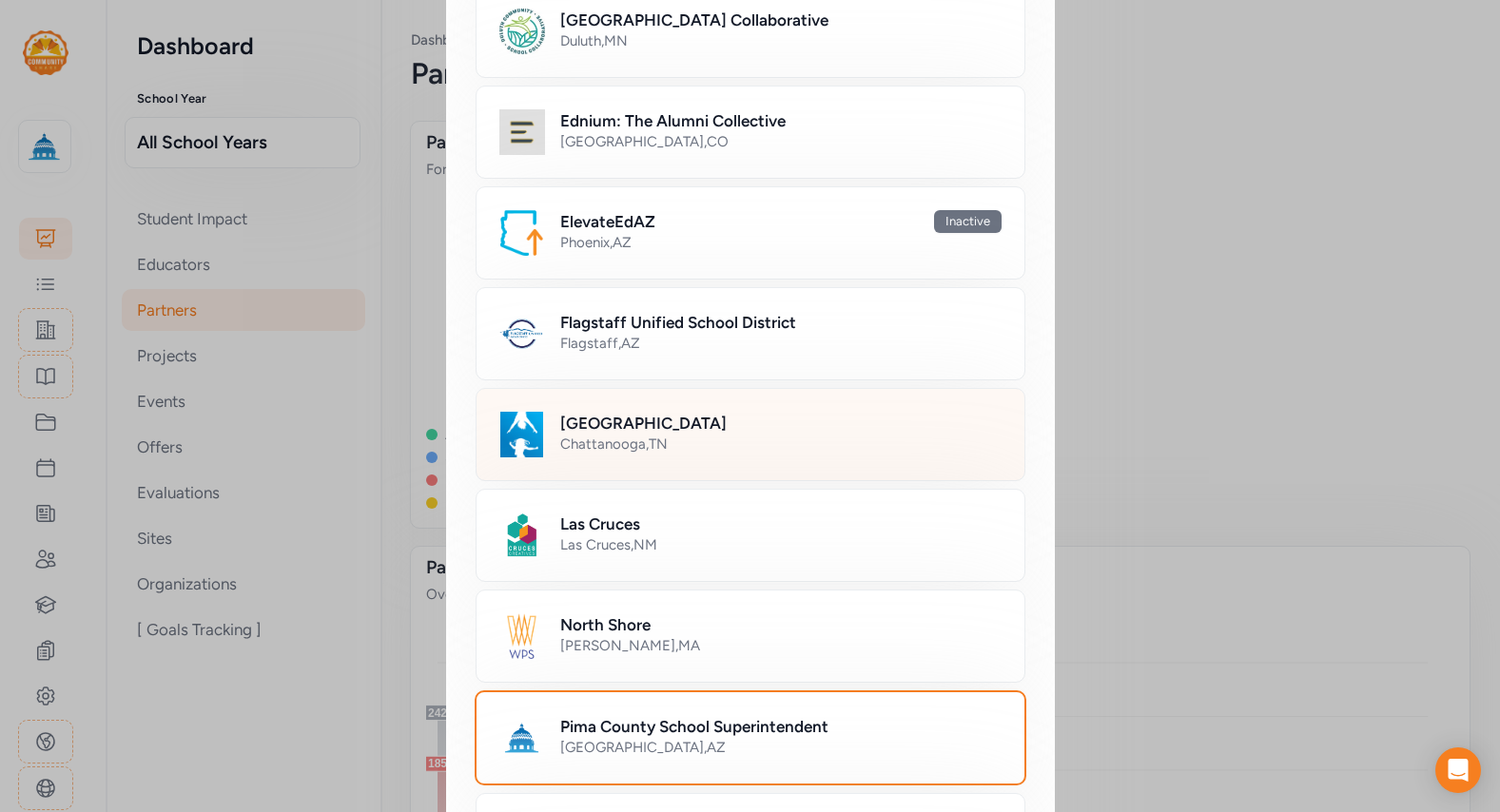
scroll to position [522, 0]
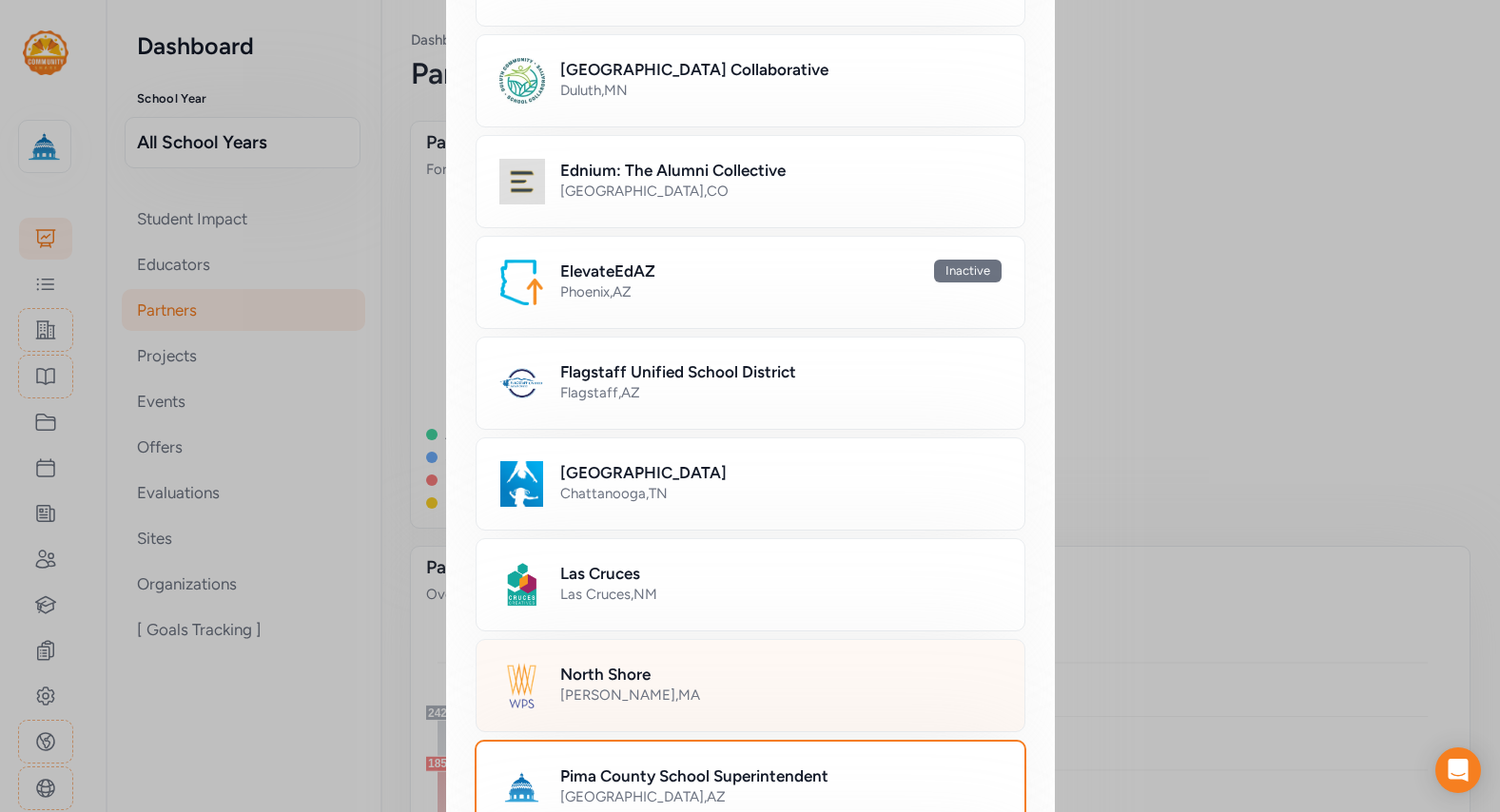
click at [667, 682] on div "North Shore" at bounding box center [781, 673] width 441 height 23
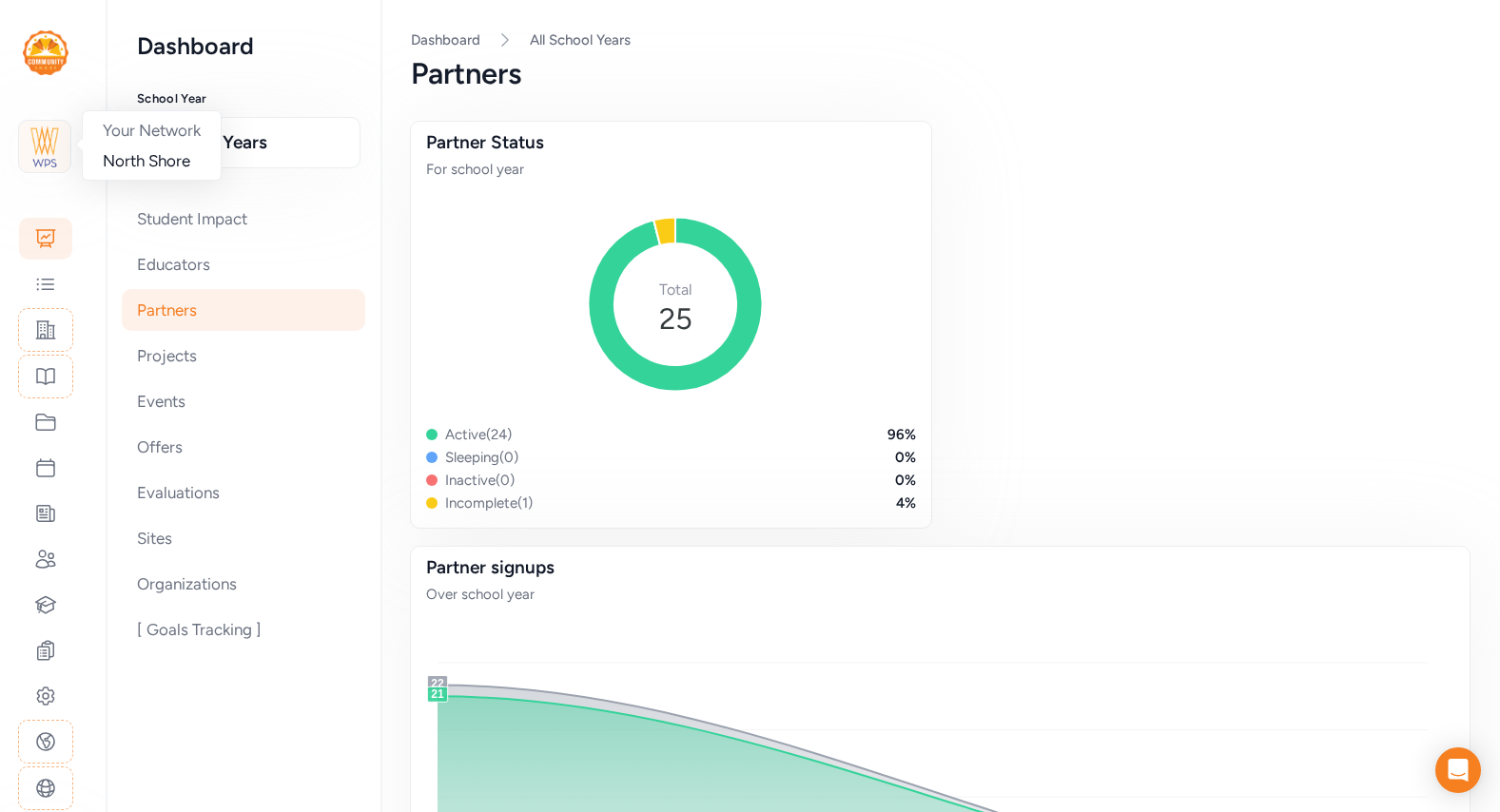
click at [46, 154] on img at bounding box center [45, 147] width 42 height 42
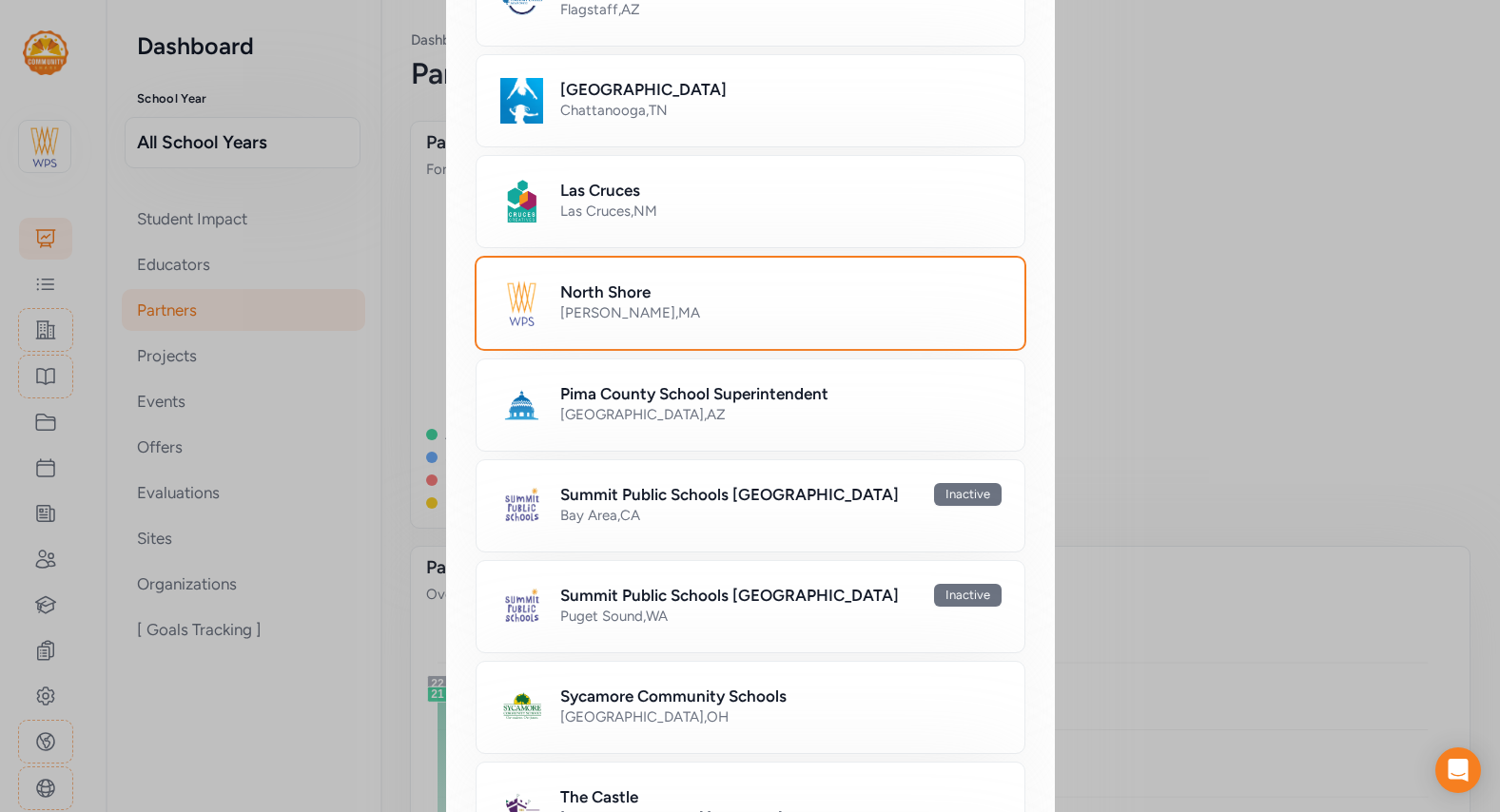
scroll to position [966, 0]
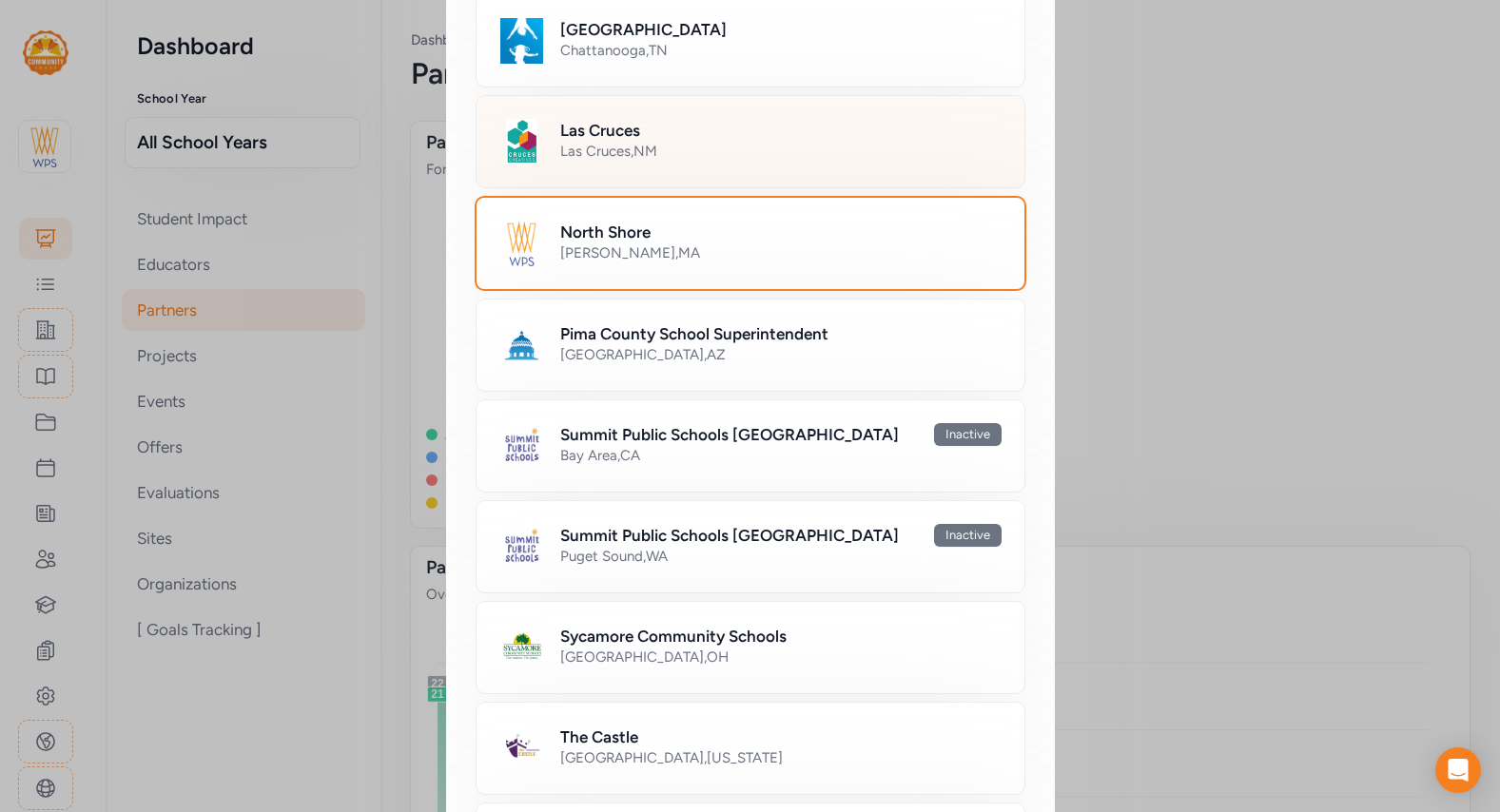
click at [562, 158] on div "Las Cruces , [GEOGRAPHIC_DATA]" at bounding box center [781, 151] width 441 height 19
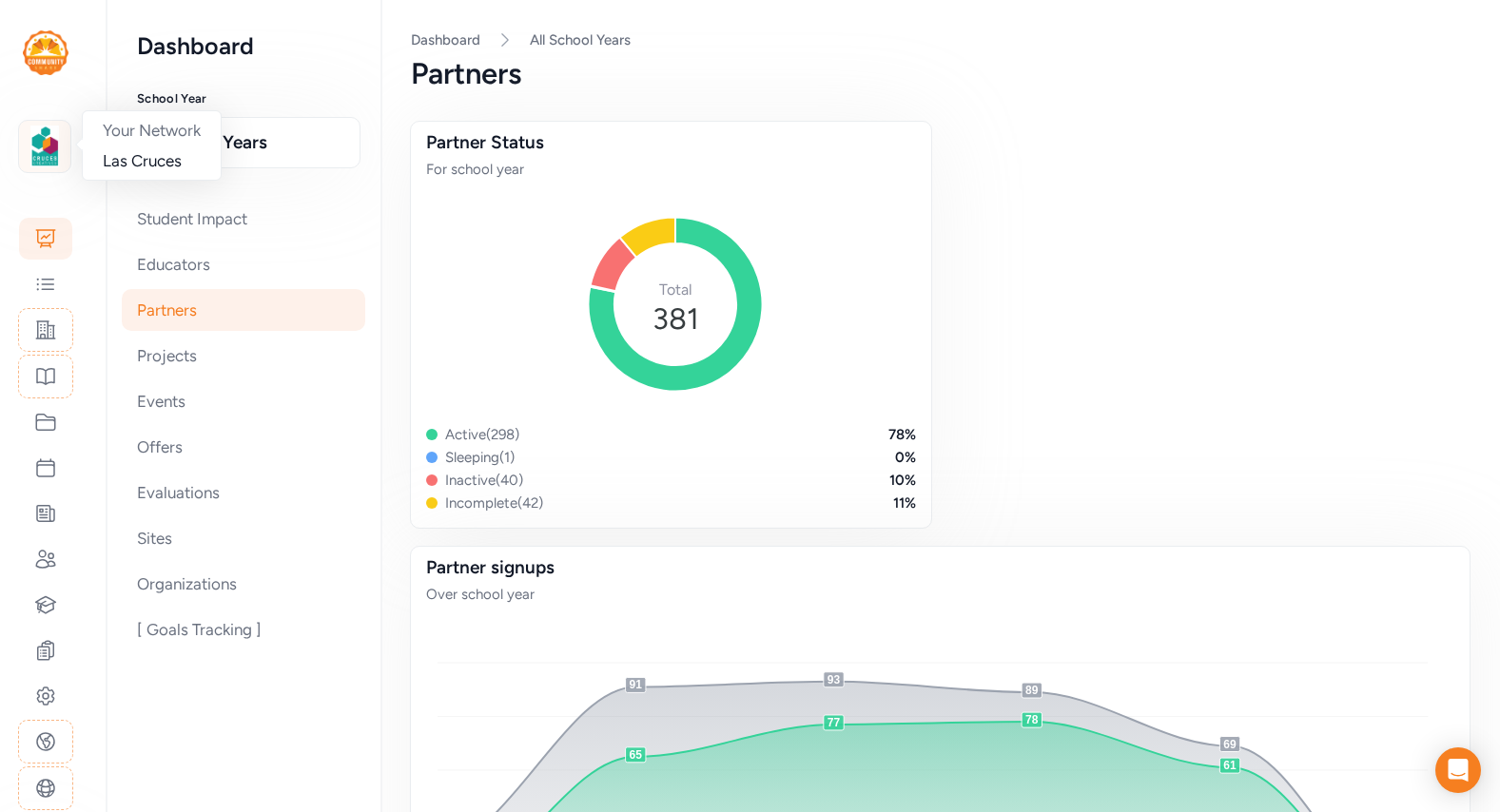
click at [44, 144] on img at bounding box center [45, 147] width 42 height 42
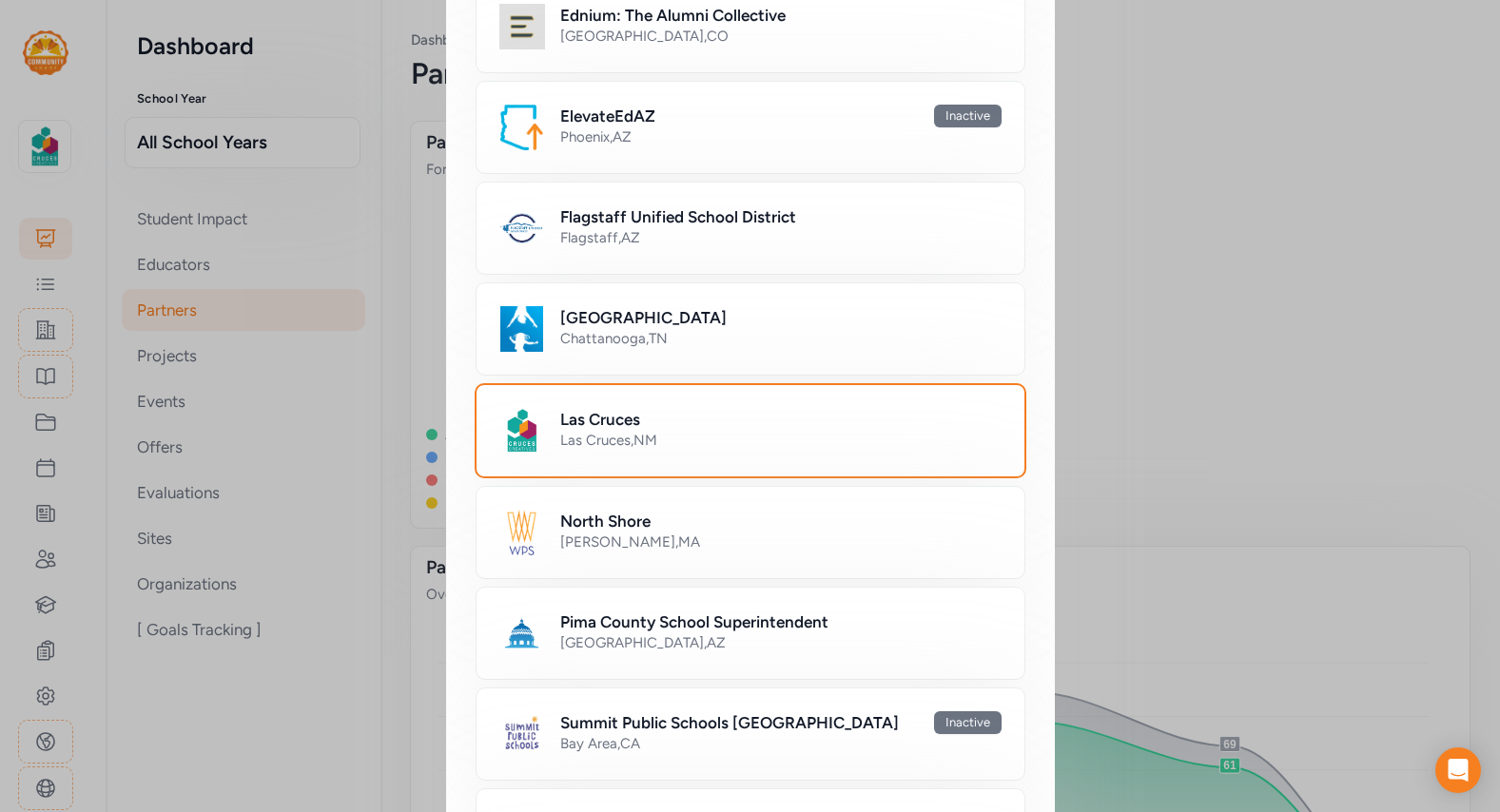
scroll to position [834, 0]
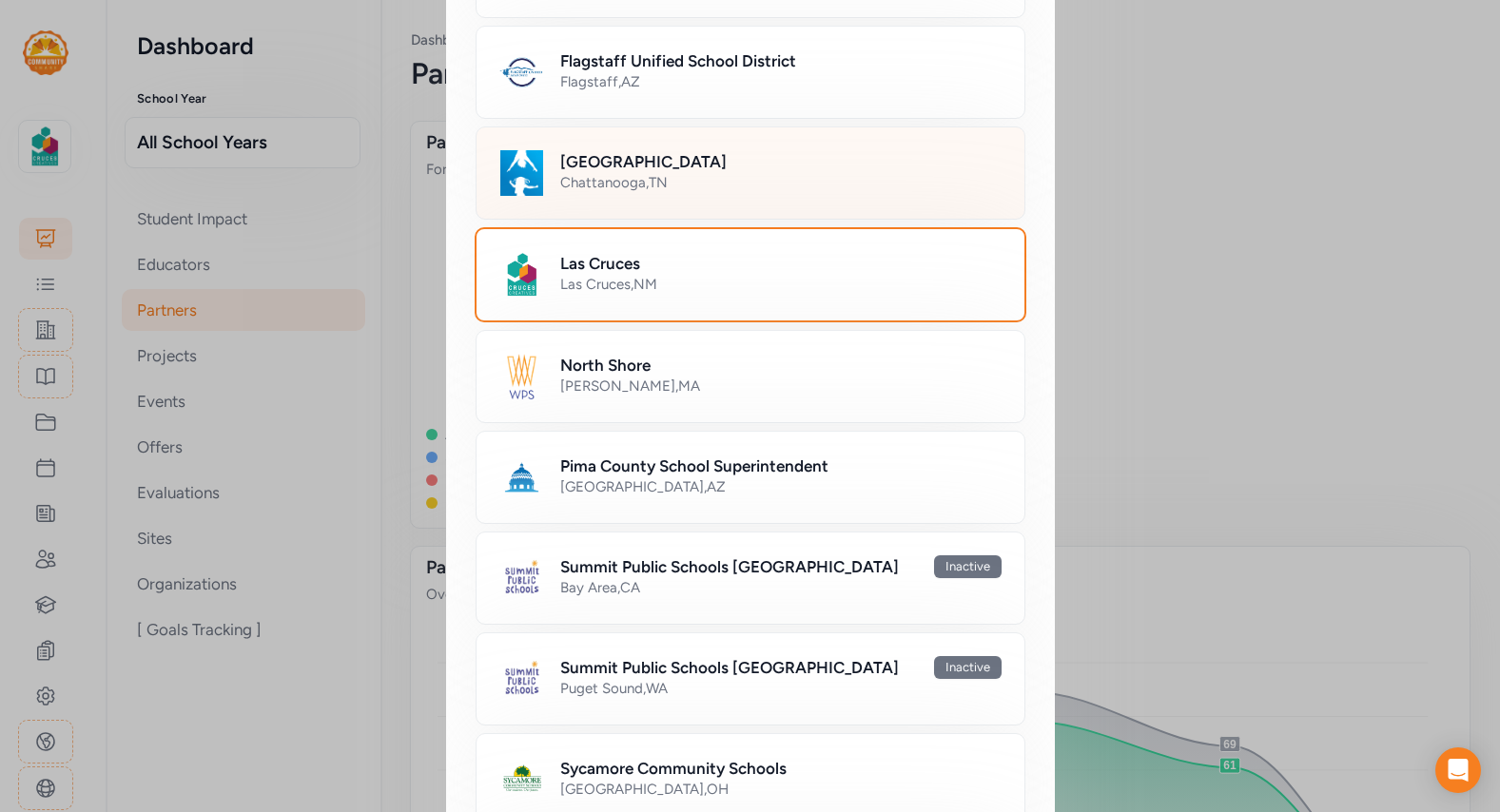
click at [567, 179] on div "[GEOGRAPHIC_DATA] , [GEOGRAPHIC_DATA]" at bounding box center [781, 182] width 441 height 19
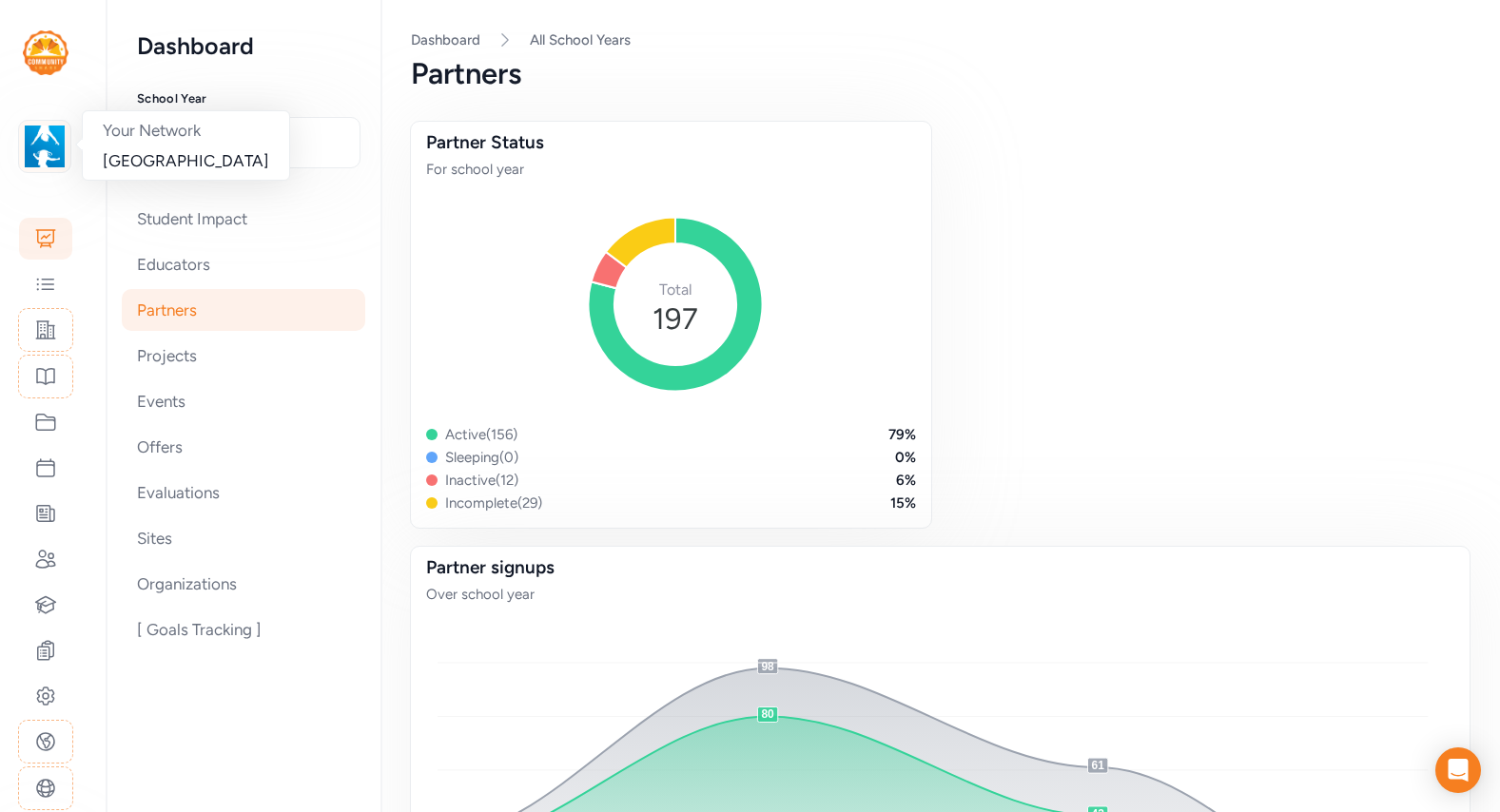
click at [43, 166] on img at bounding box center [45, 147] width 42 height 42
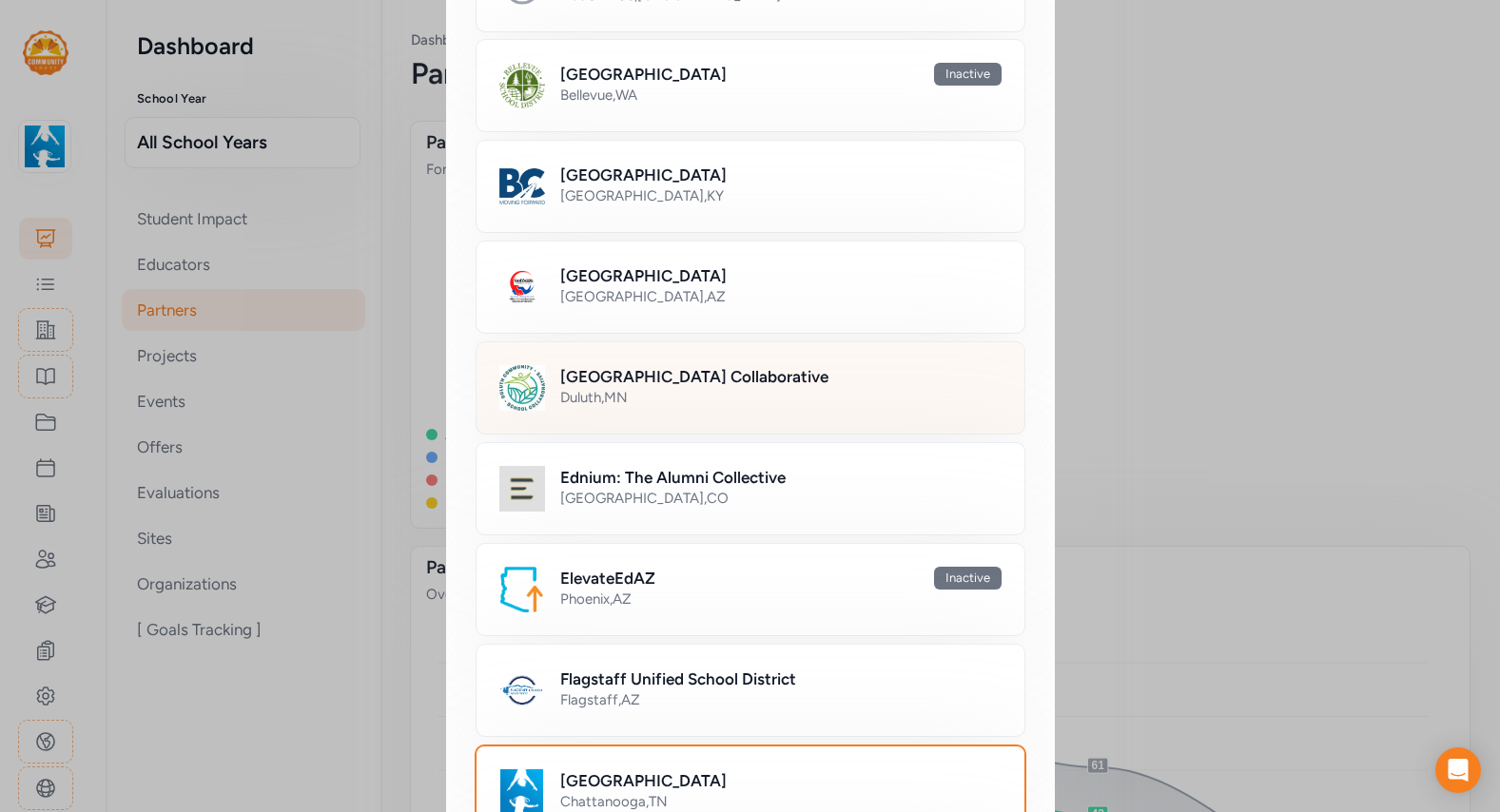
scroll to position [215, 0]
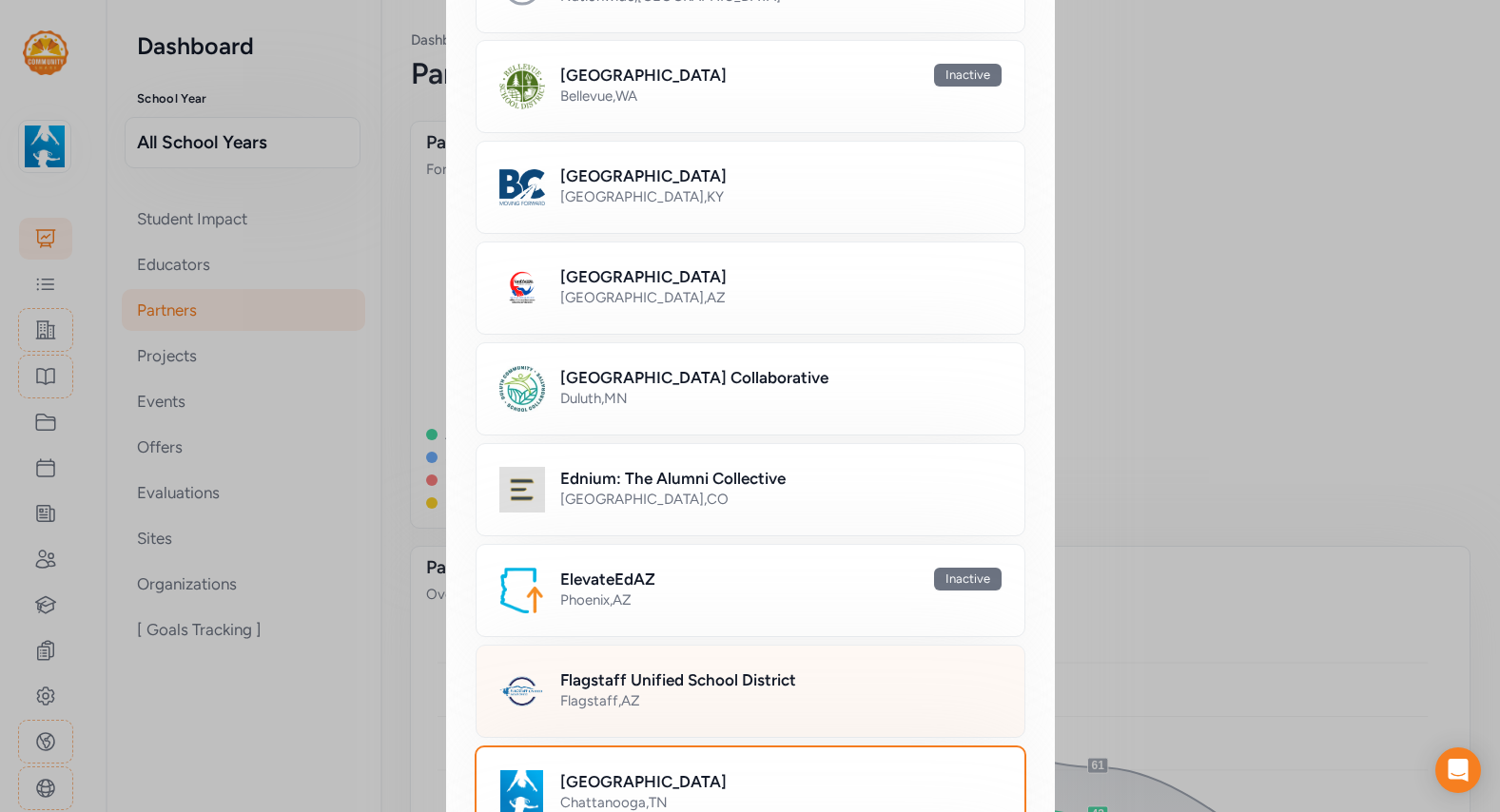
click at [688, 715] on div "Flagstaff Unified School District Flagstaff , [GEOGRAPHIC_DATA]" at bounding box center [750, 691] width 550 height 93
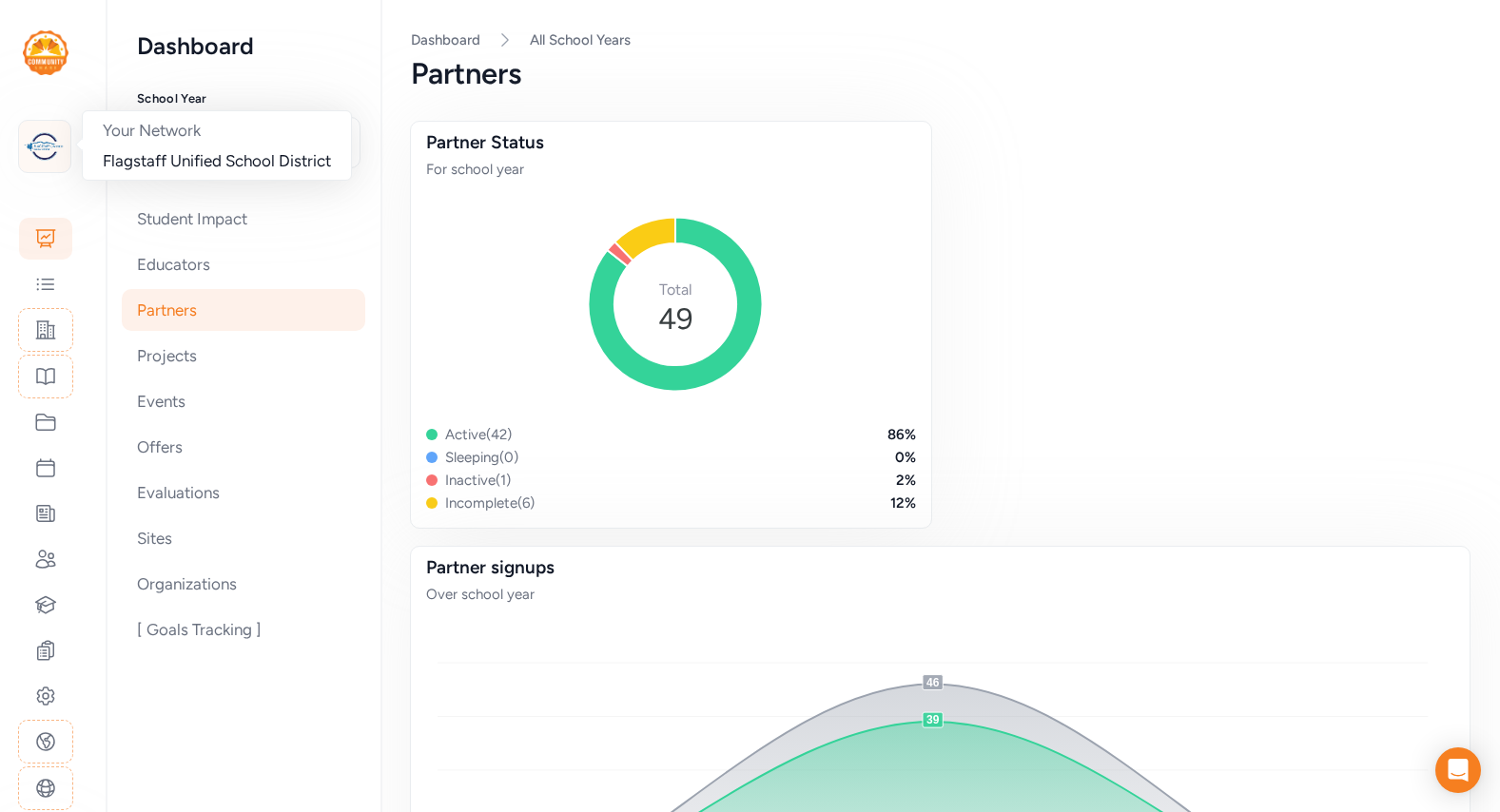
click at [21, 149] on div at bounding box center [45, 147] width 54 height 54
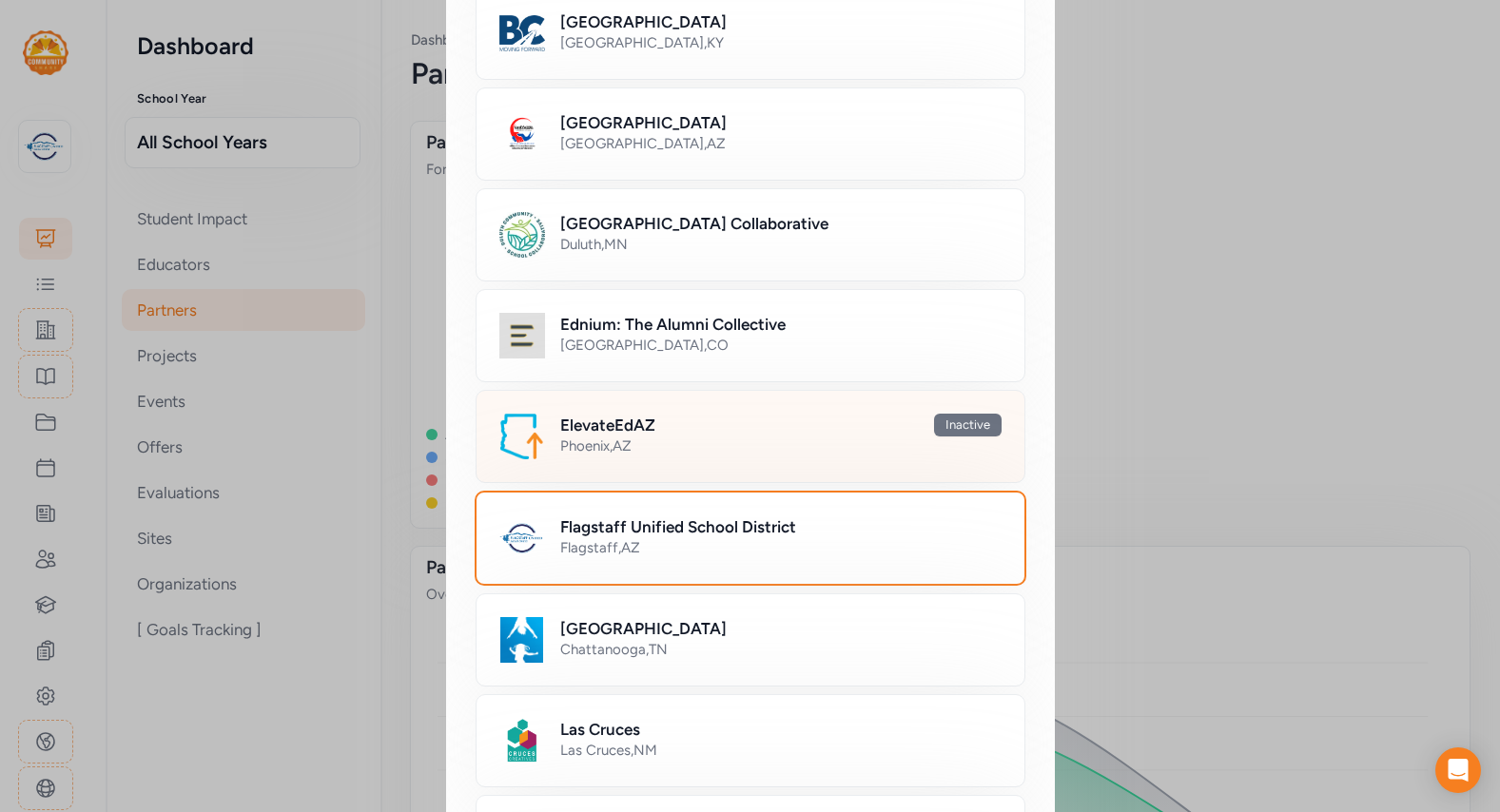
scroll to position [371, 0]
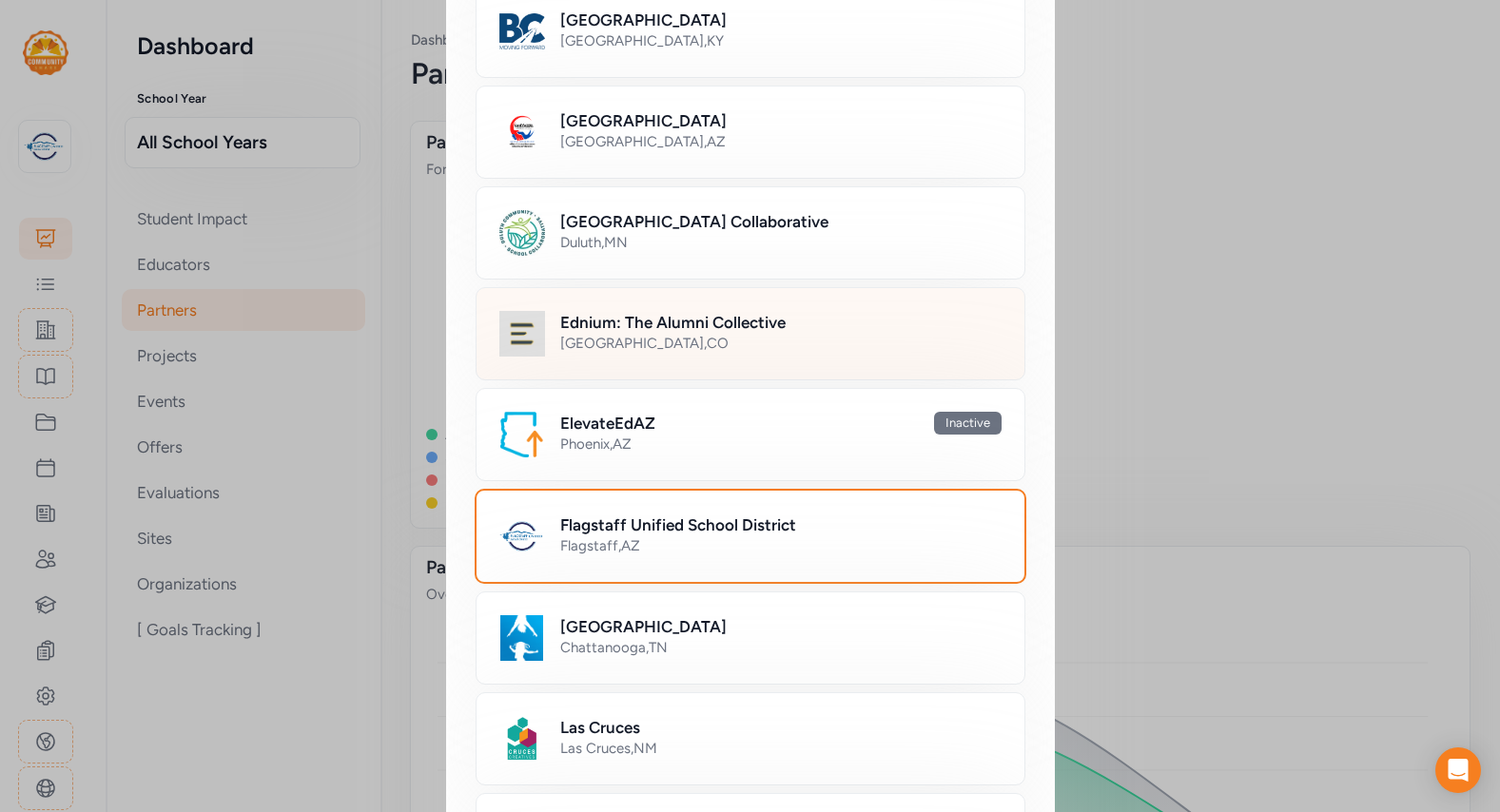
click at [566, 368] on div "Ednium: The Alumni Collective Denver , CO" at bounding box center [750, 334] width 550 height 93
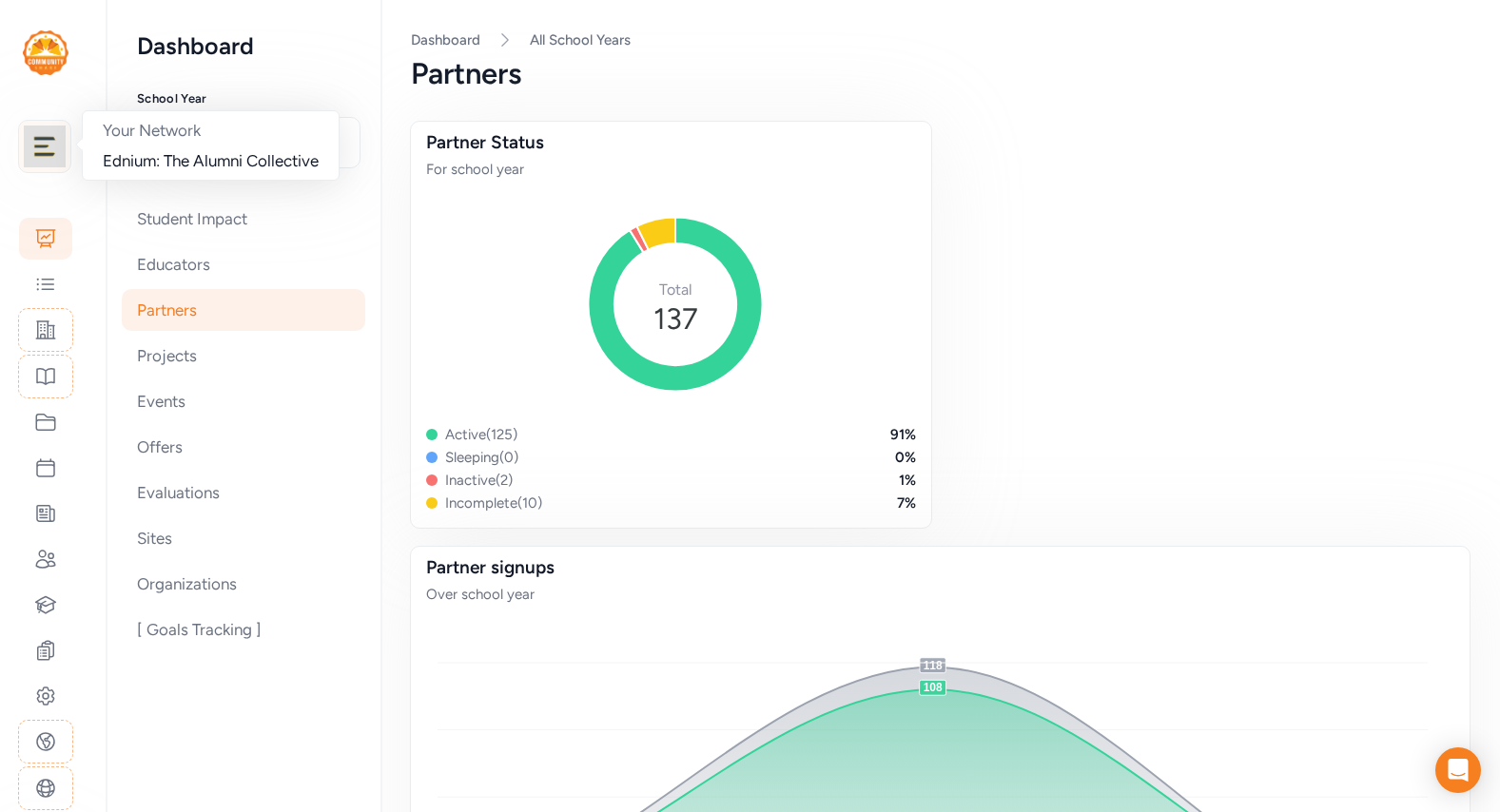
click at [53, 151] on img at bounding box center [45, 147] width 42 height 42
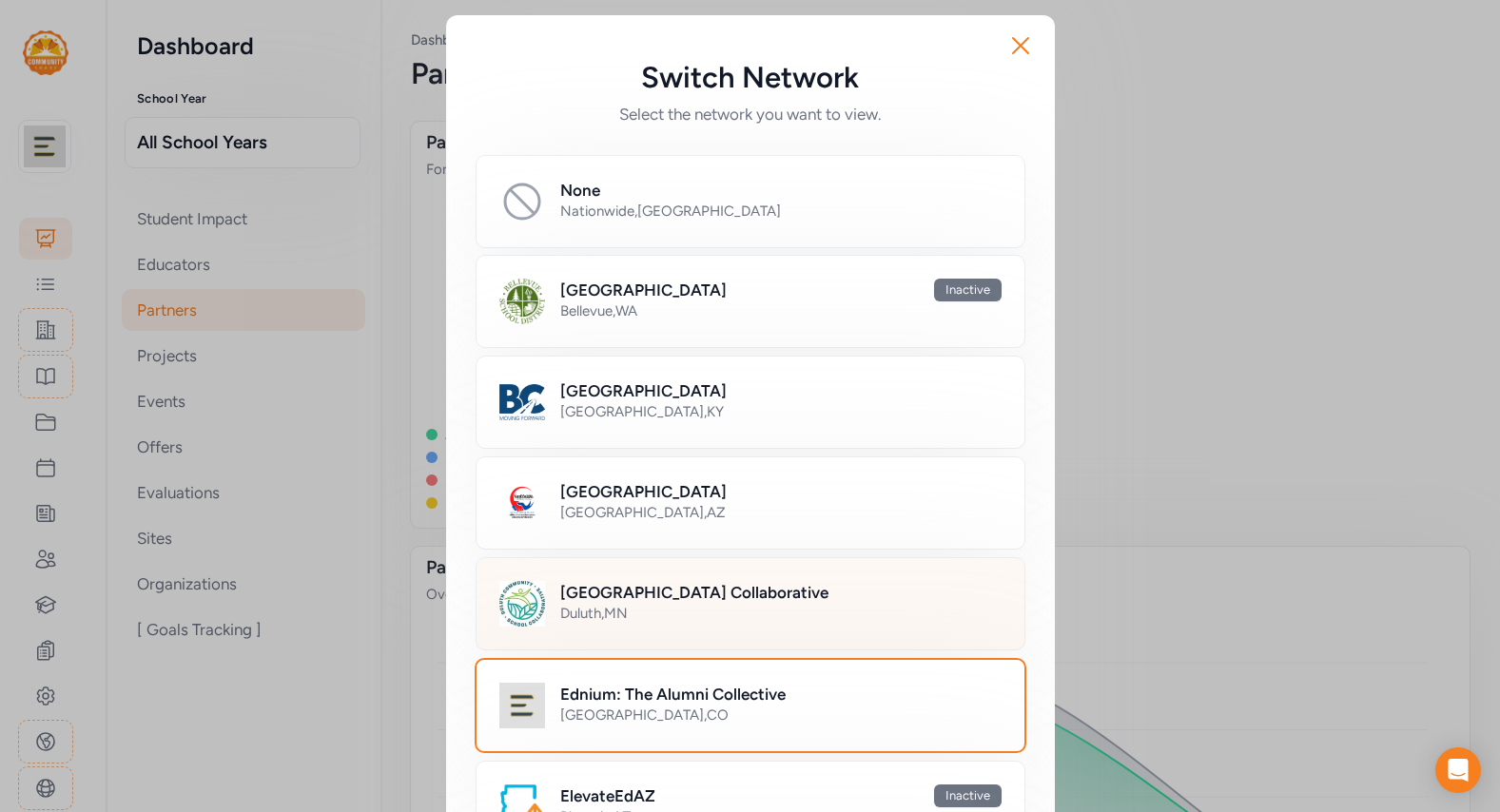
click at [610, 599] on h2 "[GEOGRAPHIC_DATA] Collaborative" at bounding box center [694, 592] width 268 height 23
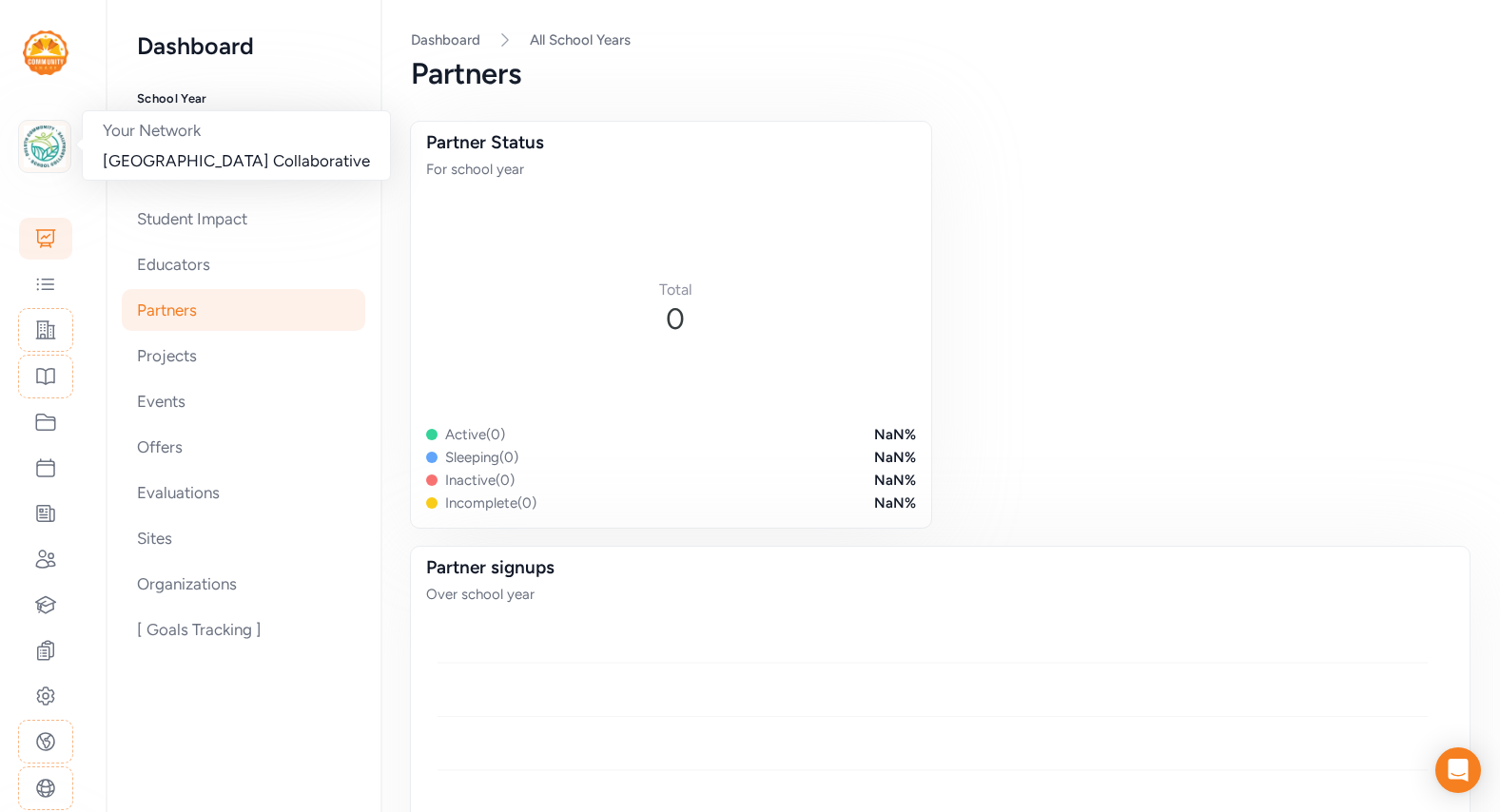
click at [43, 166] on img at bounding box center [45, 147] width 42 height 42
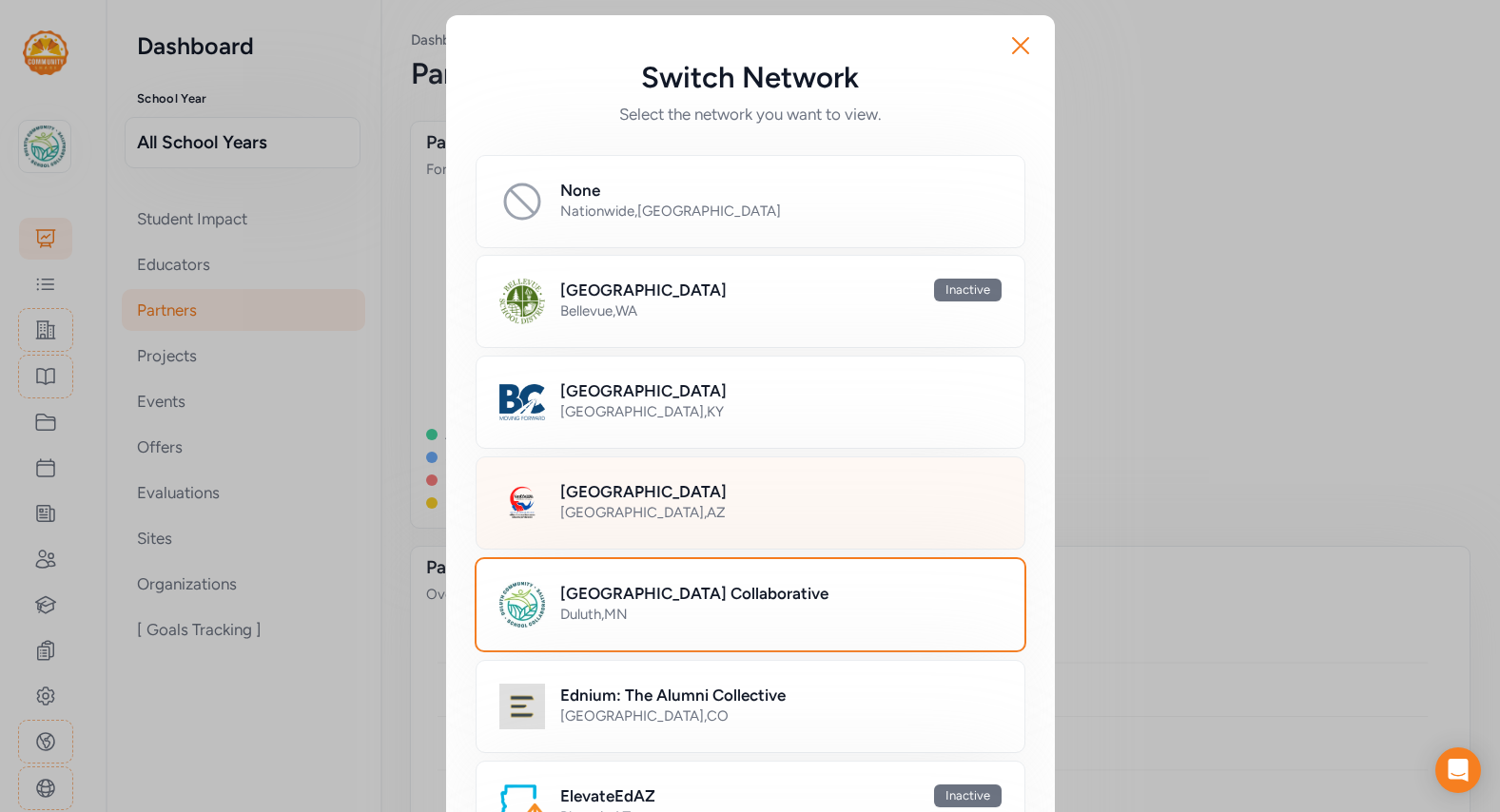
click at [650, 503] on div "Sierra Vista , AZ" at bounding box center [781, 512] width 441 height 19
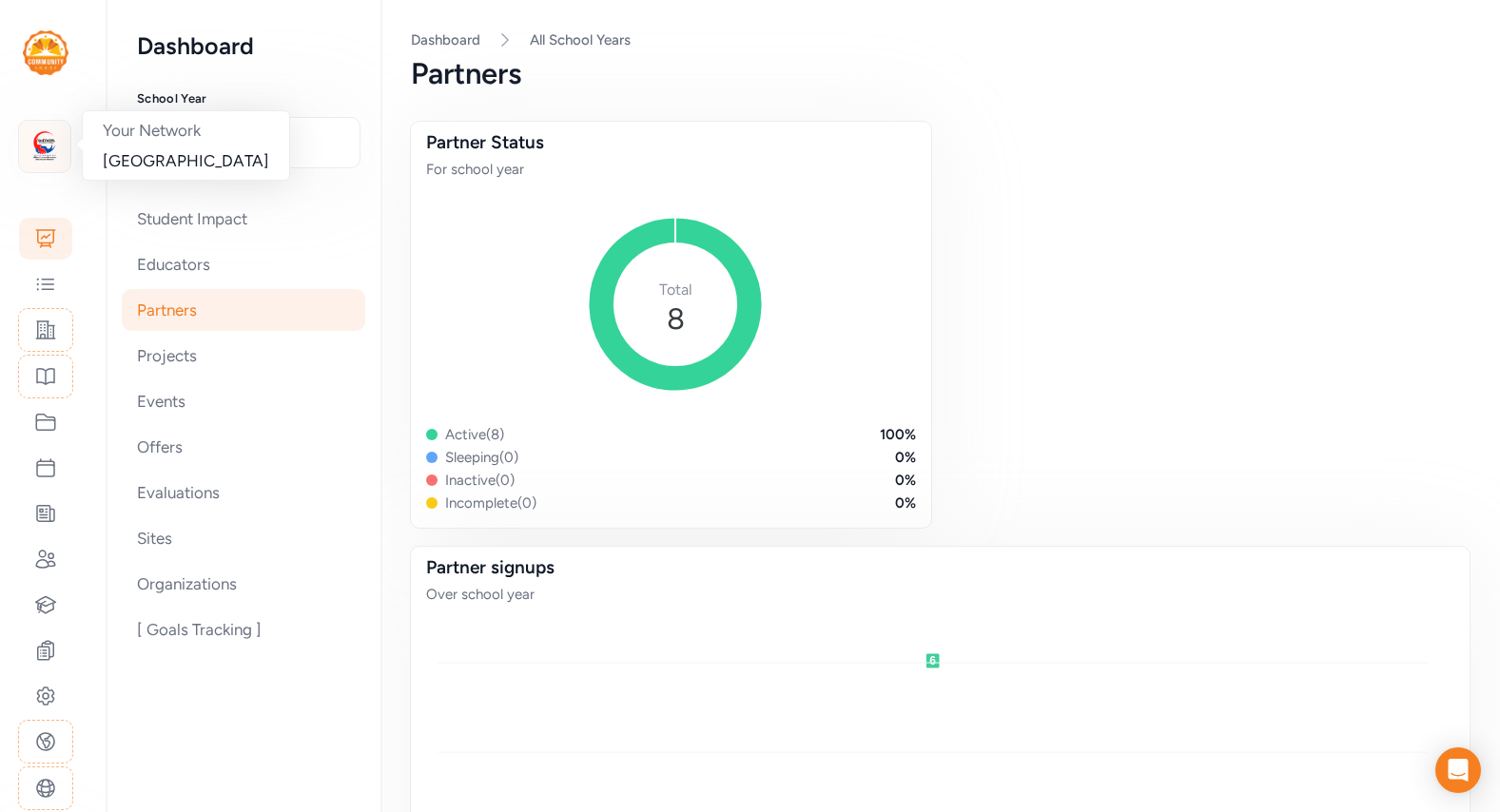
click at [30, 152] on img at bounding box center [45, 147] width 42 height 42
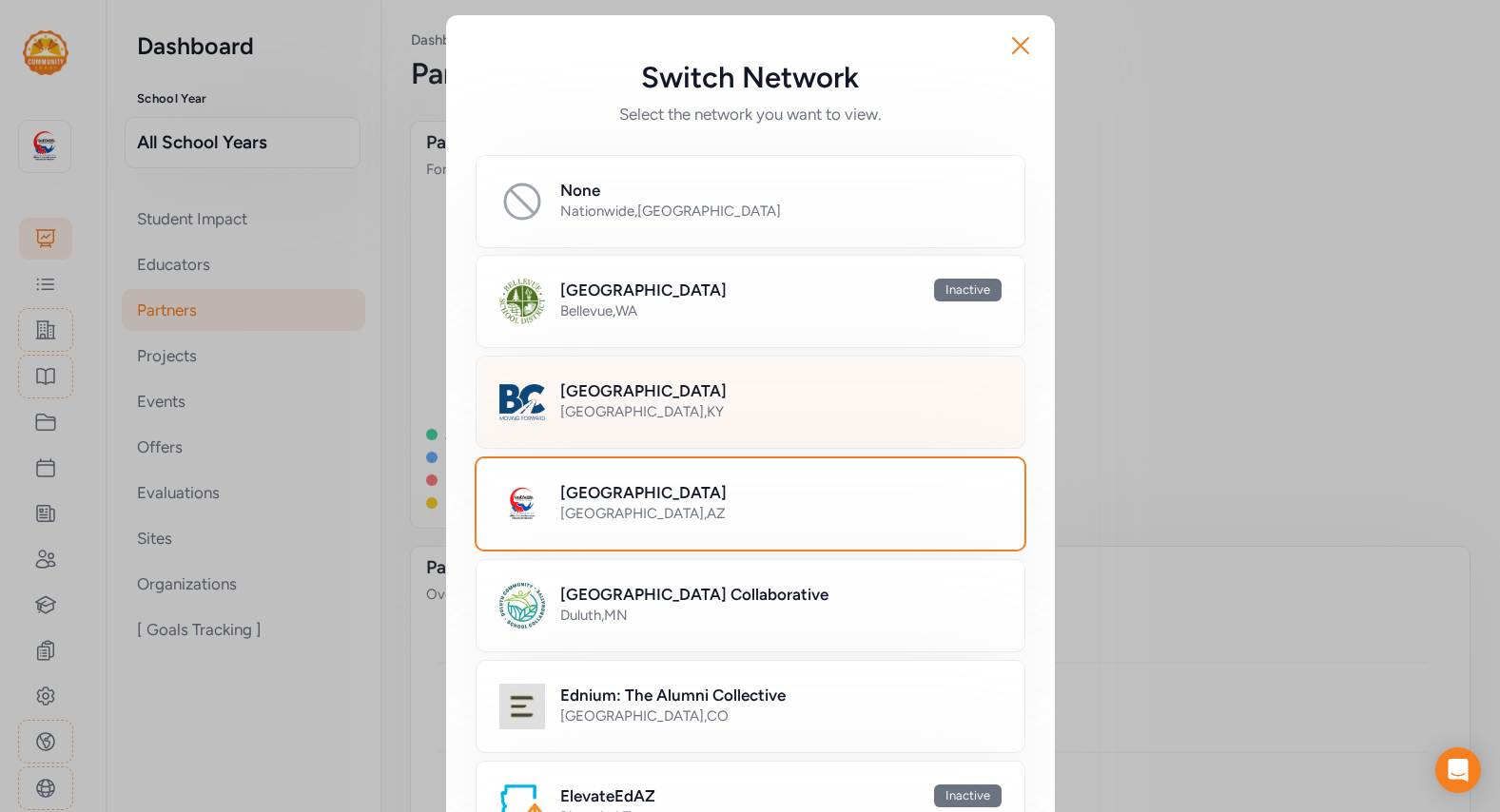
click at [489, 422] on div "Bullitt County Public Schools Bullitt County , KY" at bounding box center [750, 403] width 550 height 93
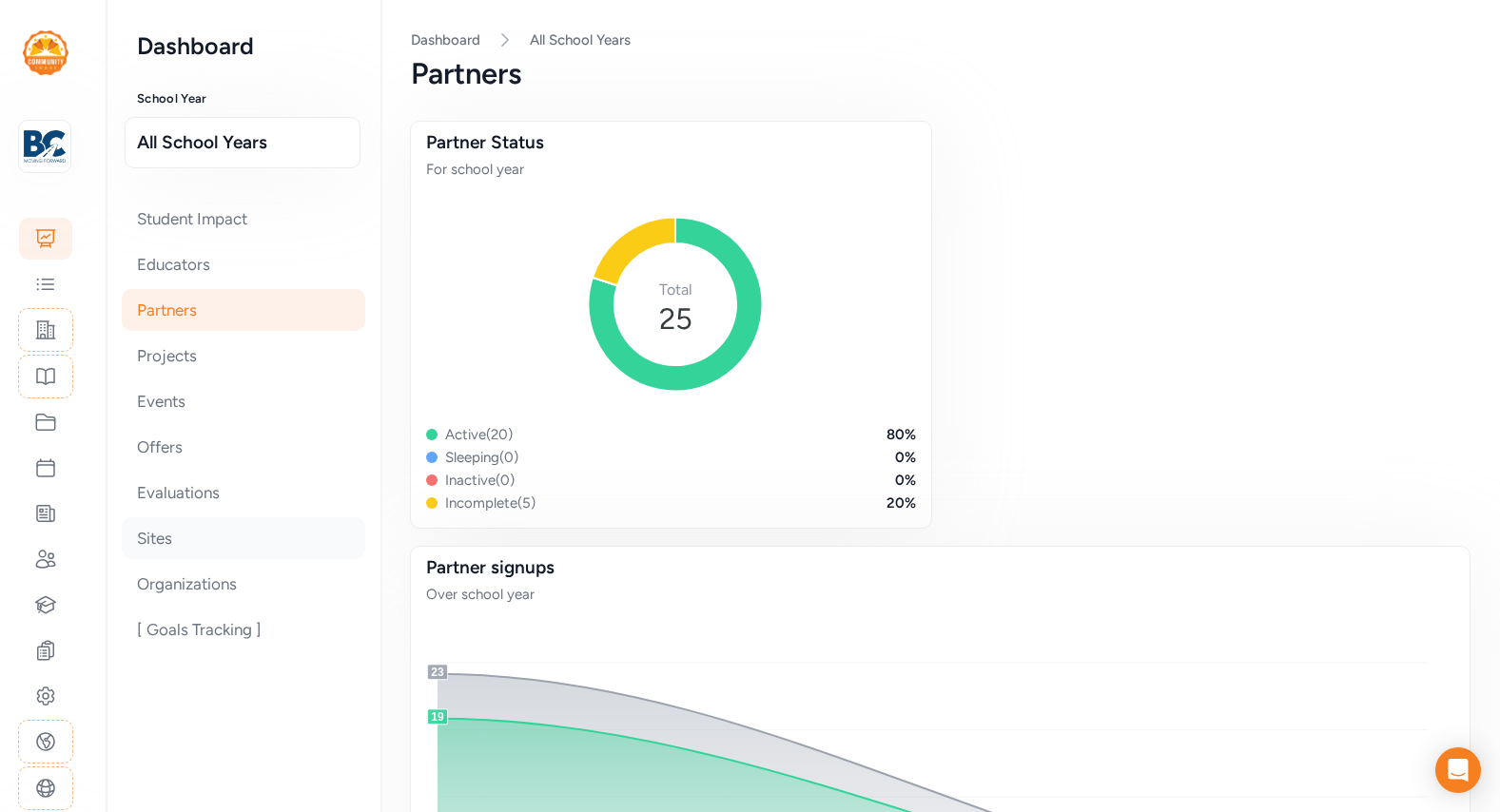
click at [149, 553] on div "Sites" at bounding box center [243, 538] width 243 height 42
